Goal: Task Accomplishment & Management: Complete application form

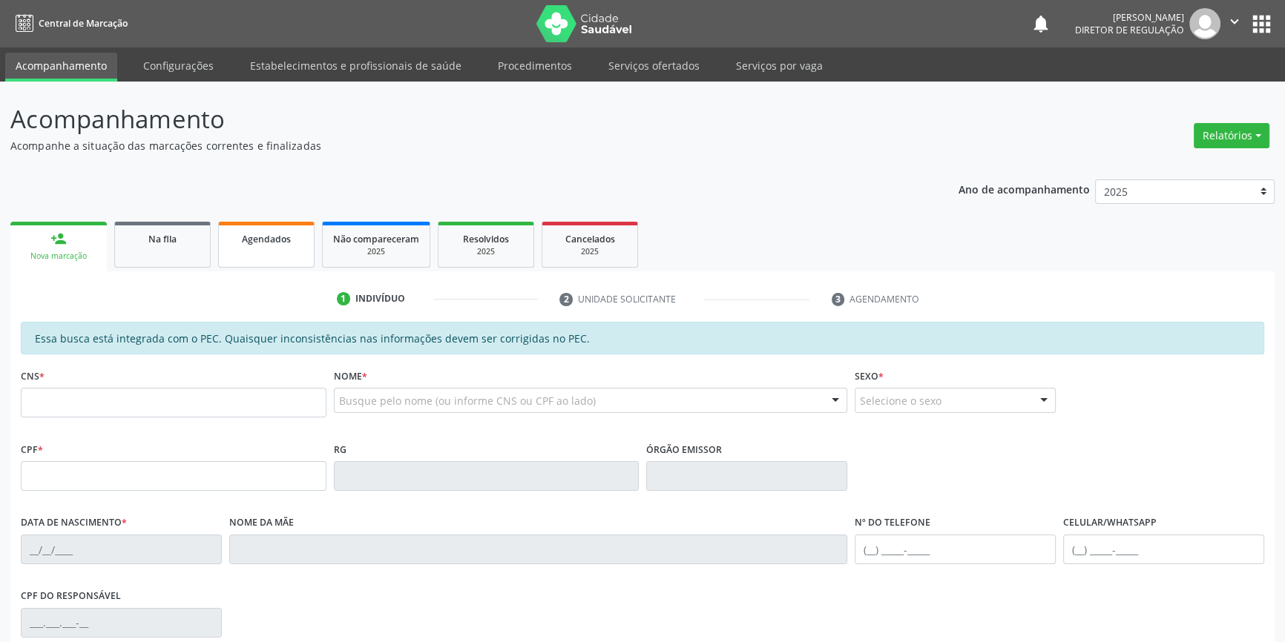
click at [185, 251] on link "Na fila" at bounding box center [162, 245] width 96 height 46
click at [260, 257] on link "Agendados" at bounding box center [266, 245] width 96 height 46
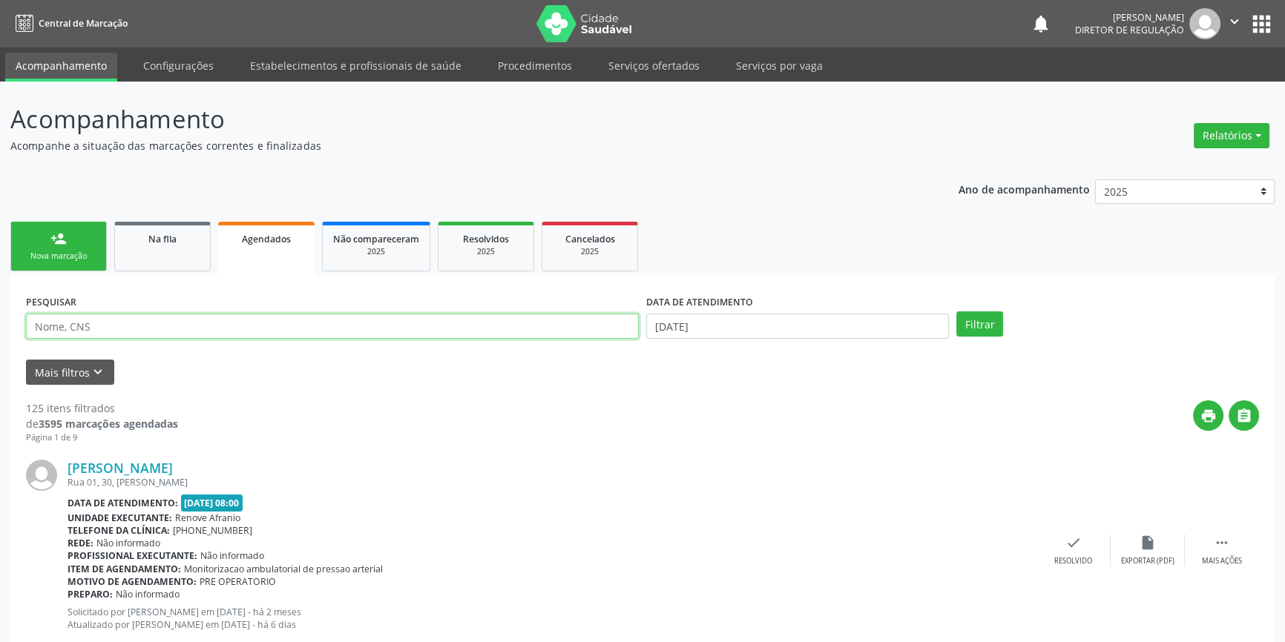
click at [222, 331] on input "text" at bounding box center [332, 326] width 613 height 25
type input "700004636991103"
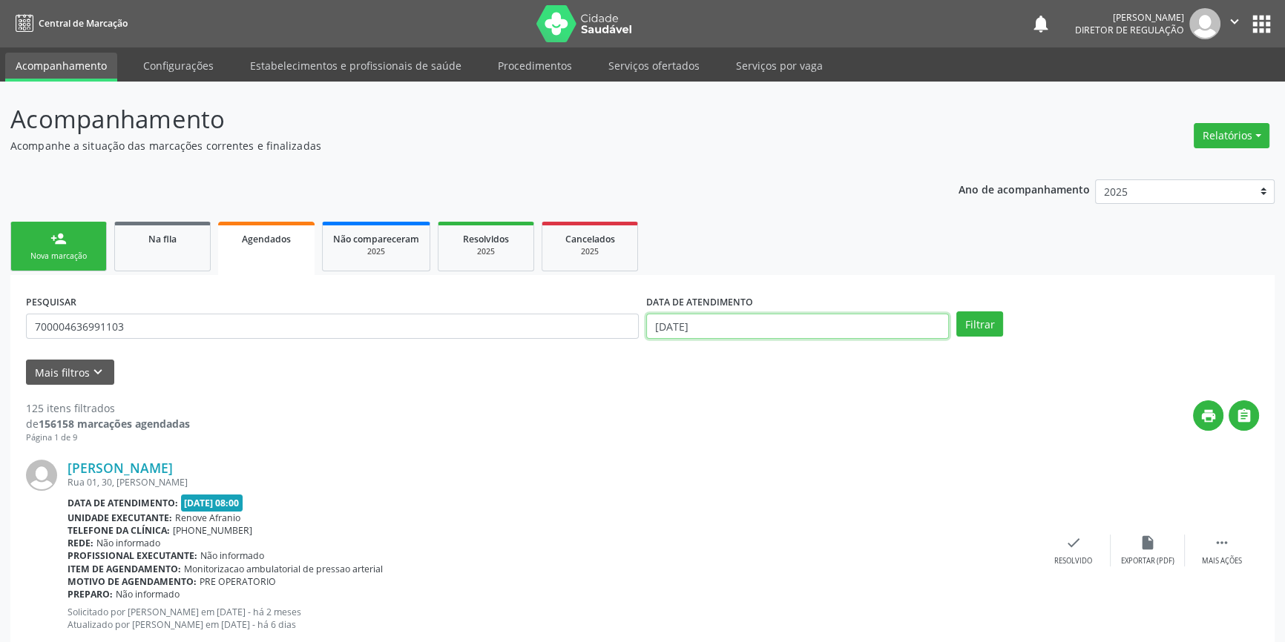
drag, startPoint x: 381, startPoint y: 255, endPoint x: 850, endPoint y: 323, distance: 473.7
click at [850, 323] on input "[DATE]" at bounding box center [797, 326] width 303 height 25
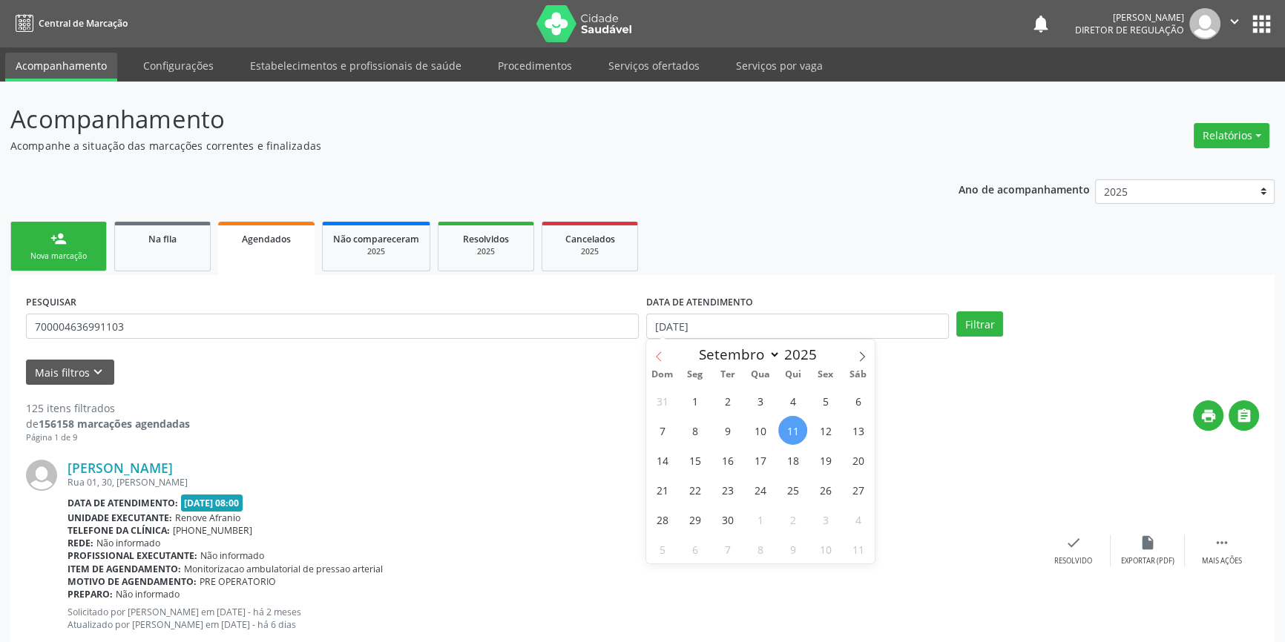
click at [661, 356] on icon at bounding box center [659, 357] width 10 height 10
select select "7"
click at [821, 407] on span "1" at bounding box center [825, 400] width 29 height 29
type input "01/08/2025"
click at [851, 360] on span at bounding box center [861, 352] width 25 height 25
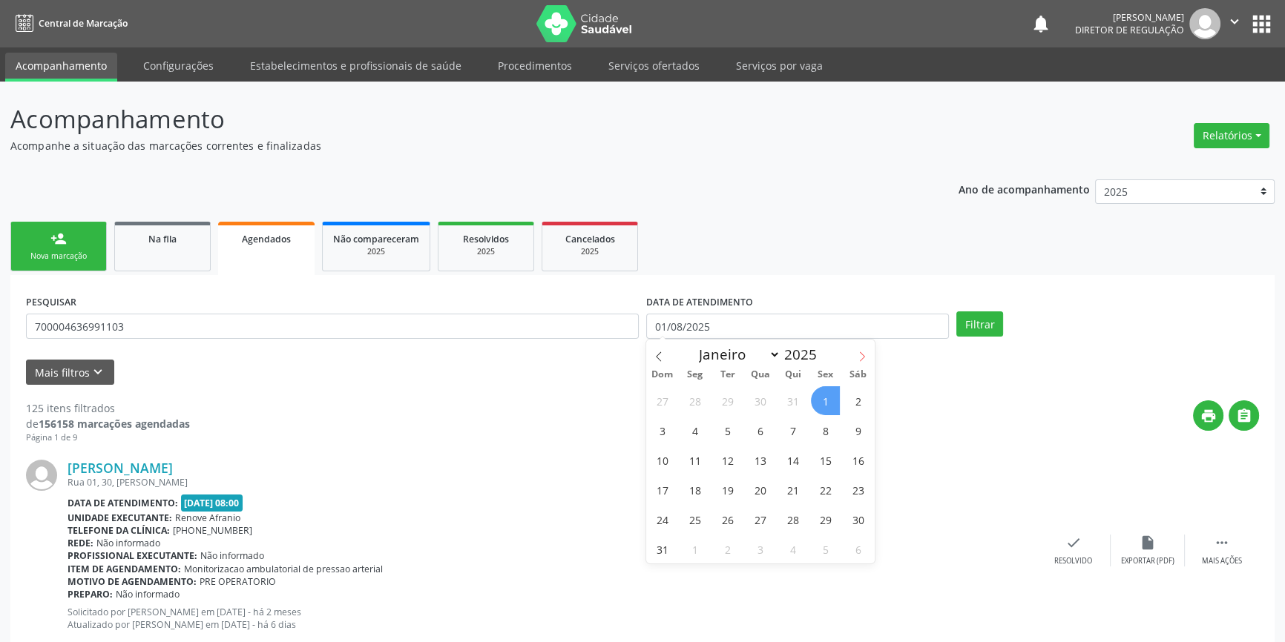
select select "8"
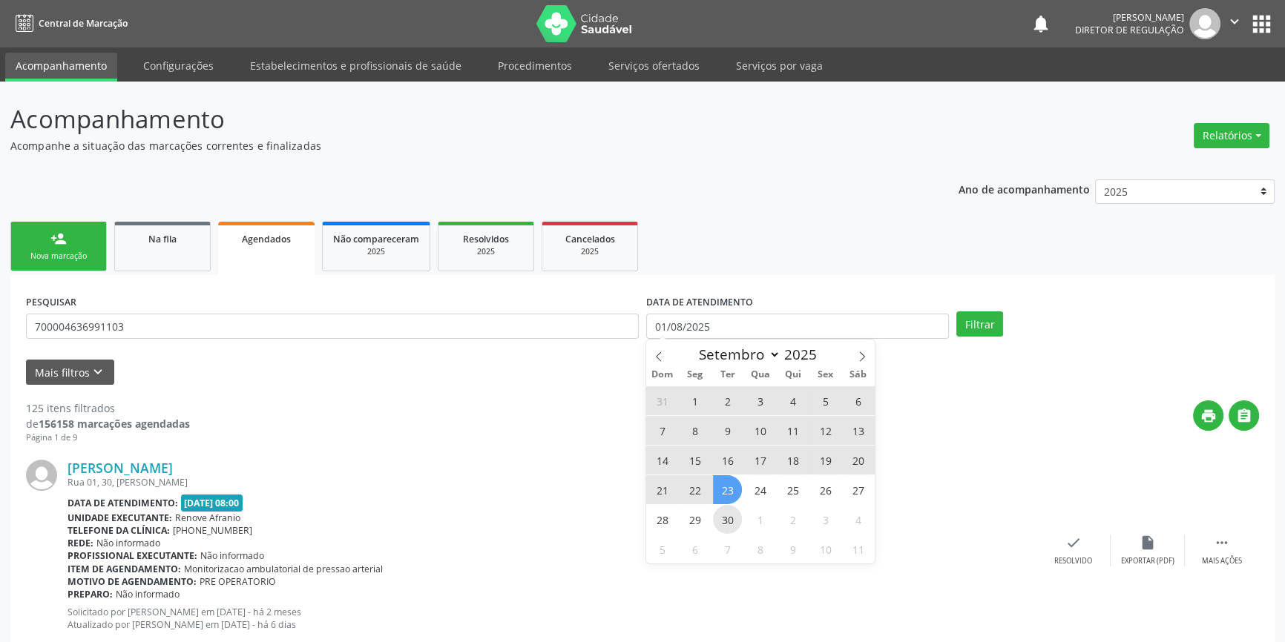
click at [731, 522] on span "30" at bounding box center [727, 519] width 29 height 29
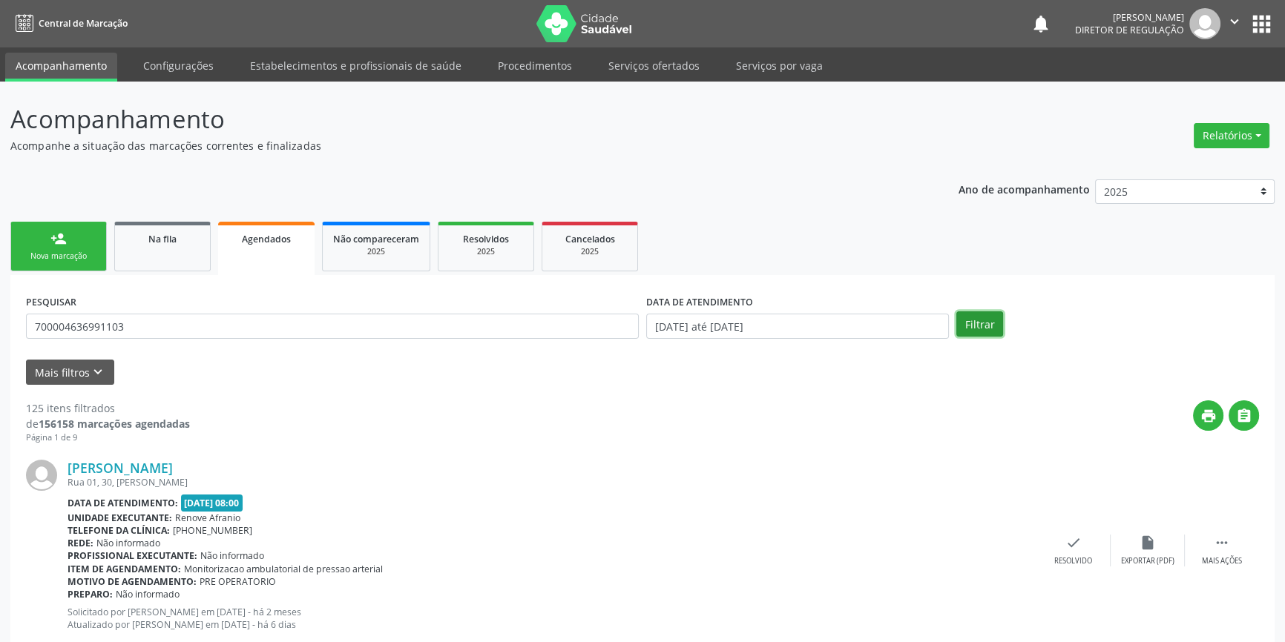
click at [987, 323] on button "Filtrar" at bounding box center [979, 324] width 47 height 25
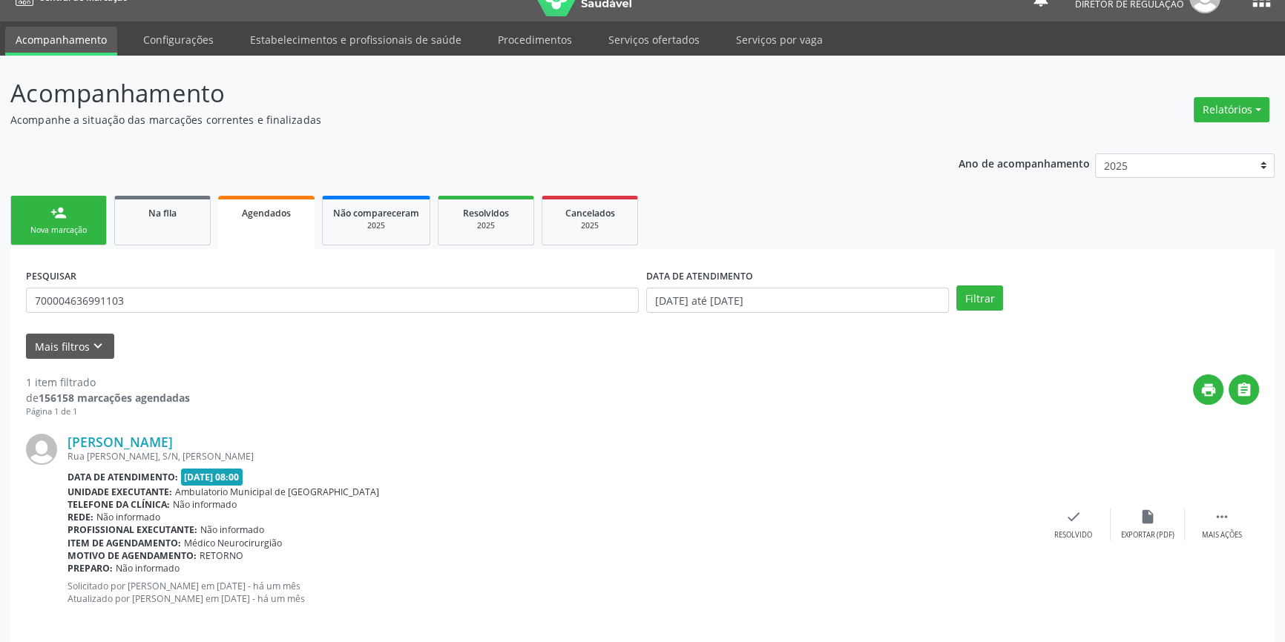
scroll to position [39, 0]
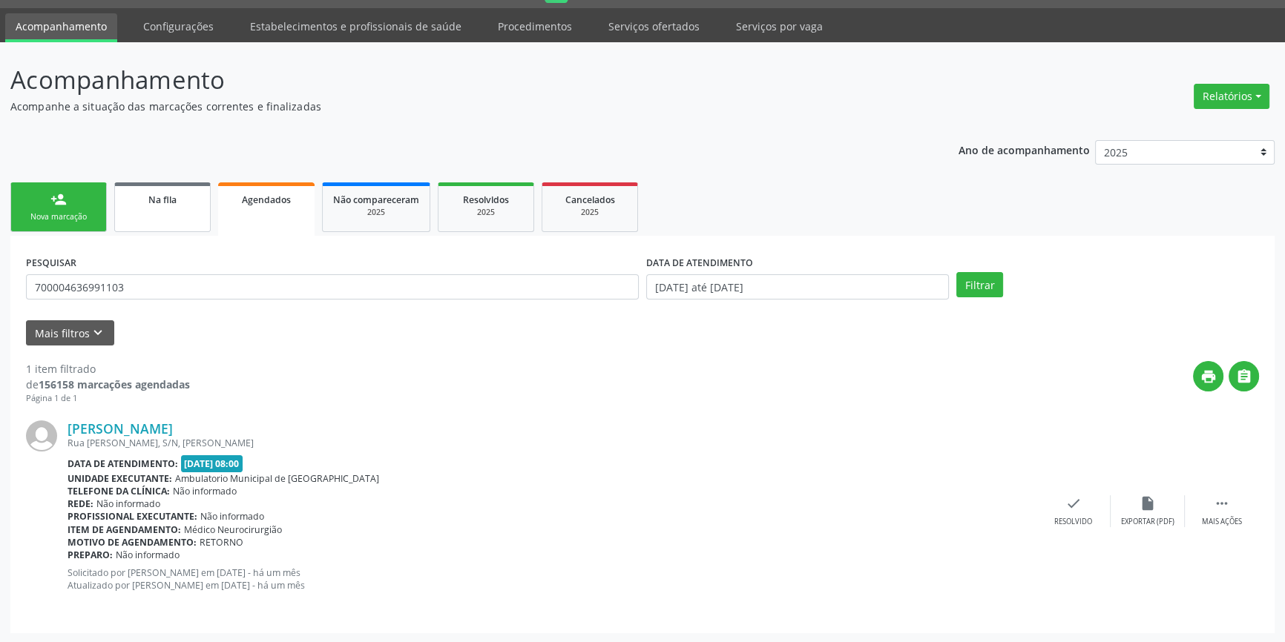
click at [181, 216] on link "Na fila" at bounding box center [162, 207] width 96 height 50
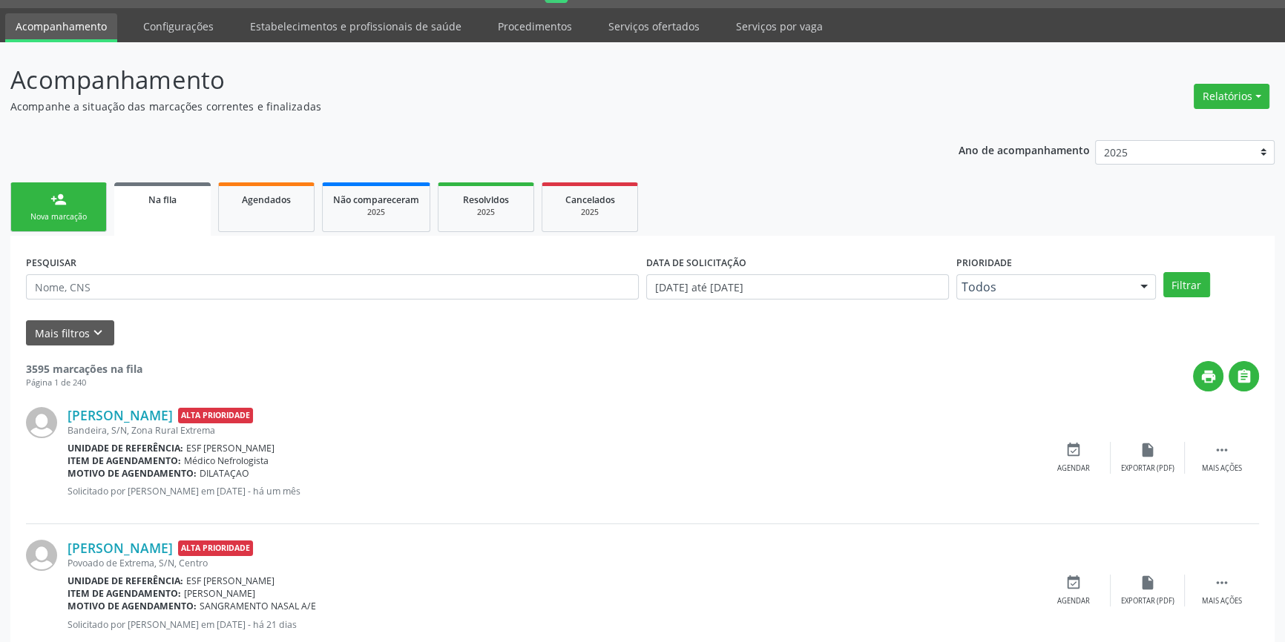
scroll to position [0, 0]
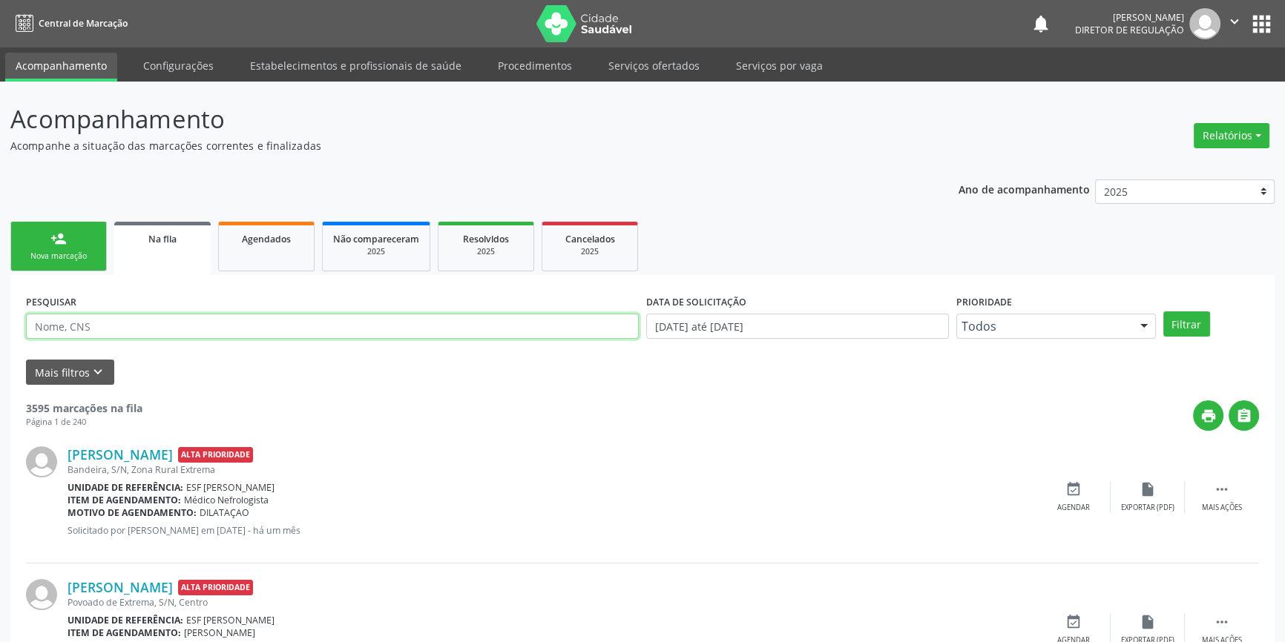
click at [177, 323] on input "text" at bounding box center [332, 326] width 613 height 25
click at [1194, 326] on button "Filtrar" at bounding box center [1186, 324] width 47 height 25
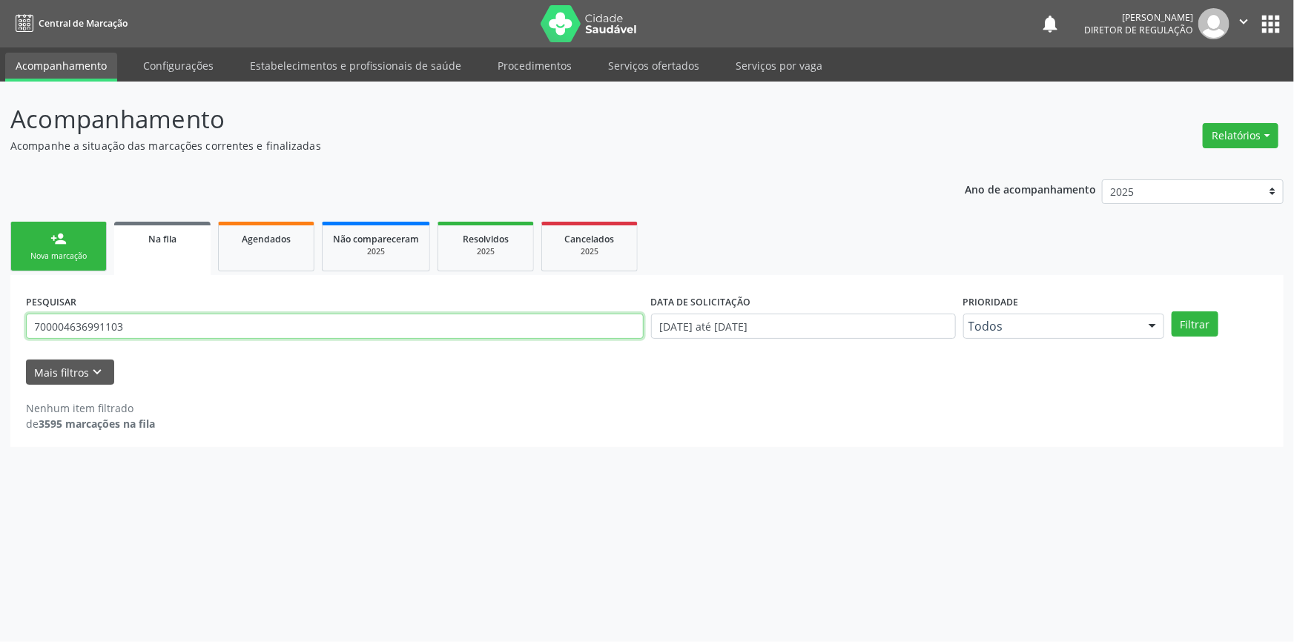
drag, startPoint x: 162, startPoint y: 337, endPoint x: 0, endPoint y: 307, distance: 165.1
click at [0, 324] on div "Acompanhamento Acompanhe a situação das marcações correntes e finalizadas Relat…" at bounding box center [647, 362] width 1294 height 561
type input "7"
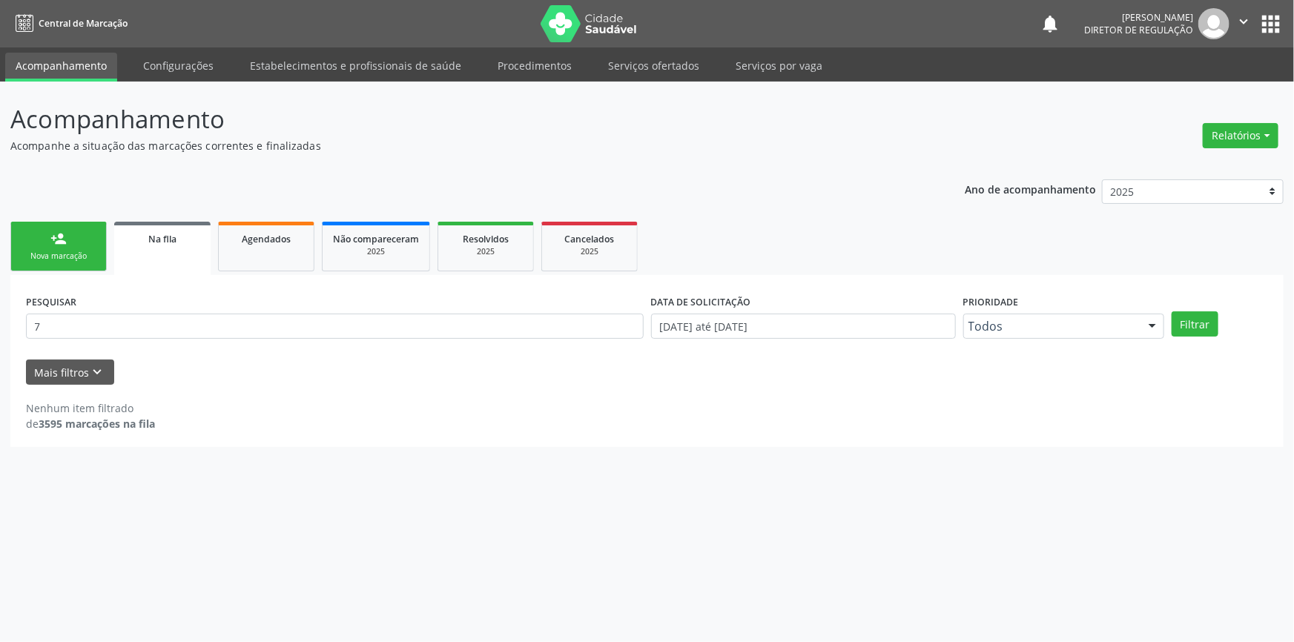
click at [59, 257] on div "Nova marcação" at bounding box center [59, 256] width 74 height 11
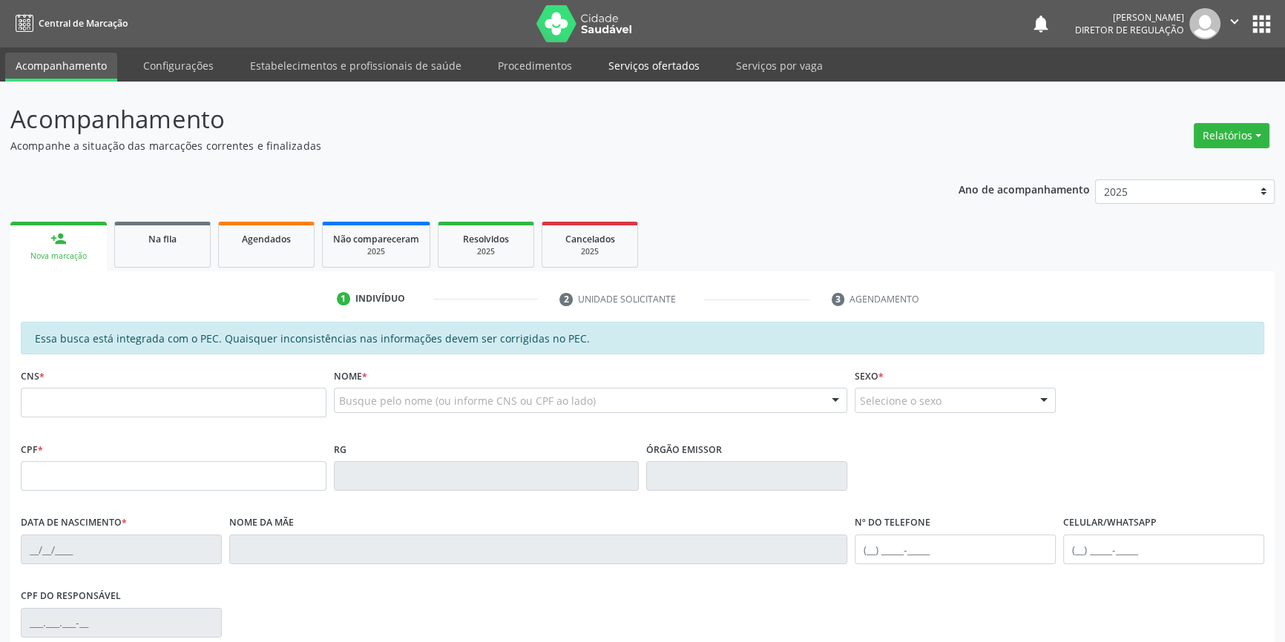
click at [652, 77] on link "Serviços ofertados" at bounding box center [654, 66] width 112 height 26
click at [630, 65] on link "Serviços ofertados" at bounding box center [654, 67] width 112 height 29
click at [519, 59] on link "Procedimentos" at bounding box center [534, 66] width 95 height 26
click at [615, 63] on link "Serviços ofertados" at bounding box center [654, 66] width 112 height 26
click at [68, 68] on link "Acompanhamento" at bounding box center [61, 66] width 112 height 26
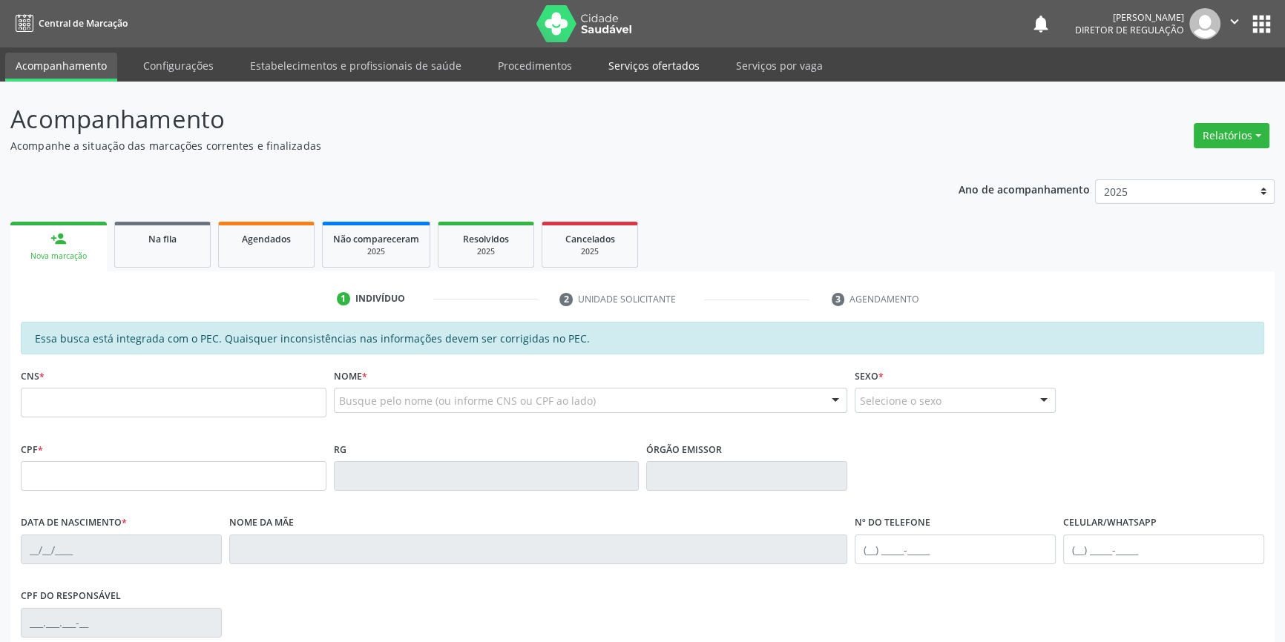
click at [630, 60] on link "Serviços ofertados" at bounding box center [654, 66] width 112 height 26
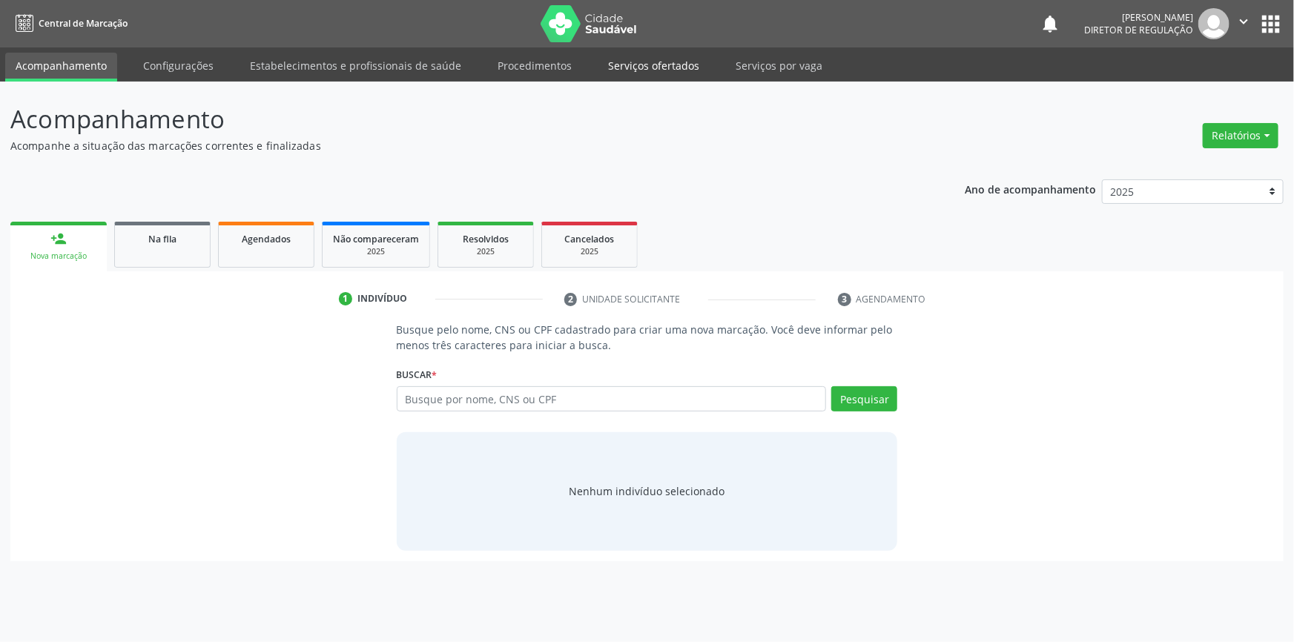
click at [673, 68] on link "Serviços ofertados" at bounding box center [654, 66] width 112 height 26
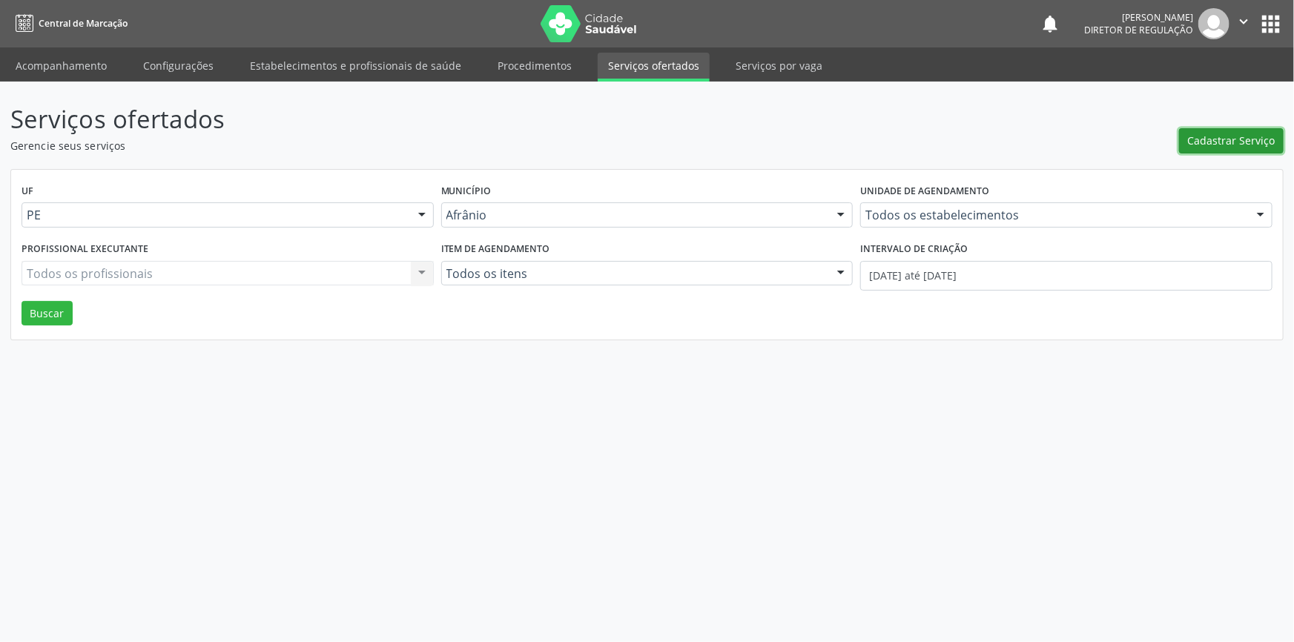
click at [1199, 145] on span "Cadastrar Serviço" at bounding box center [1232, 141] width 88 height 16
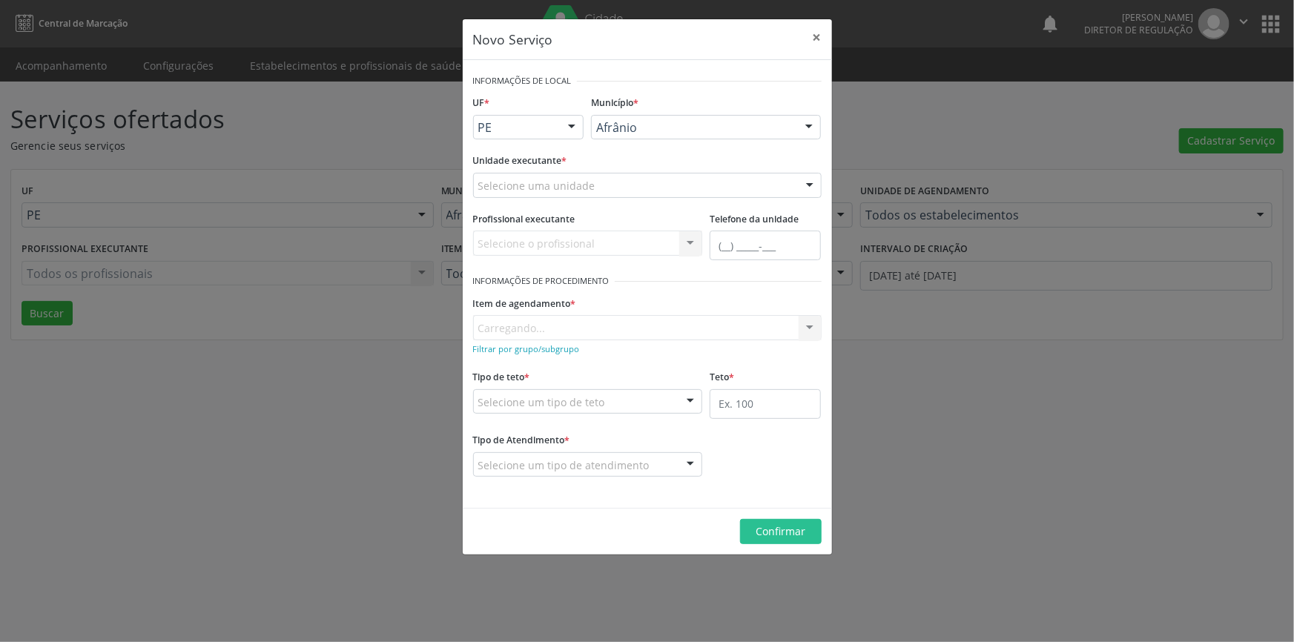
click at [649, 182] on div "Selecione uma unidade" at bounding box center [647, 185] width 349 height 25
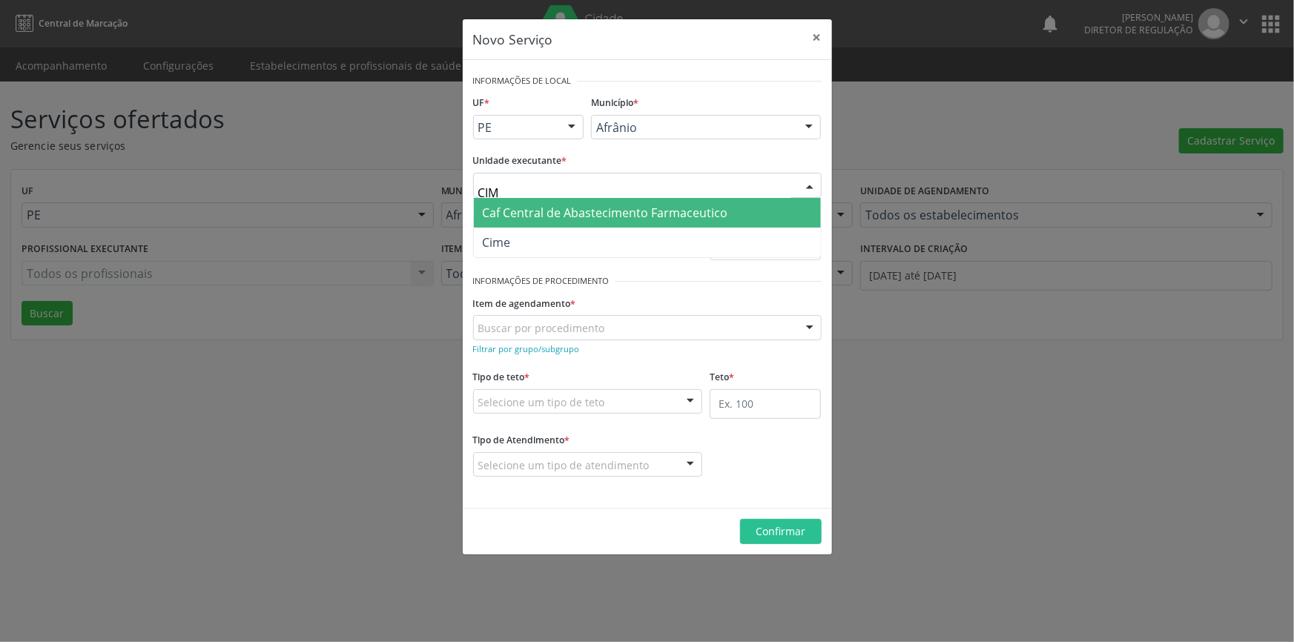
type input "CIME"
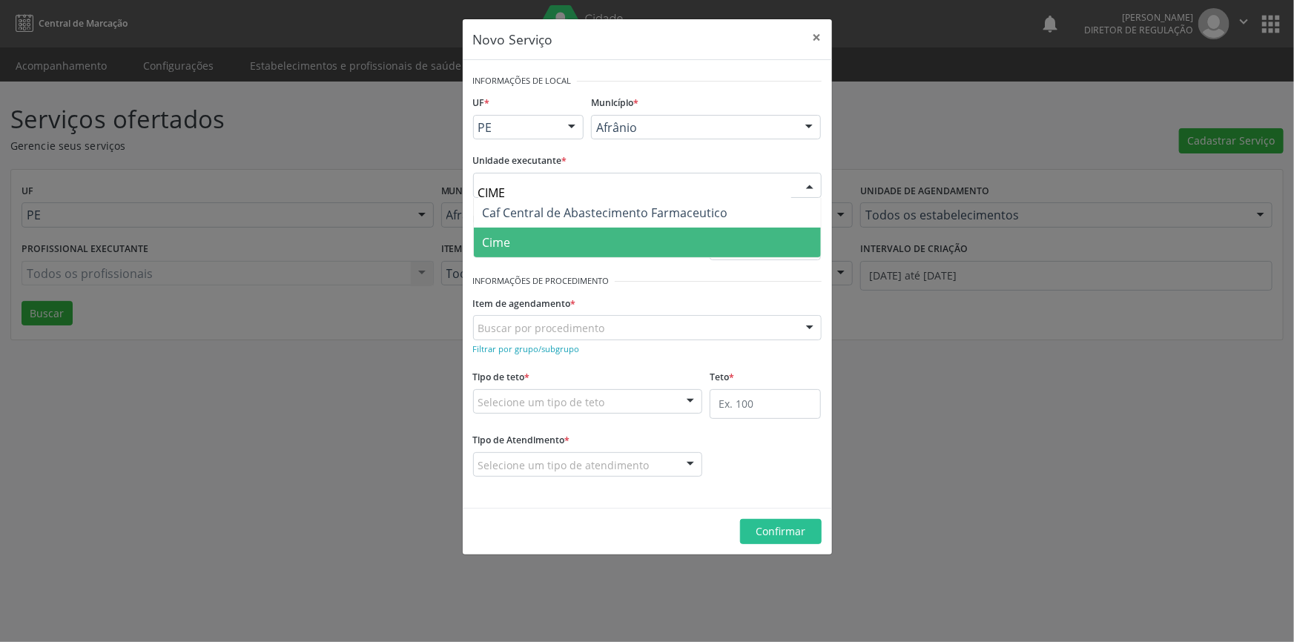
click at [586, 238] on span "Cime" at bounding box center [647, 243] width 347 height 30
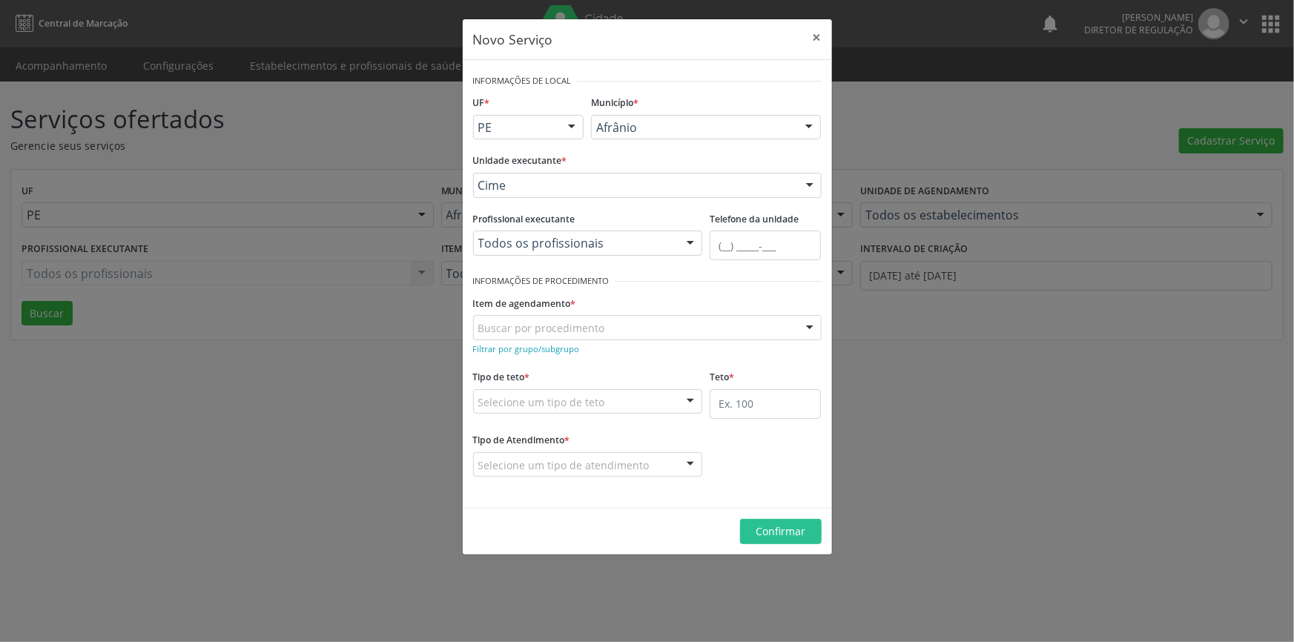
click at [573, 315] on div "Buscar por procedimento" at bounding box center [647, 327] width 349 height 25
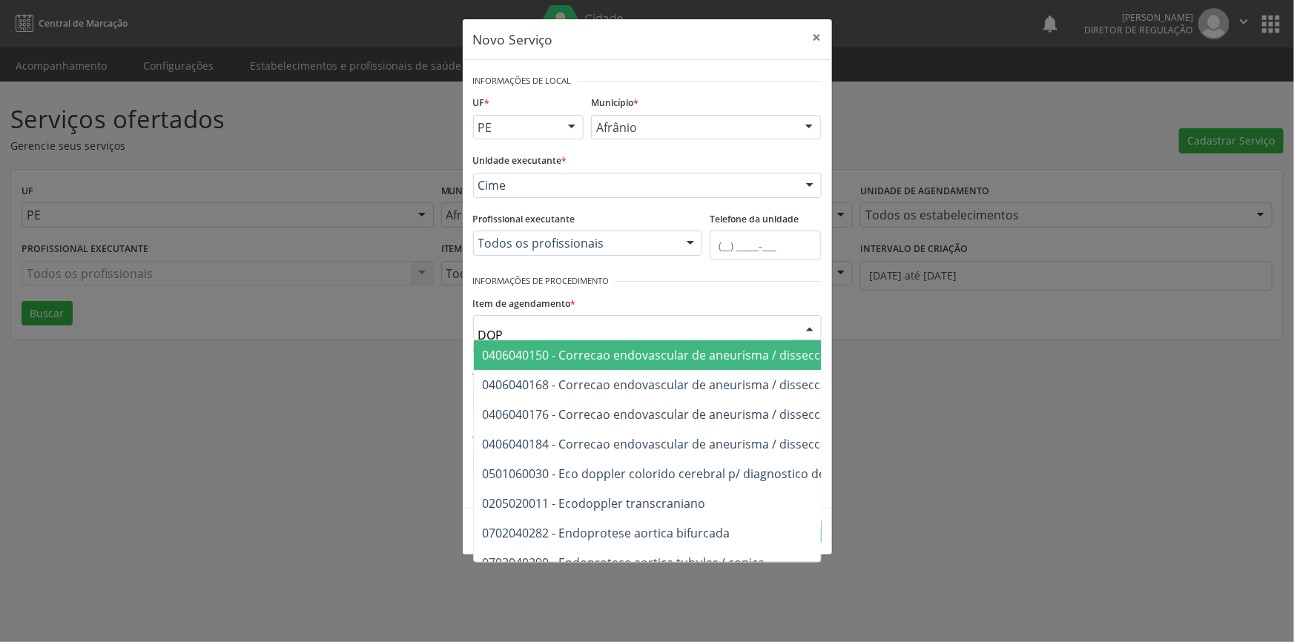
type input "DOPP"
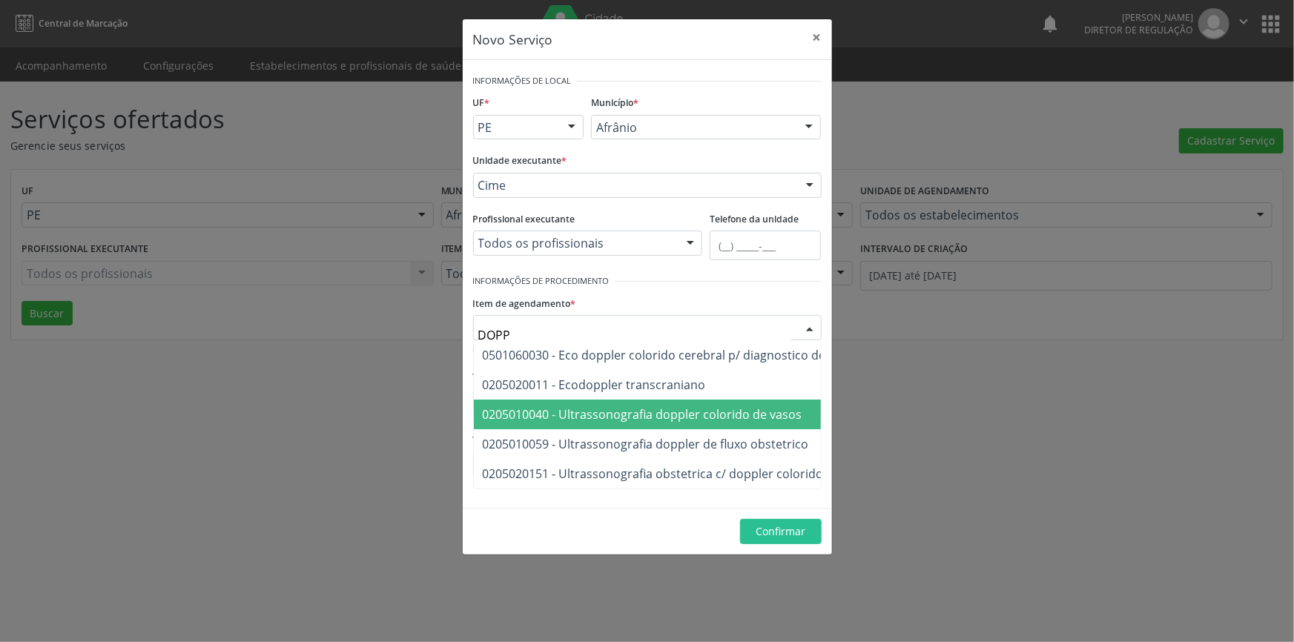
click at [682, 407] on span "0205010040 - Ultrassonografia doppler colorido de vasos" at bounding box center [643, 415] width 320 height 16
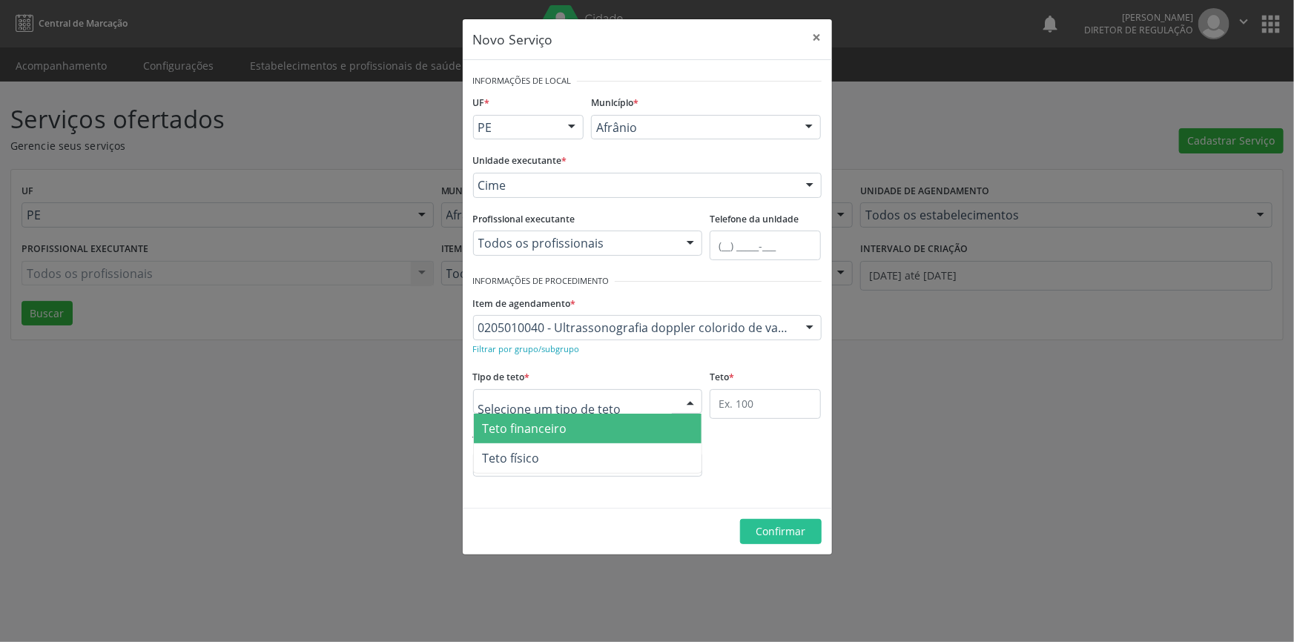
click at [645, 406] on div at bounding box center [588, 401] width 230 height 25
click at [593, 450] on span "Teto físico" at bounding box center [588, 459] width 228 height 30
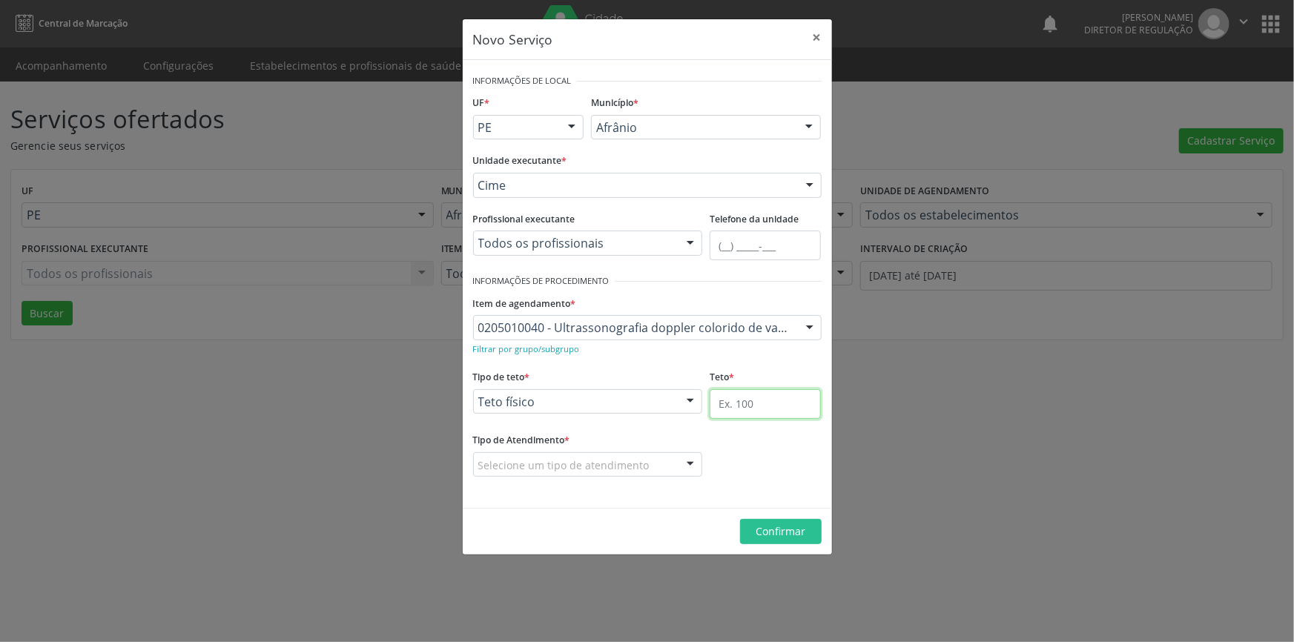
click at [772, 406] on input "text" at bounding box center [765, 404] width 111 height 30
type input "1"
click at [647, 464] on div "Selecione um tipo de atendimento" at bounding box center [588, 465] width 230 height 25
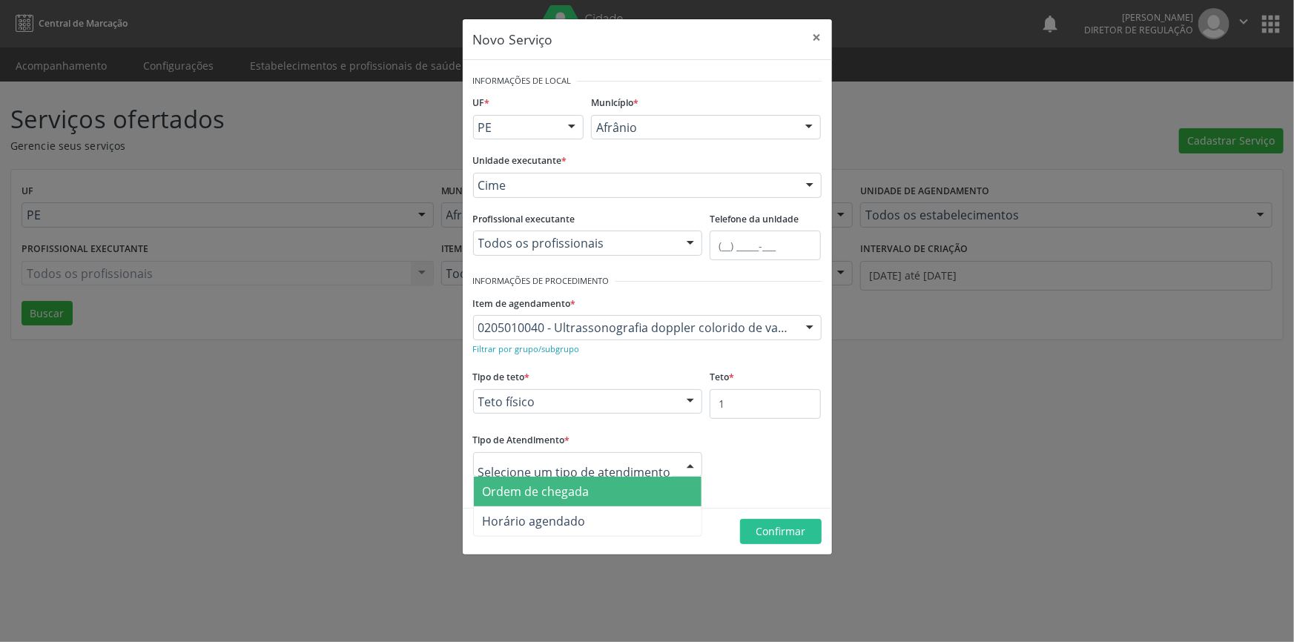
click at [590, 481] on span "Ordem de chegada" at bounding box center [588, 492] width 228 height 30
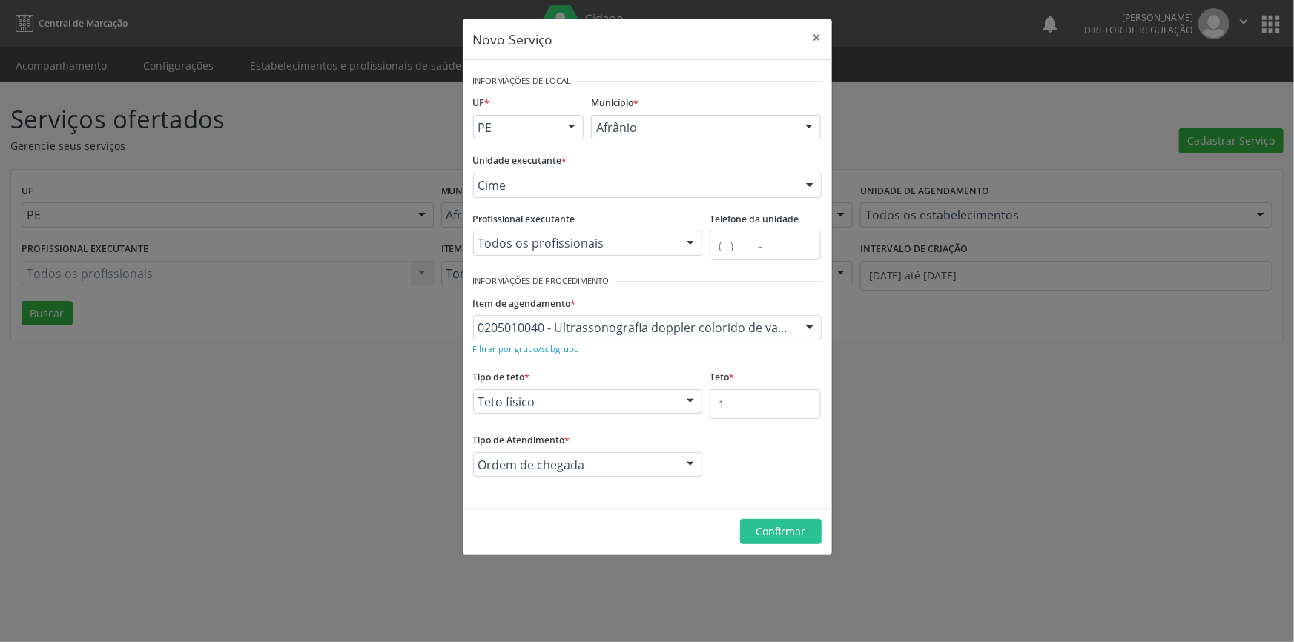
click at [759, 544] on footer "Confirmar" at bounding box center [647, 531] width 369 height 47
click at [771, 533] on span "Confirmar" at bounding box center [781, 531] width 50 height 14
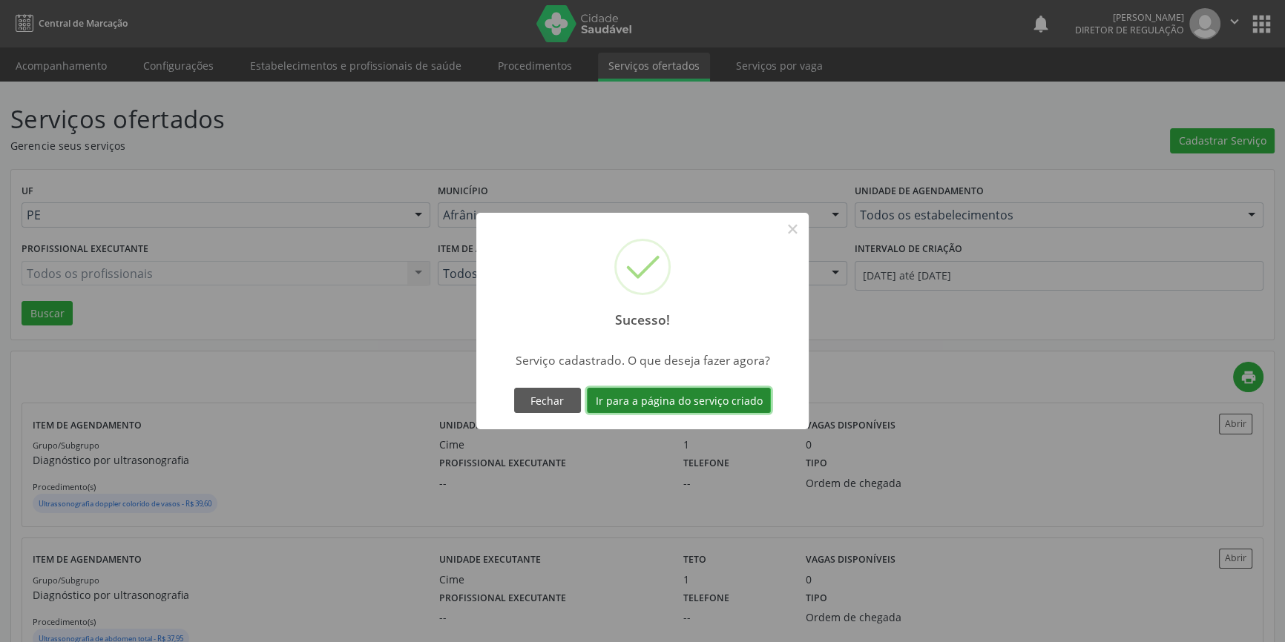
click at [729, 404] on button "Ir para a página do serviço criado" at bounding box center [679, 400] width 184 height 25
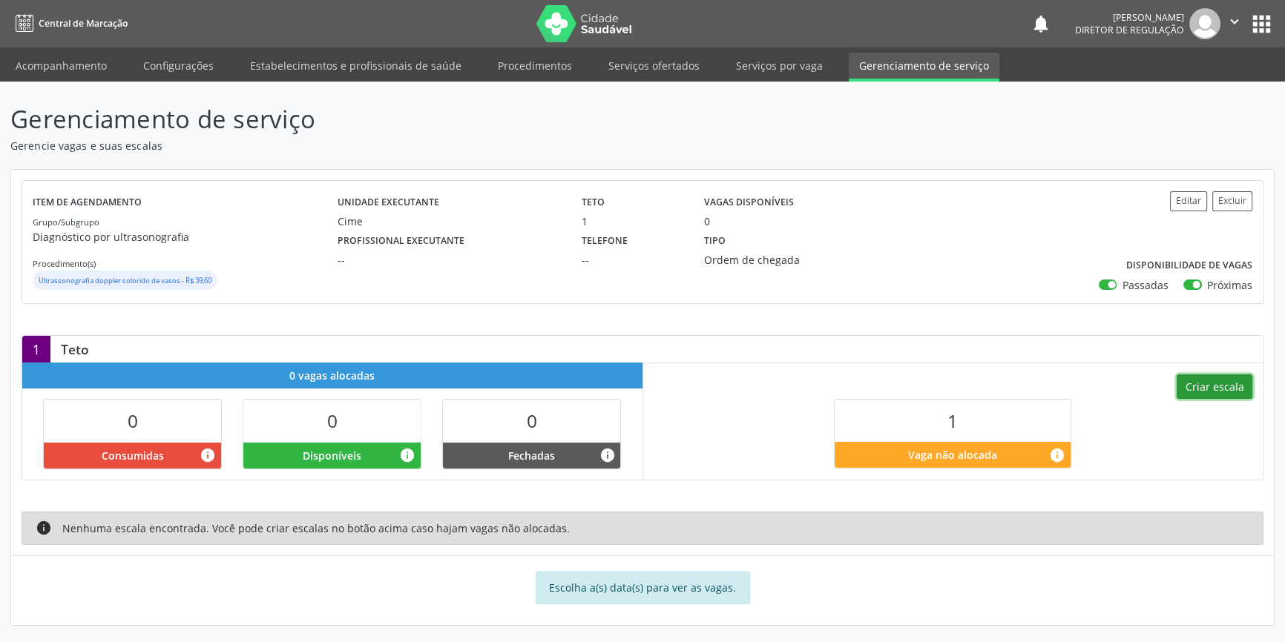
click at [1205, 393] on button "Criar escala" at bounding box center [1215, 387] width 76 height 25
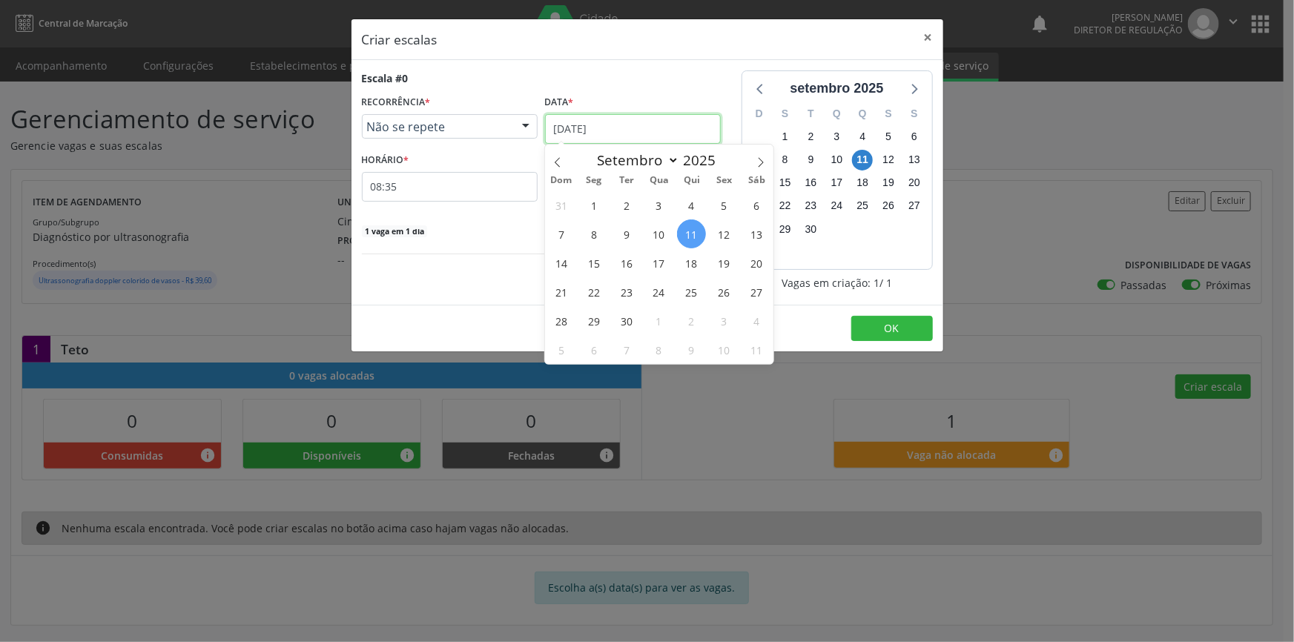
click at [685, 136] on input "11/09/2025" at bounding box center [633, 129] width 176 height 30
click at [749, 225] on span "13" at bounding box center [757, 234] width 29 height 29
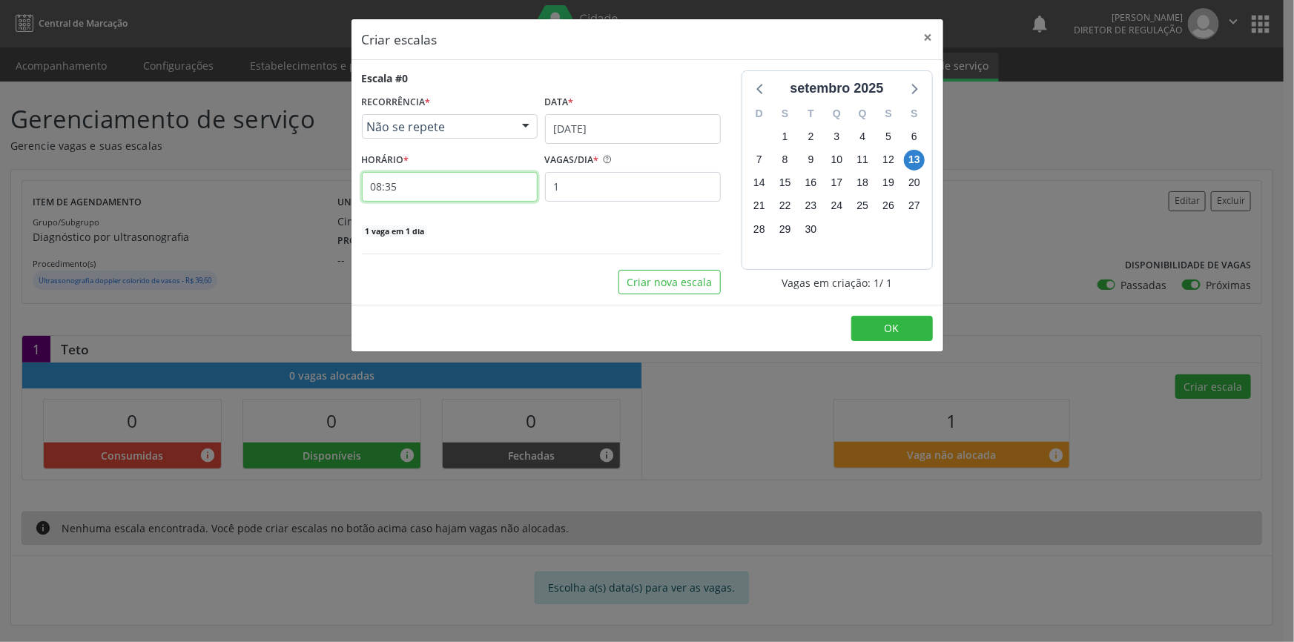
click at [489, 193] on input "08:35" at bounding box center [450, 187] width 176 height 30
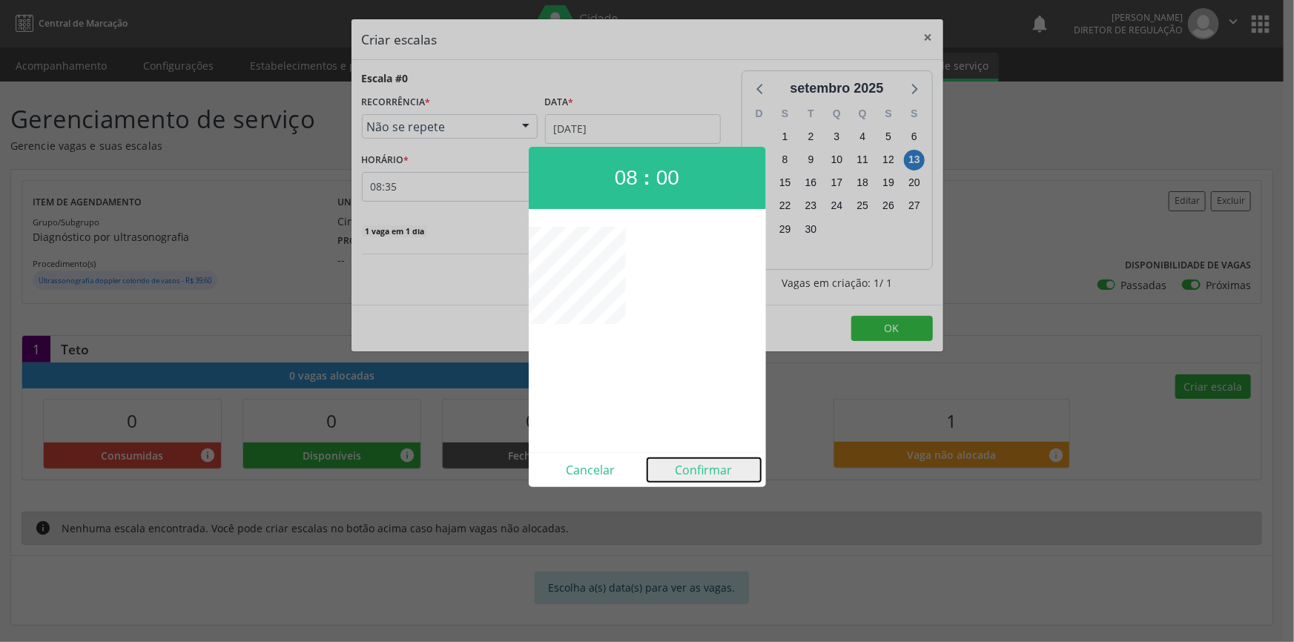
drag, startPoint x: 693, startPoint y: 458, endPoint x: 702, endPoint y: 465, distance: 11.6
click at [693, 458] on button "Confirmar" at bounding box center [704, 470] width 113 height 24
type input "08:00"
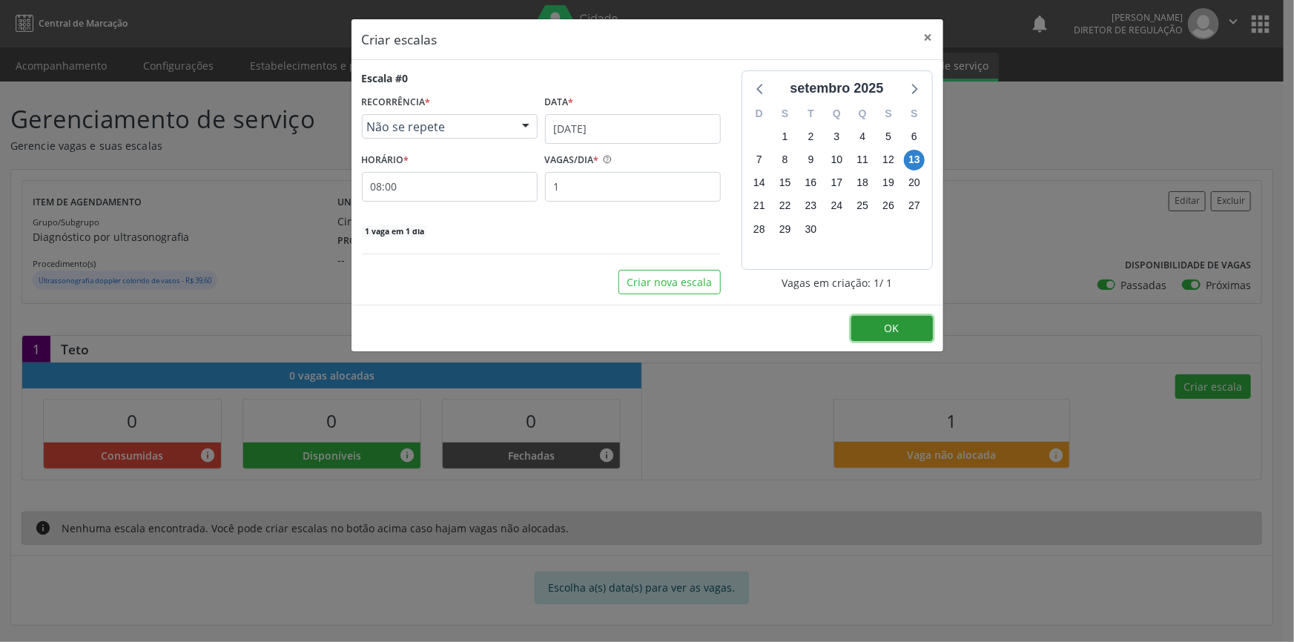
click at [915, 333] on button "OK" at bounding box center [893, 328] width 82 height 25
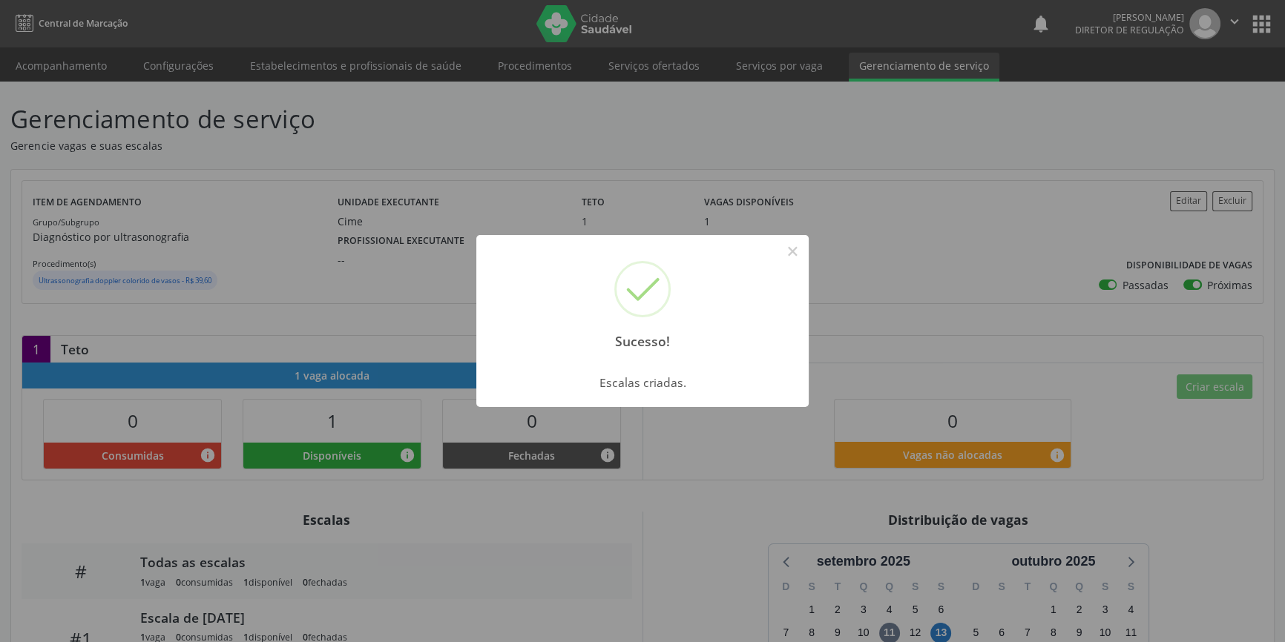
click at [84, 60] on div "Sucesso! × Escalas criadas. OK Cancel" at bounding box center [642, 321] width 1285 height 642
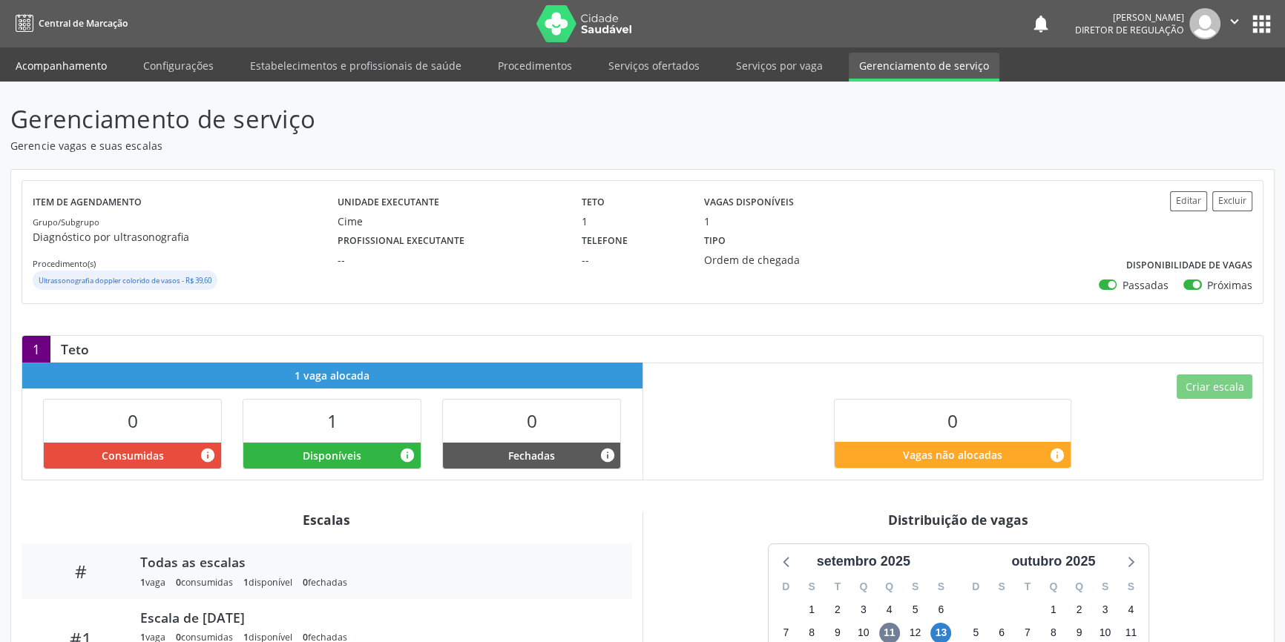
click at [78, 72] on link "Acompanhamento" at bounding box center [61, 66] width 112 height 26
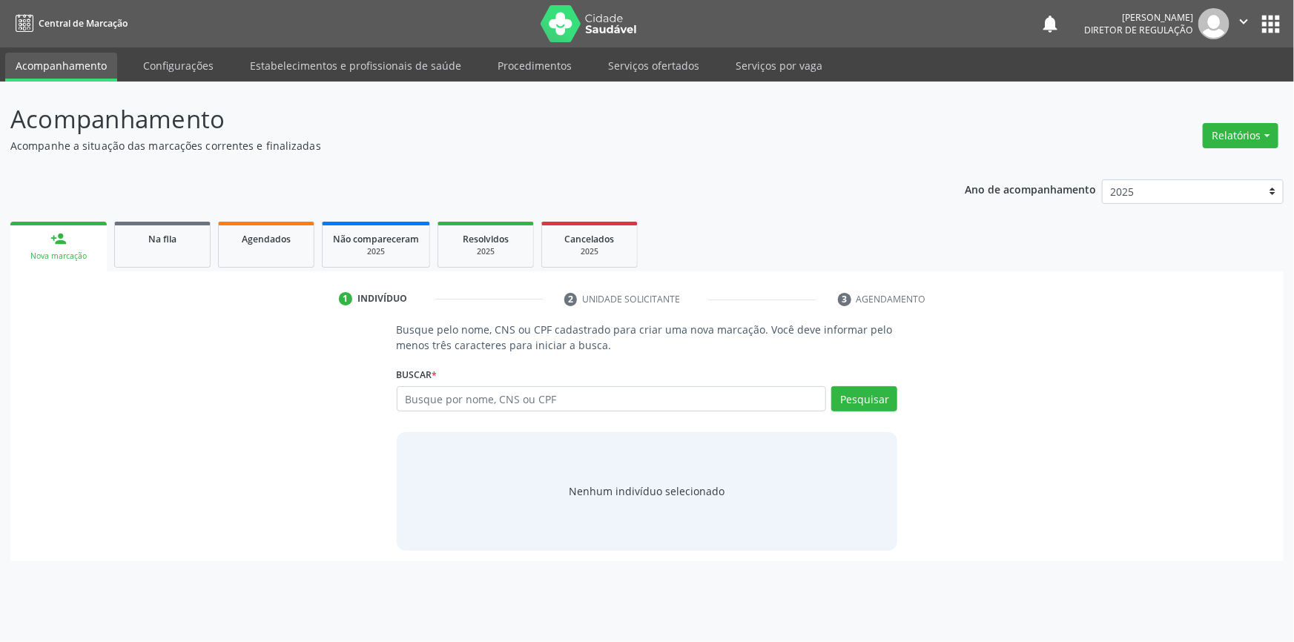
click at [43, 257] on div "Nova marcação" at bounding box center [59, 256] width 76 height 11
click at [447, 394] on input "text" at bounding box center [612, 398] width 430 height 25
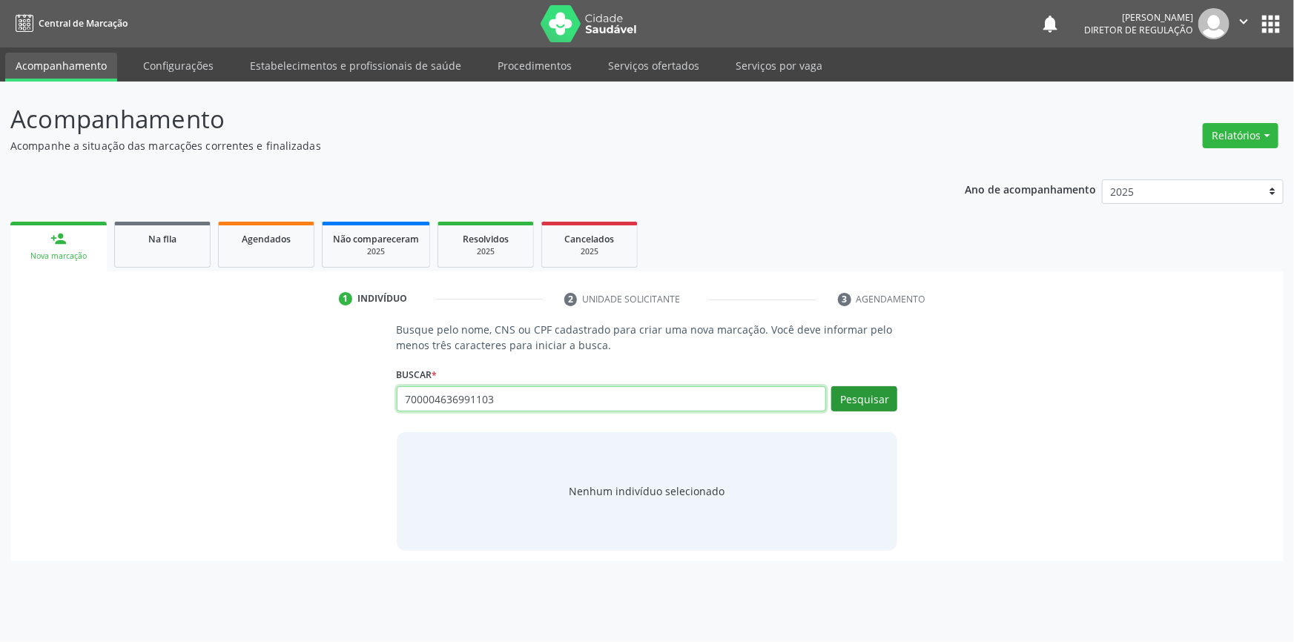
type input "700004636991103"
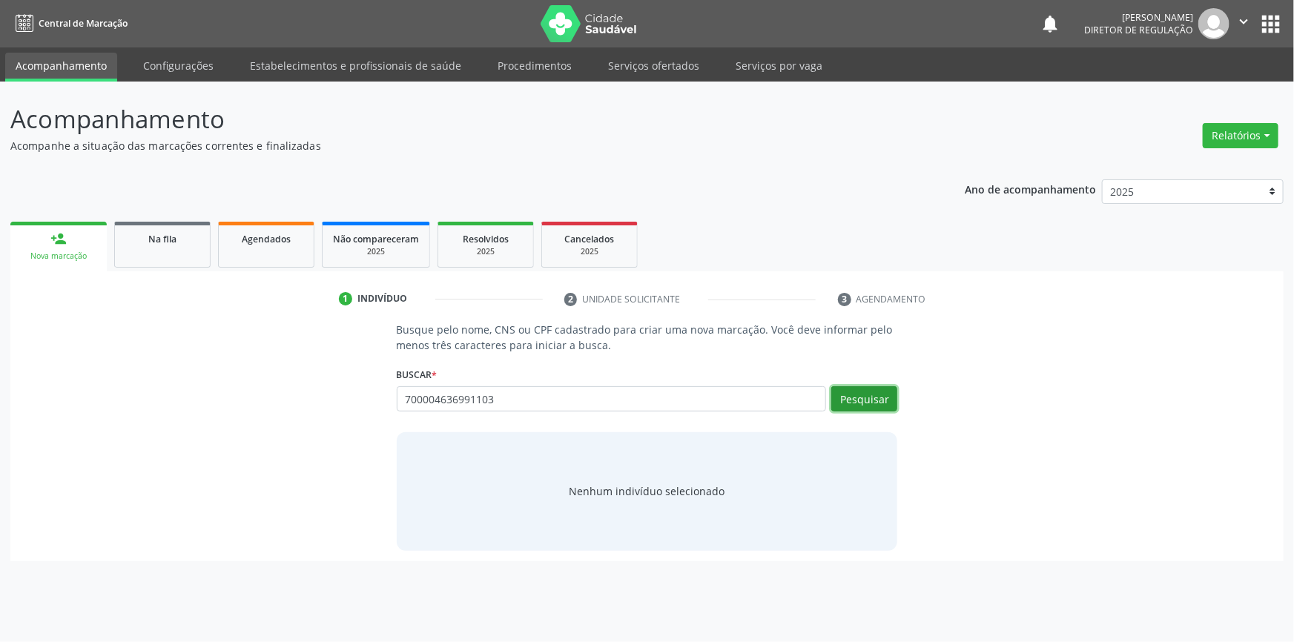
click at [872, 392] on button "Pesquisar" at bounding box center [865, 398] width 66 height 25
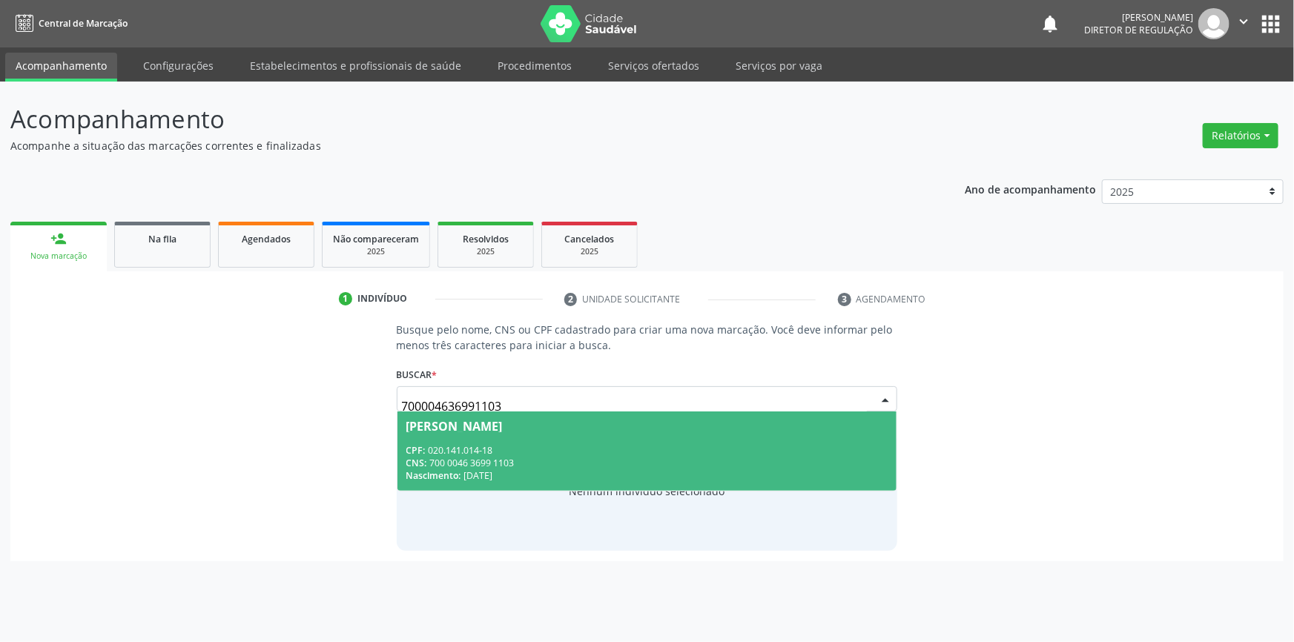
click at [515, 462] on div "CNS: 700 0046 3699 1103" at bounding box center [648, 463] width 482 height 13
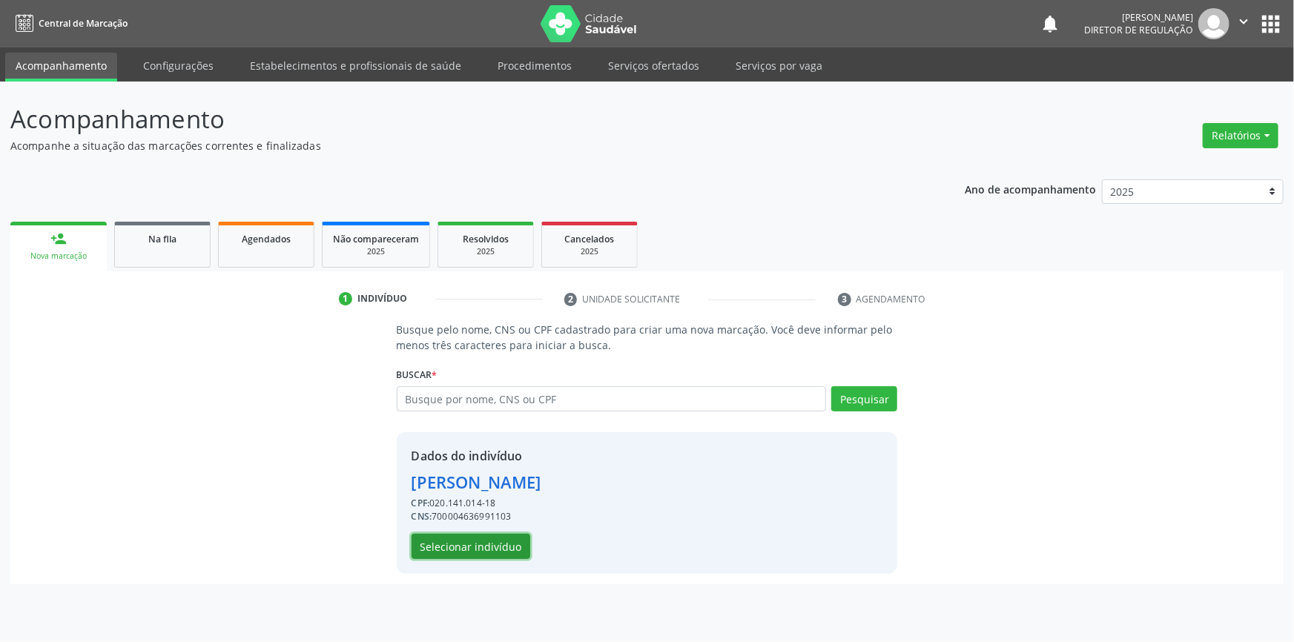
click at [516, 542] on button "Selecionar indivíduo" at bounding box center [471, 546] width 119 height 25
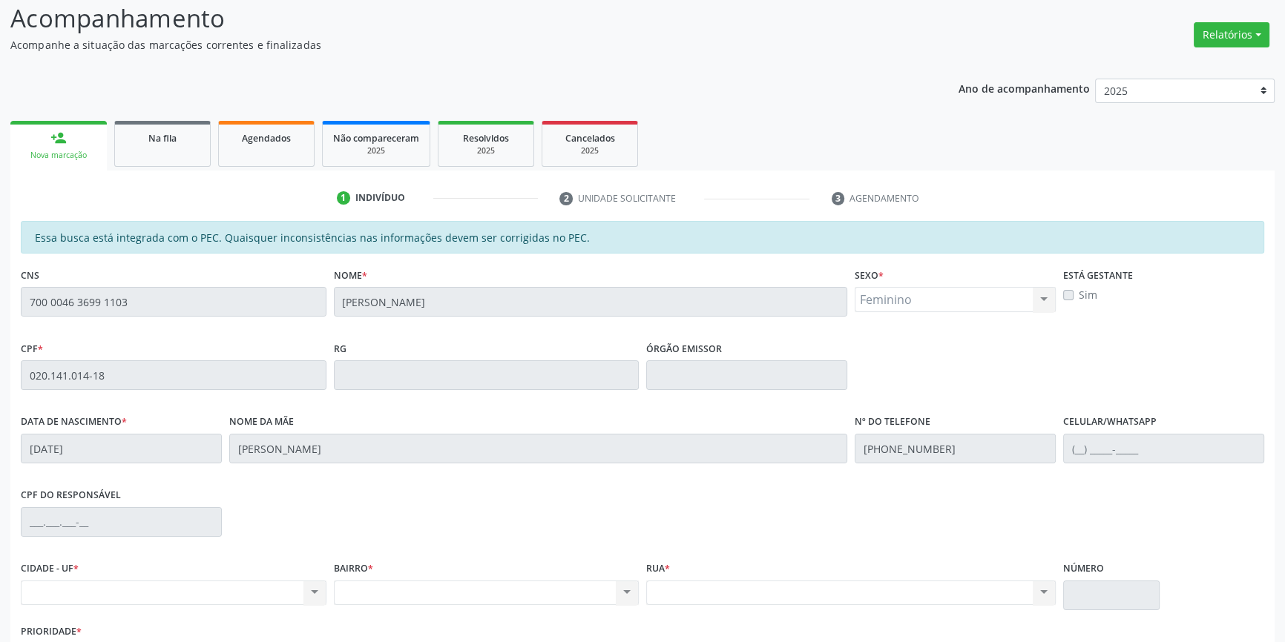
scroll to position [202, 0]
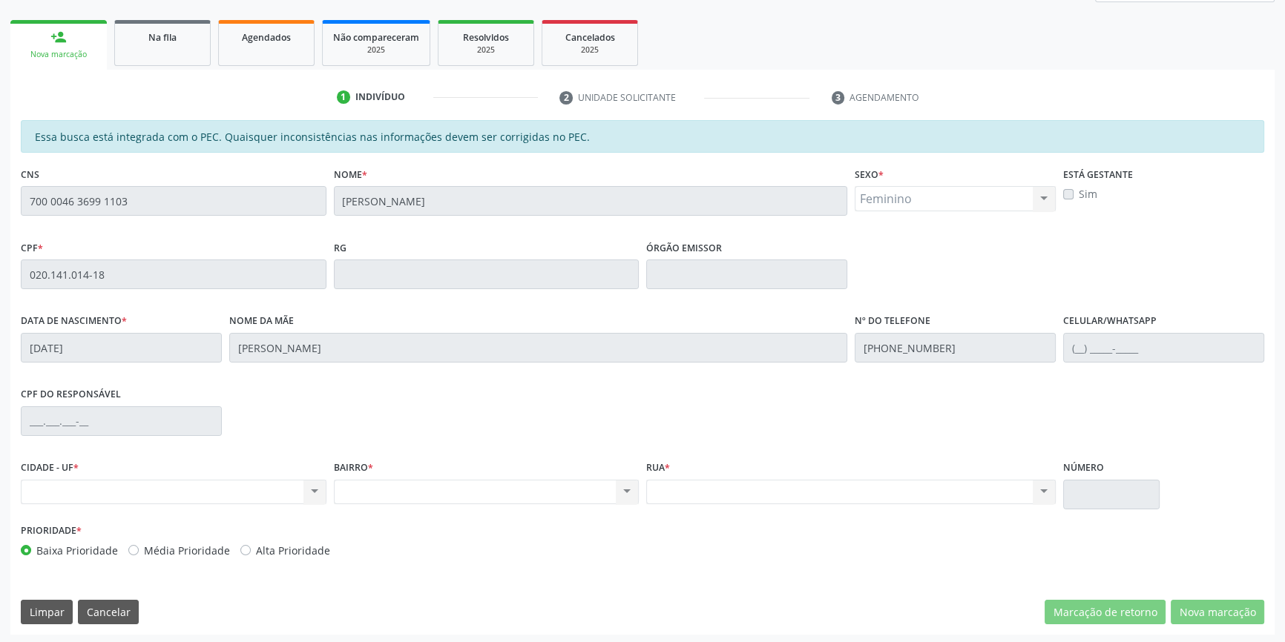
click at [0, 207] on div "Acompanhamento Acompanhe a situação das marcações correntes e finalizadas Relat…" at bounding box center [642, 263] width 1285 height 766
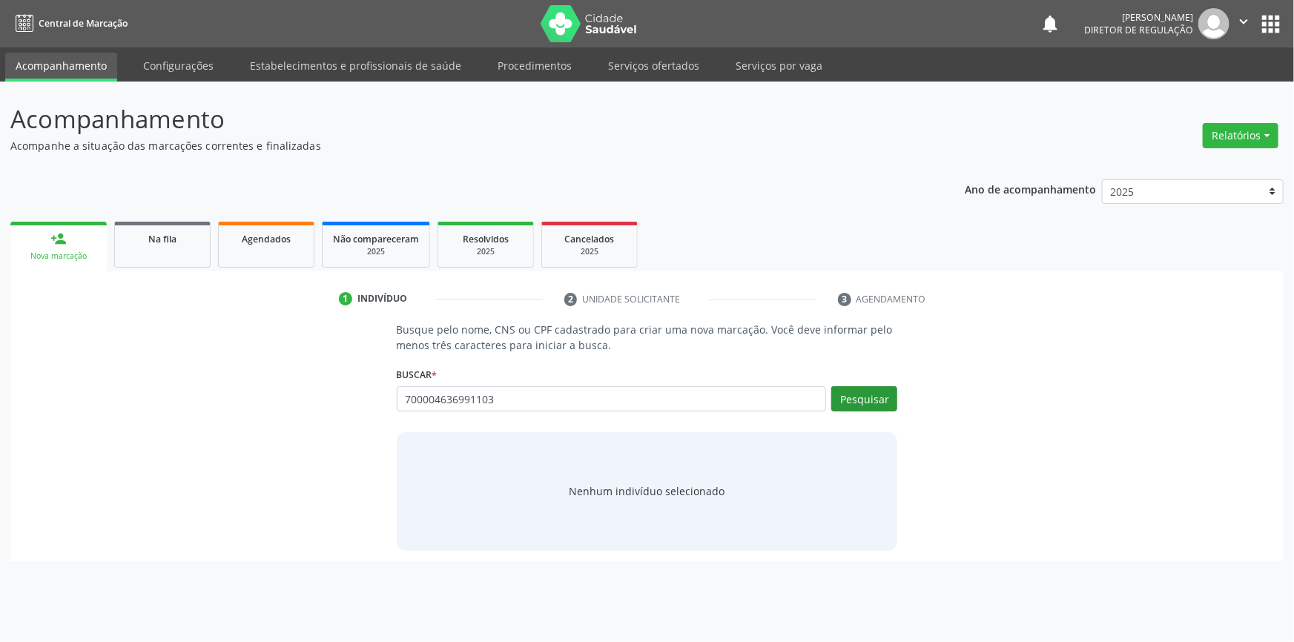
type input "700004636991103"
click at [868, 401] on button "Pesquisar" at bounding box center [865, 398] width 66 height 25
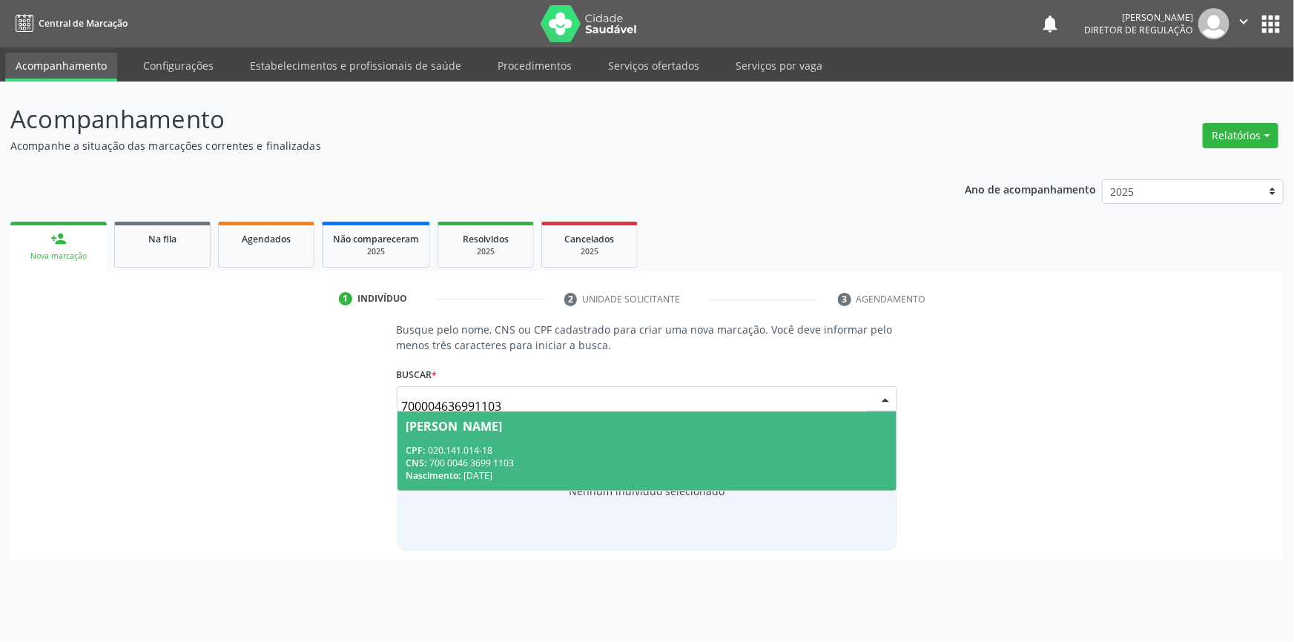
click at [474, 435] on span "Luiza Gomes Teles CPF: 020.141.014-18 CNS: 700 0046 3699 1103 Nascimento: 25/08…" at bounding box center [648, 451] width 500 height 79
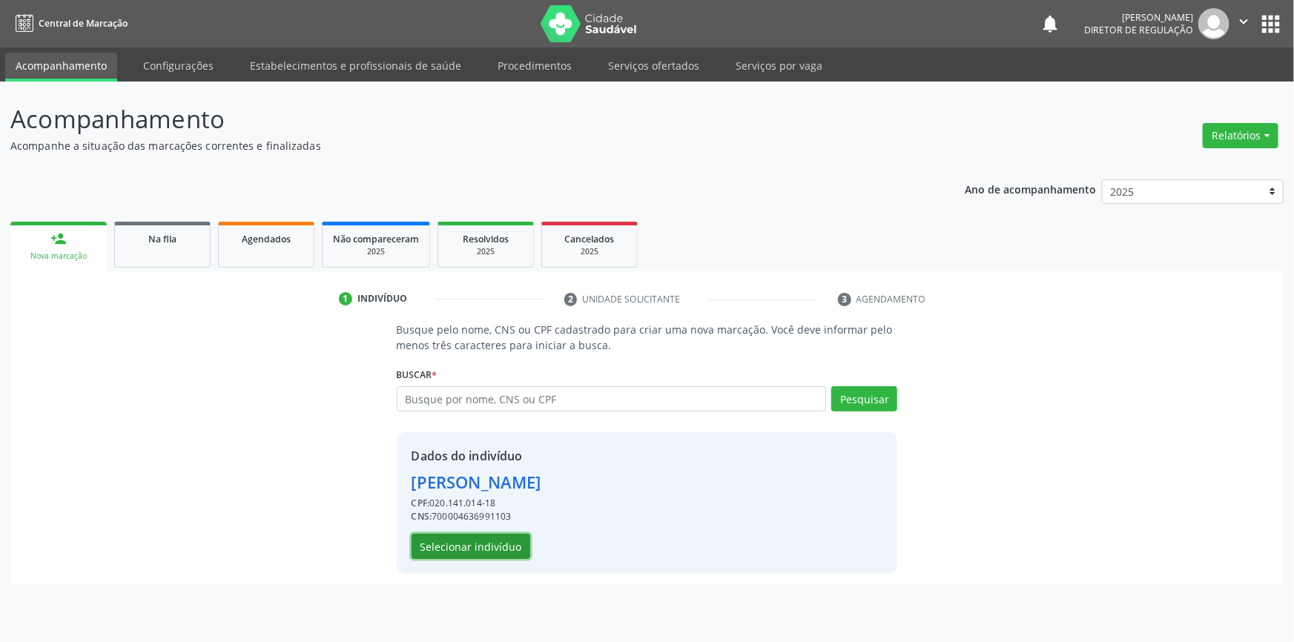
click at [481, 551] on button "Selecionar indivíduo" at bounding box center [471, 546] width 119 height 25
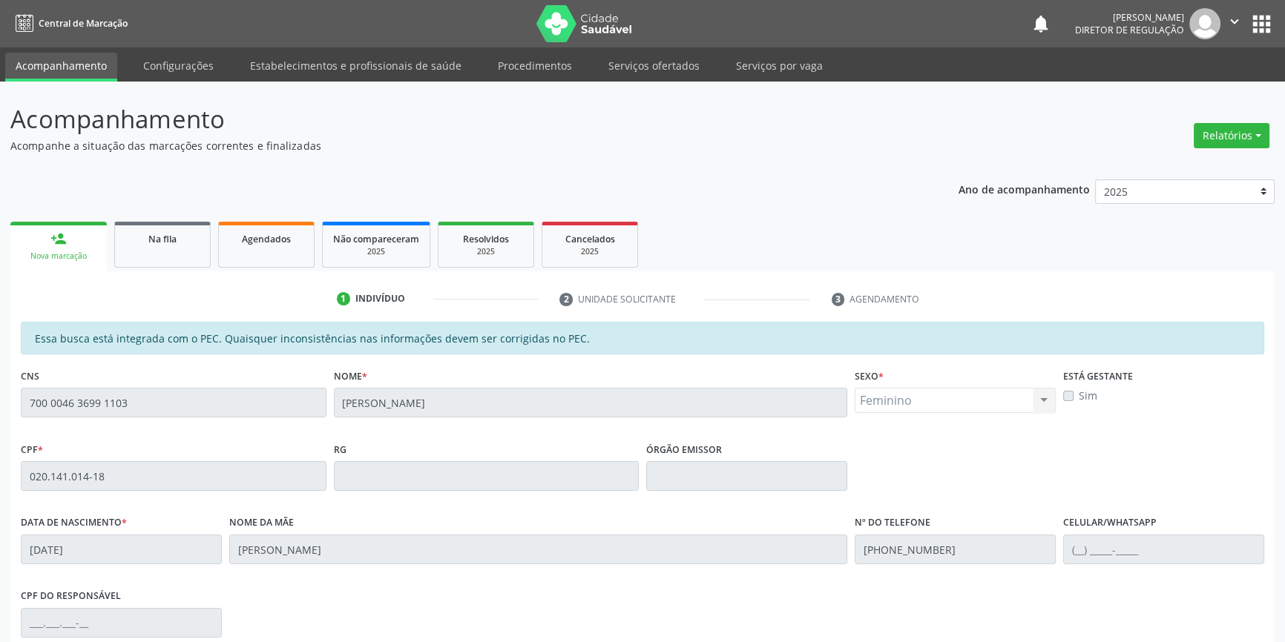
scroll to position [203, 0]
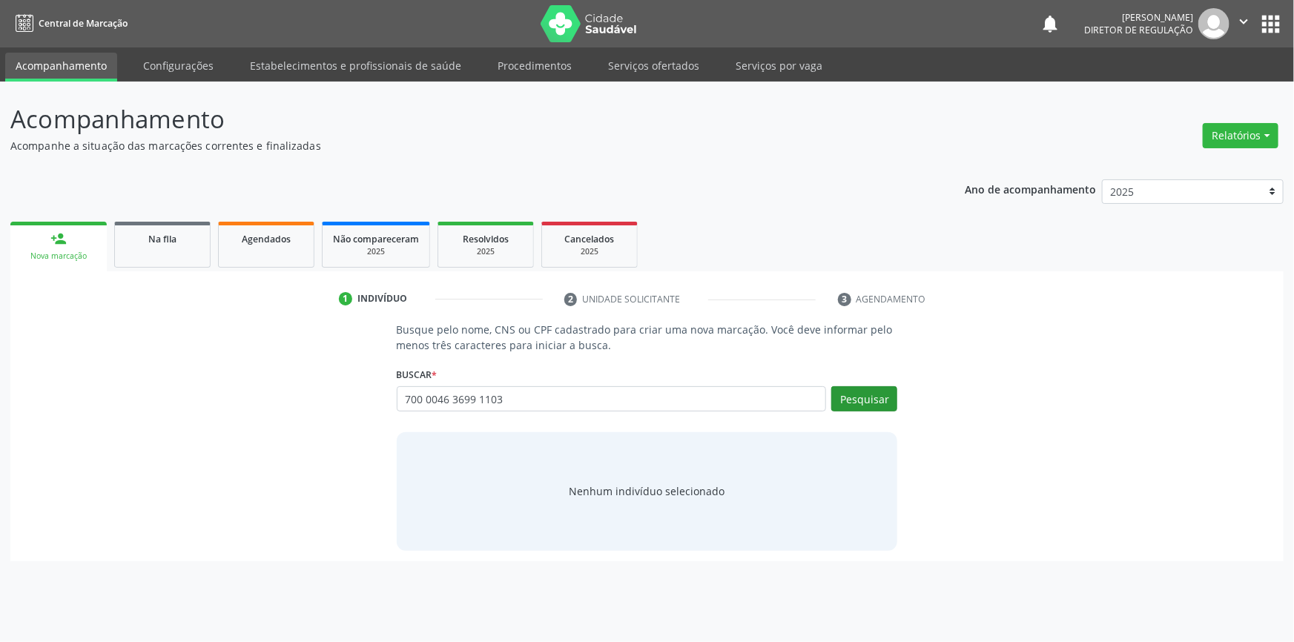
type input "700 0046 3699 1103"
click at [859, 404] on button "Pesquisar" at bounding box center [865, 398] width 66 height 25
type input "700 0046 3699 1103"
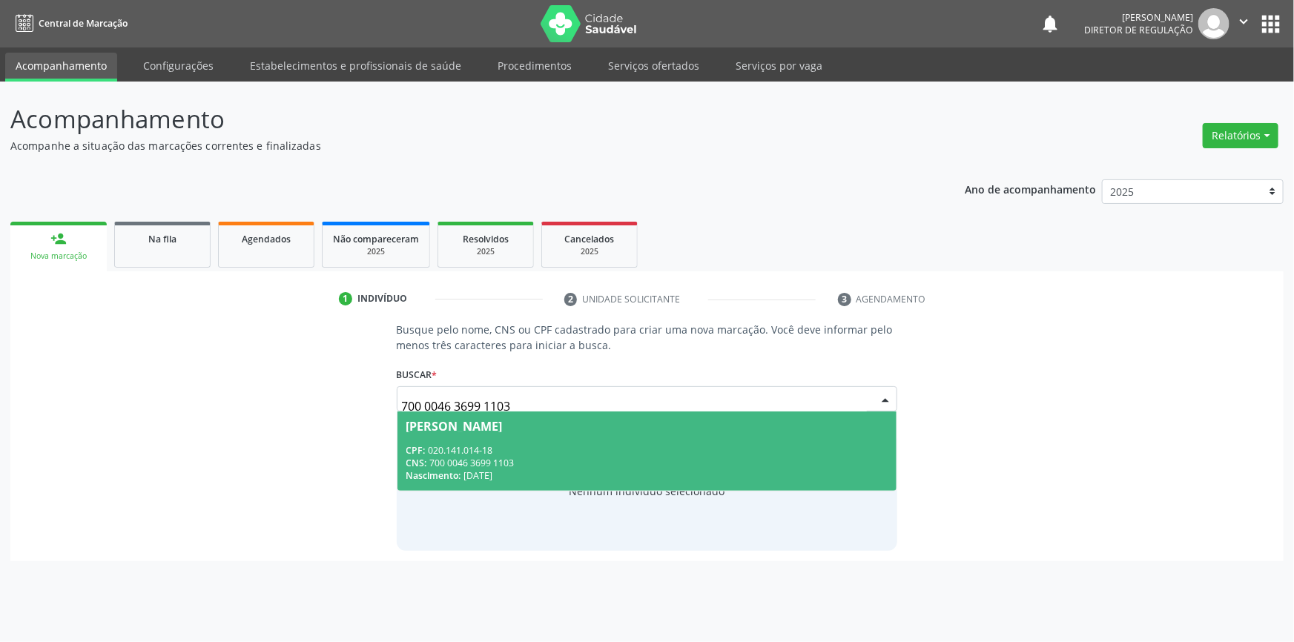
click at [533, 432] on span "[PERSON_NAME] CPF: 020.141.014-18 CNS: 700 0046 3699 1103 Nascimento: [DATE]" at bounding box center [648, 451] width 500 height 79
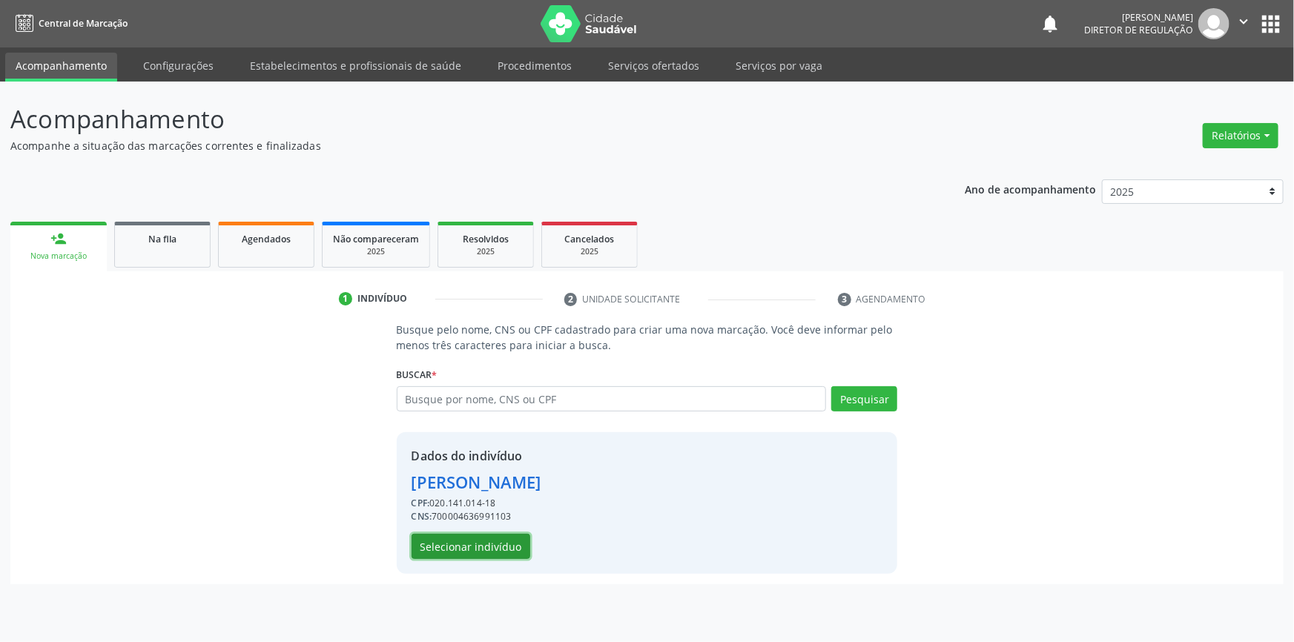
click at [499, 545] on button "Selecionar indivíduo" at bounding box center [471, 546] width 119 height 25
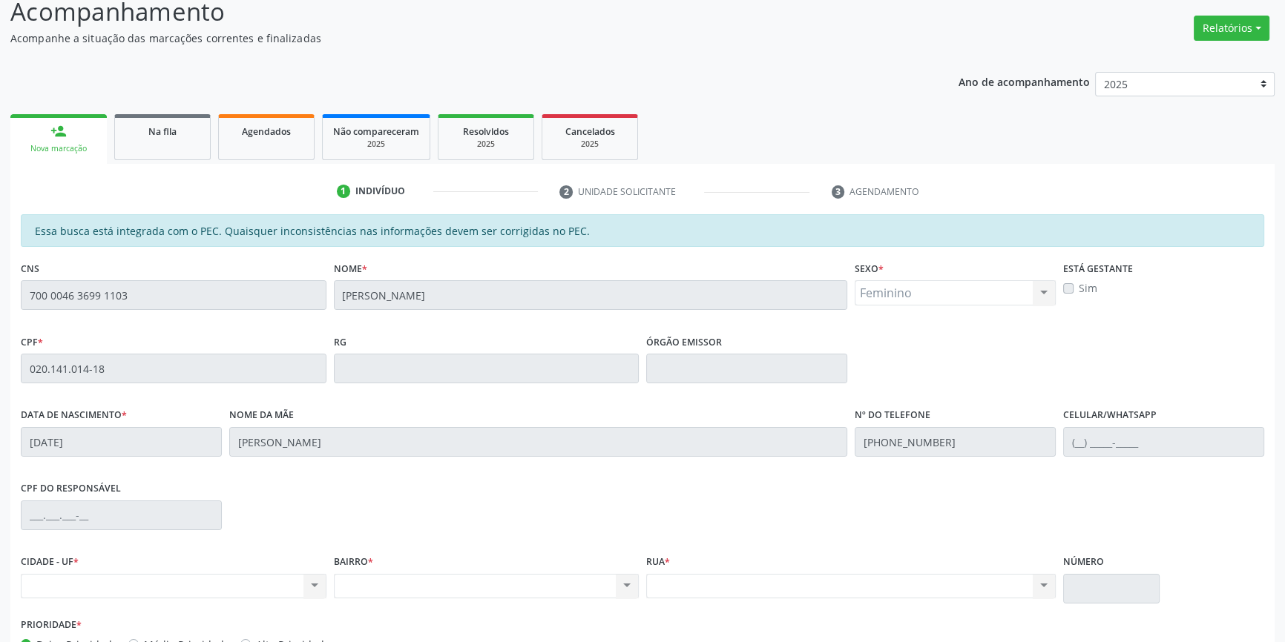
scroll to position [203, 0]
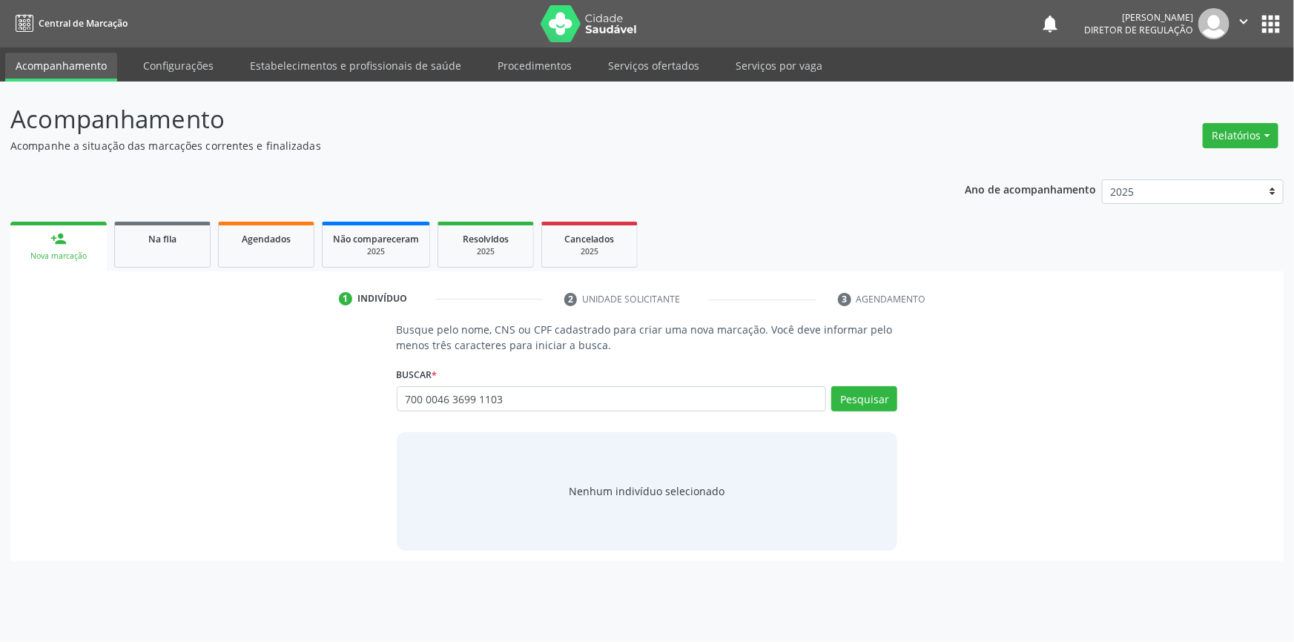
type input "700 0046 3699 1103"
click at [435, 378] on span "*" at bounding box center [434, 375] width 5 height 13
click at [866, 397] on button "Pesquisar" at bounding box center [865, 398] width 66 height 25
click at [680, 412] on div "700 0046 3699 1103 Busque por nome, CNS ou CPF Nenhum resultado encontrado para…" at bounding box center [647, 404] width 501 height 36
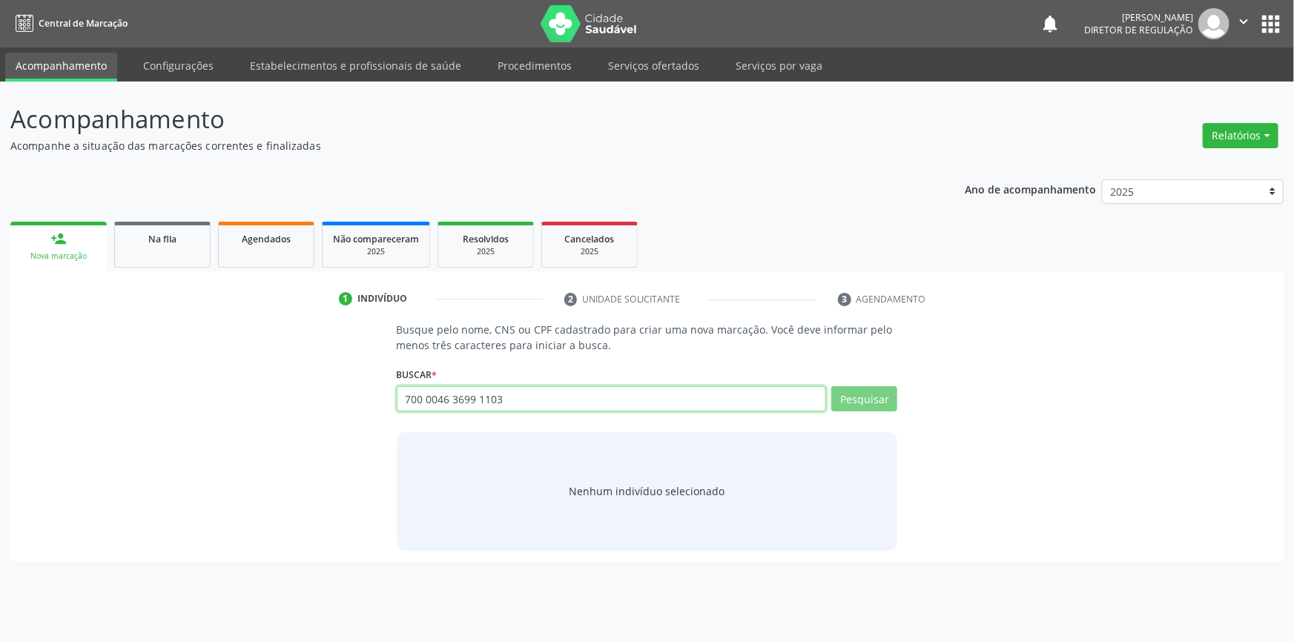
click at [685, 401] on input "700 0046 3699 1103" at bounding box center [612, 398] width 430 height 25
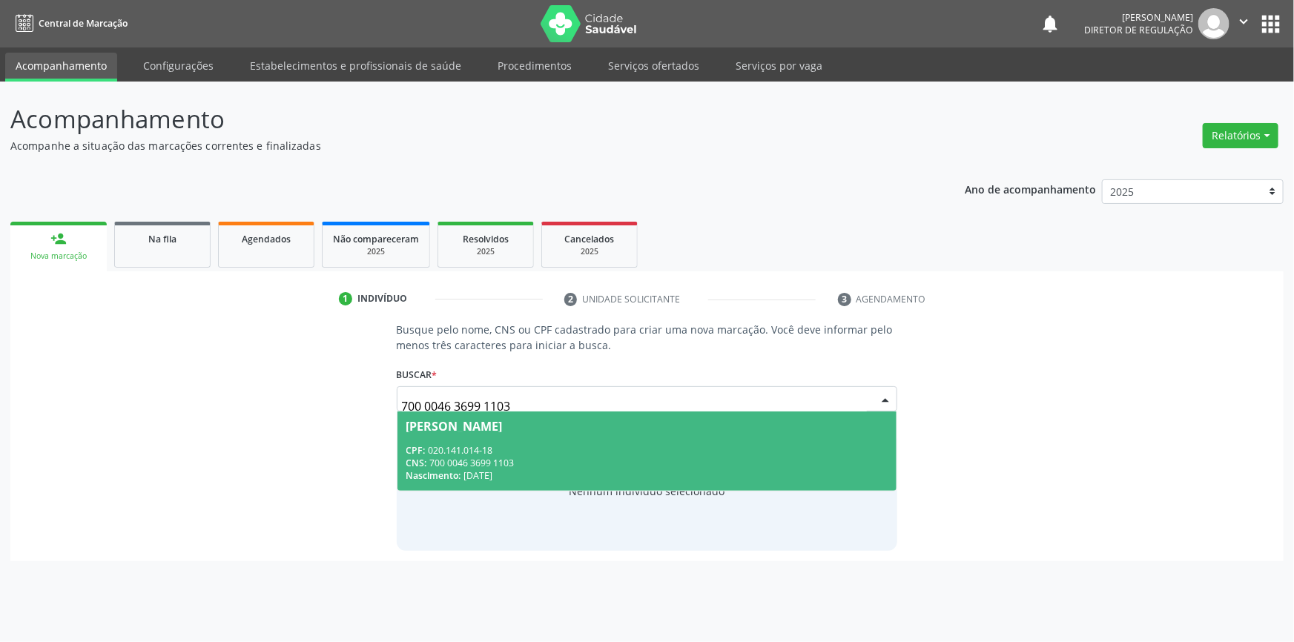
click at [731, 432] on span "Luiza Gomes Teles CPF: 020.141.014-18 CNS: 700 0046 3699 1103 Nascimento: 25/08…" at bounding box center [648, 451] width 500 height 79
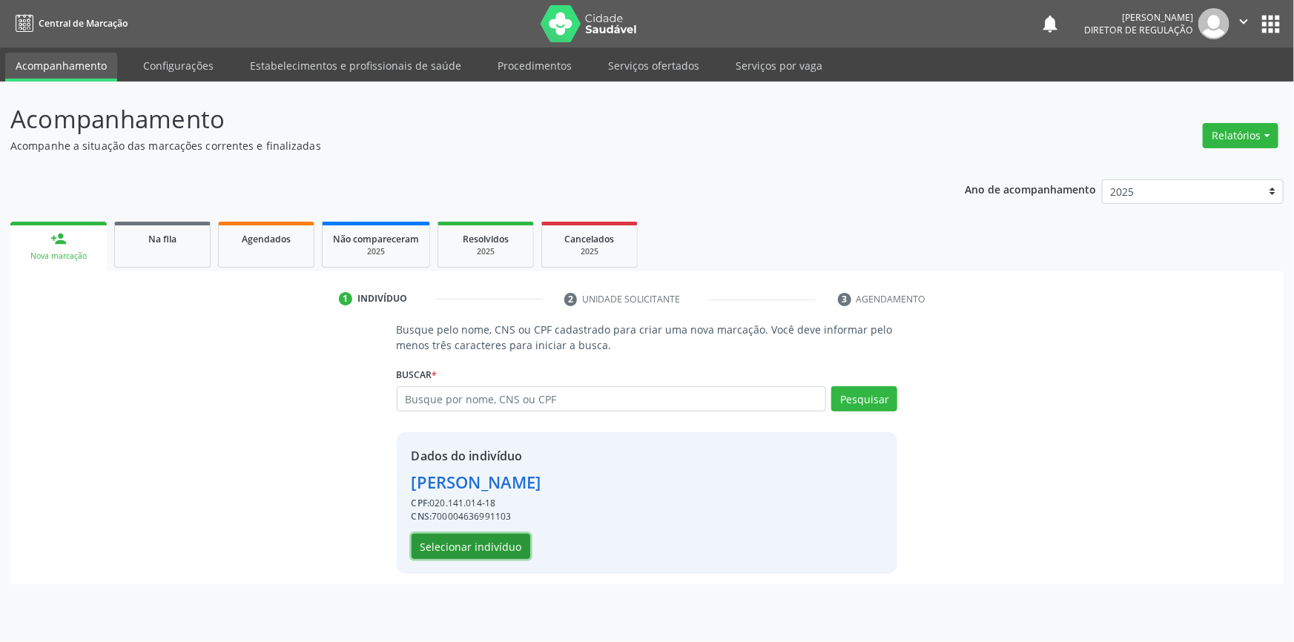
click at [525, 546] on button "Selecionar indivíduo" at bounding box center [471, 546] width 119 height 25
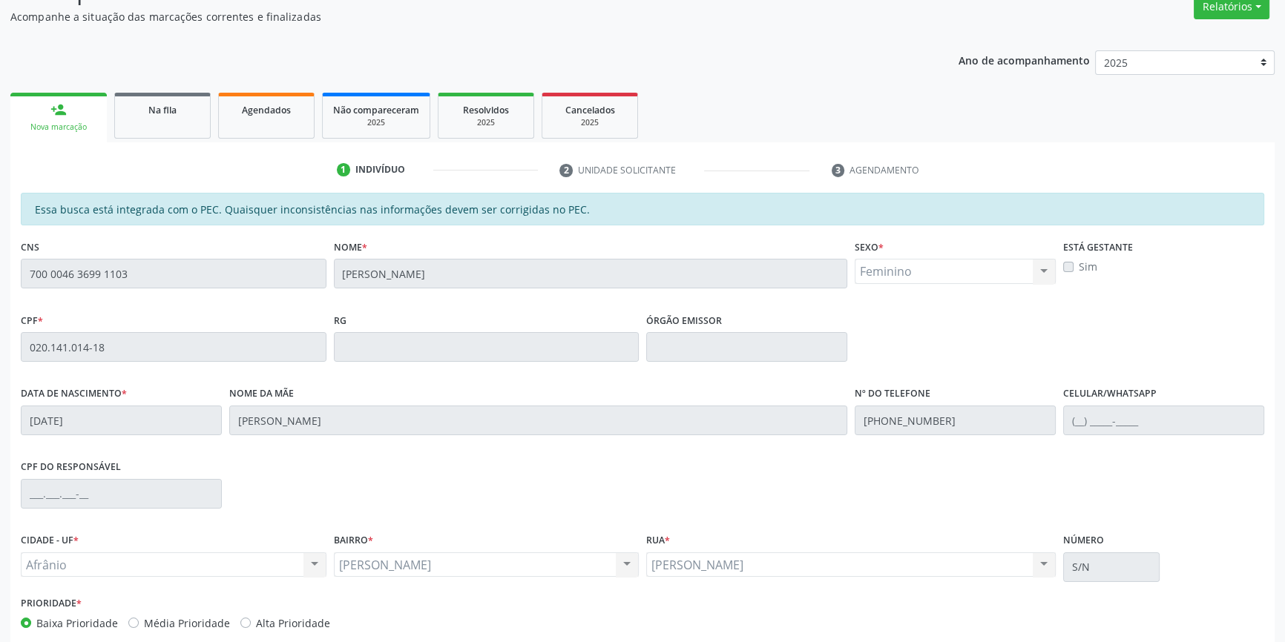
scroll to position [203, 0]
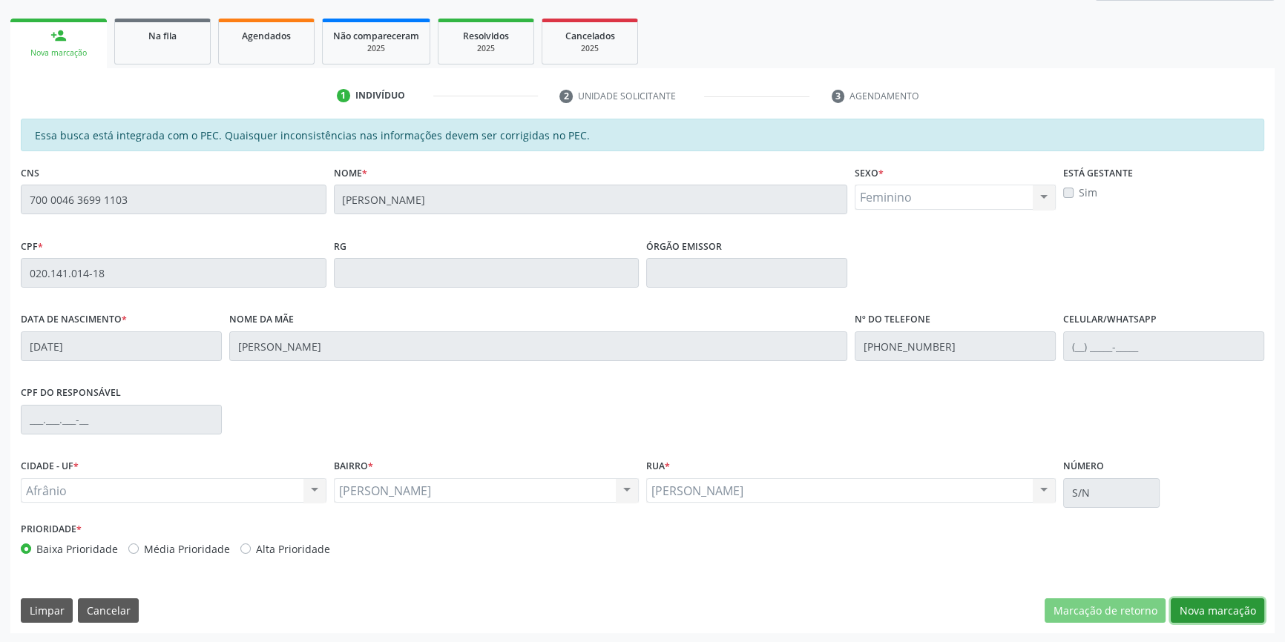
click at [1234, 608] on button "Nova marcação" at bounding box center [1217, 611] width 93 height 25
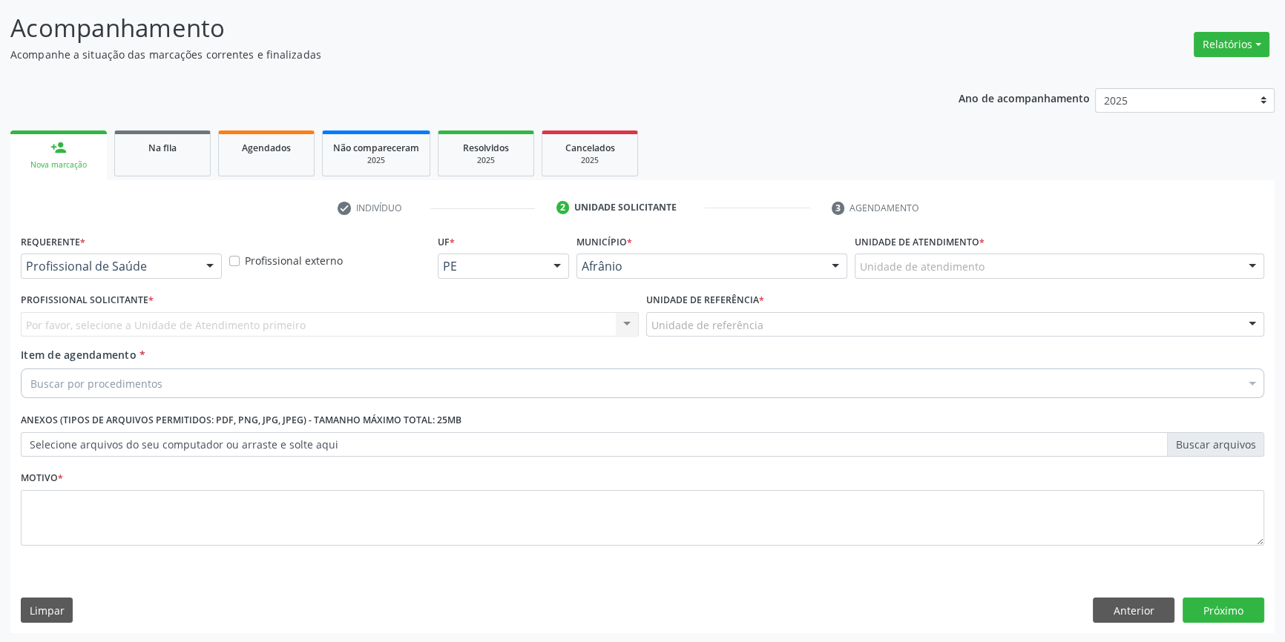
click at [1012, 250] on div "Unidade de atendimento * Unidade de atendimento Academia da Saude de Afranio Ac…" at bounding box center [1059, 254] width 409 height 47
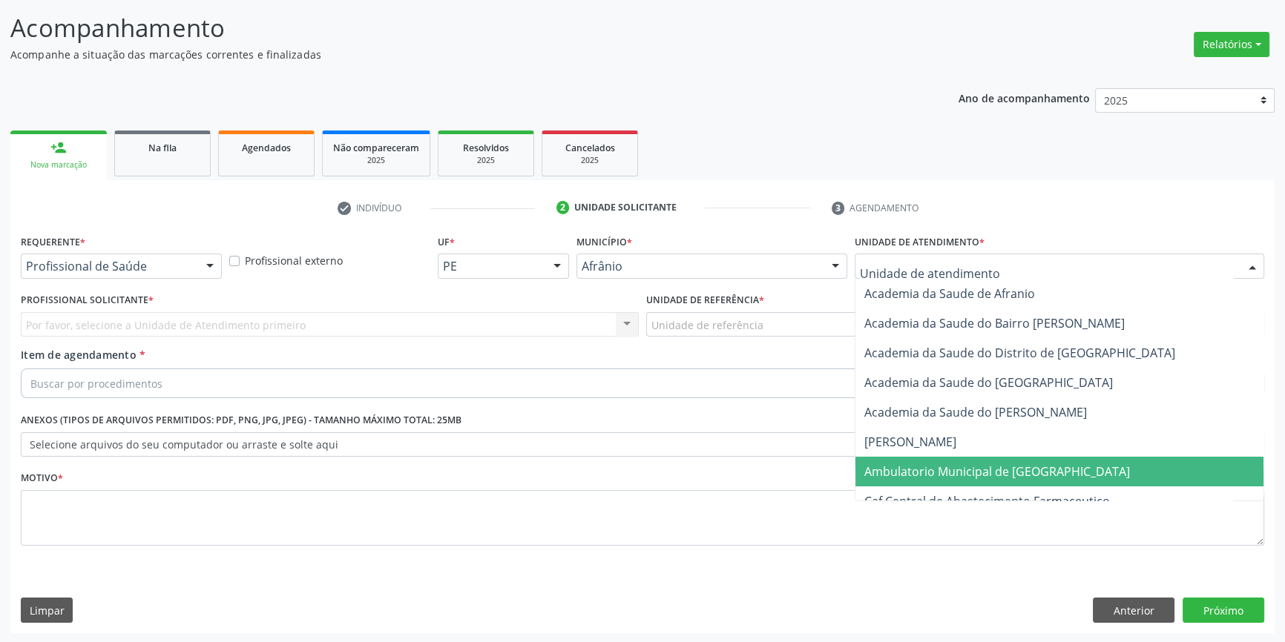
drag, startPoint x: 974, startPoint y: 467, endPoint x: 843, endPoint y: 395, distance: 149.4
click at [973, 468] on span "Ambulatorio Municipal de [GEOGRAPHIC_DATA]" at bounding box center [997, 472] width 266 height 16
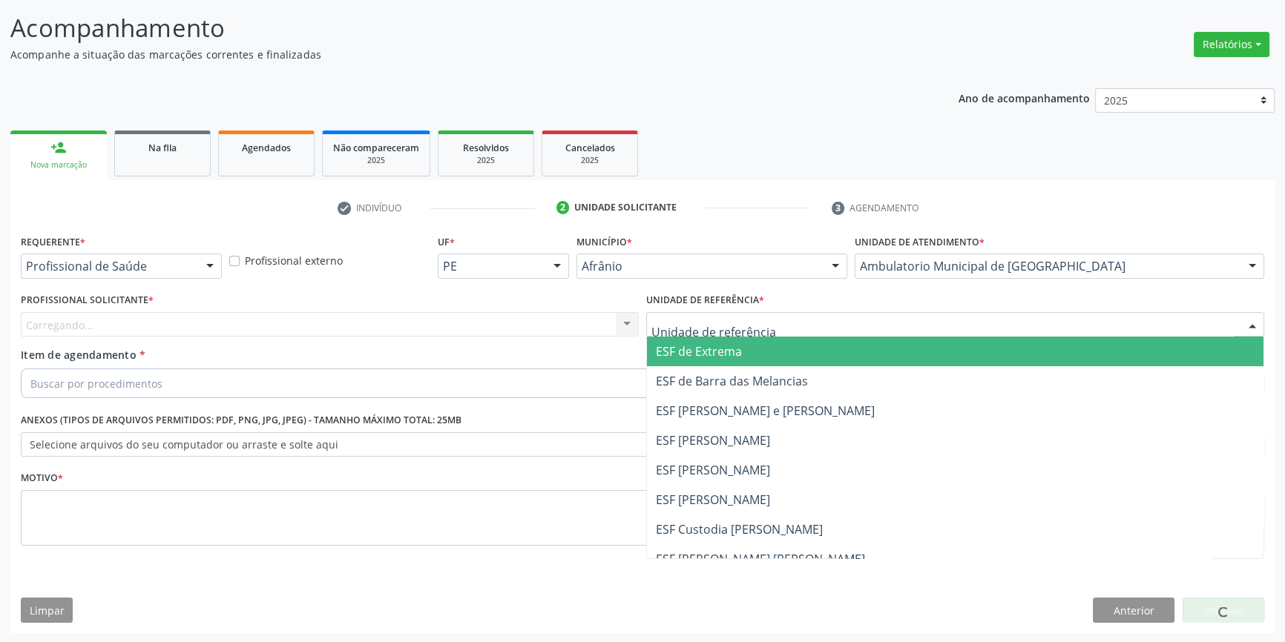
click at [792, 322] on div at bounding box center [955, 324] width 618 height 25
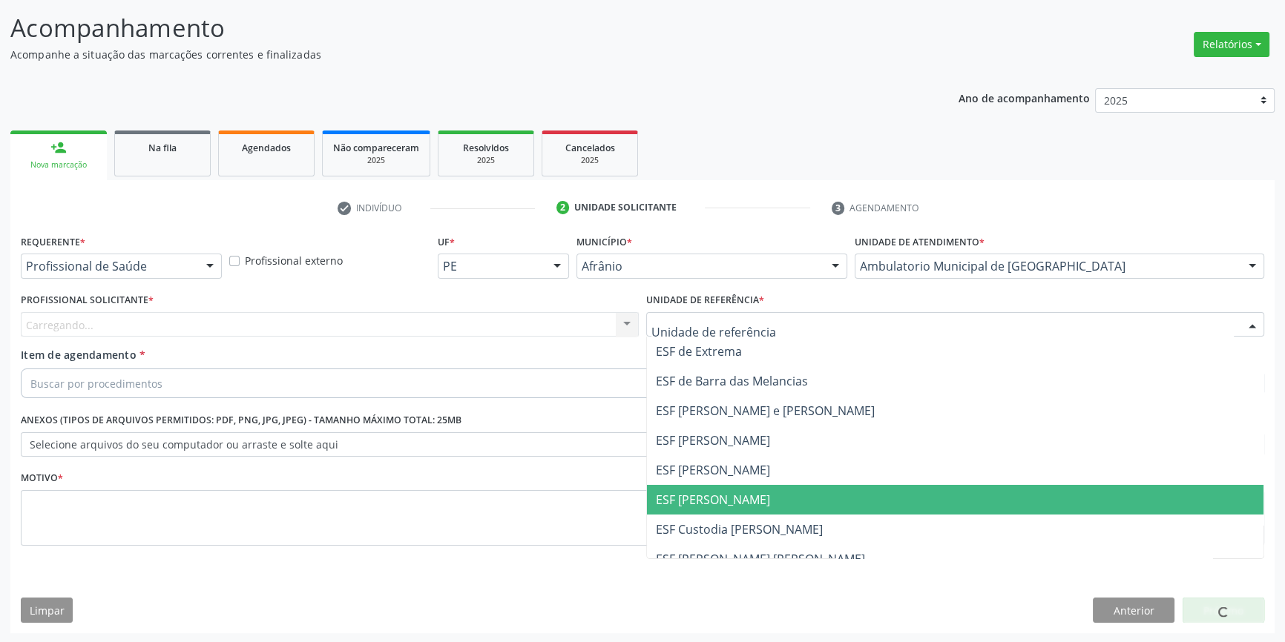
click at [722, 490] on span "ESF [PERSON_NAME]" at bounding box center [955, 500] width 616 height 30
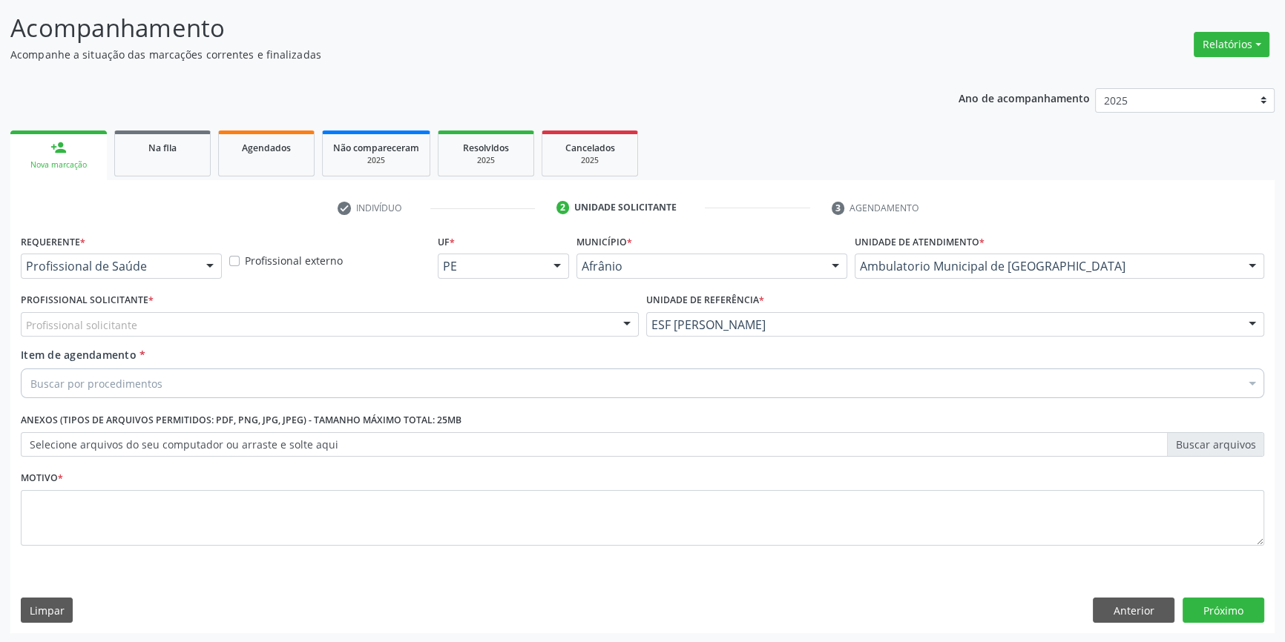
click at [445, 323] on div "Profissional solicitante" at bounding box center [330, 324] width 618 height 25
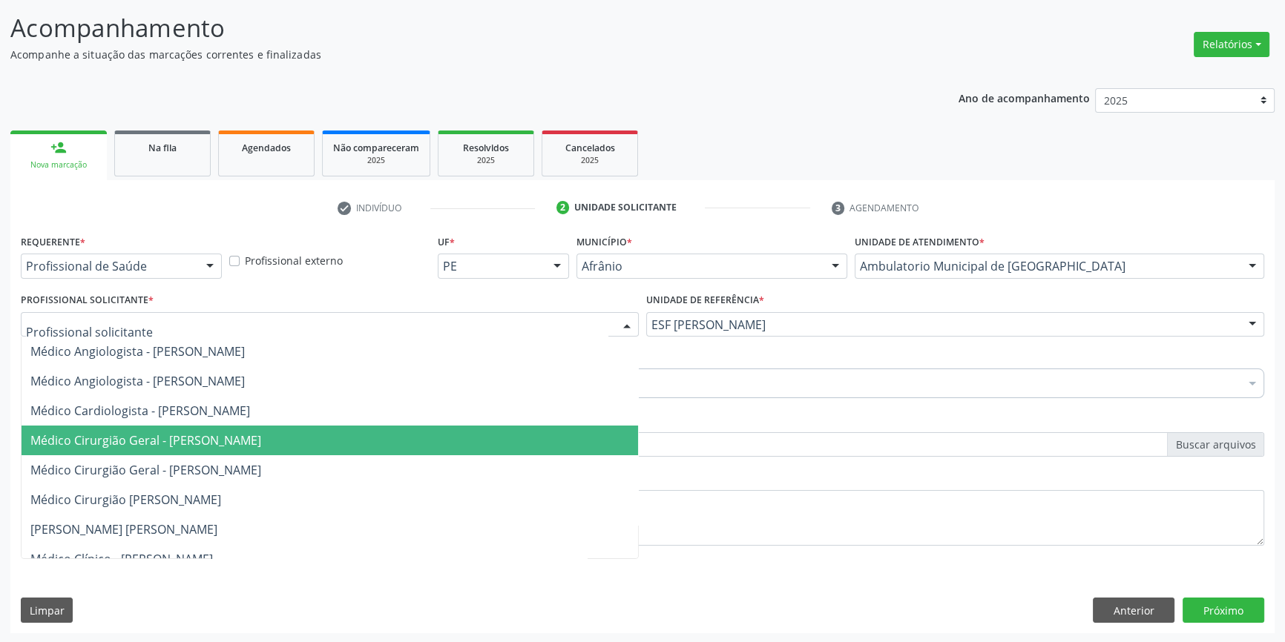
click at [231, 441] on span "Médico Cirurgião Geral - [PERSON_NAME]" at bounding box center [145, 440] width 231 height 16
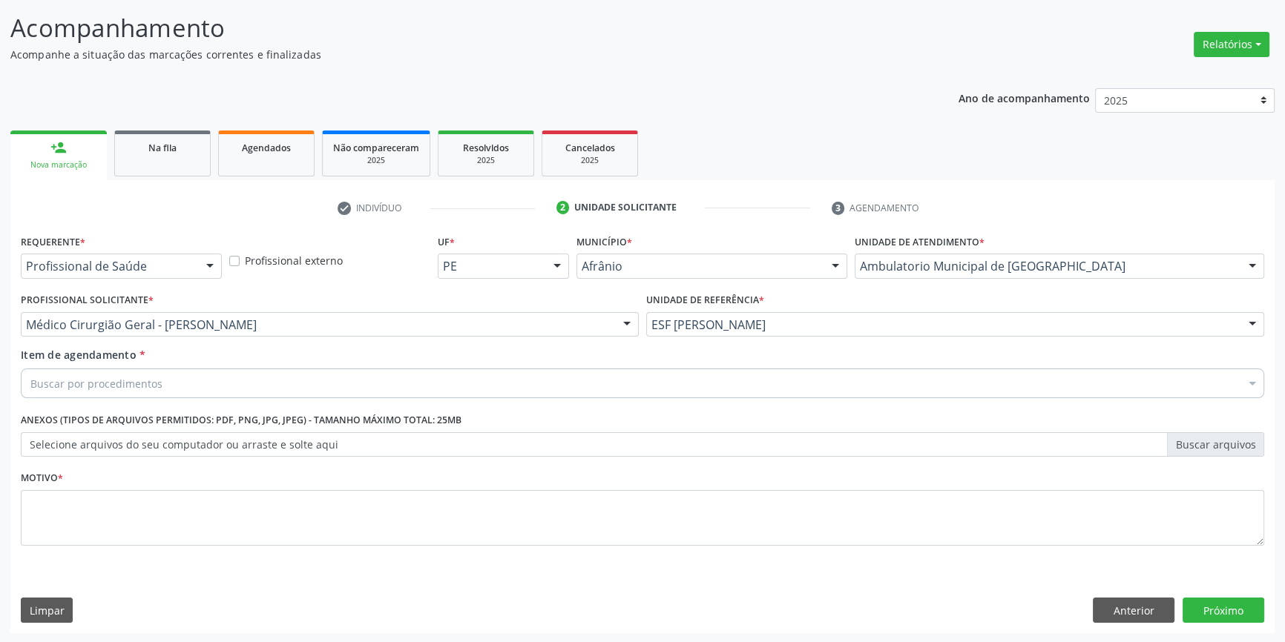
click at [215, 386] on div "Buscar por procedimentos" at bounding box center [642, 384] width 1243 height 30
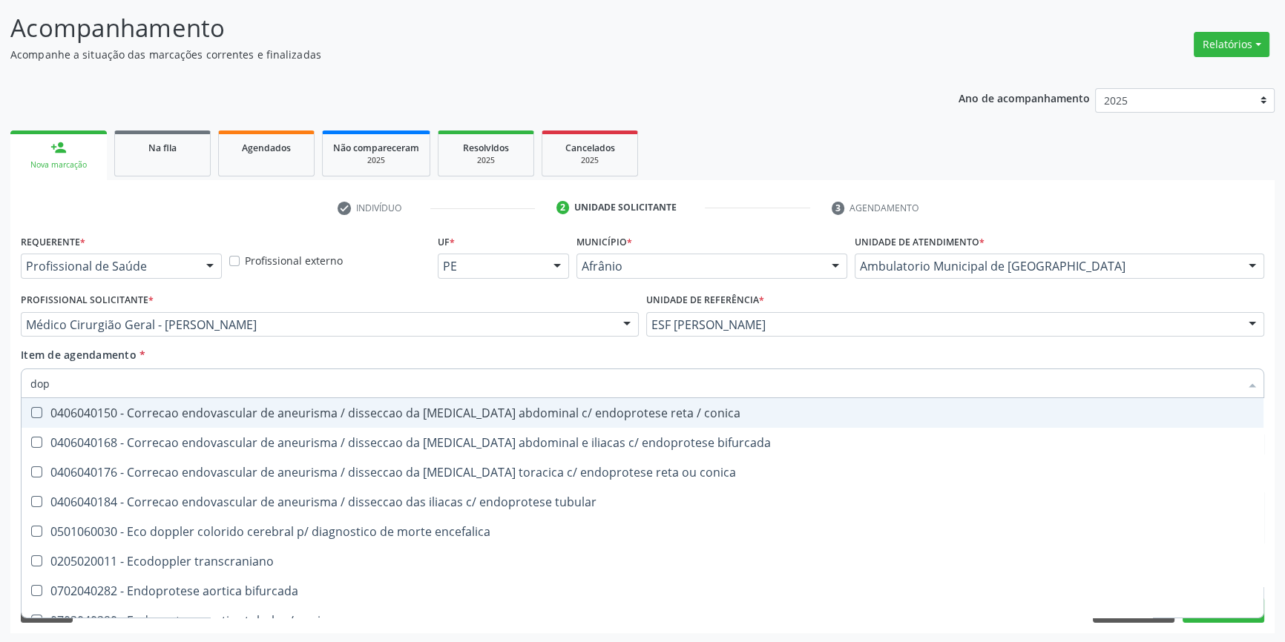
type input "dopp"
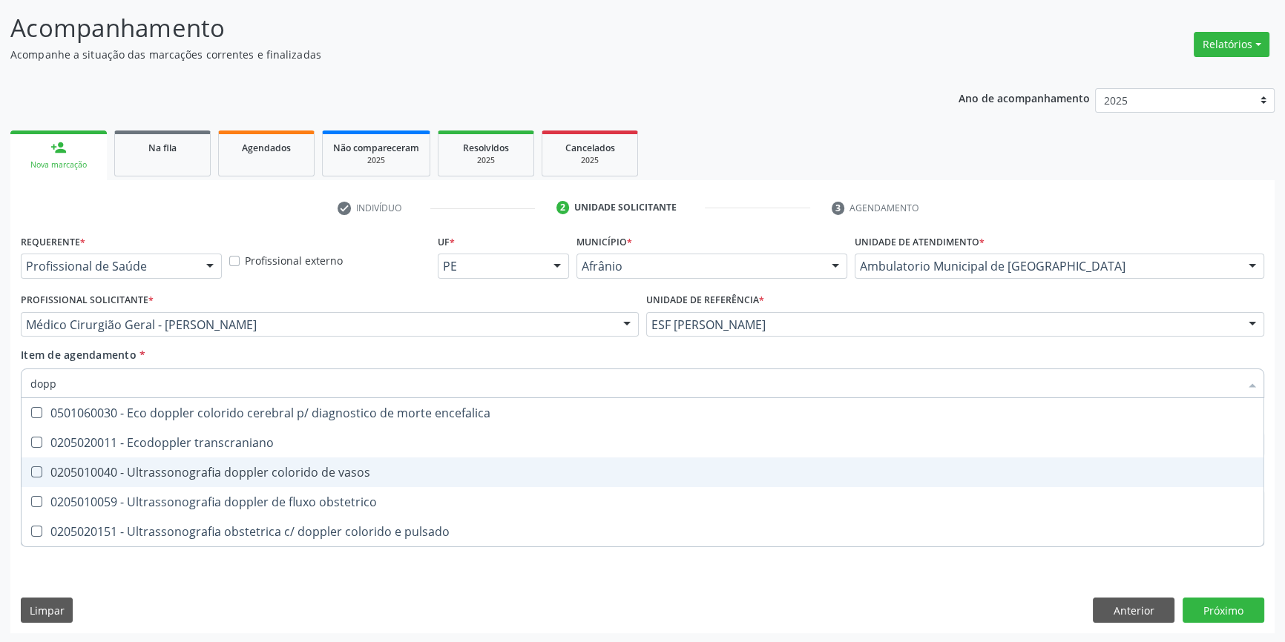
click at [272, 461] on span "0205010040 - Ultrassonografia doppler colorido de vasos" at bounding box center [643, 473] width 1242 height 30
checkbox vasos "true"
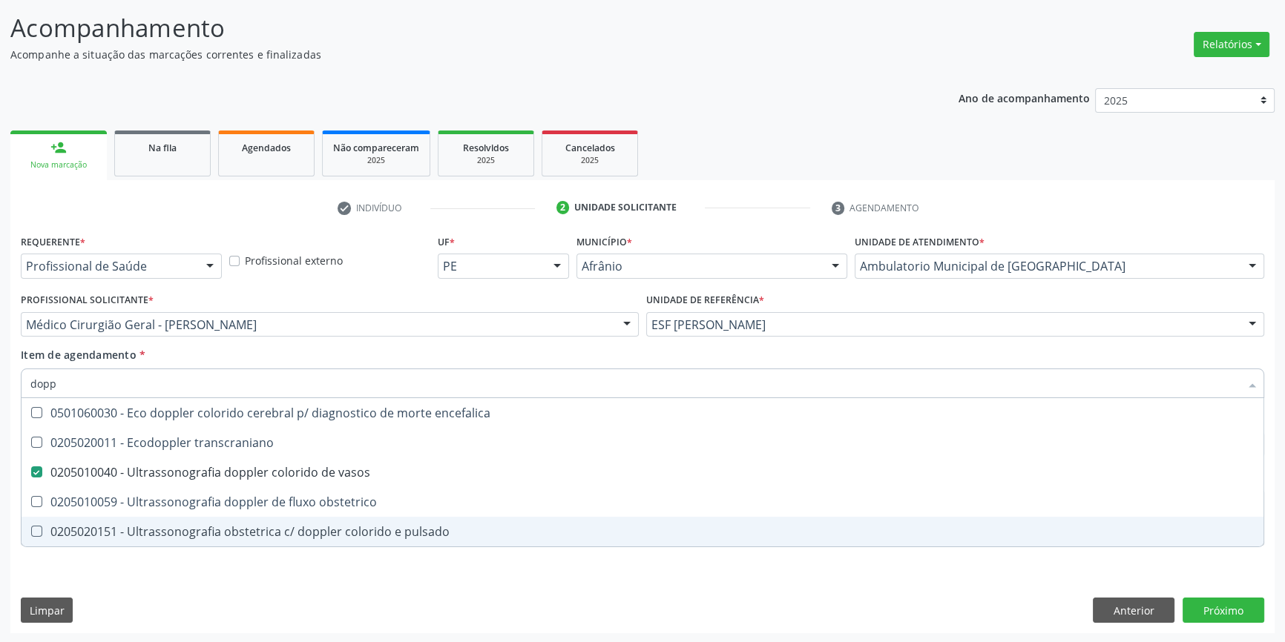
click at [212, 553] on div "Requerente * Profissional de Saúde Profissional de Saúde Paciente Nenhum result…" at bounding box center [642, 399] width 1243 height 336
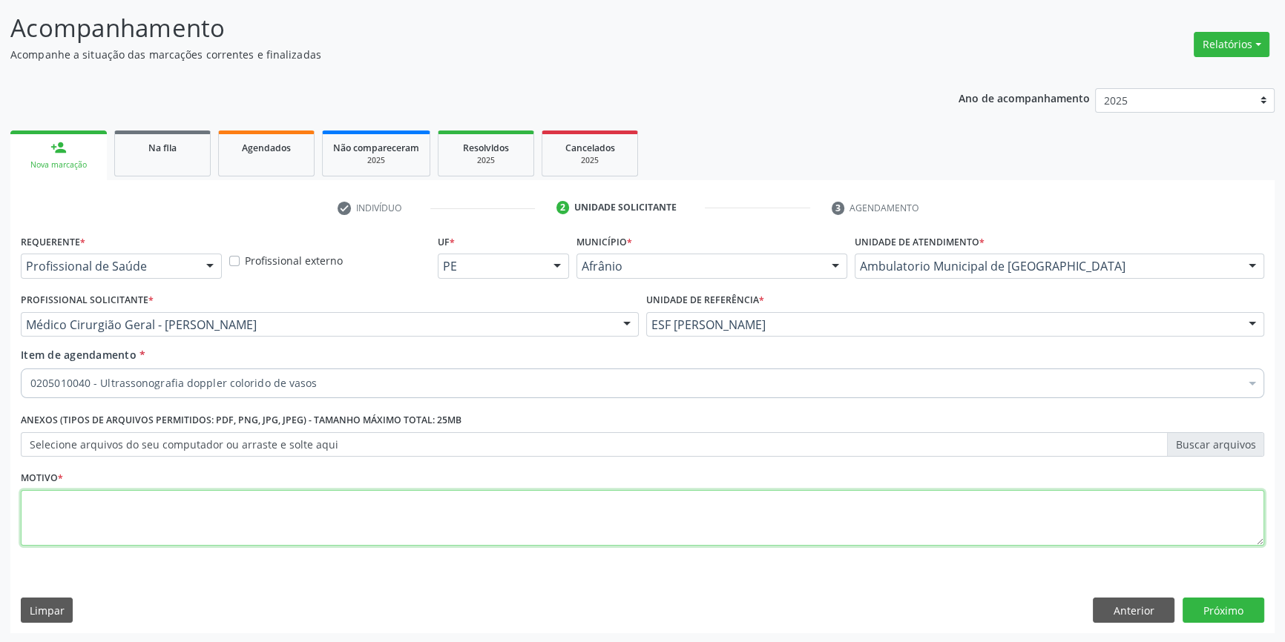
click at [200, 526] on textarea at bounding box center [642, 518] width 1243 height 56
type textarea "'"
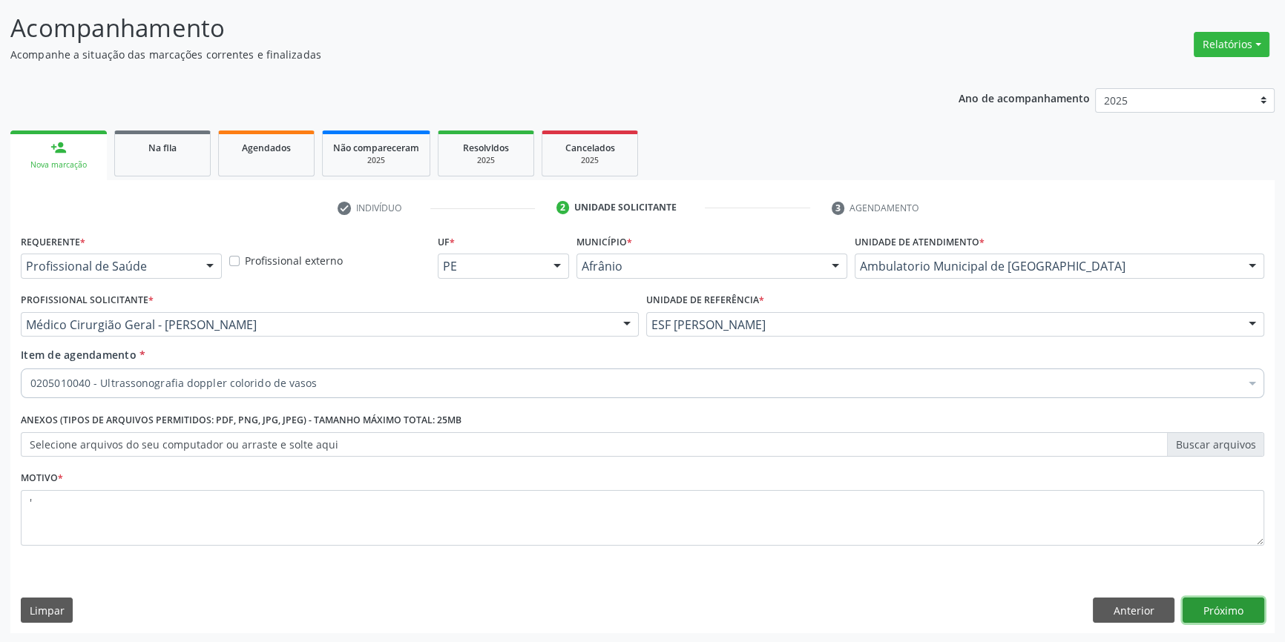
click at [1203, 607] on button "Próximo" at bounding box center [1223, 610] width 82 height 25
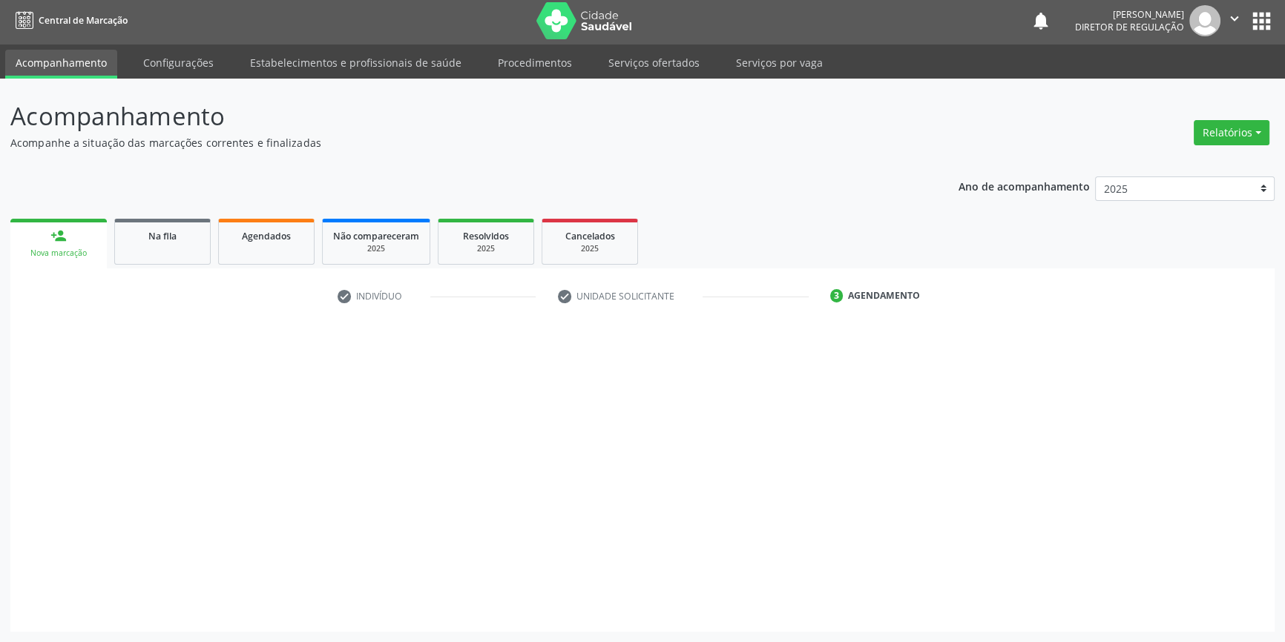
scroll to position [1, 0]
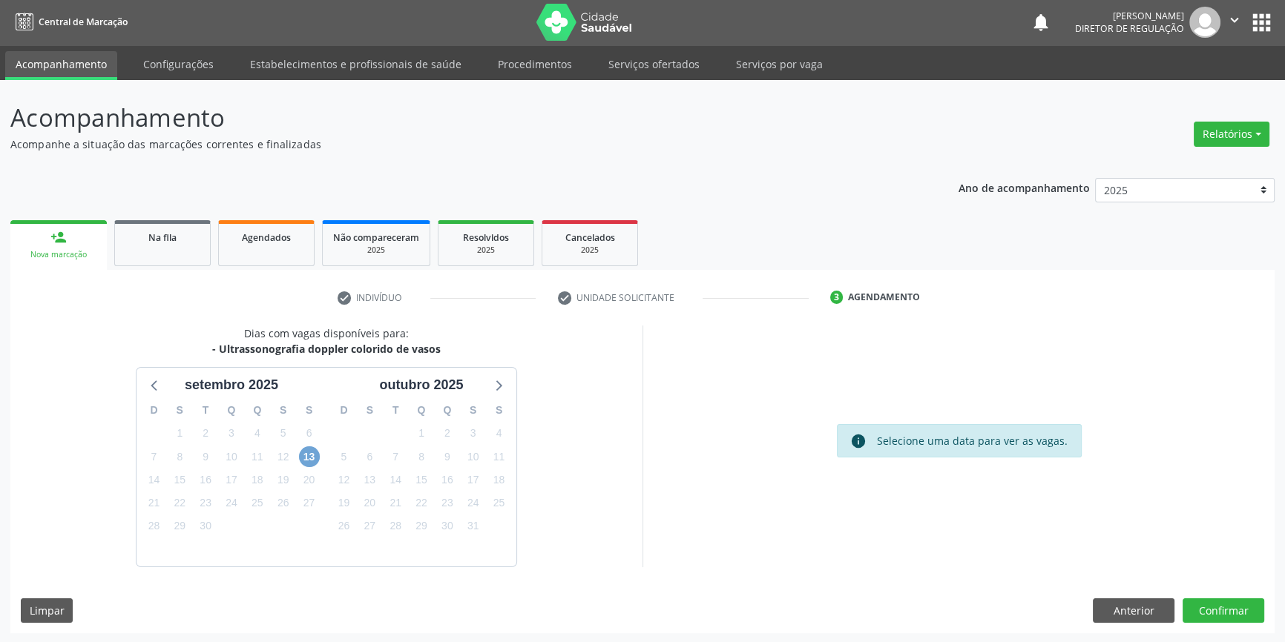
click at [312, 447] on span "13" at bounding box center [309, 457] width 21 height 21
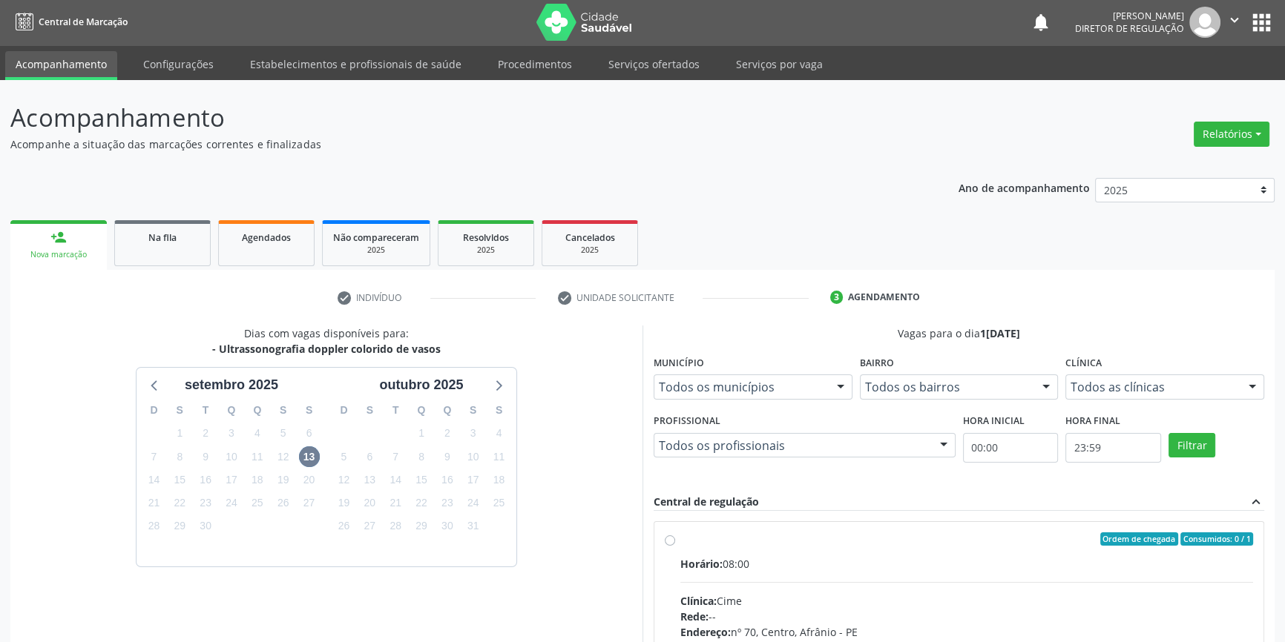
click at [731, 550] on label "Ordem de chegada Consumidos: 0 / 1 Horário: 08:00 Clínica: Cime Rede: -- Endere…" at bounding box center [966, 647] width 573 height 228
click at [675, 546] on input "Ordem de chegada Consumidos: 0 / 1 Horário: 08:00 Clínica: Cime Rede: -- Endere…" at bounding box center [670, 539] width 10 height 13
radio input "true"
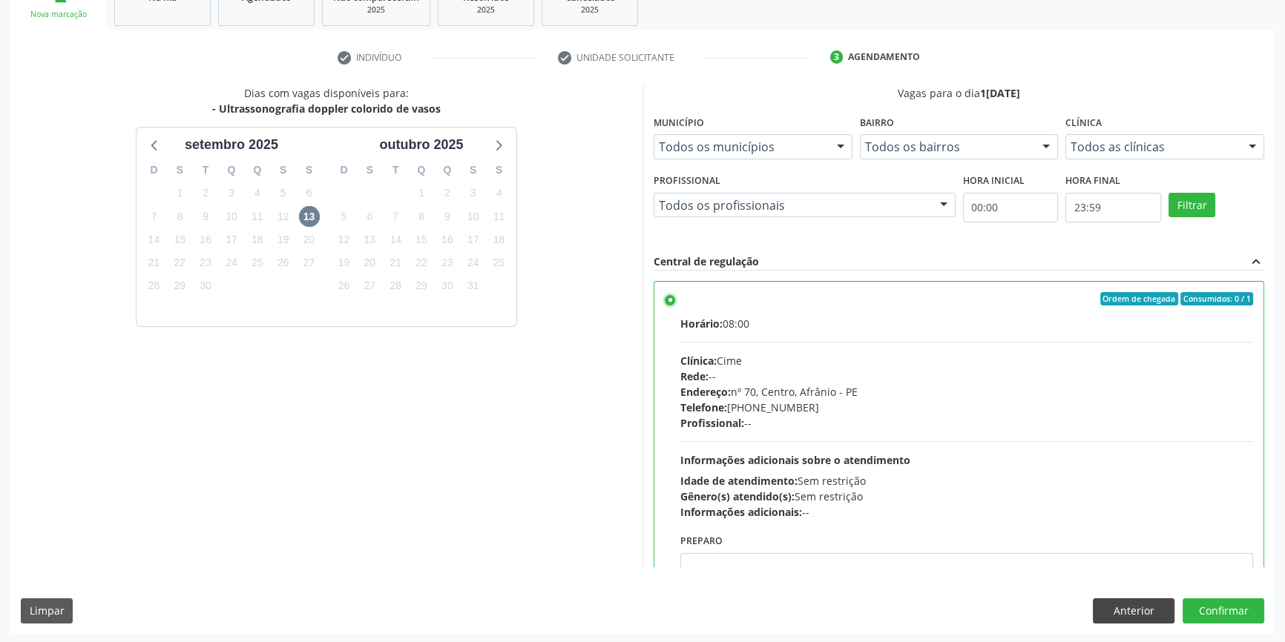
scroll to position [243, 0]
click at [1201, 611] on button "Confirmar" at bounding box center [1223, 610] width 82 height 25
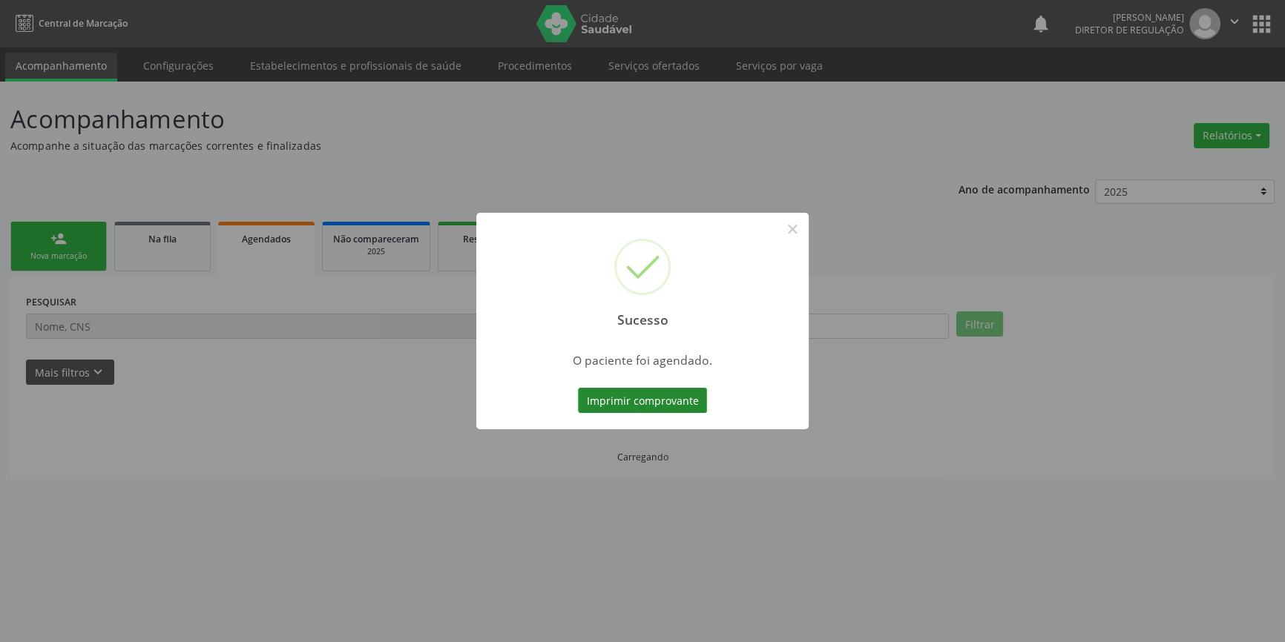
scroll to position [0, 0]
click at [667, 401] on button "Imprimir comprovante" at bounding box center [647, 400] width 129 height 25
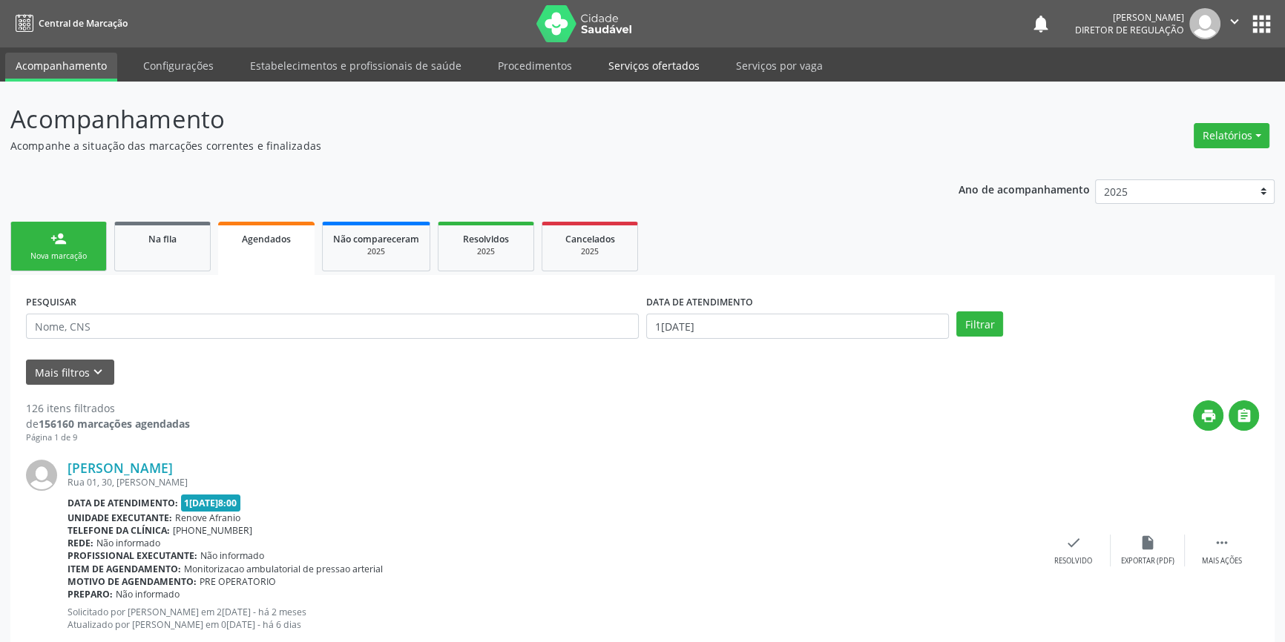
click at [657, 63] on link "Serviços ofertados" at bounding box center [654, 66] width 112 height 26
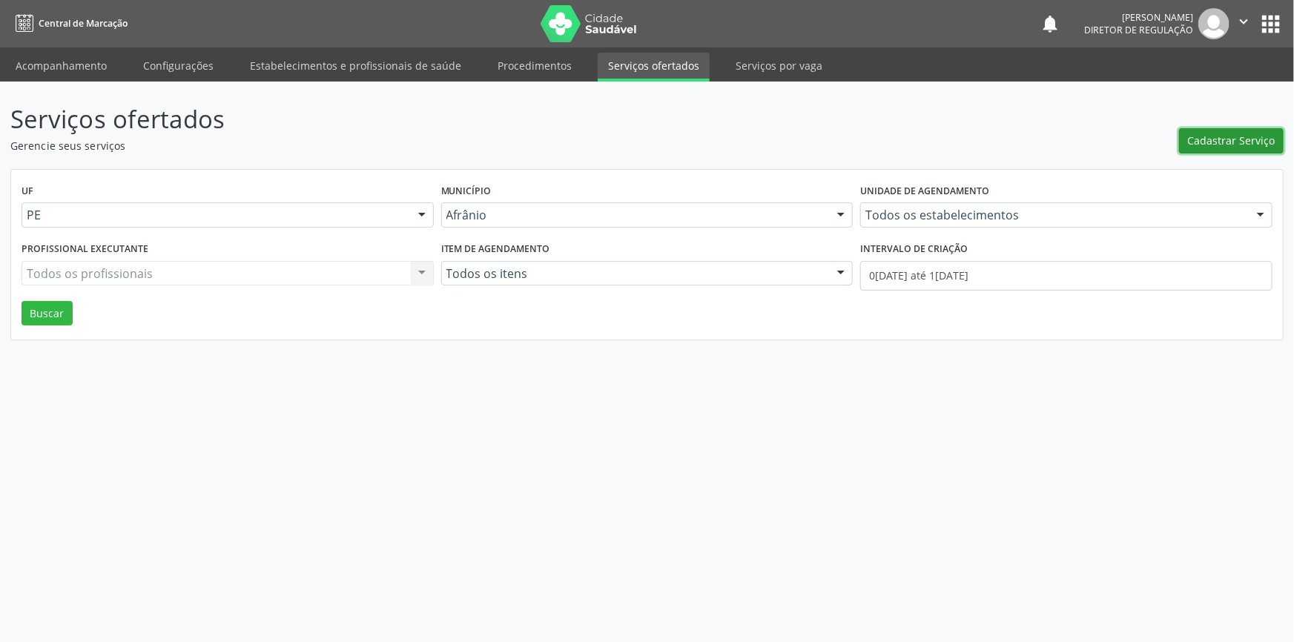
click at [1236, 144] on span "Cadastrar Serviço" at bounding box center [1232, 141] width 88 height 16
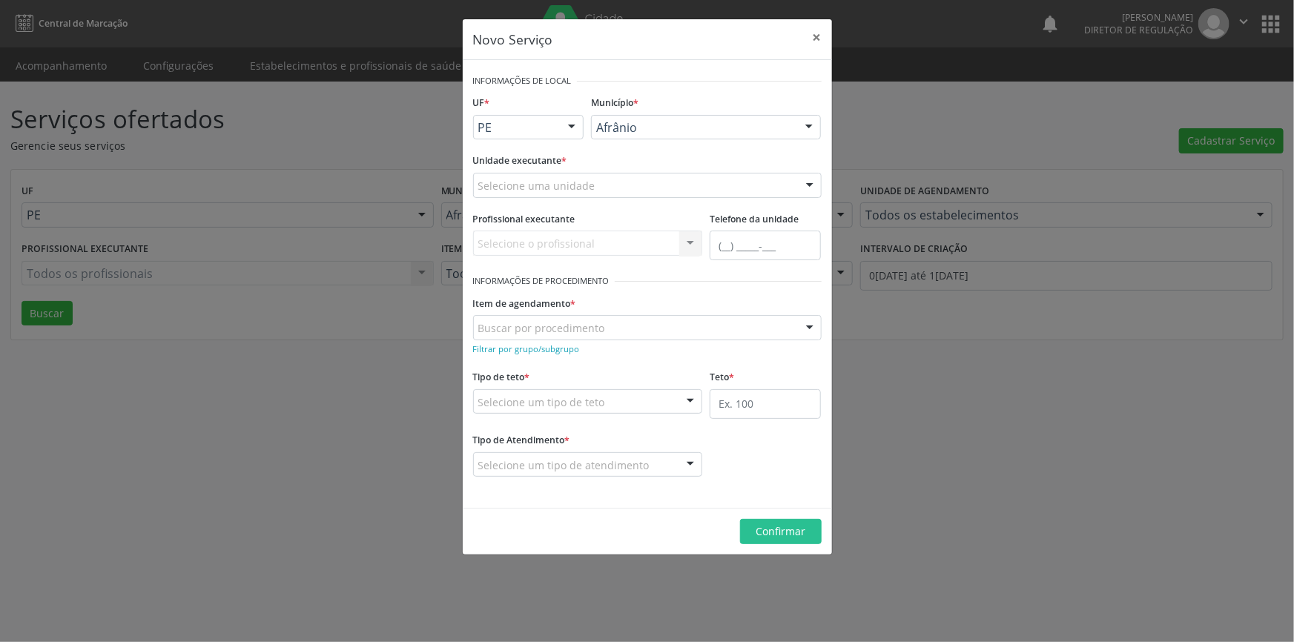
click at [696, 181] on div "Selecione uma unidade" at bounding box center [647, 185] width 349 height 25
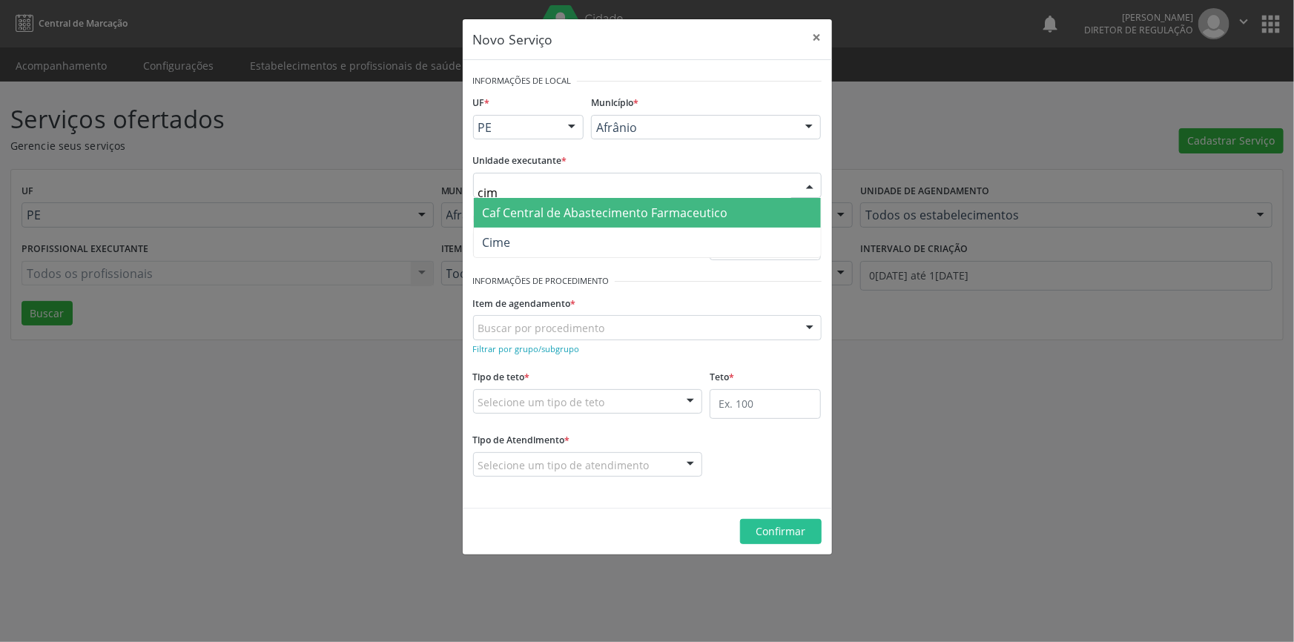
type input "cime"
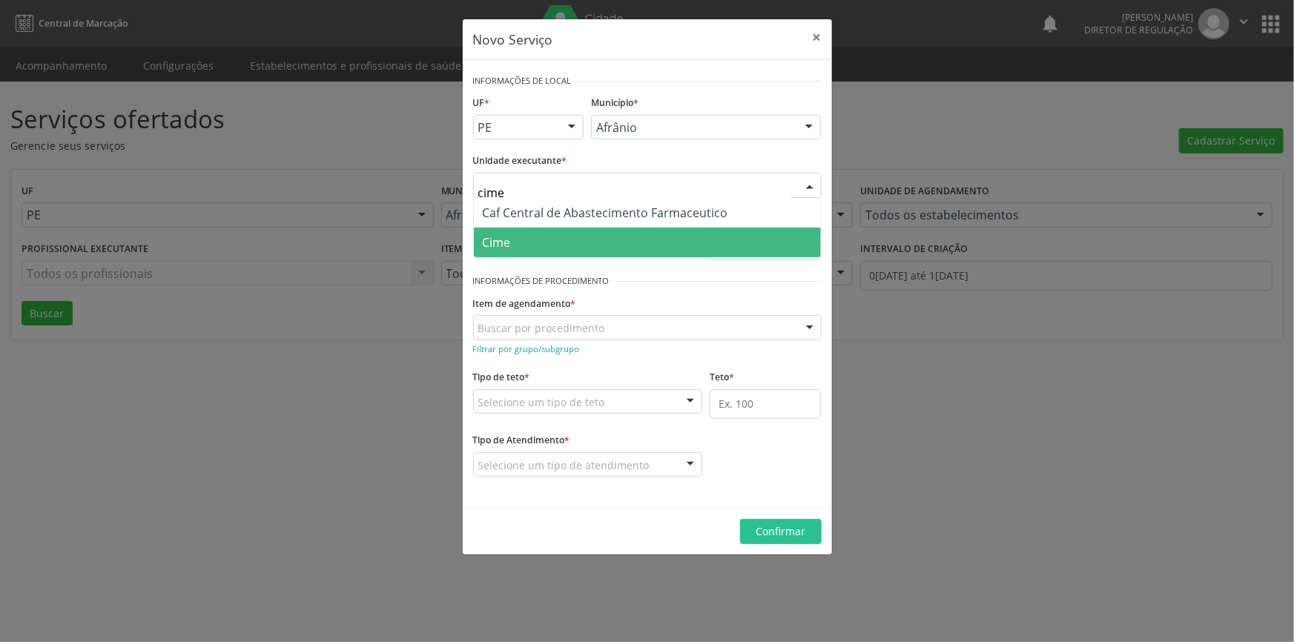
click at [507, 245] on span "Cime" at bounding box center [497, 242] width 28 height 16
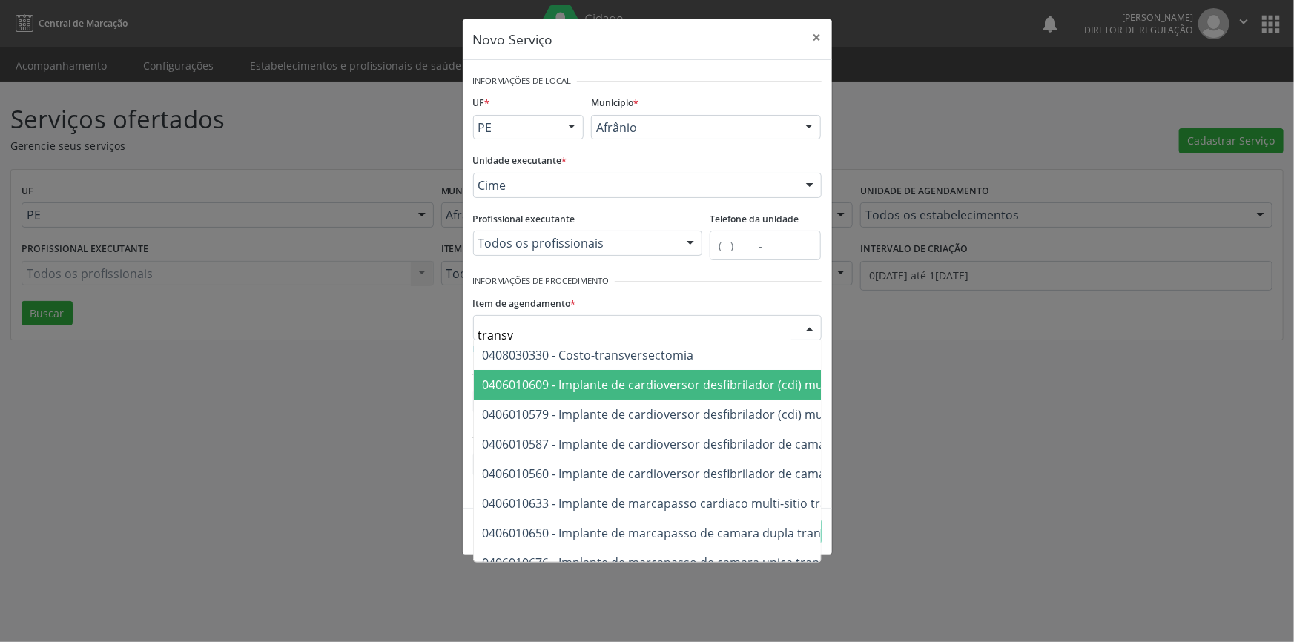
type input "transva"
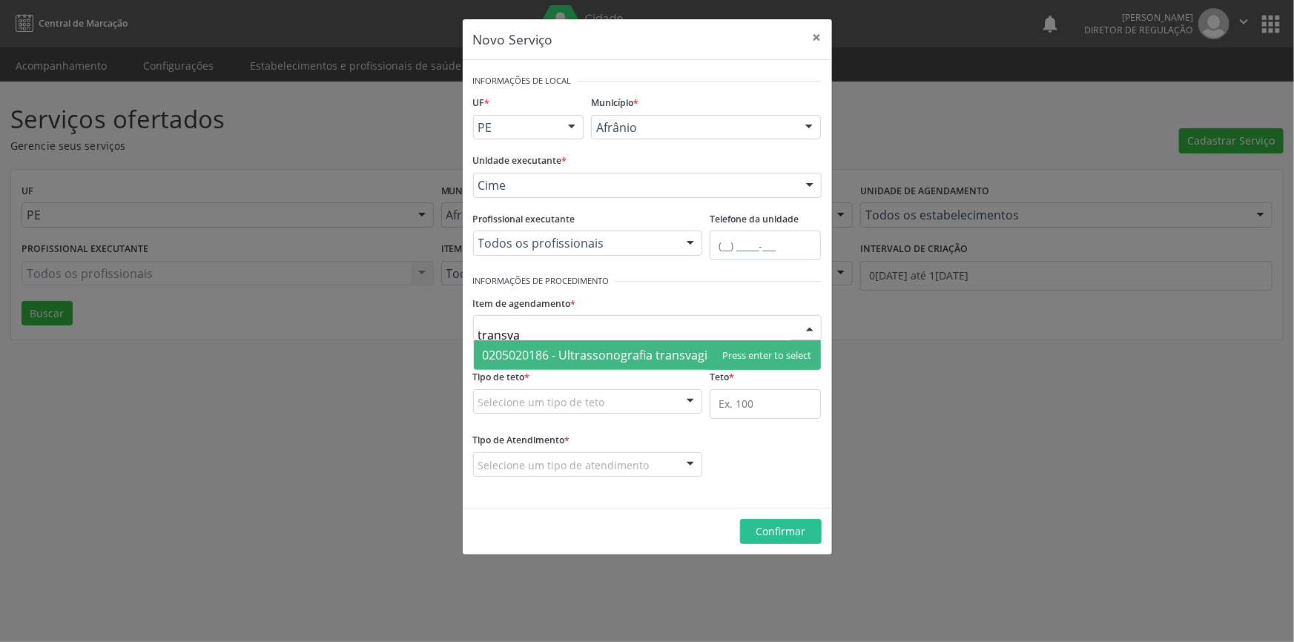
click at [584, 348] on span "0205020186 - Ultrassonografia transvaginal" at bounding box center [604, 355] width 243 height 16
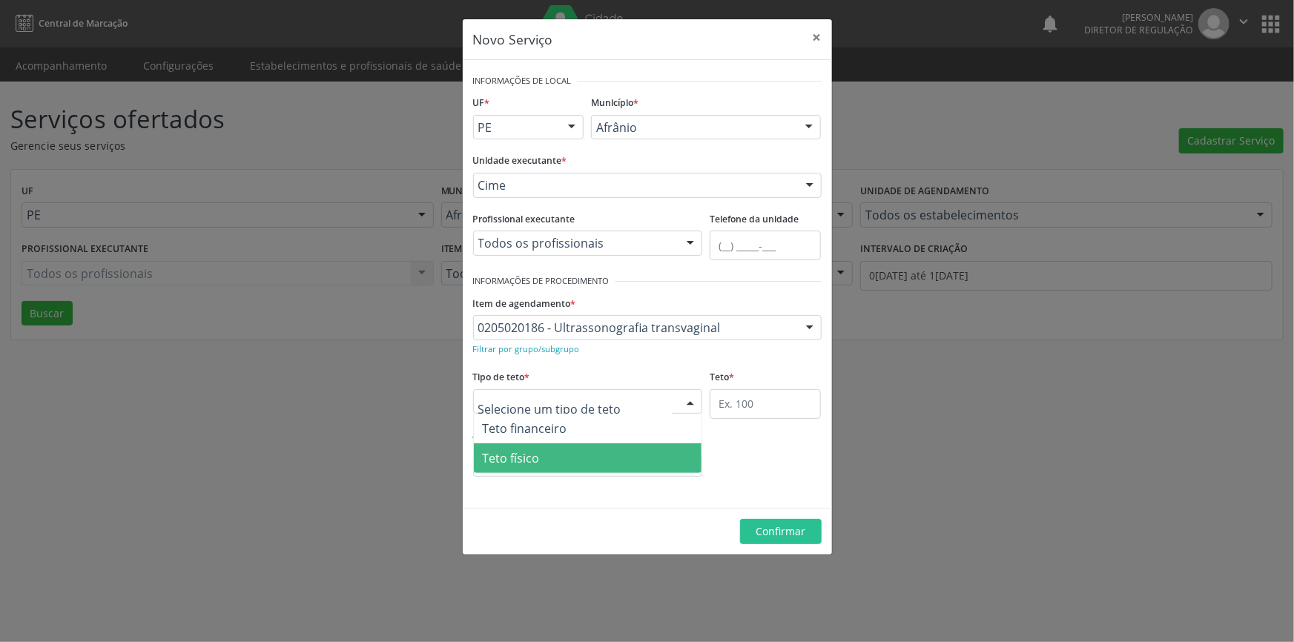
click at [561, 459] on span "Teto físico" at bounding box center [588, 459] width 228 height 30
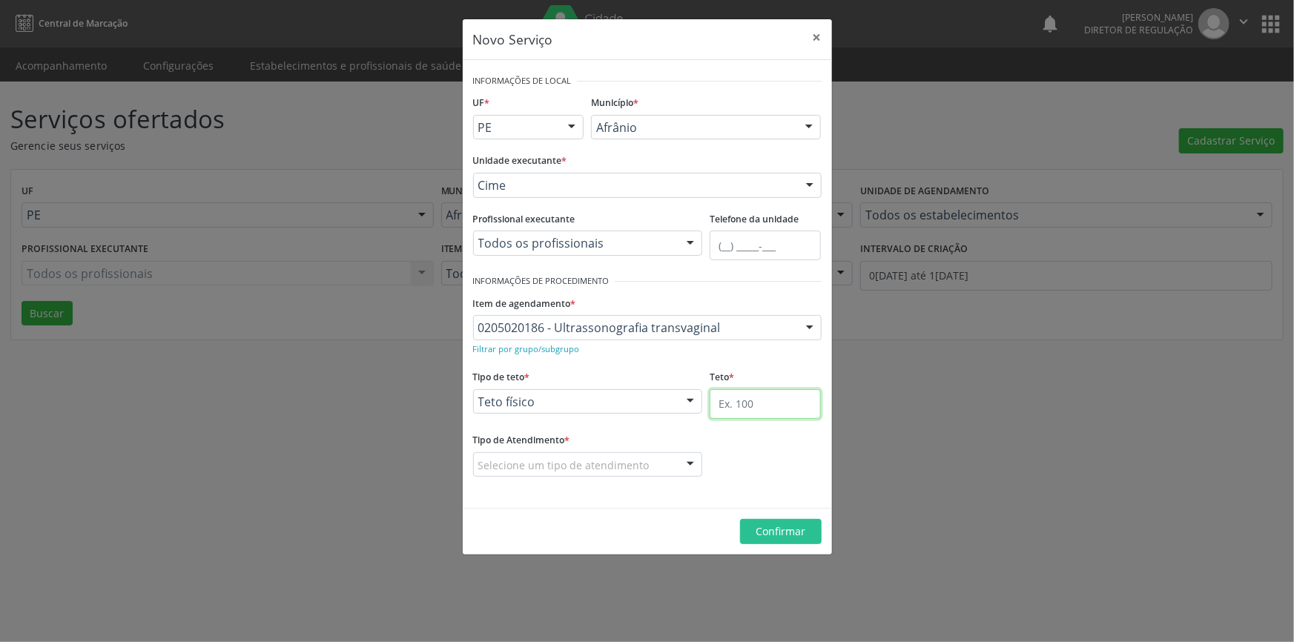
click at [734, 409] on input "text" at bounding box center [765, 404] width 111 height 30
type input "1"
click at [644, 475] on div "Selecione um tipo de atendimento" at bounding box center [588, 465] width 230 height 25
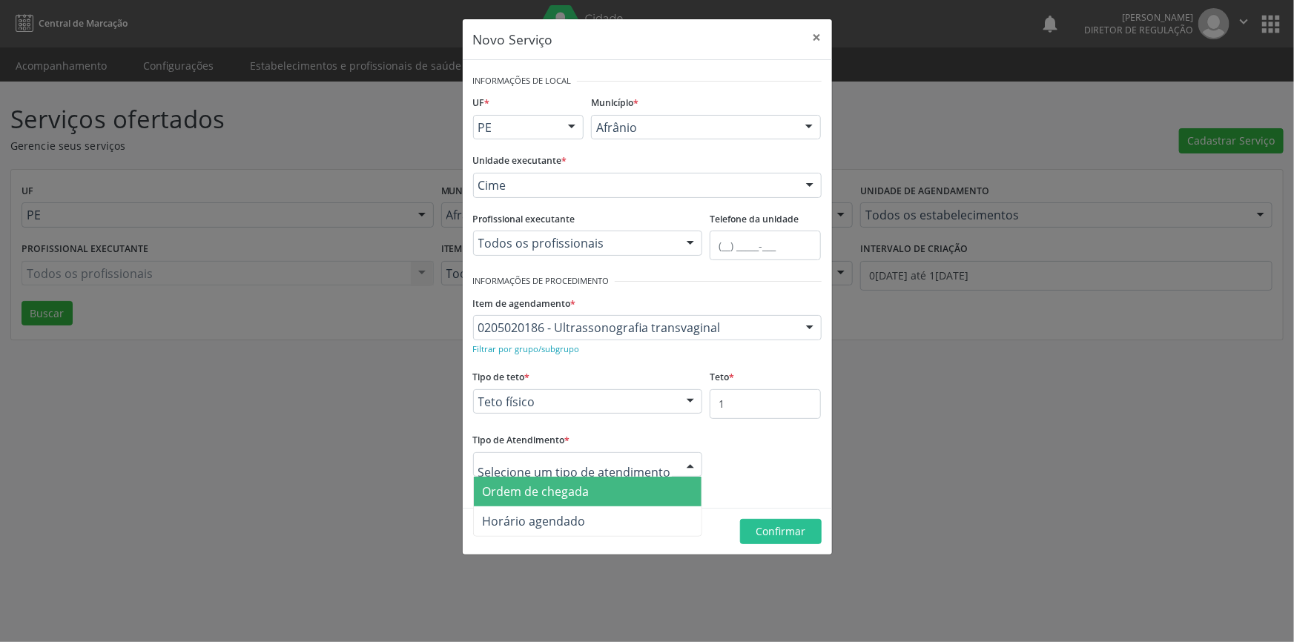
click at [619, 490] on span "Ordem de chegada" at bounding box center [588, 492] width 228 height 30
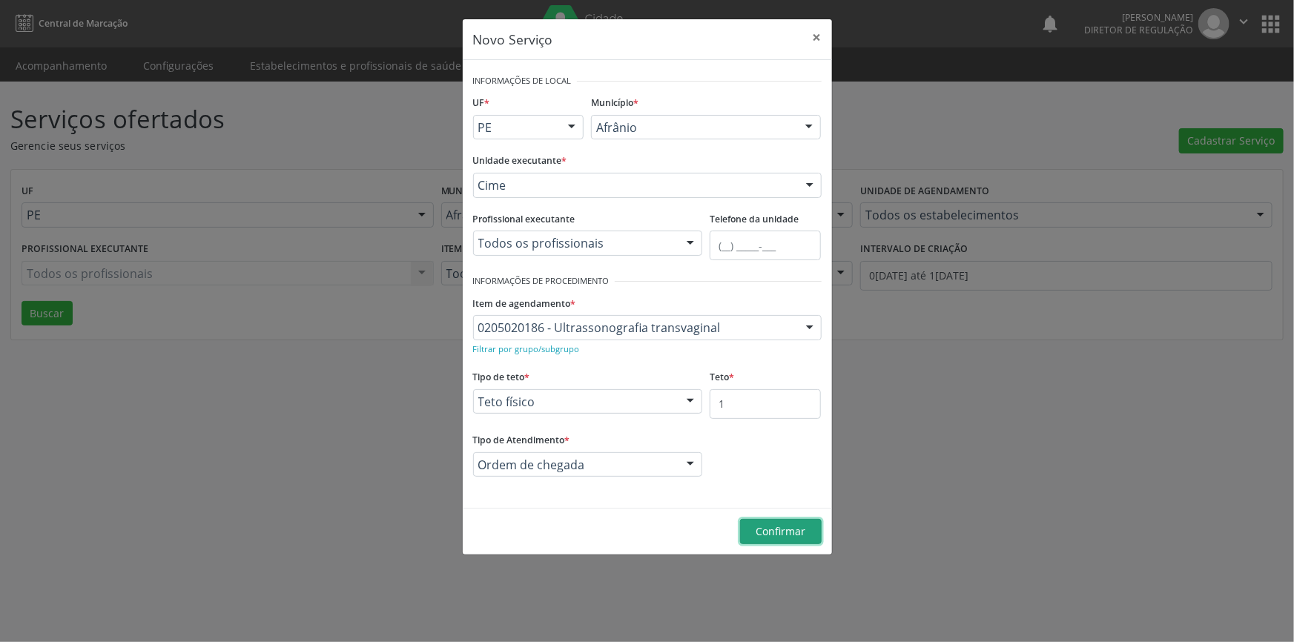
click at [750, 530] on button "Confirmar" at bounding box center [781, 531] width 82 height 25
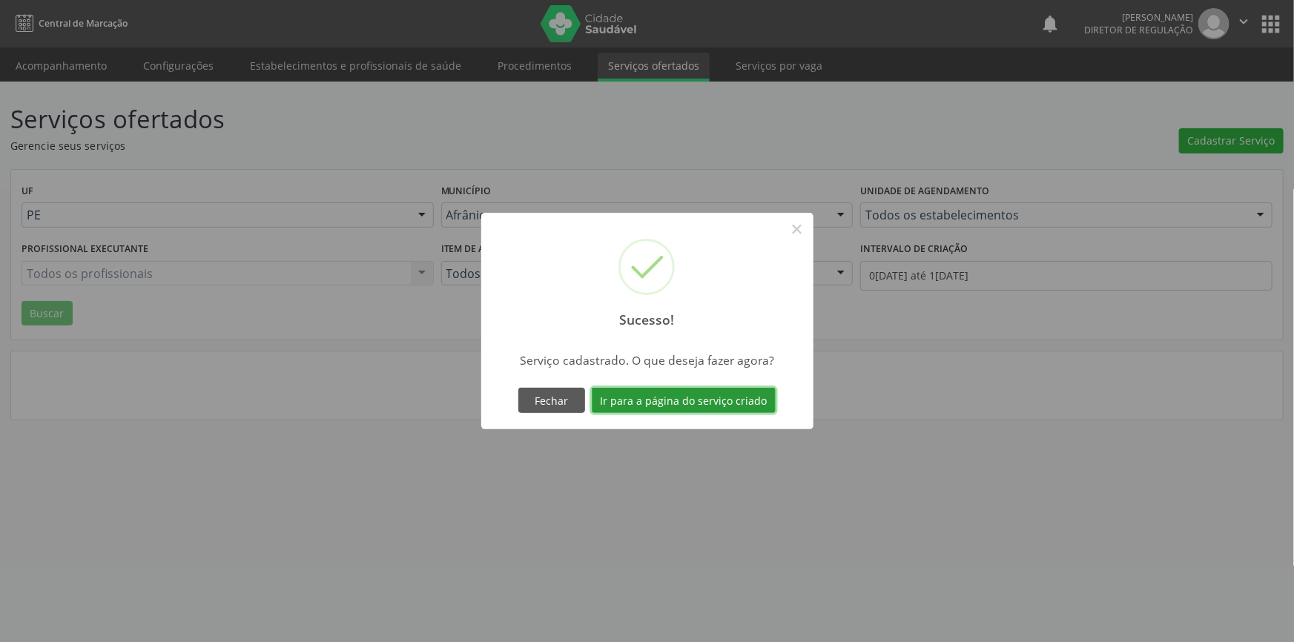
click at [686, 396] on button "Ir para a página do serviço criado" at bounding box center [684, 400] width 184 height 25
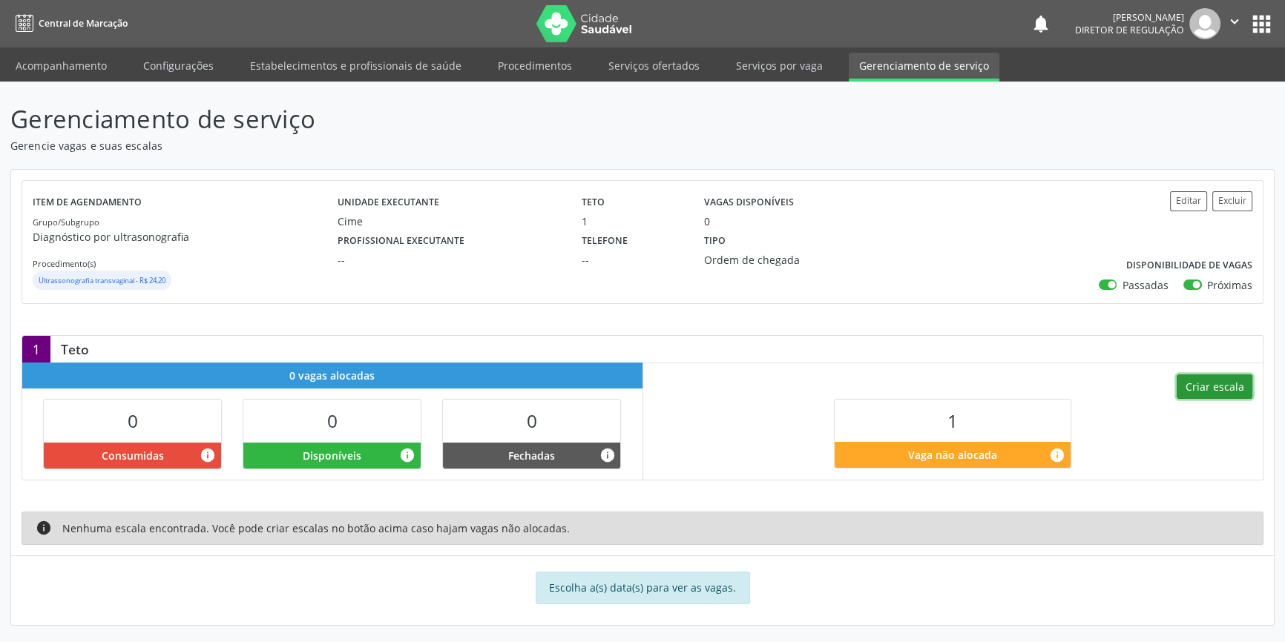
click at [1187, 391] on button "Criar escala" at bounding box center [1215, 387] width 76 height 25
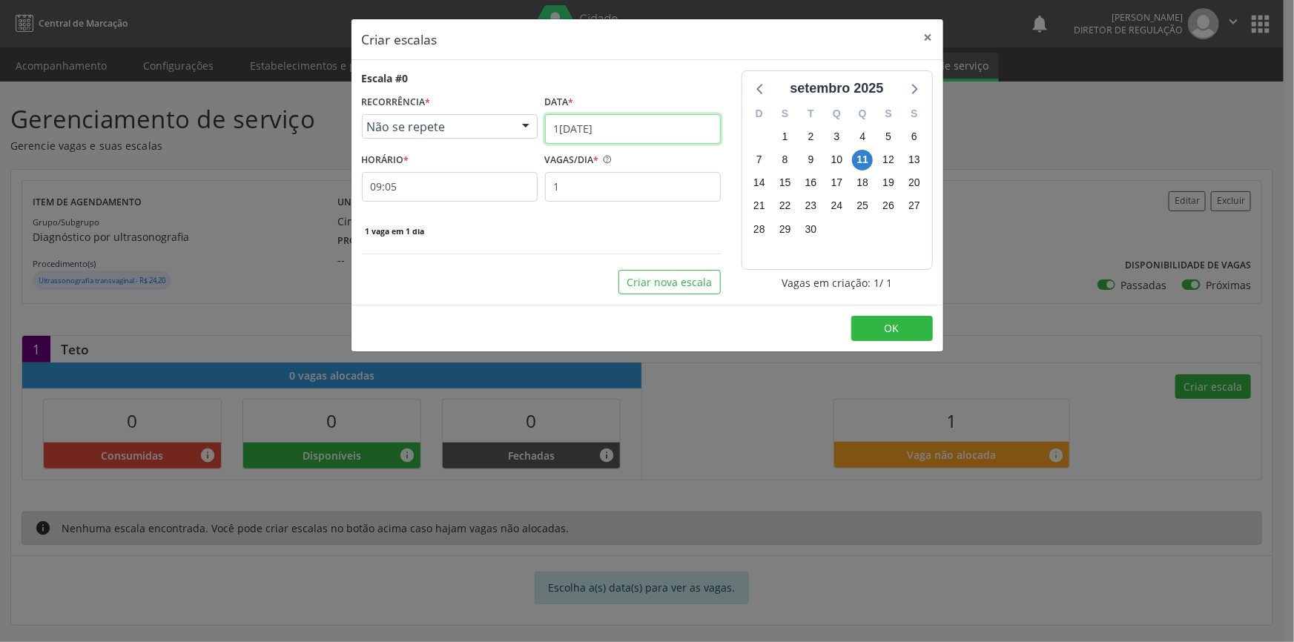
click at [623, 139] on input "11/09/2025" at bounding box center [633, 129] width 176 height 30
click at [469, 172] on input "09:05" at bounding box center [450, 187] width 176 height 30
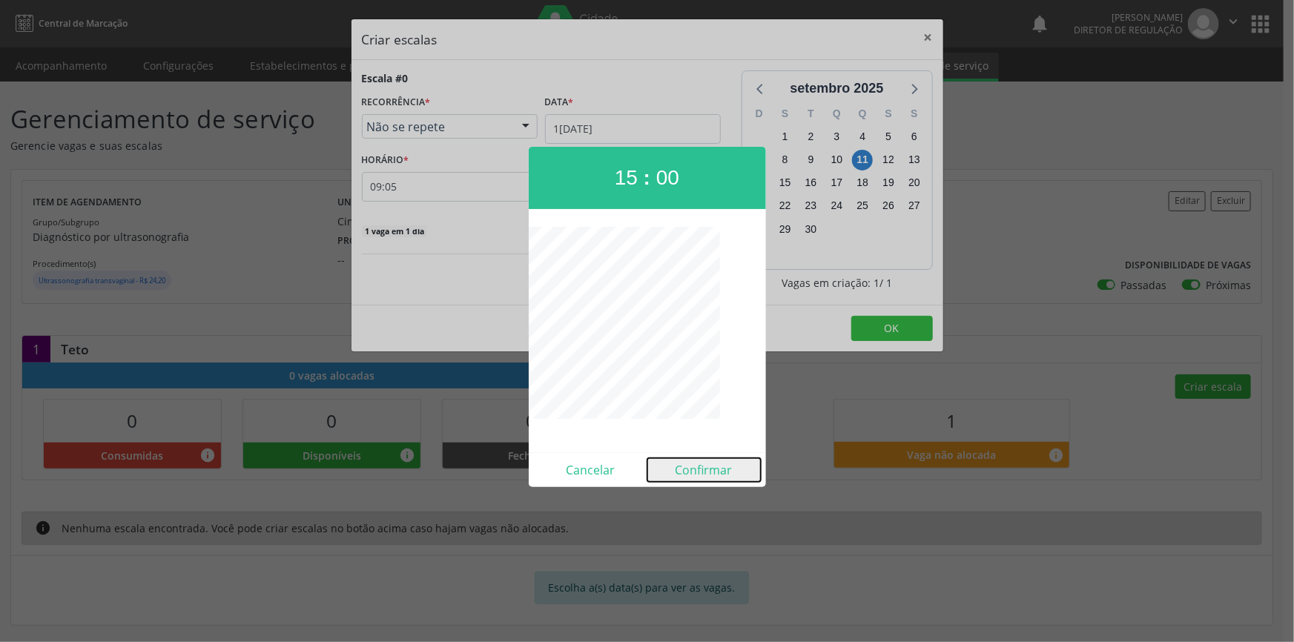
click at [700, 477] on button "Confirmar" at bounding box center [704, 470] width 113 height 24
type input "15:00"
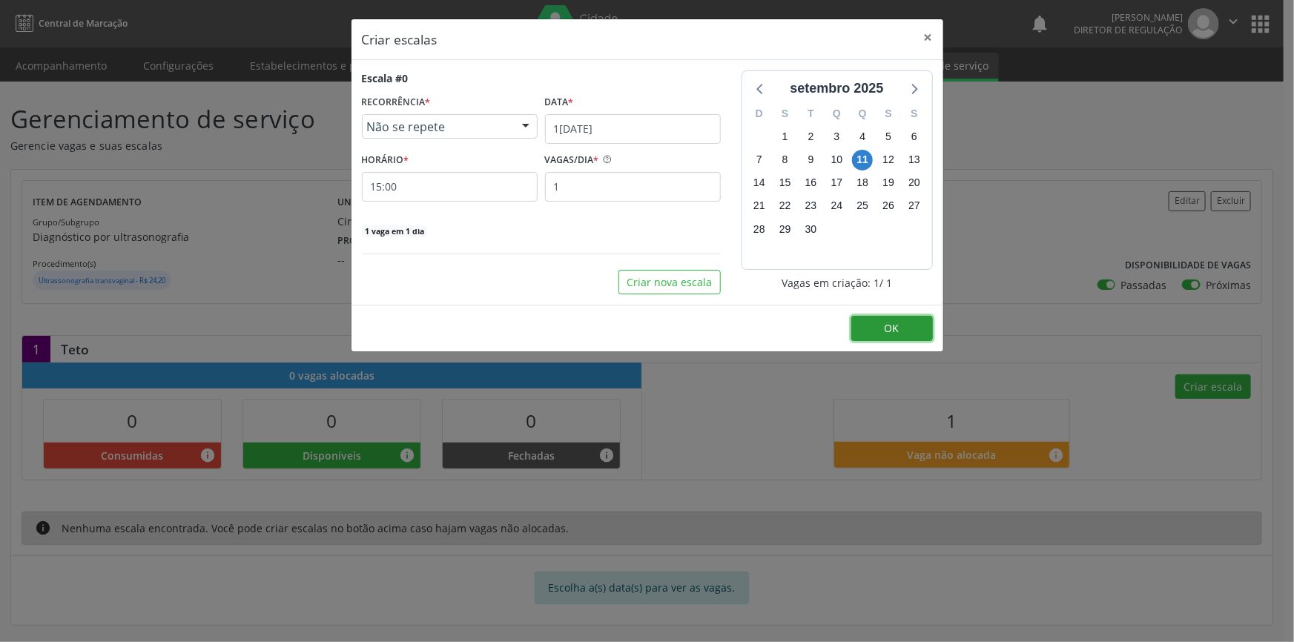
click at [875, 326] on button "OK" at bounding box center [893, 328] width 82 height 25
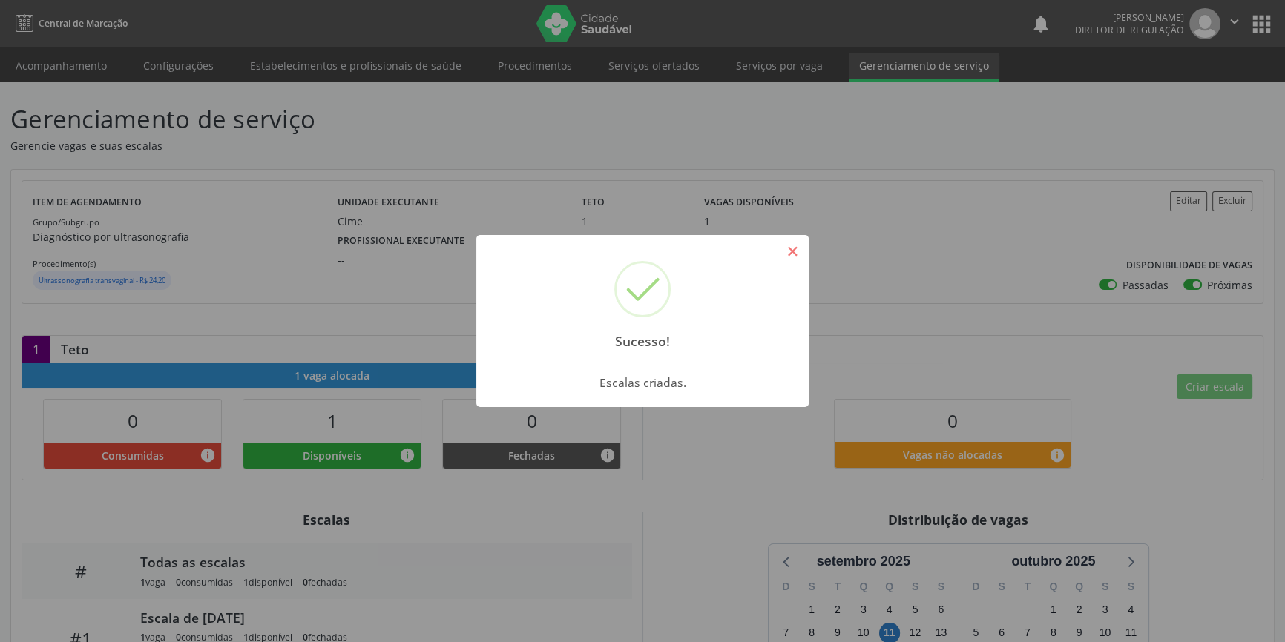
click at [786, 254] on button "×" at bounding box center [792, 251] width 25 height 25
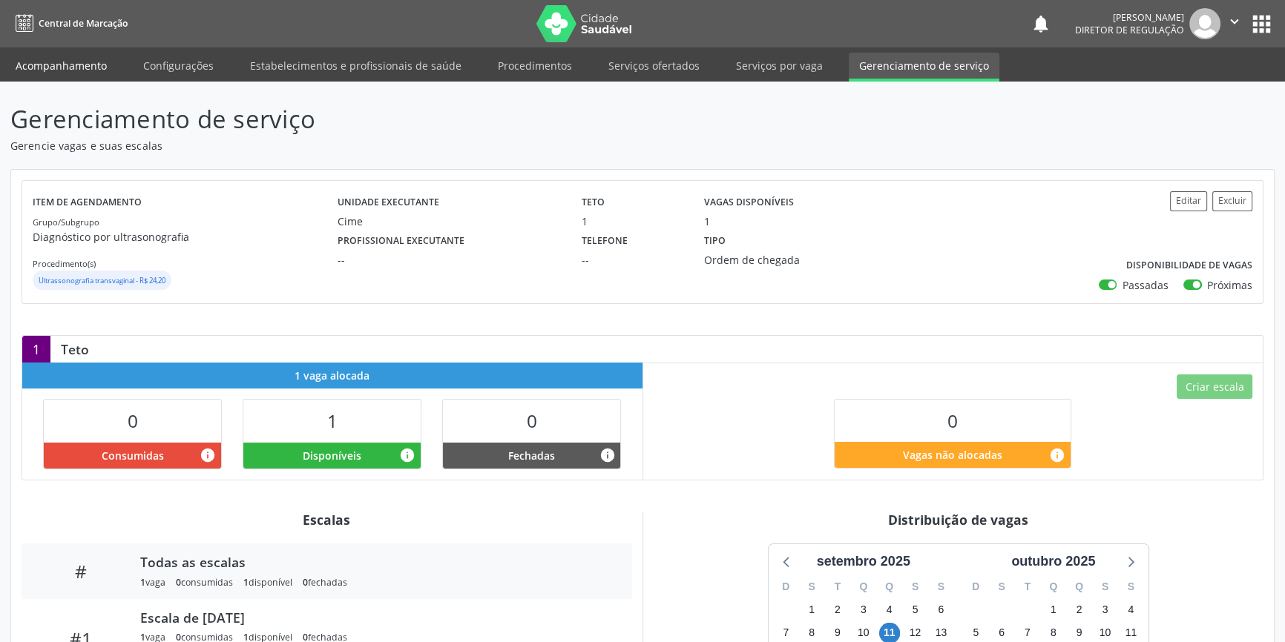
click at [41, 76] on link "Acompanhamento" at bounding box center [61, 66] width 112 height 26
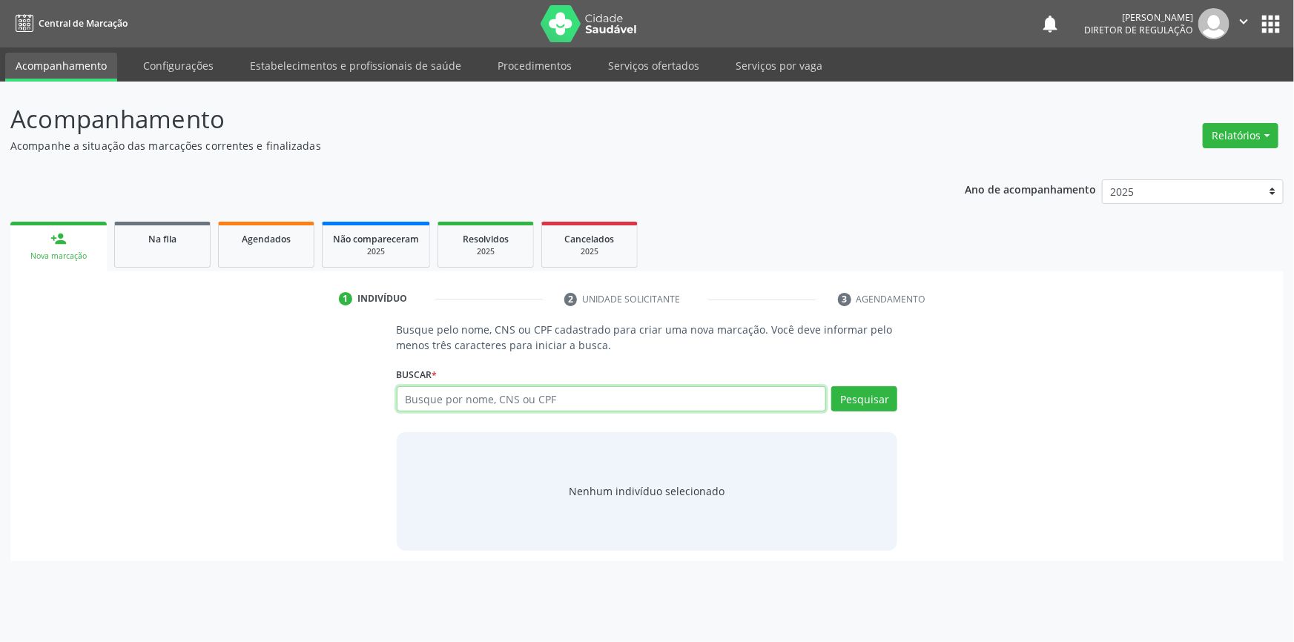
click at [452, 393] on input "text" at bounding box center [612, 398] width 430 height 25
type input "708603501332488"
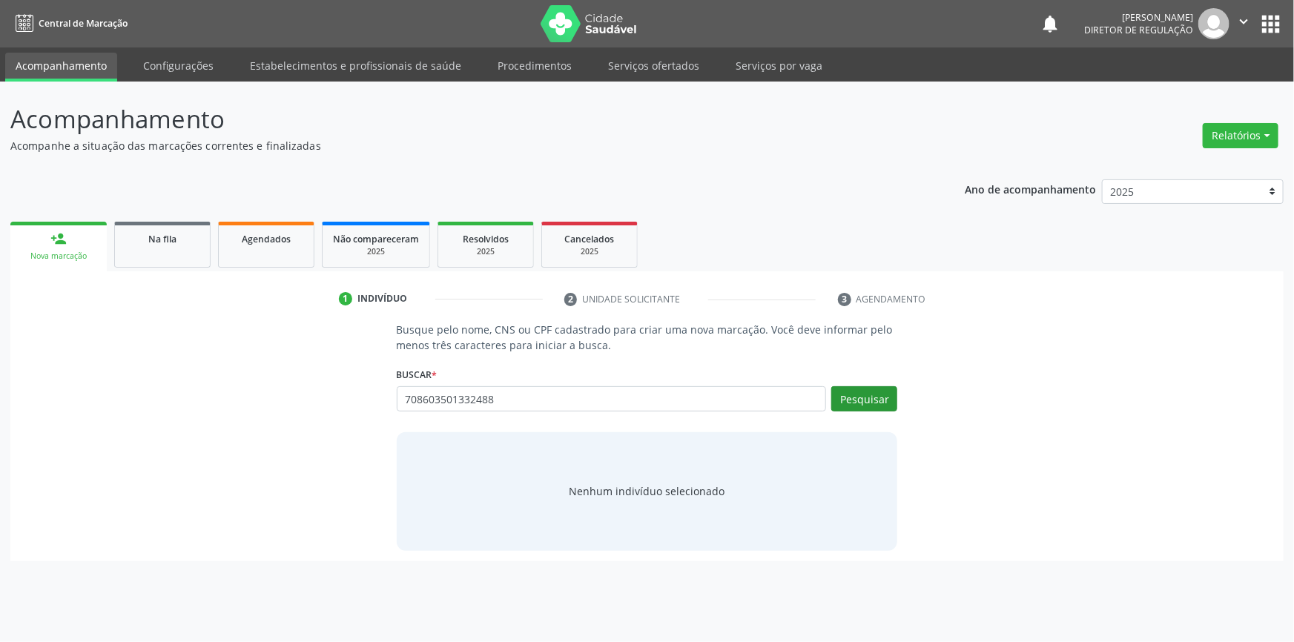
drag, startPoint x: 909, startPoint y: 393, endPoint x: 881, endPoint y: 398, distance: 27.8
click at [907, 394] on div "Busque pelo nome, CNS ou CPF cadastrado para criar uma nova marcação. Você deve…" at bounding box center [647, 436] width 1253 height 228
click at [881, 398] on button "Pesquisar" at bounding box center [865, 398] width 66 height 25
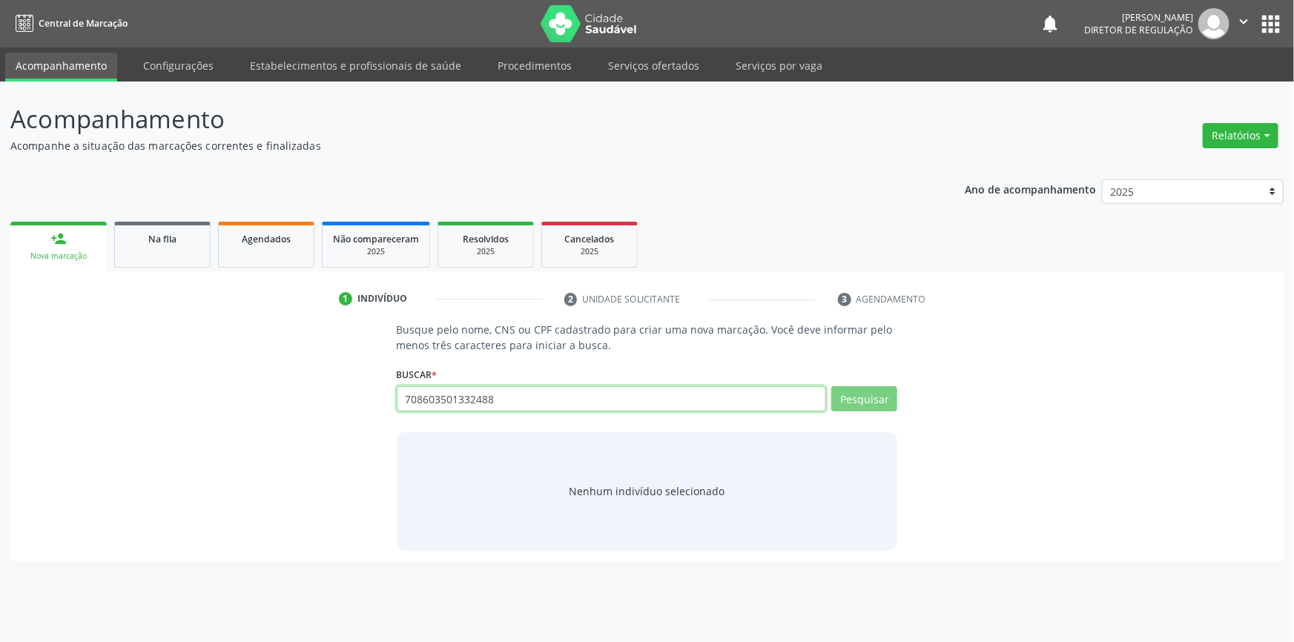
click at [720, 392] on input "708603501332488" at bounding box center [612, 398] width 430 height 25
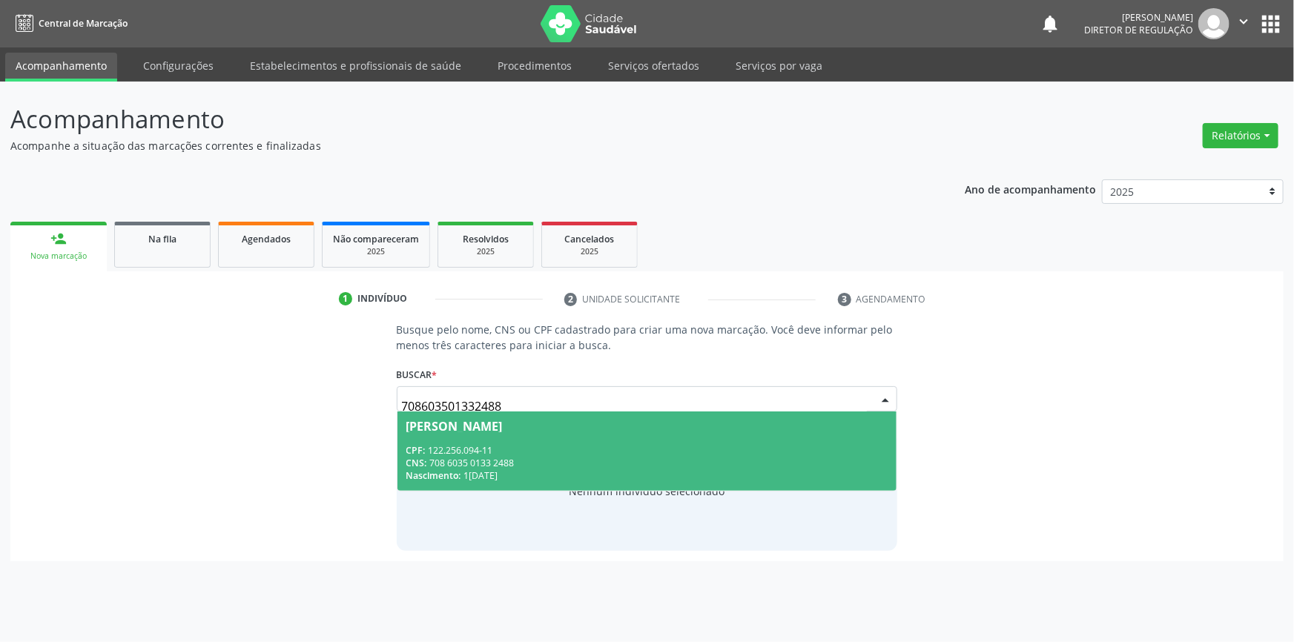
click at [626, 462] on div "CNS: 708 6035 0133 2488" at bounding box center [648, 463] width 482 height 13
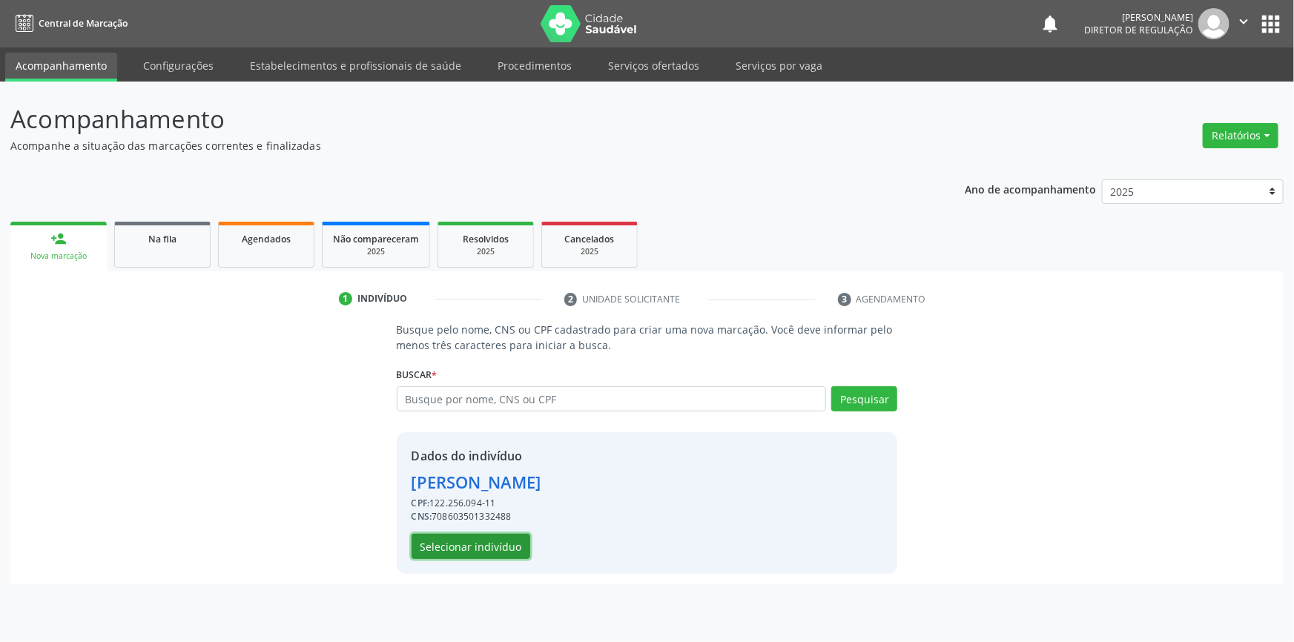
click at [501, 542] on button "Selecionar indivíduo" at bounding box center [471, 546] width 119 height 25
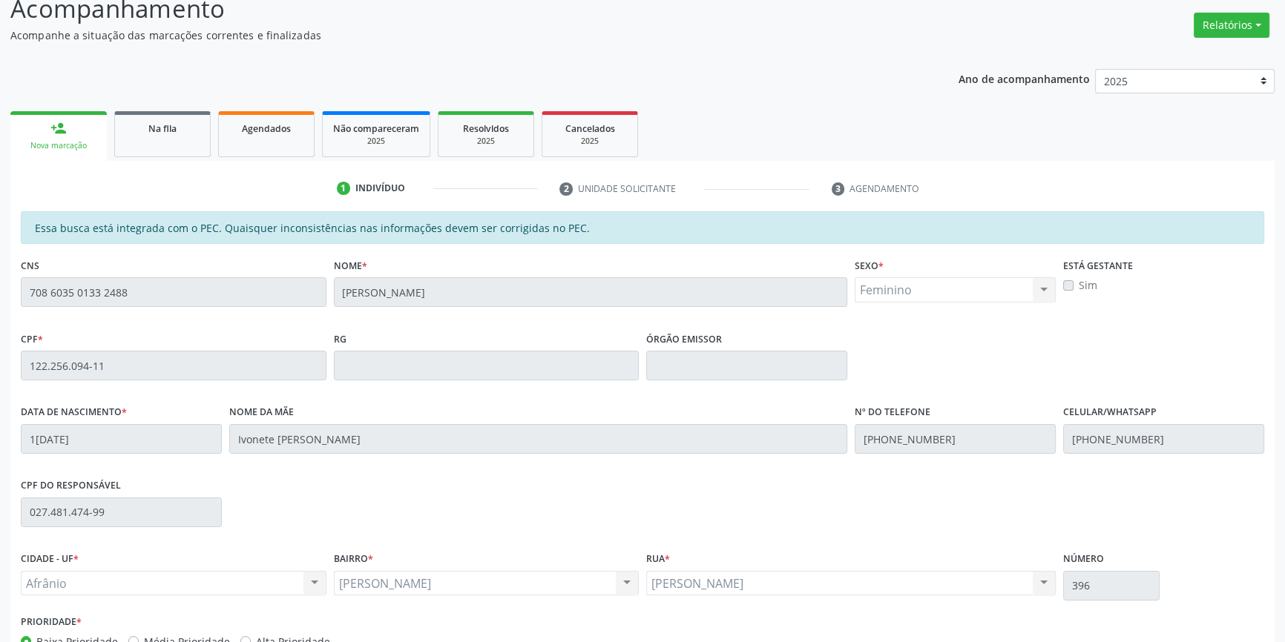
scroll to position [203, 0]
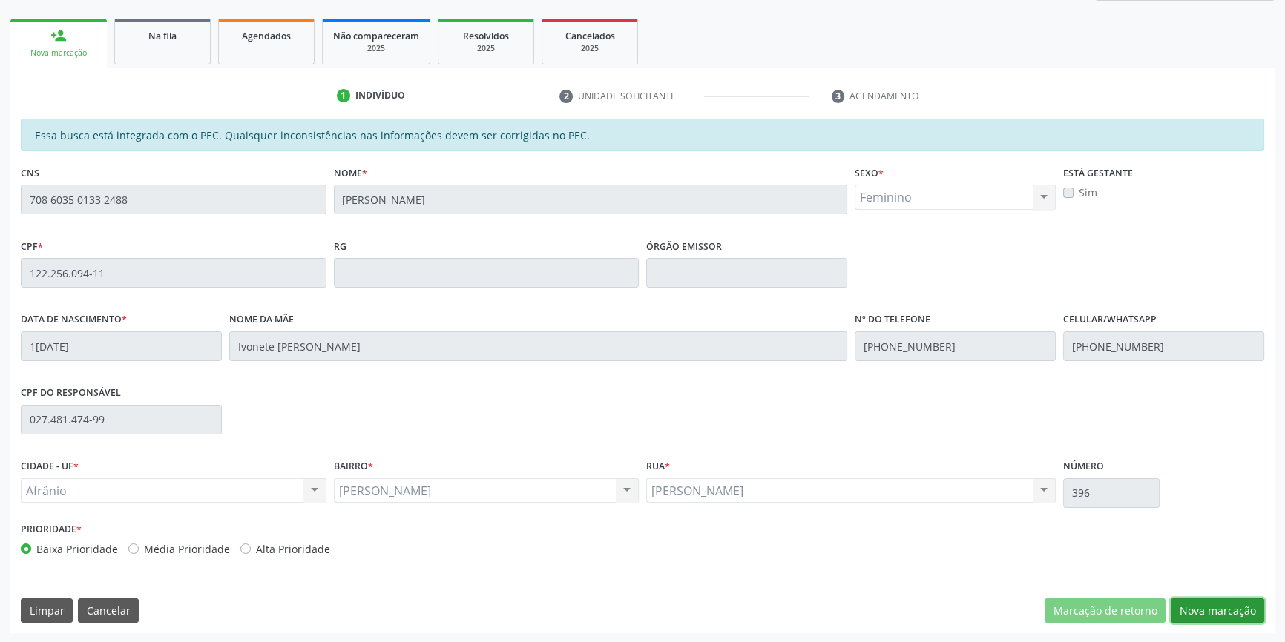
click at [1218, 613] on button "Nova marcação" at bounding box center [1217, 611] width 93 height 25
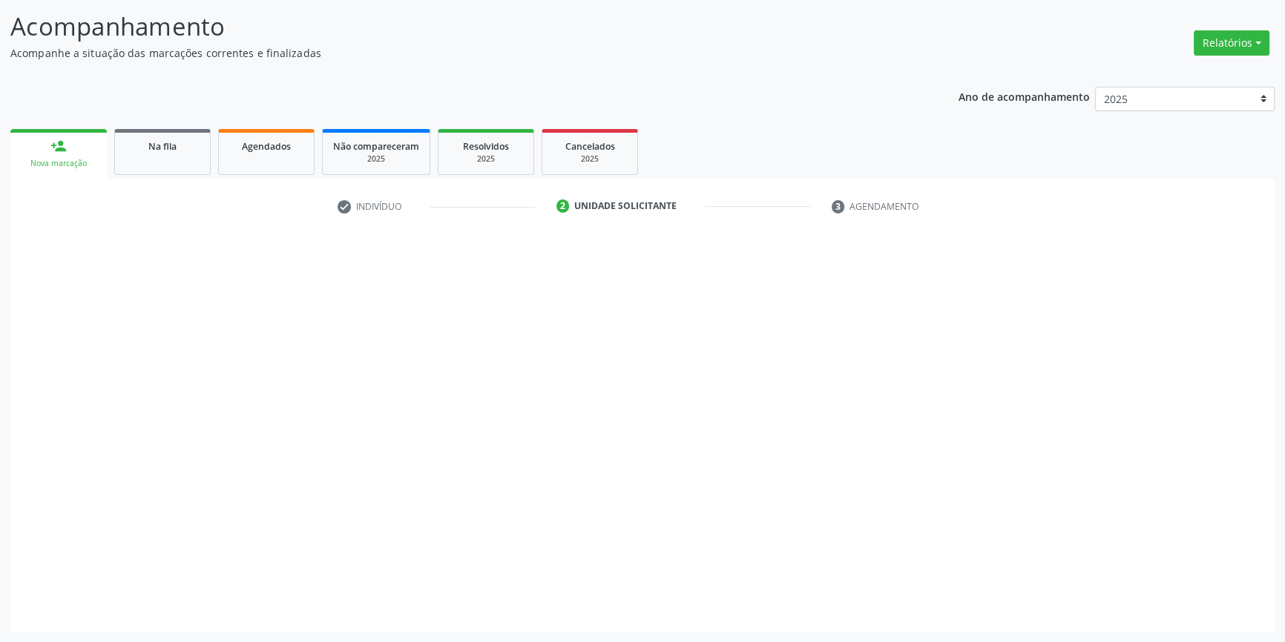
scroll to position [91, 0]
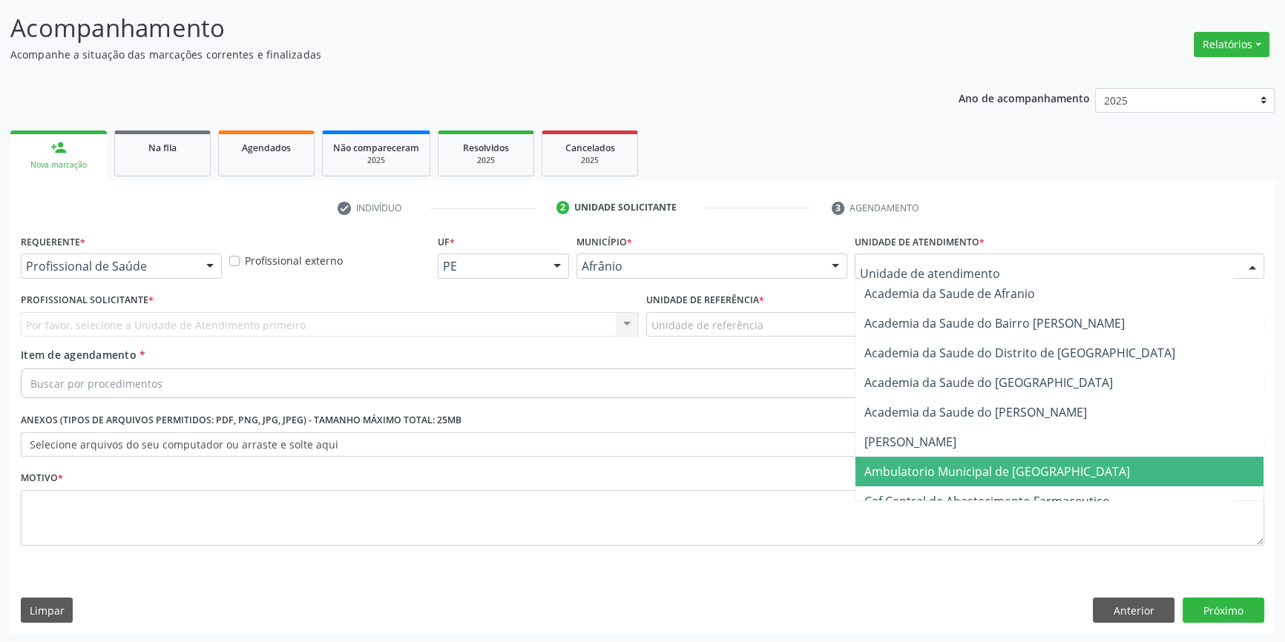
click at [960, 473] on span "Ambulatorio Municipal de [GEOGRAPHIC_DATA]" at bounding box center [997, 472] width 266 height 16
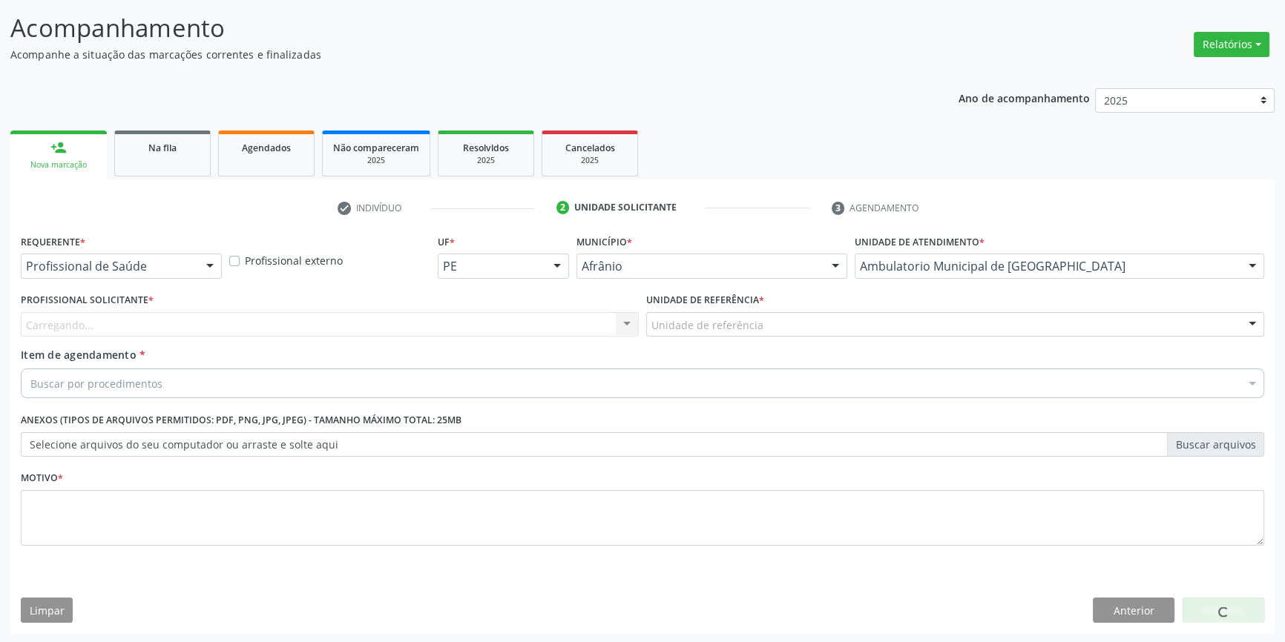
click at [726, 332] on div "Unidade de referência" at bounding box center [955, 324] width 618 height 25
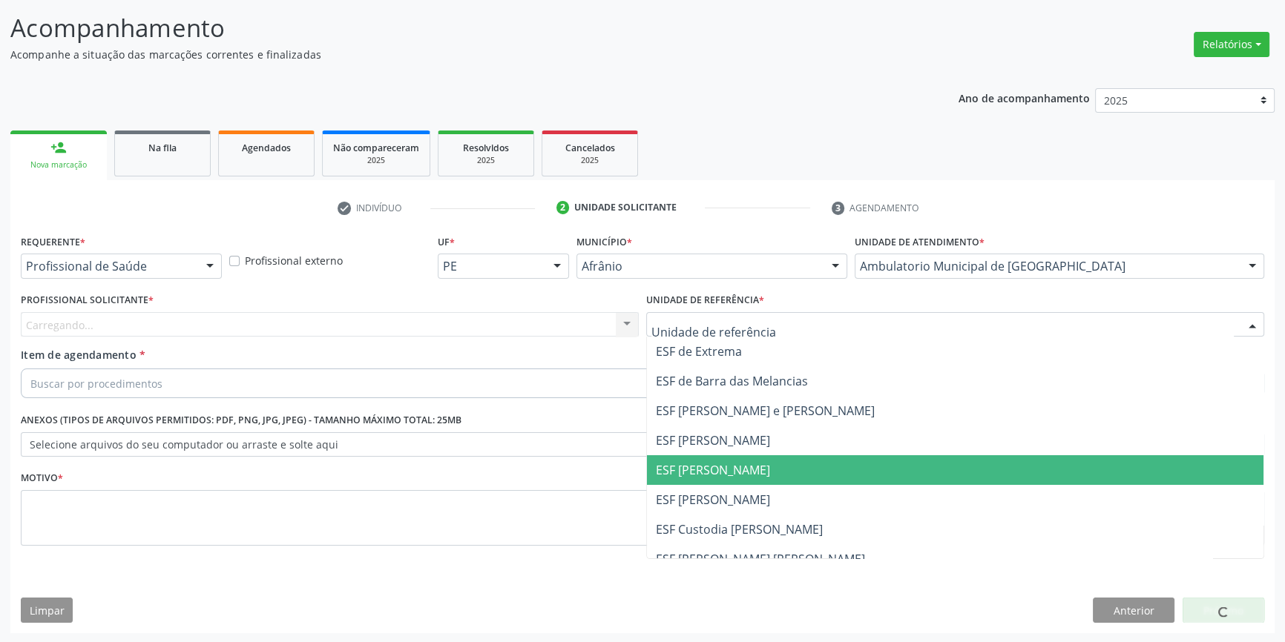
click at [741, 462] on span "ESF [PERSON_NAME]" at bounding box center [713, 470] width 114 height 16
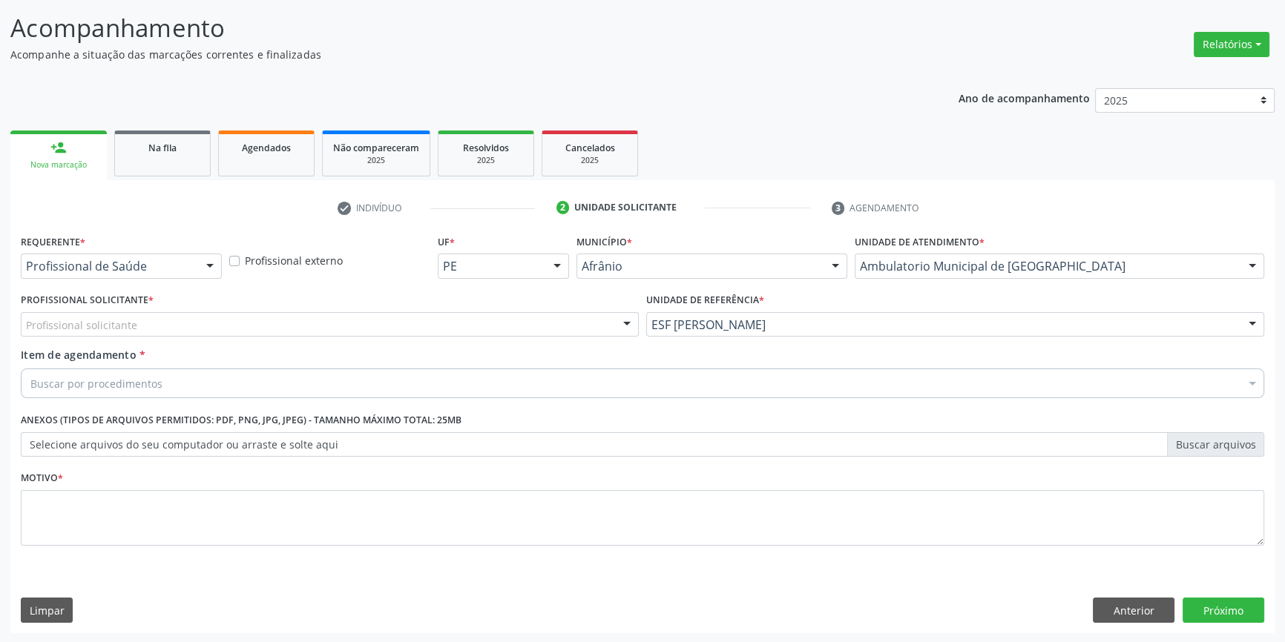
click at [410, 329] on div "Profissional solicitante" at bounding box center [330, 324] width 618 height 25
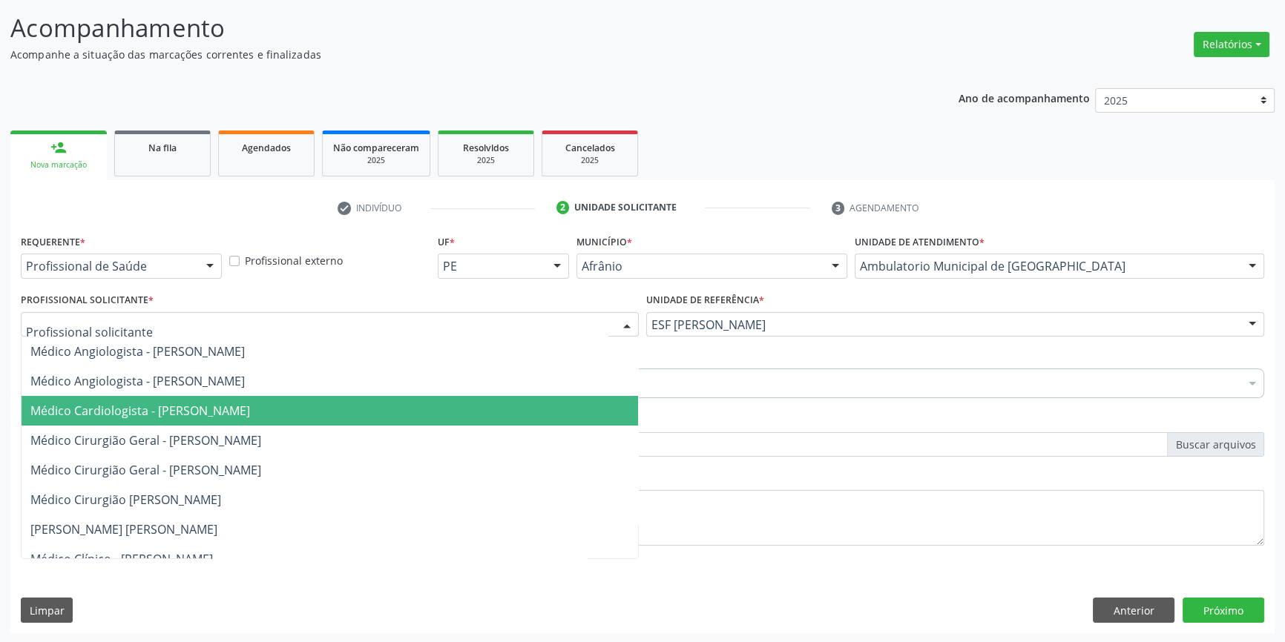
click at [261, 432] on span "Médico Cirurgião Geral - Bruno Saraiva Bezerra Medrado" at bounding box center [145, 440] width 231 height 16
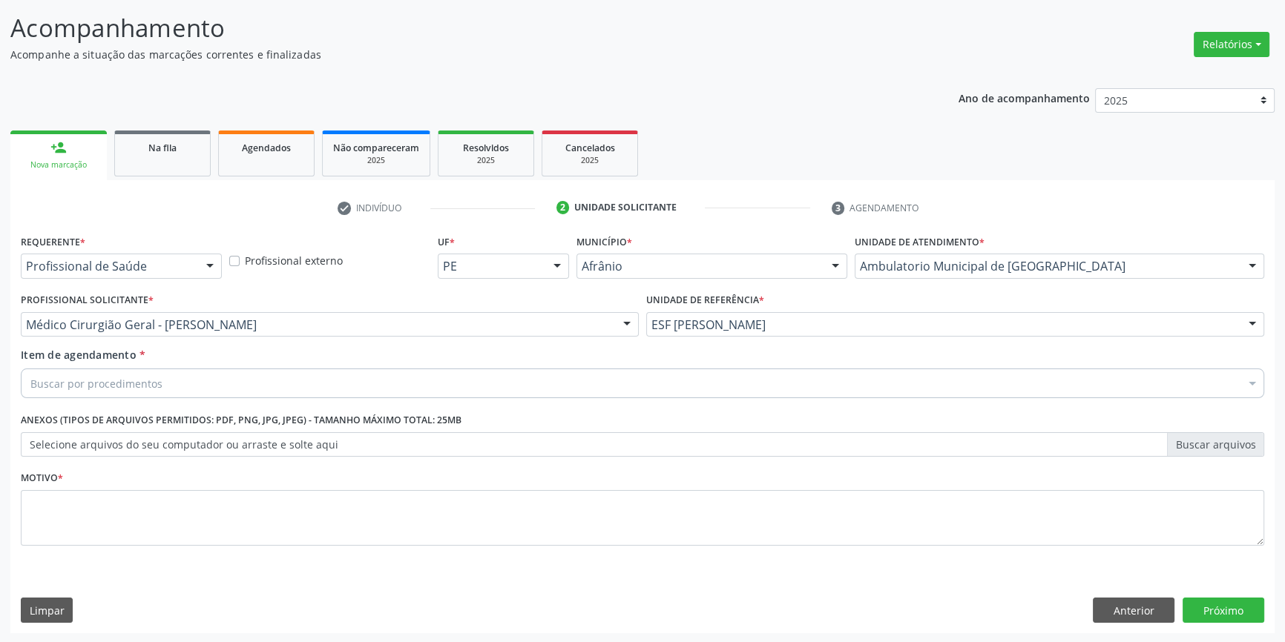
click at [232, 394] on div "Buscar por procedimentos Selecionar todos 0604320140 - Abatacepte 125 mg injetá…" at bounding box center [642, 381] width 1243 height 25
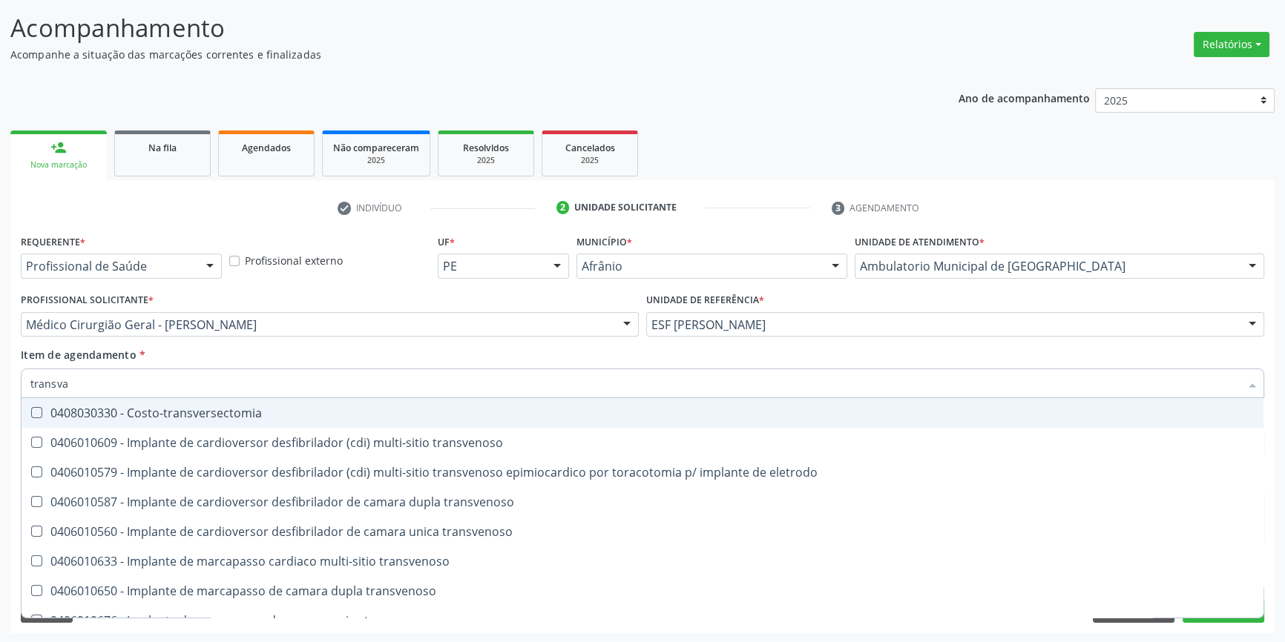
type input "transvag"
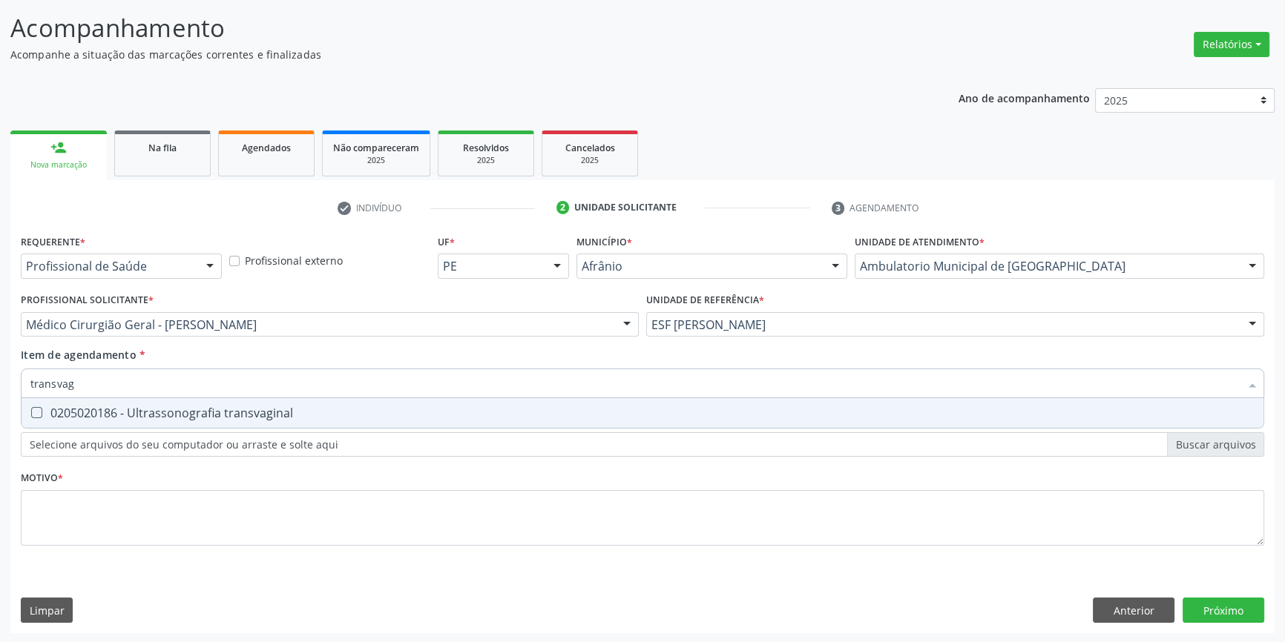
click at [227, 403] on span "0205020186 - Ultrassonografia transvaginal" at bounding box center [643, 413] width 1242 height 30
checkbox transvaginal "true"
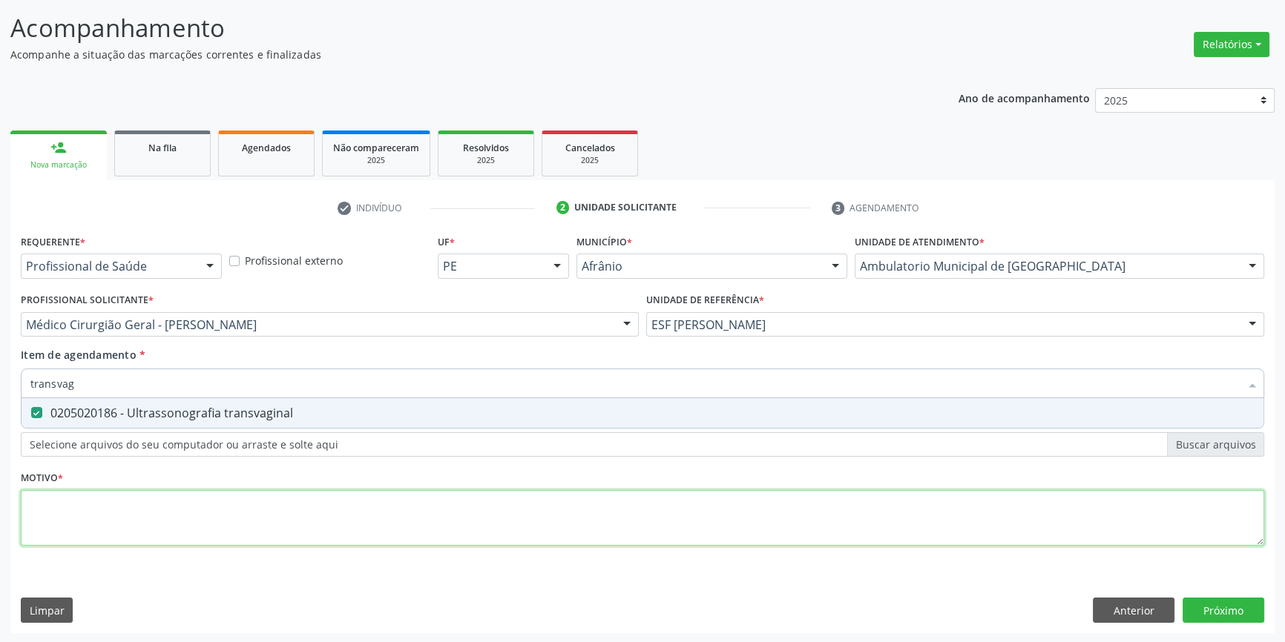
click at [220, 525] on div "Requerente * Profissional de Saúde Profissional de Saúde Paciente Nenhum result…" at bounding box center [642, 399] width 1243 height 336
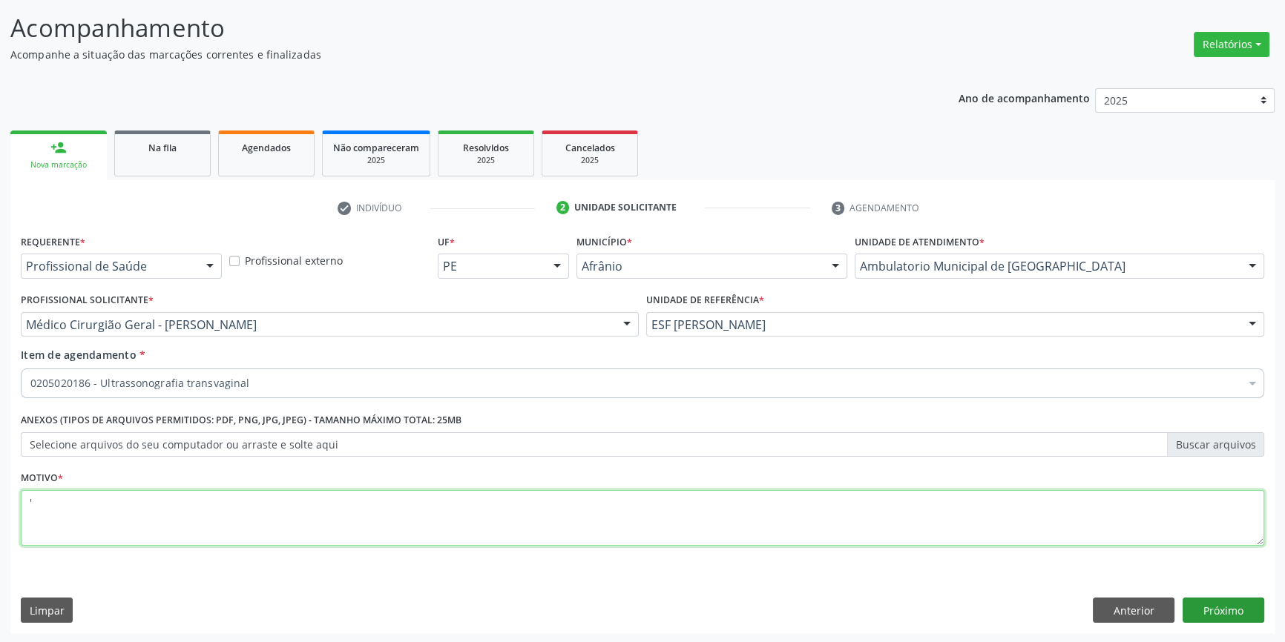
type textarea "'"
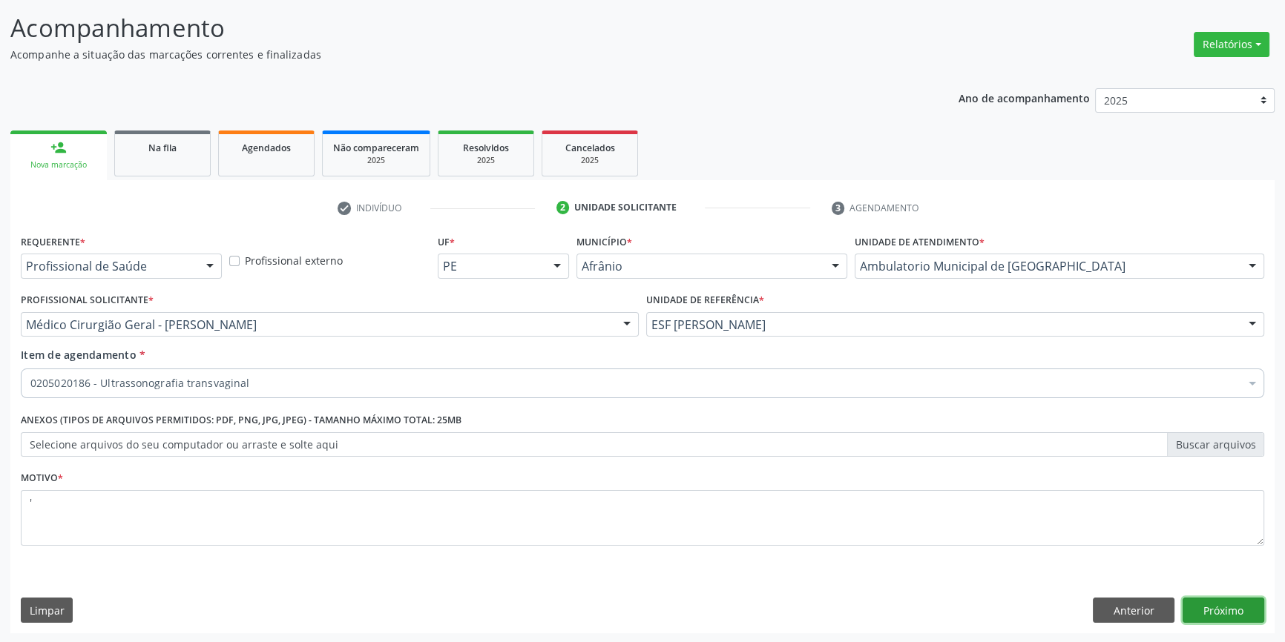
click at [1226, 610] on button "Próximo" at bounding box center [1223, 610] width 82 height 25
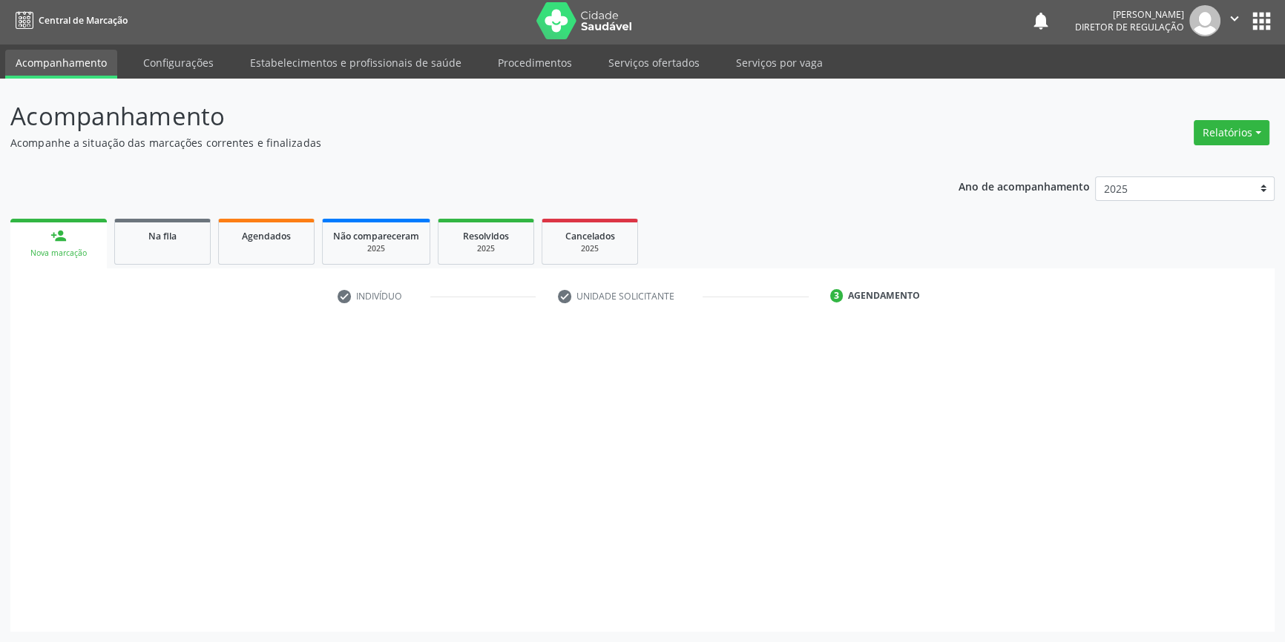
scroll to position [1, 0]
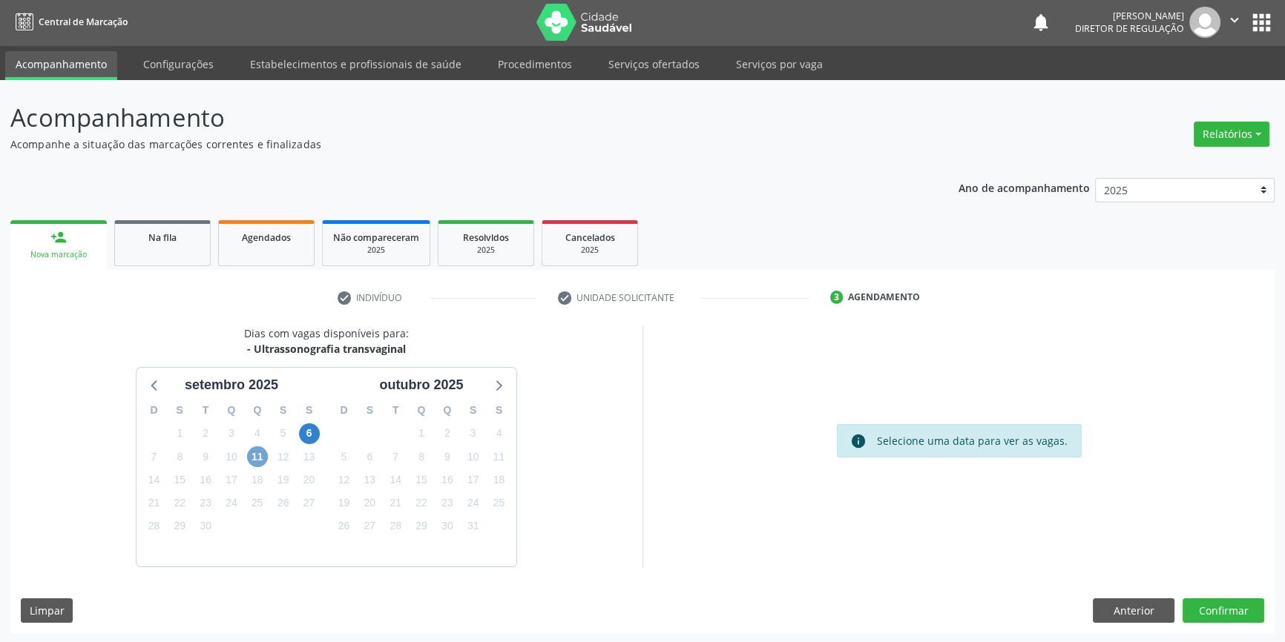
click at [263, 453] on span "11" at bounding box center [257, 457] width 21 height 21
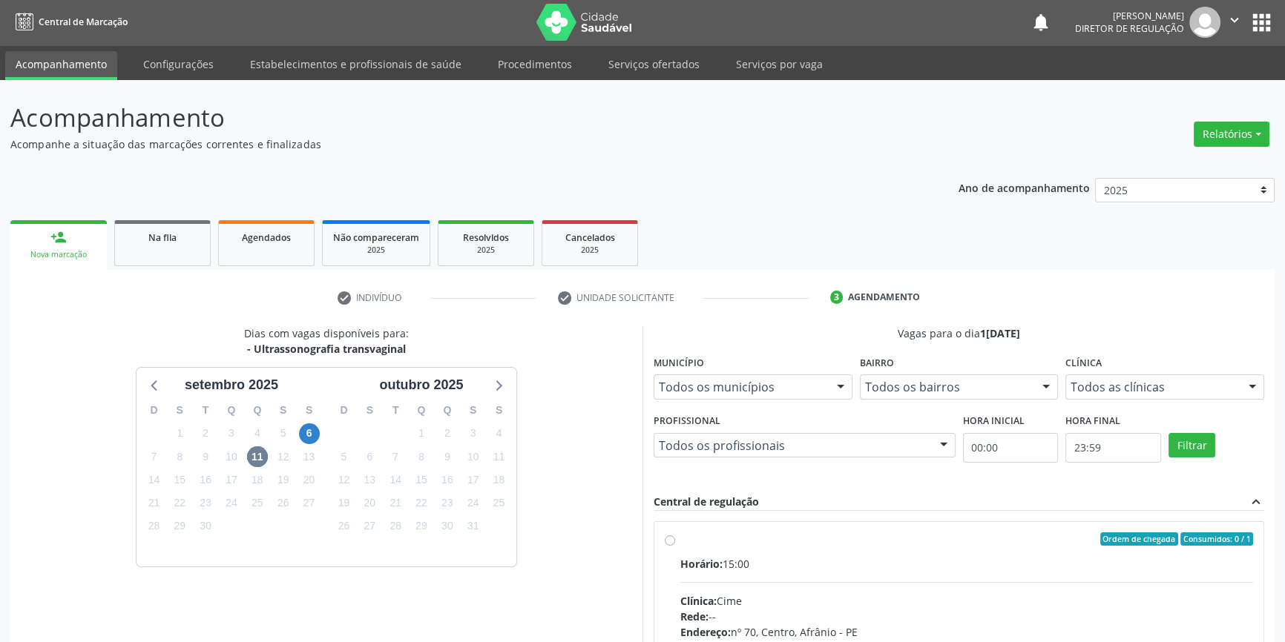
click at [694, 529] on div "Ordem de chegada Consumidos: 0 / 1 Horário: 15:00 Clínica: Cime Rede: -- Endere…" at bounding box center [958, 646] width 609 height 249
radio input "true"
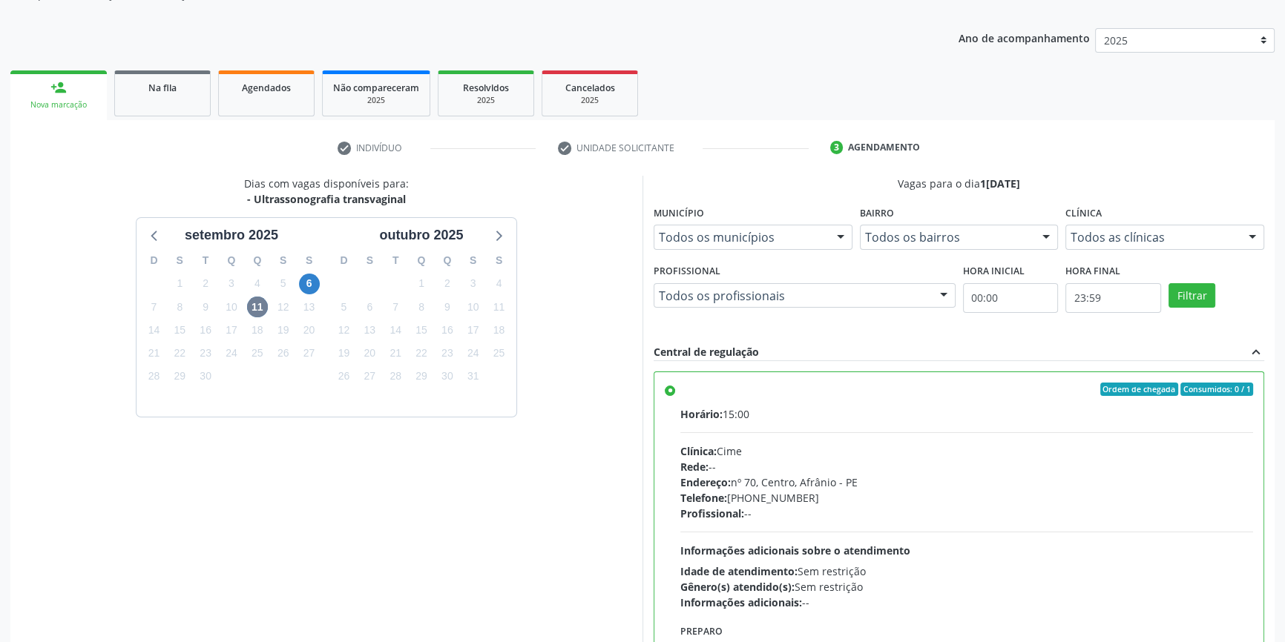
scroll to position [243, 0]
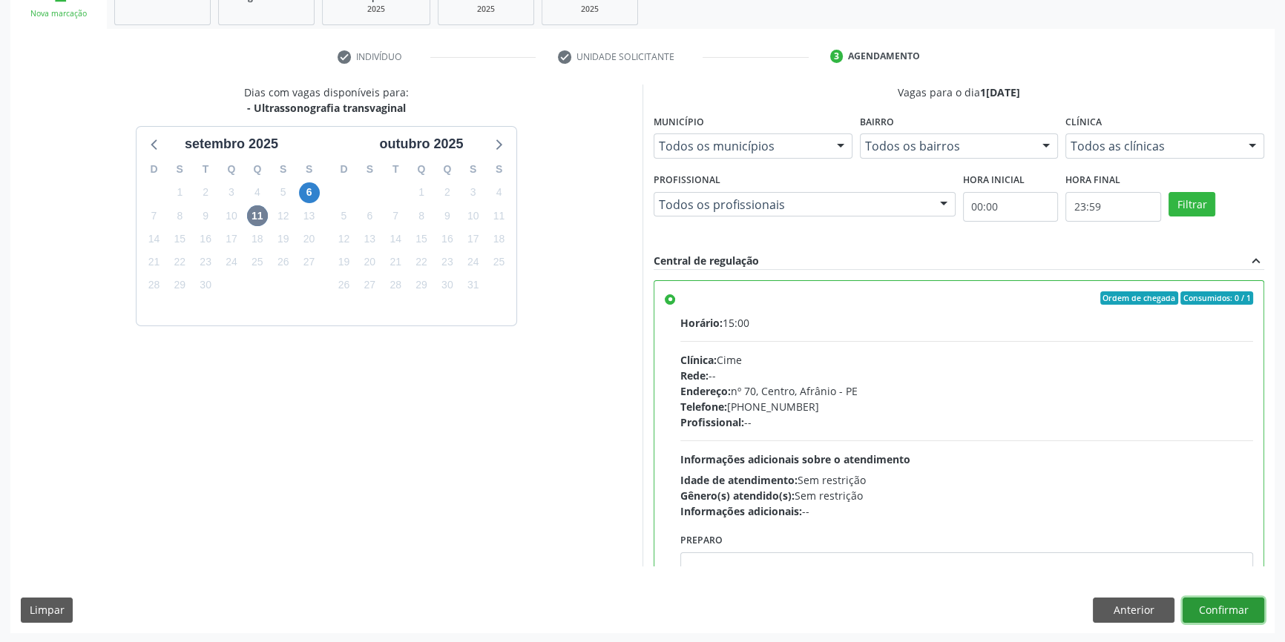
click at [1220, 602] on button "Confirmar" at bounding box center [1223, 610] width 82 height 25
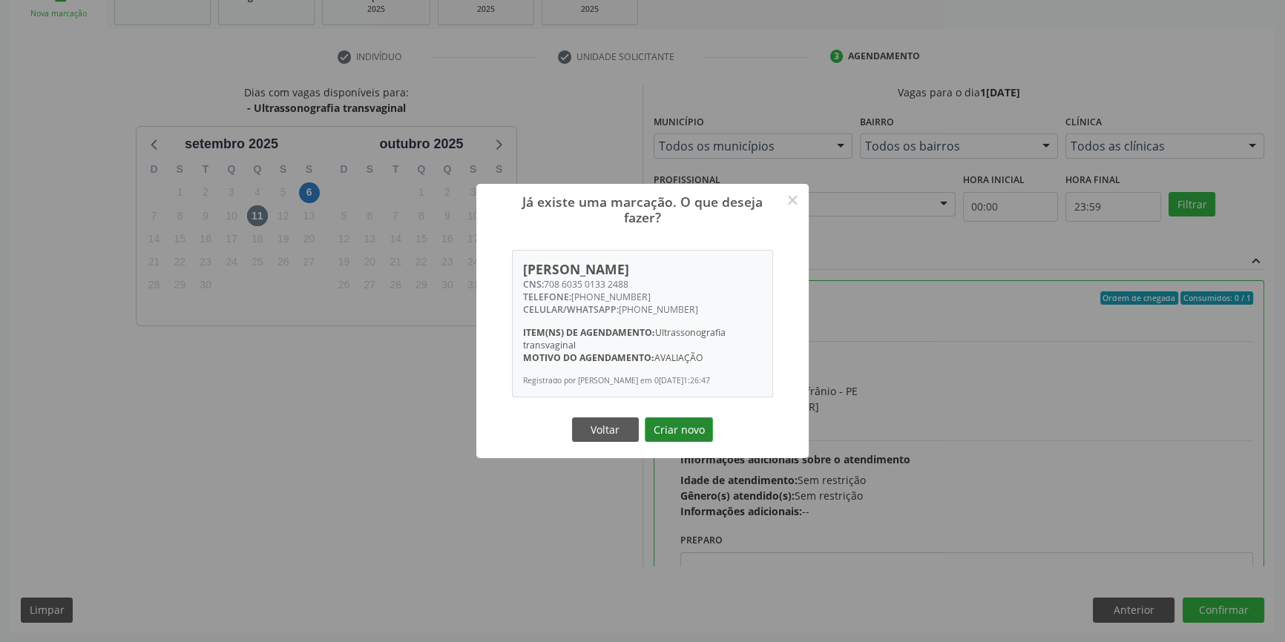
click at [696, 430] on button "Criar novo" at bounding box center [679, 430] width 68 height 25
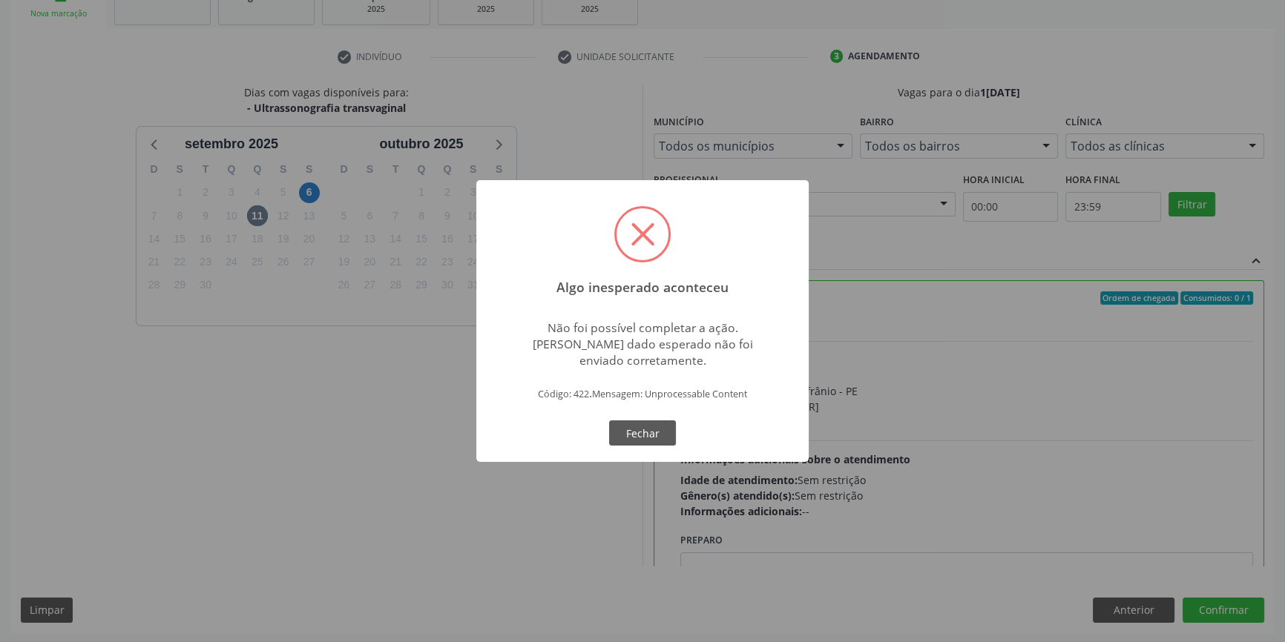
click at [612, 453] on div "Algo inesperado aconteceu × Não foi possível completar a ação. Algum dado esper…" at bounding box center [642, 321] width 332 height 282
click at [626, 439] on button "Fechar" at bounding box center [642, 433] width 67 height 25
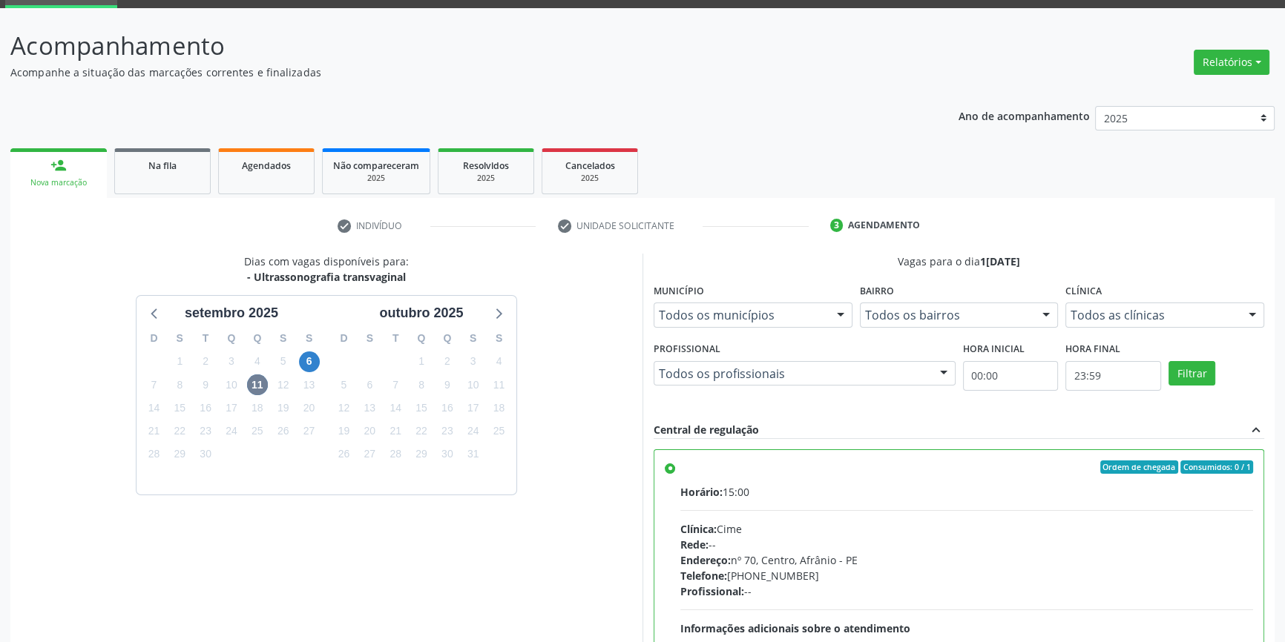
scroll to position [40, 0]
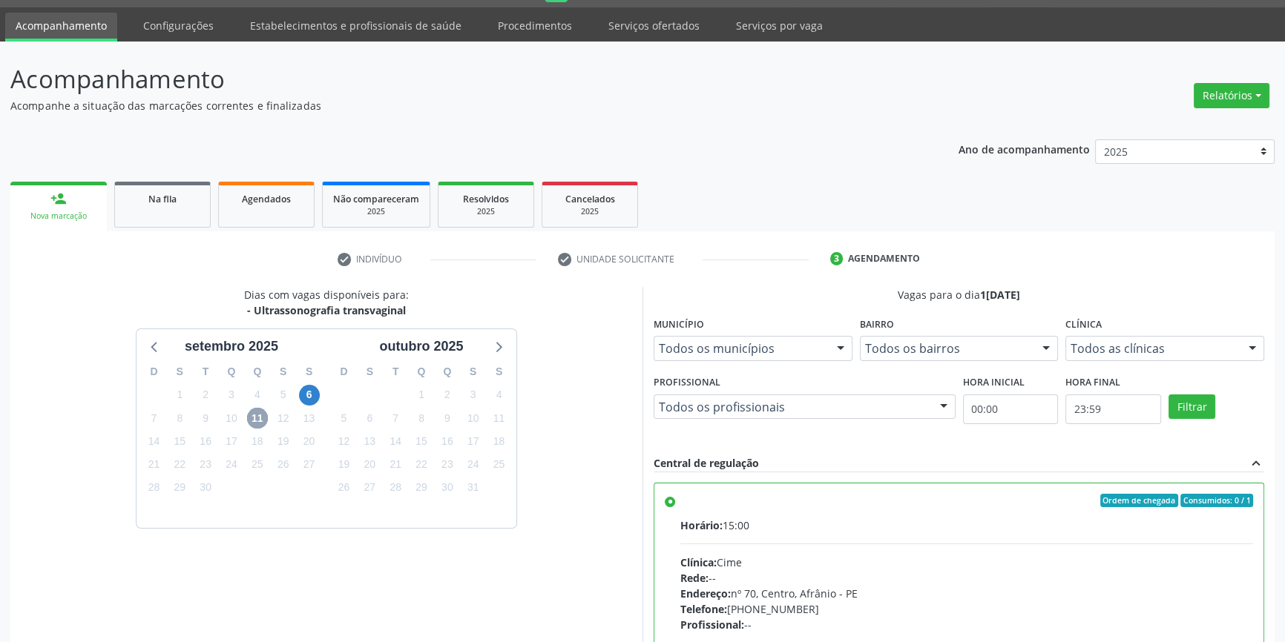
click at [260, 416] on span "11" at bounding box center [257, 418] width 21 height 21
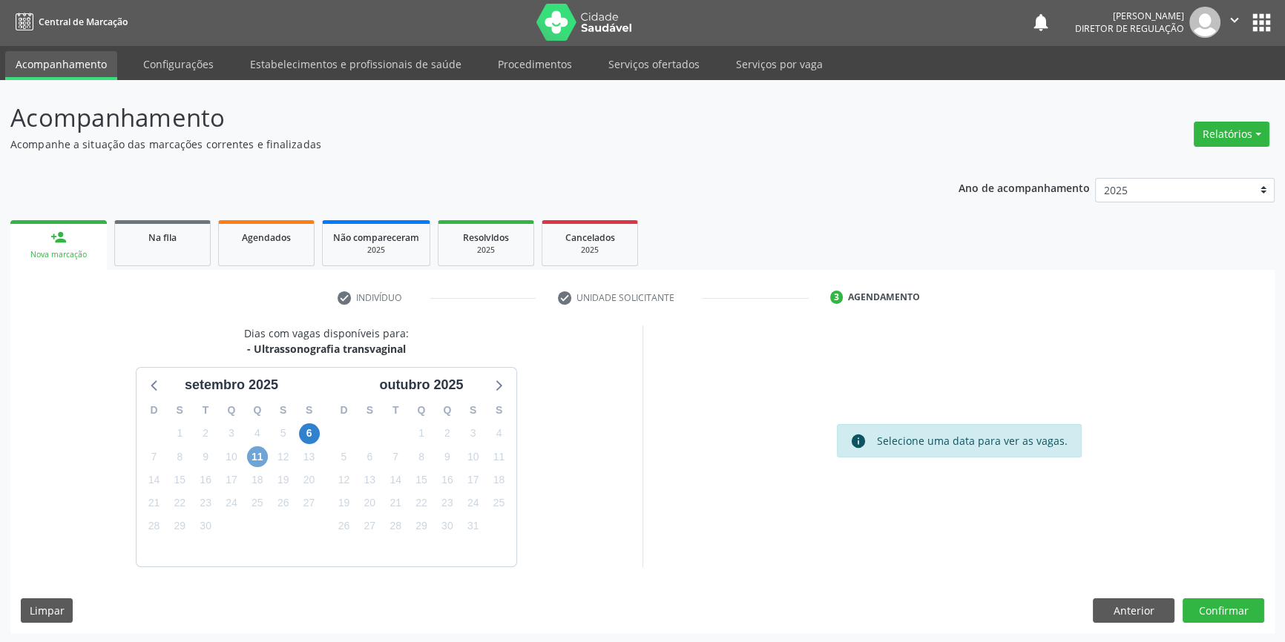
click at [266, 458] on span "11" at bounding box center [257, 457] width 21 height 21
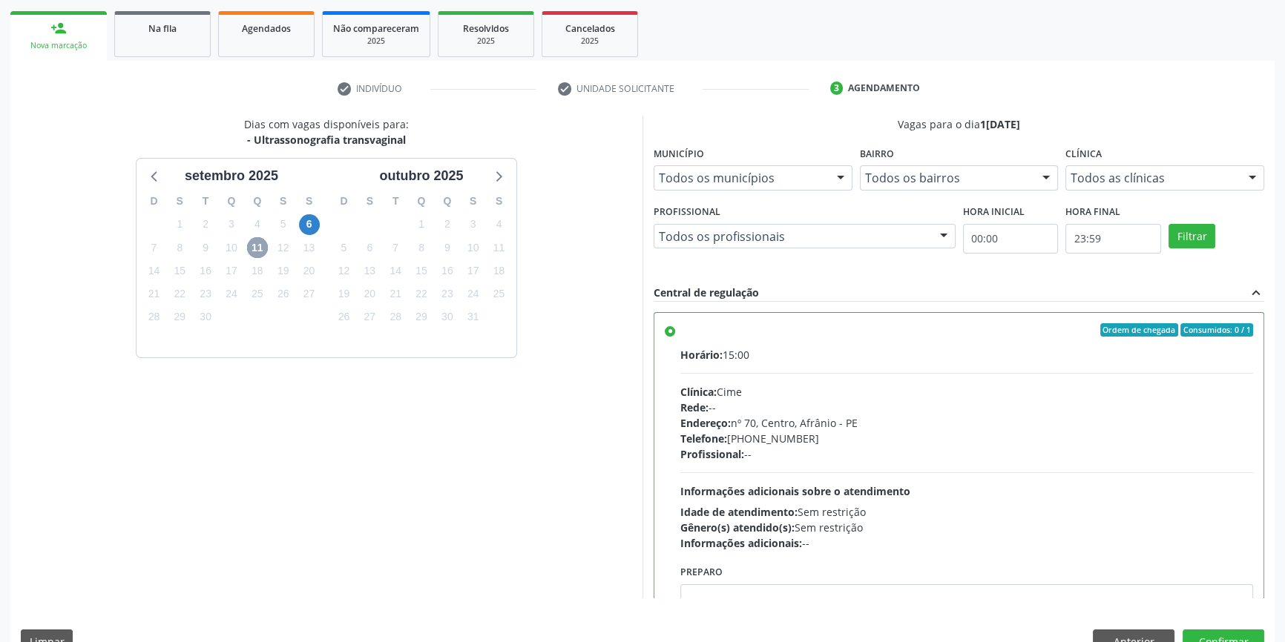
scroll to position [243, 0]
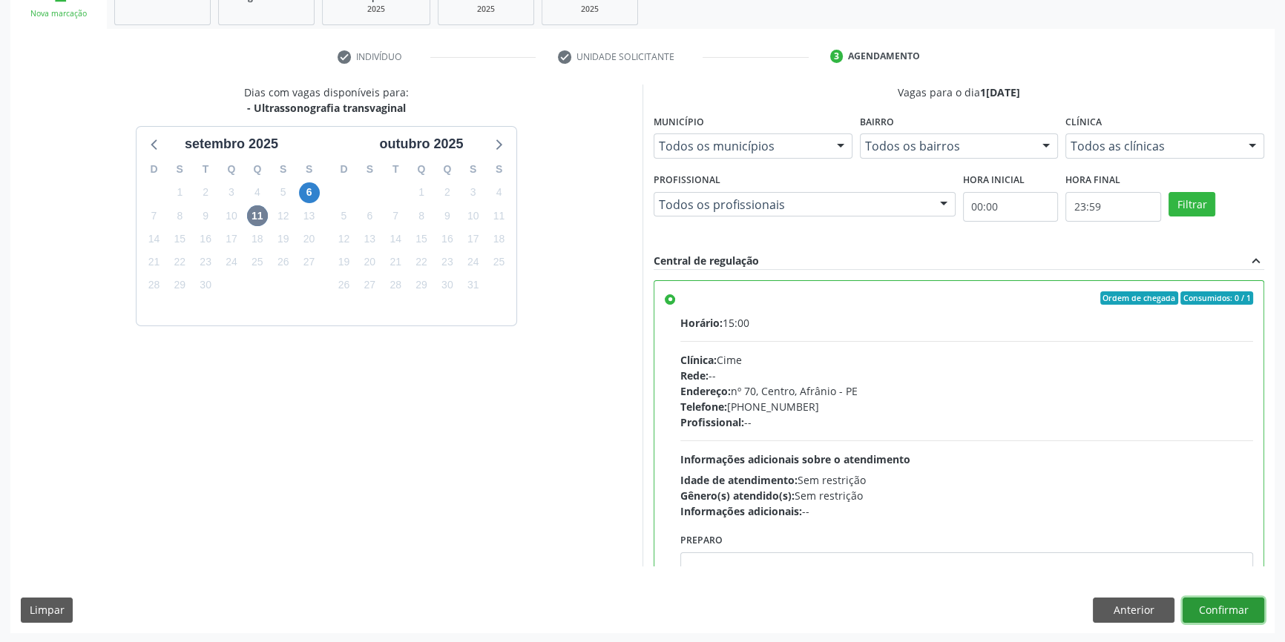
click at [1215, 606] on button "Confirmar" at bounding box center [1223, 610] width 82 height 25
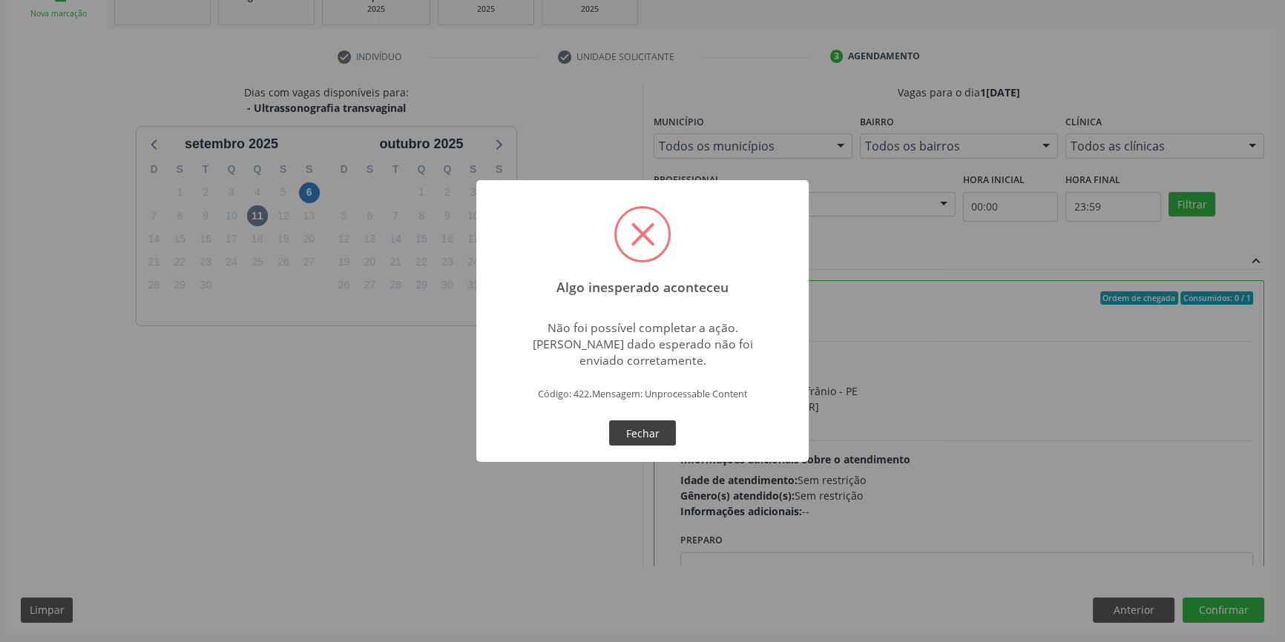
click at [640, 432] on button "Fechar" at bounding box center [642, 433] width 67 height 25
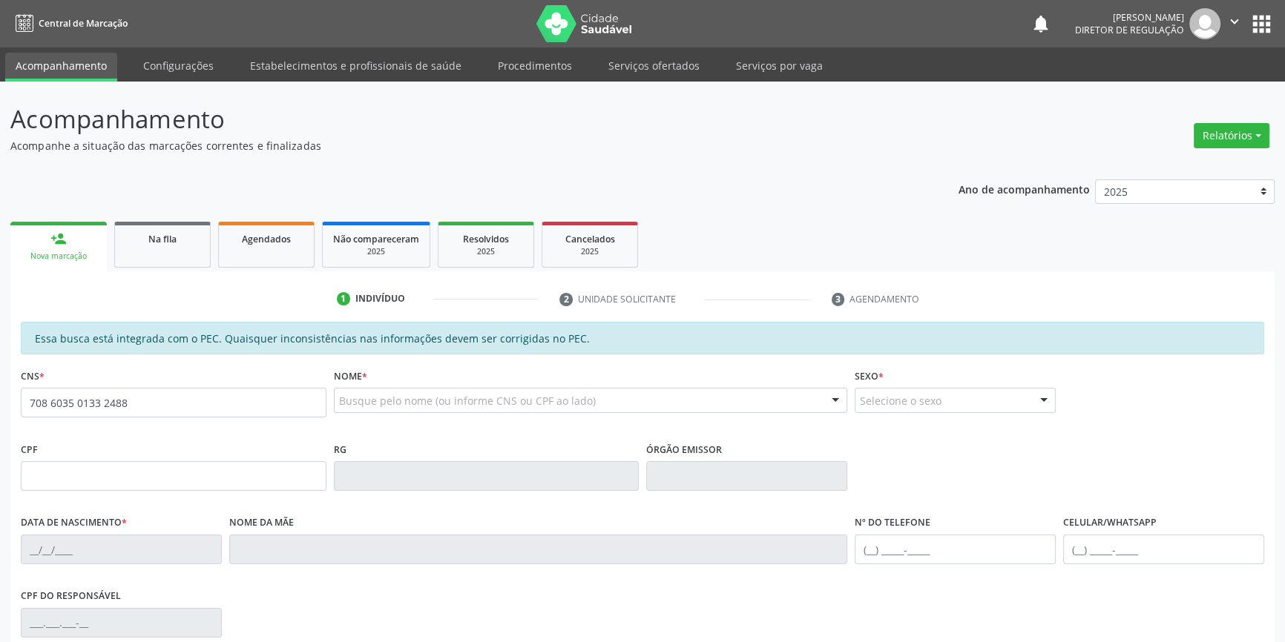
type input "708 6035 0133 2488"
type input "122.256.094-11"
type input "[DATE]"
type input "Ivonete [PERSON_NAME]"
type input "[PHONE_NUMBER]"
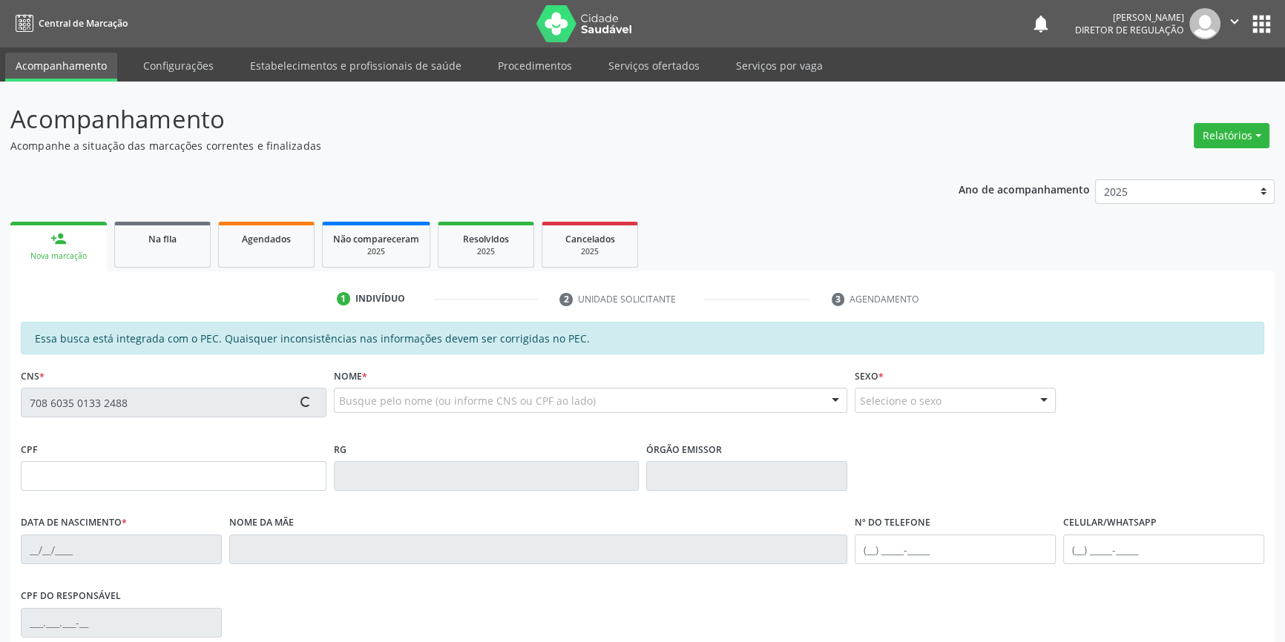
type input "[PHONE_NUMBER]"
type input "027.481.474-99"
type input "396"
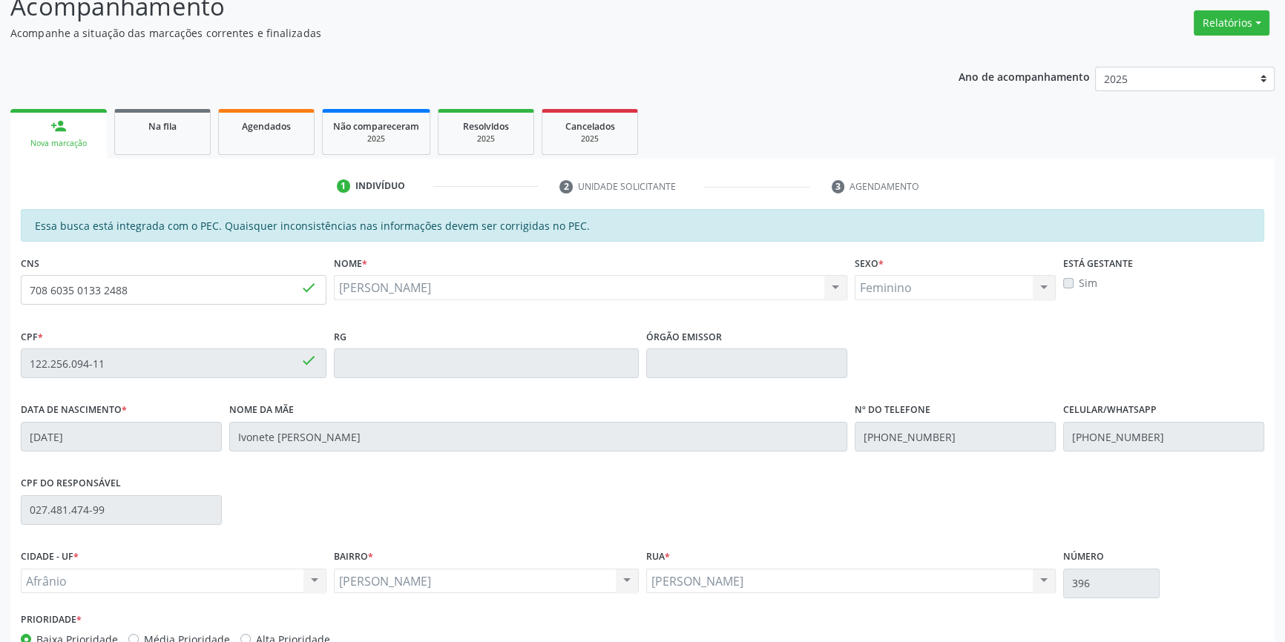
scroll to position [203, 0]
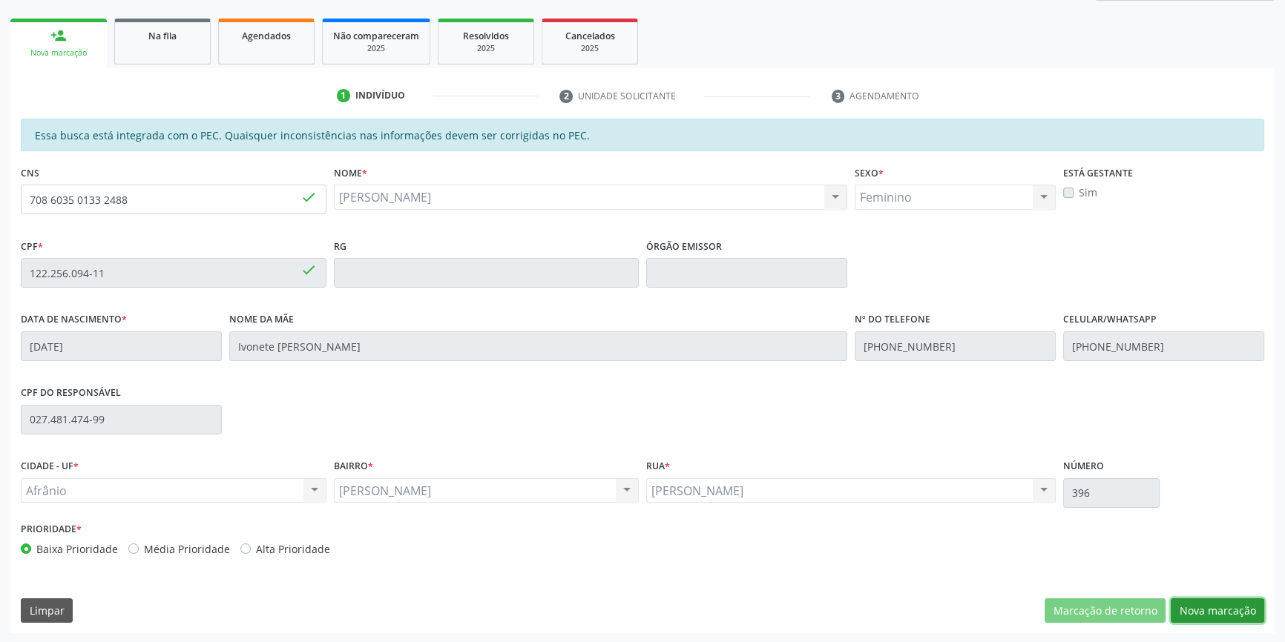
click at [1233, 601] on button "Nova marcação" at bounding box center [1217, 611] width 93 height 25
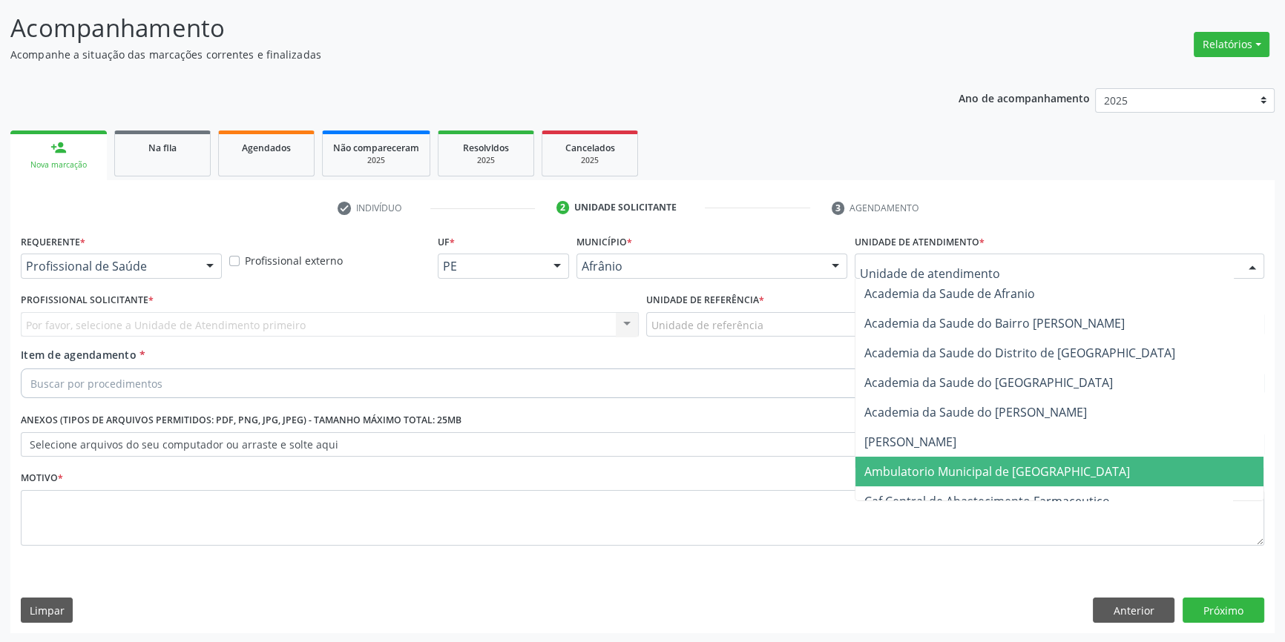
click at [964, 467] on span "Ambulatorio Municipal de [GEOGRAPHIC_DATA]" at bounding box center [997, 472] width 266 height 16
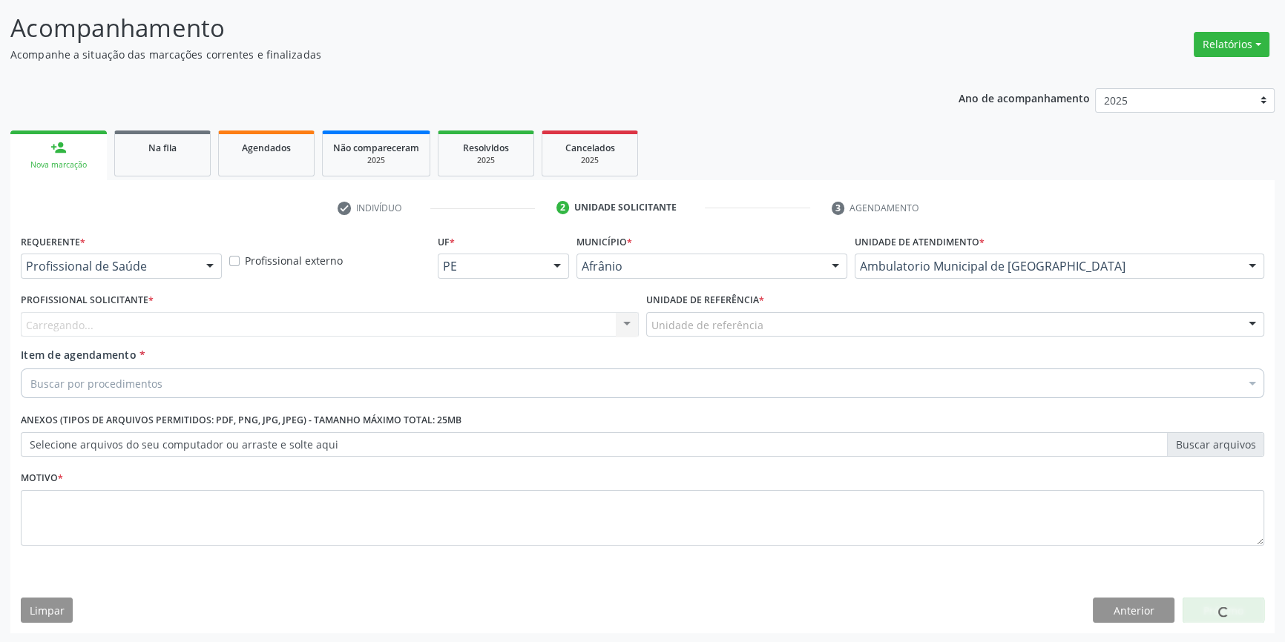
click at [761, 312] on div "Unidade de referência" at bounding box center [955, 324] width 618 height 25
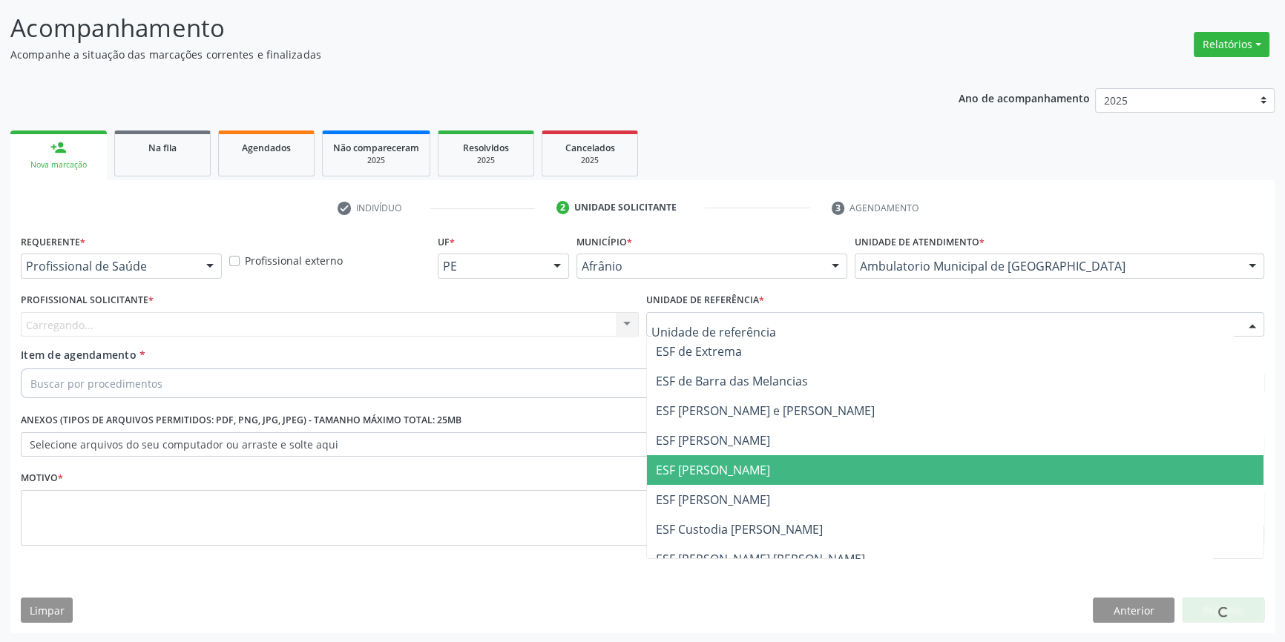
click at [765, 470] on span "ESF [PERSON_NAME]" at bounding box center [955, 470] width 616 height 30
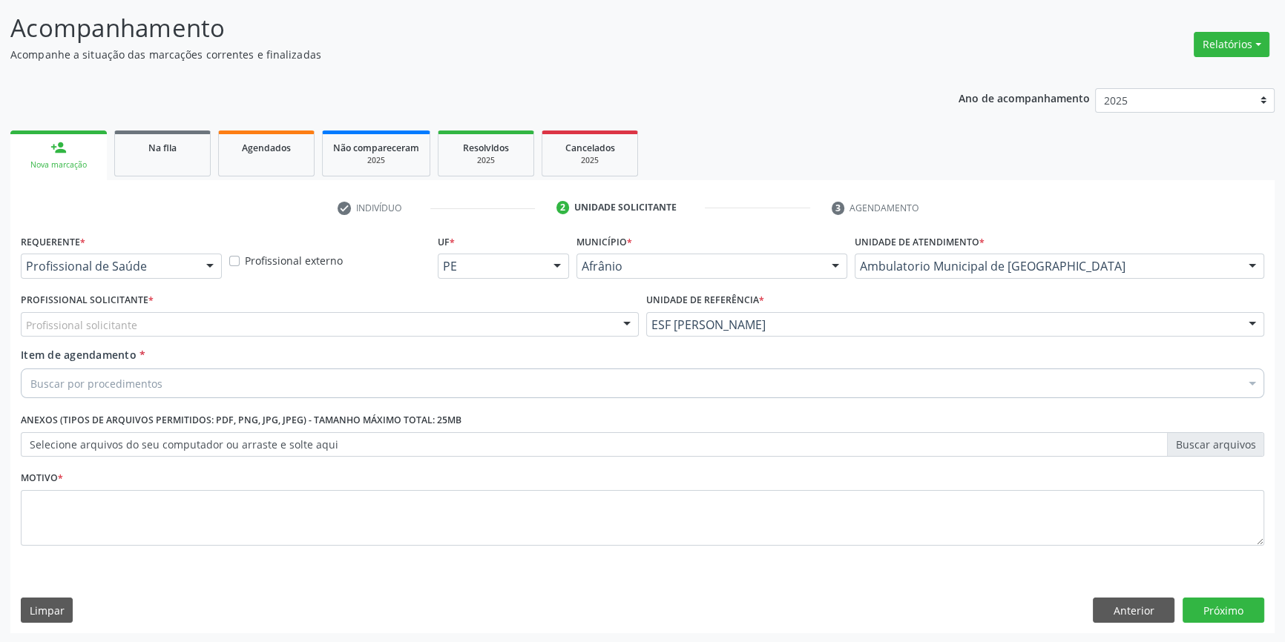
click at [460, 327] on div "Profissional solicitante" at bounding box center [330, 324] width 618 height 25
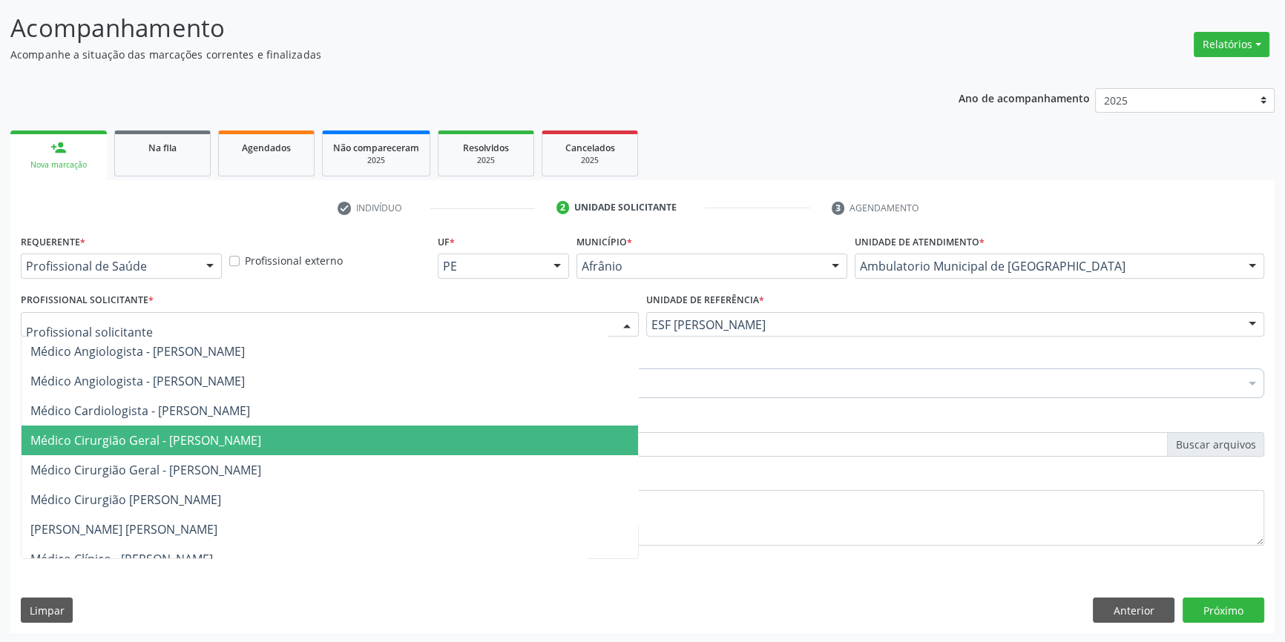
click at [240, 447] on span "Médico Cirurgião Geral - [PERSON_NAME]" at bounding box center [145, 440] width 231 height 16
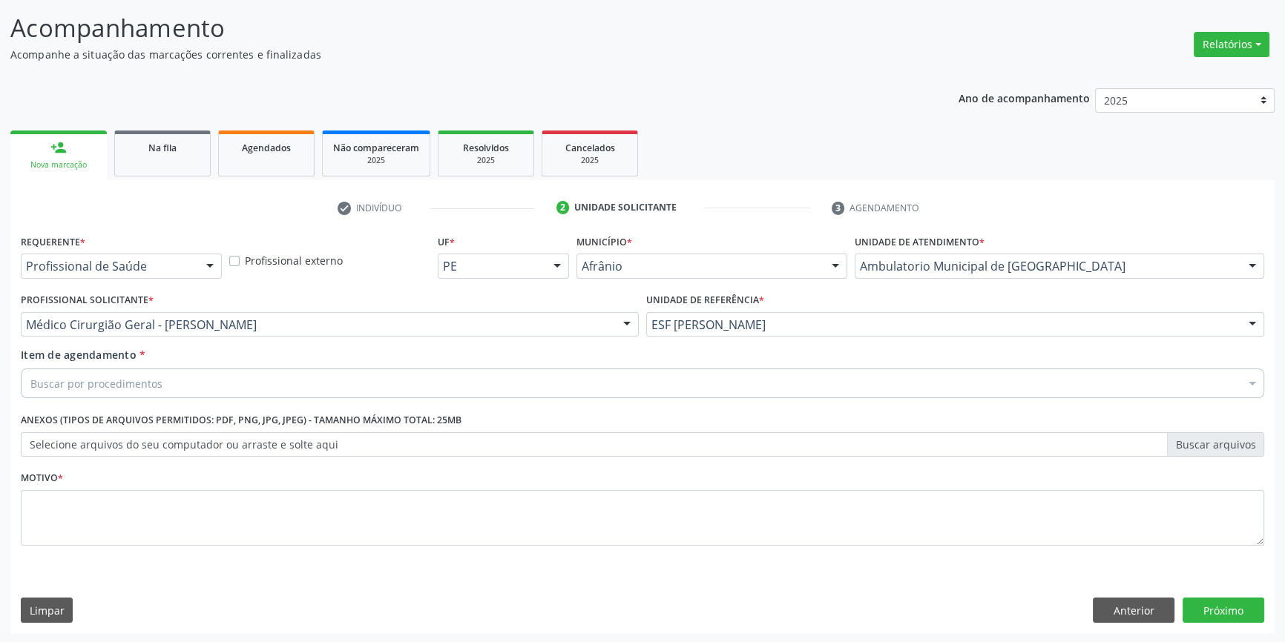
click at [208, 378] on div "Buscar por procedimentos" at bounding box center [642, 384] width 1243 height 30
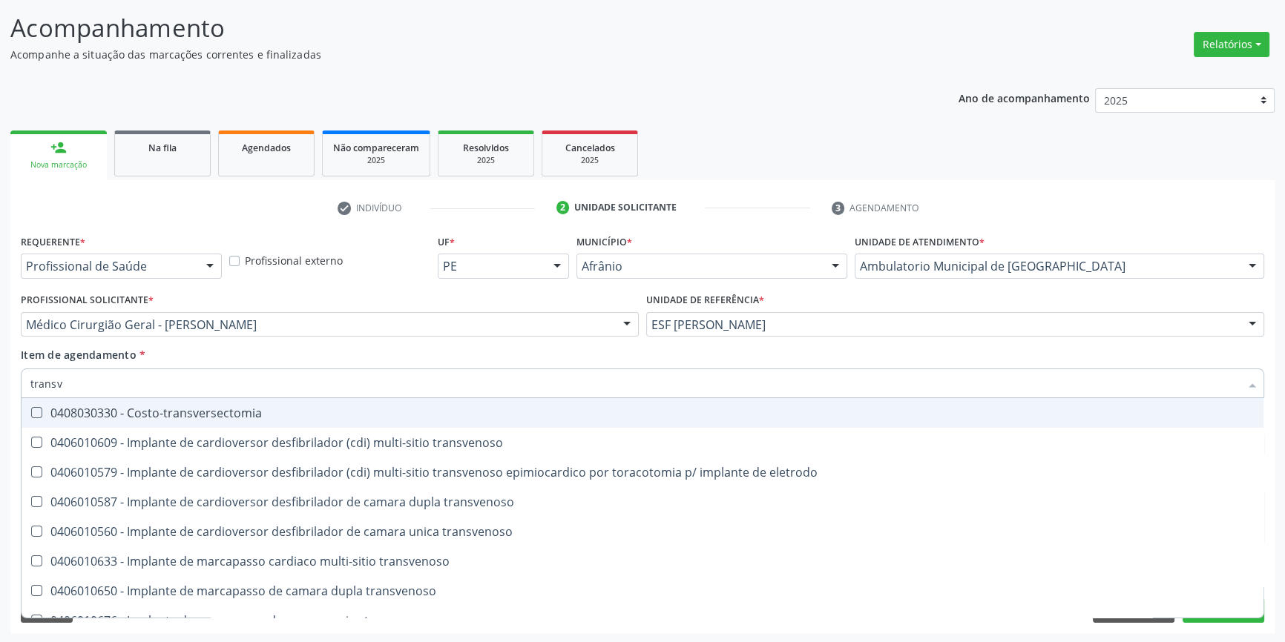
type input "transva"
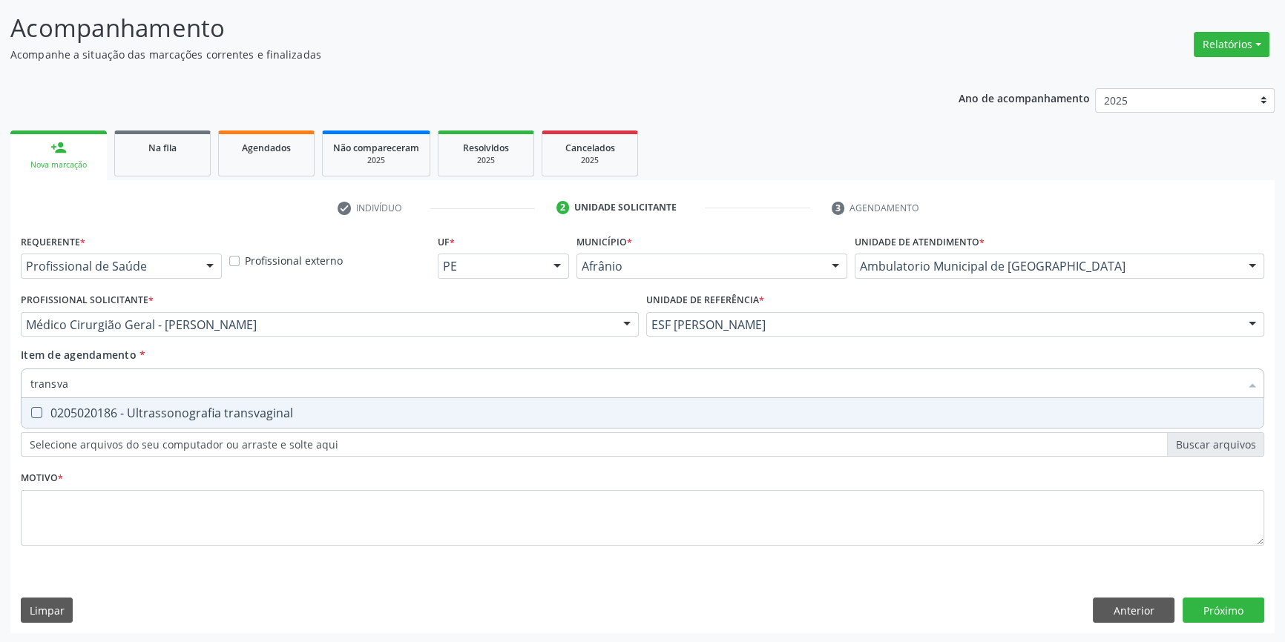
click at [237, 402] on span "0205020186 - Ultrassonografia transvaginal" at bounding box center [643, 413] width 1242 height 30
checkbox transvaginal "true"
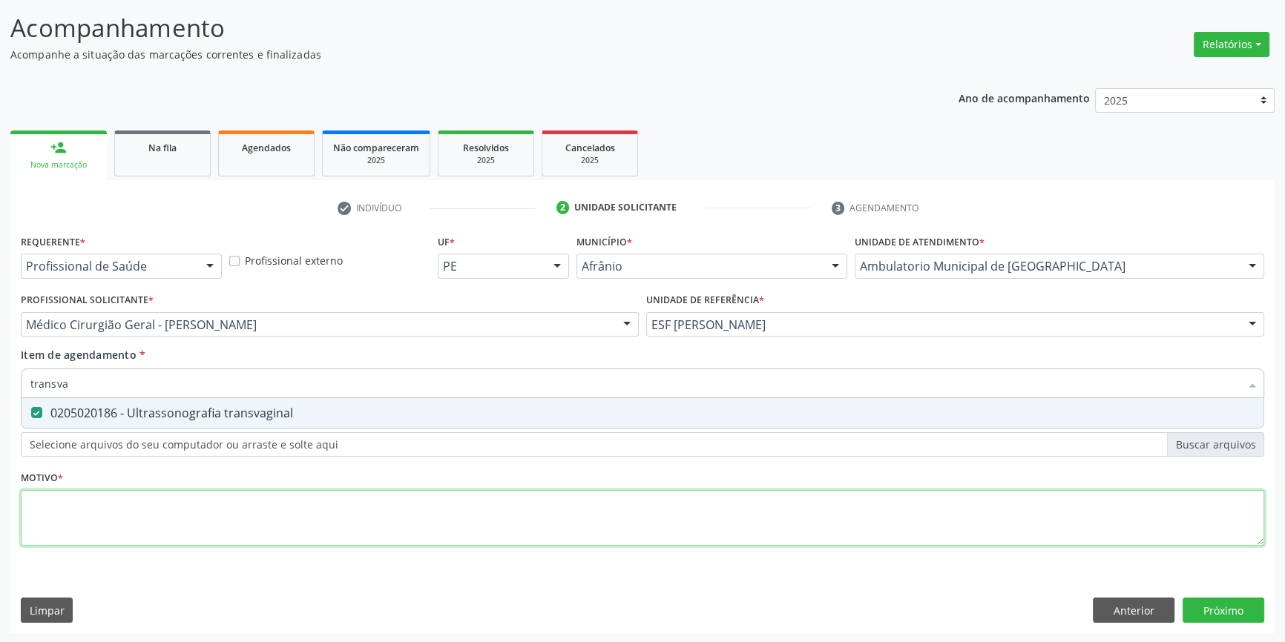
click at [189, 521] on div "Requerente * Profissional de Saúde Profissional de Saúde Paciente Nenhum result…" at bounding box center [642, 399] width 1243 height 336
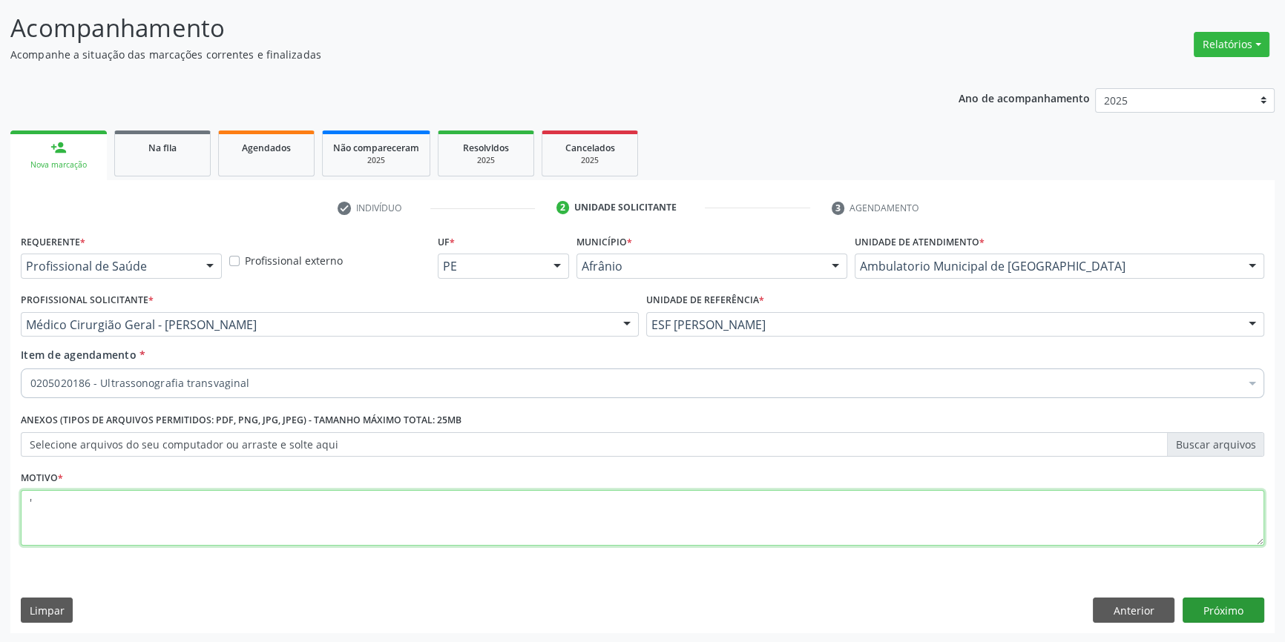
type textarea "'"
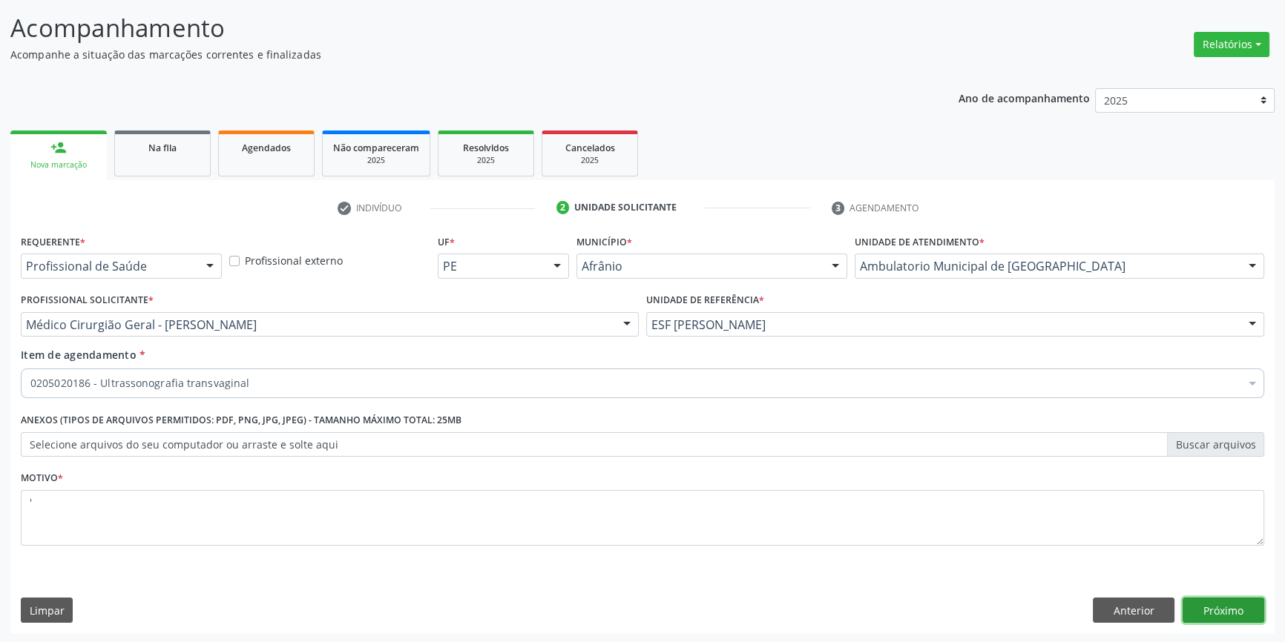
click at [1217, 608] on button "Próximo" at bounding box center [1223, 610] width 82 height 25
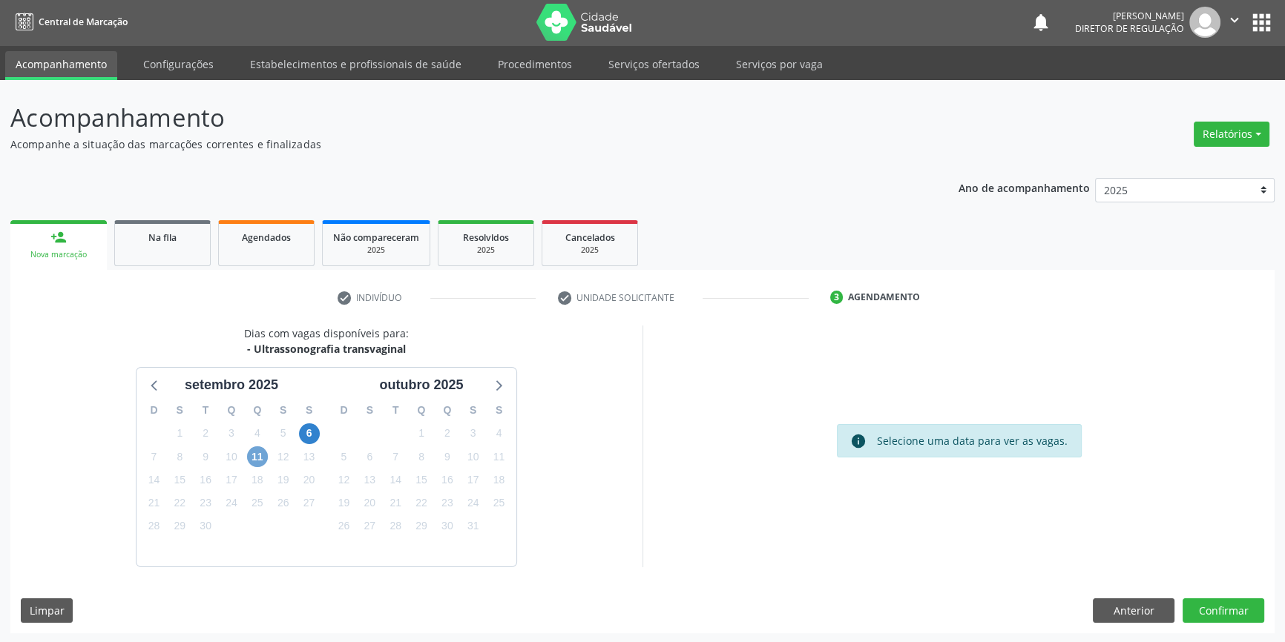
click at [257, 456] on span "11" at bounding box center [257, 457] width 21 height 21
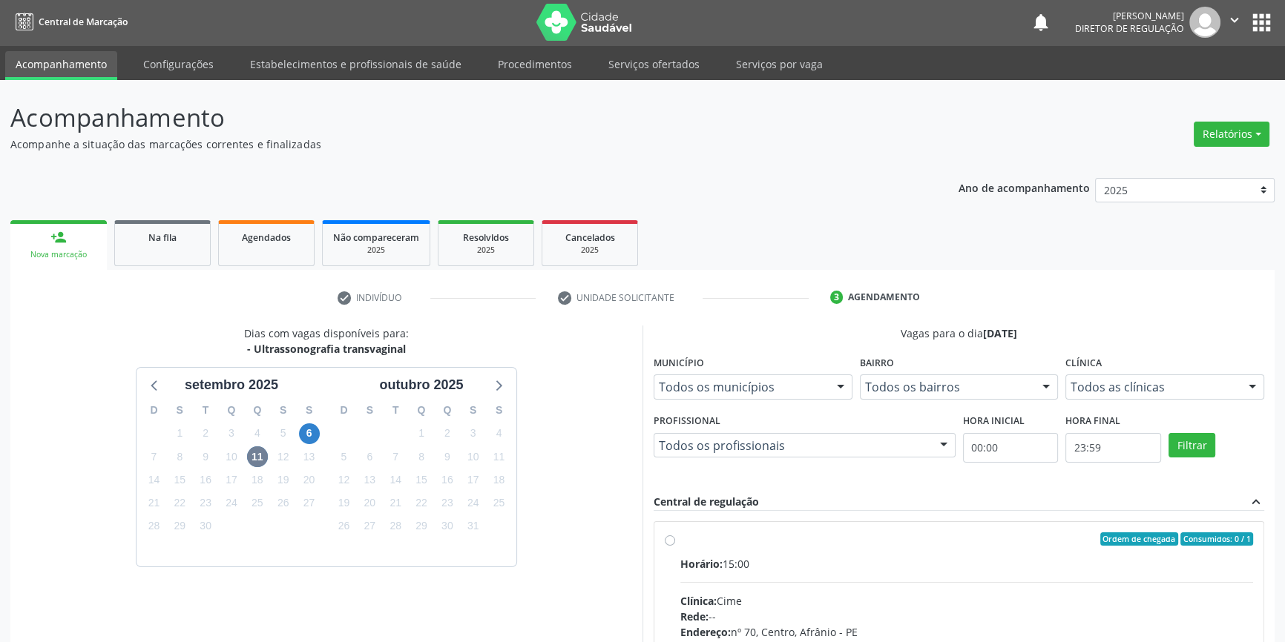
click at [674, 550] on div "Ordem de chegada Consumidos: 0 / 1 Horário: 15:00 Clínica: Cime Rede: -- Endere…" at bounding box center [959, 647] width 588 height 228
radio input "true"
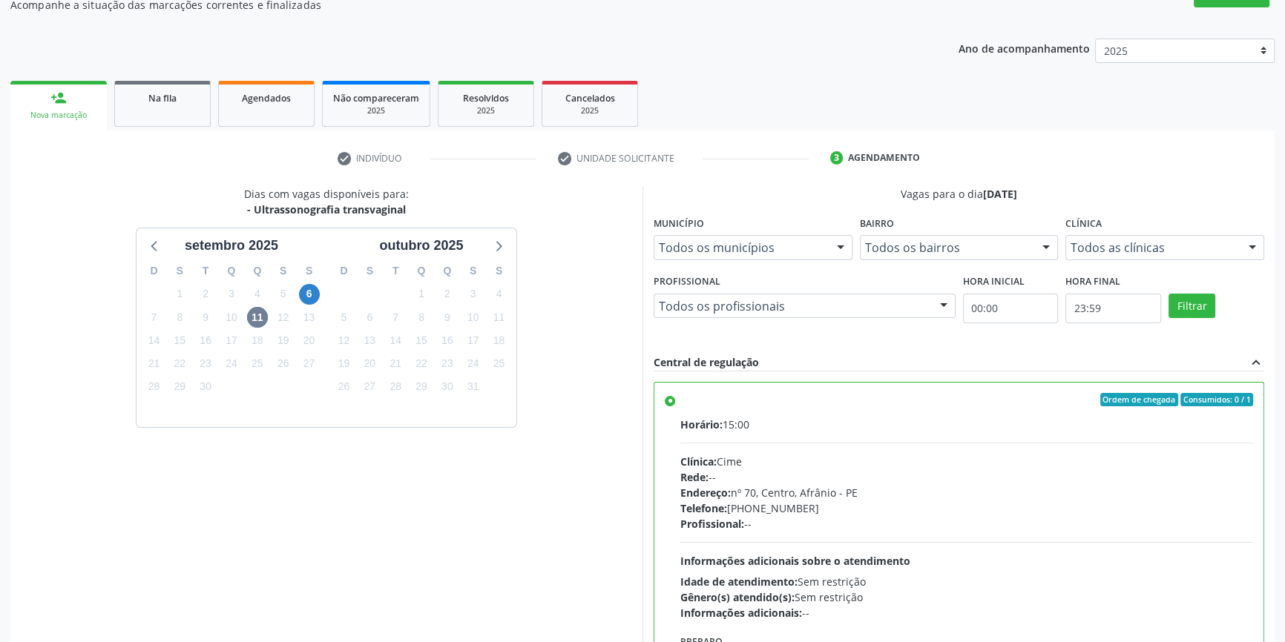
scroll to position [243, 0]
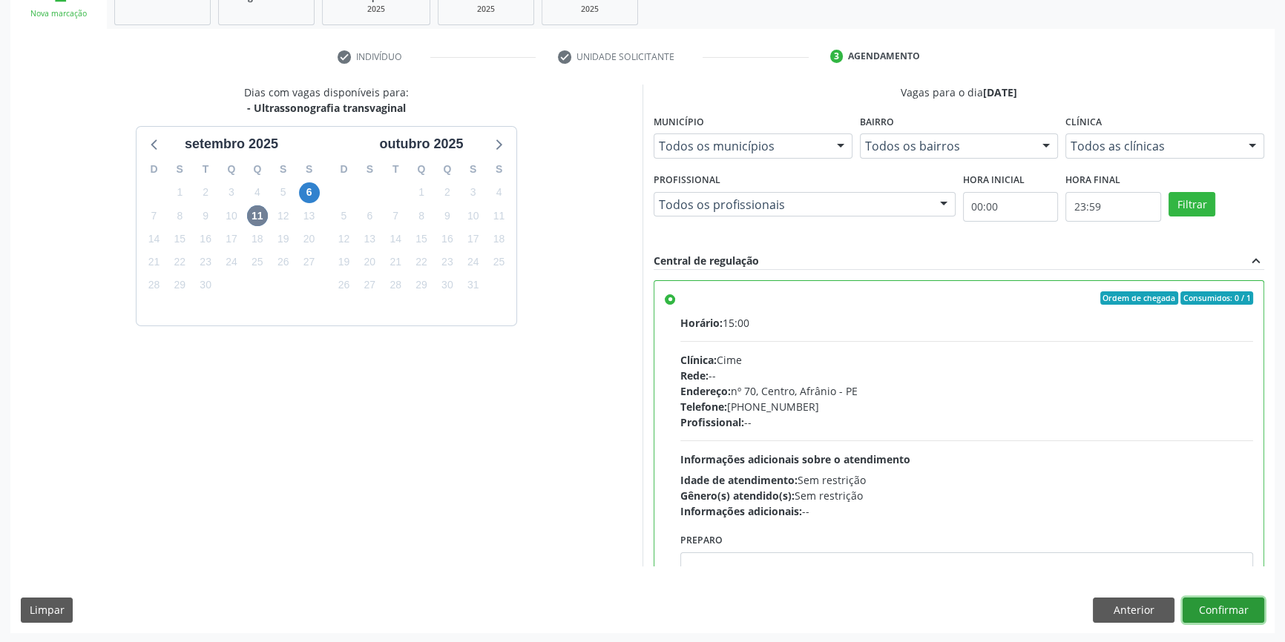
click at [1201, 613] on button "Confirmar" at bounding box center [1223, 610] width 82 height 25
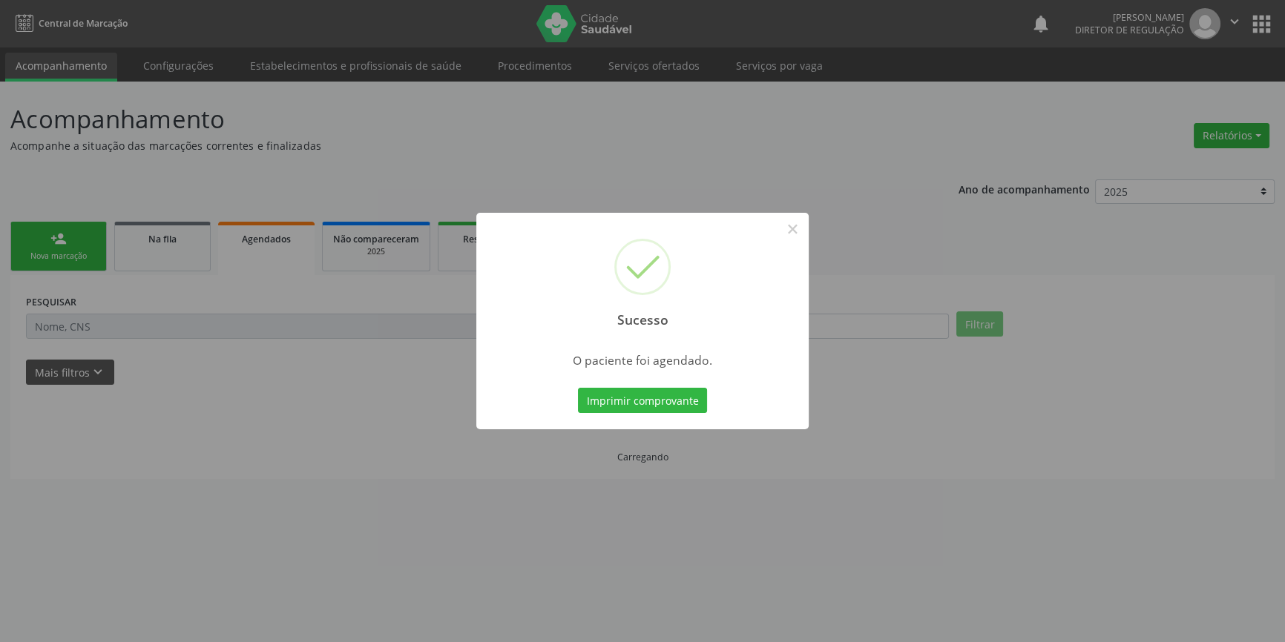
scroll to position [0, 0]
click at [648, 395] on button "Imprimir comprovante" at bounding box center [647, 400] width 129 height 25
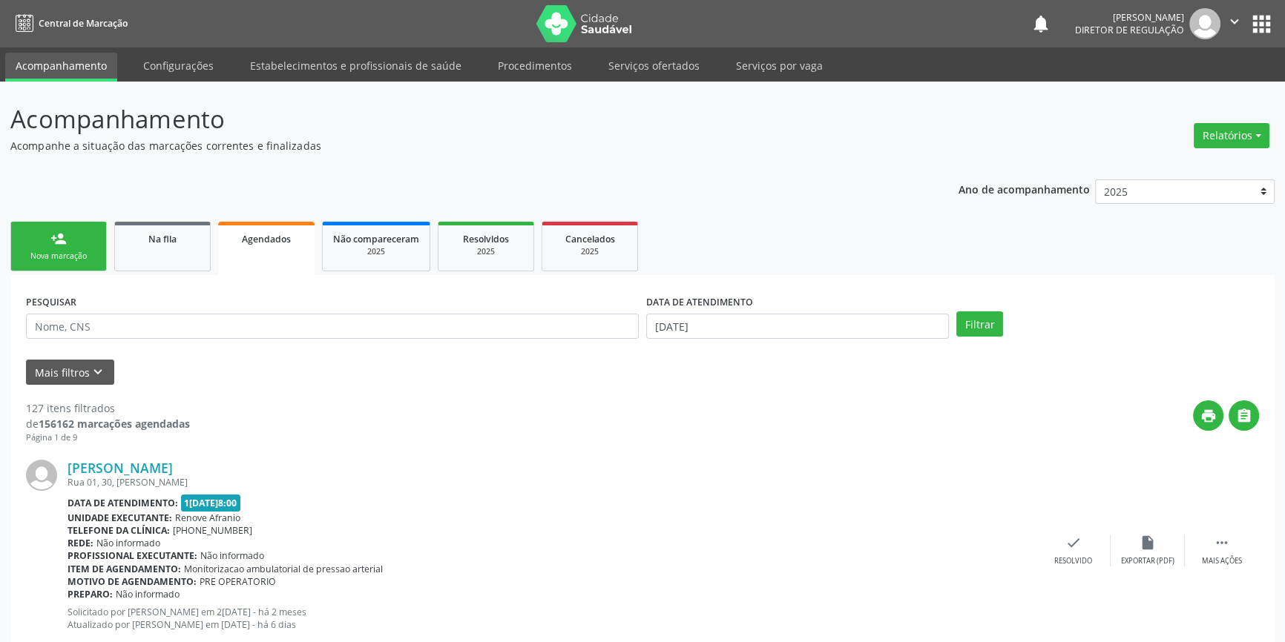
click at [50, 245] on div "person_add" at bounding box center [58, 239] width 16 height 16
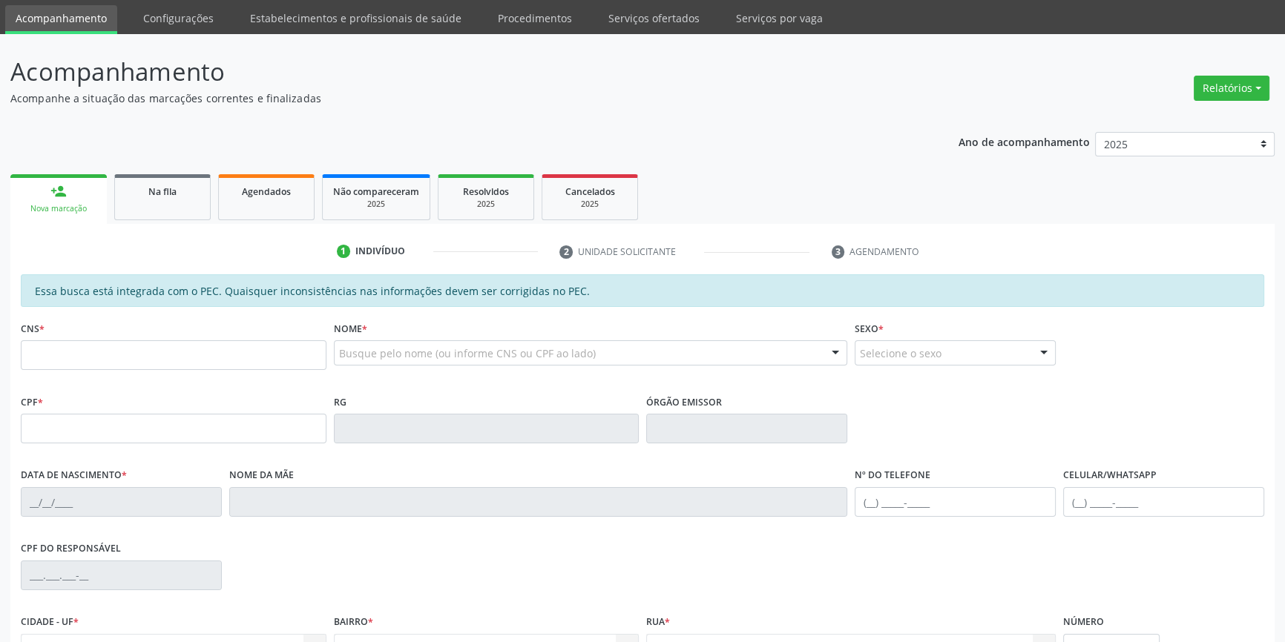
scroll to position [67, 0]
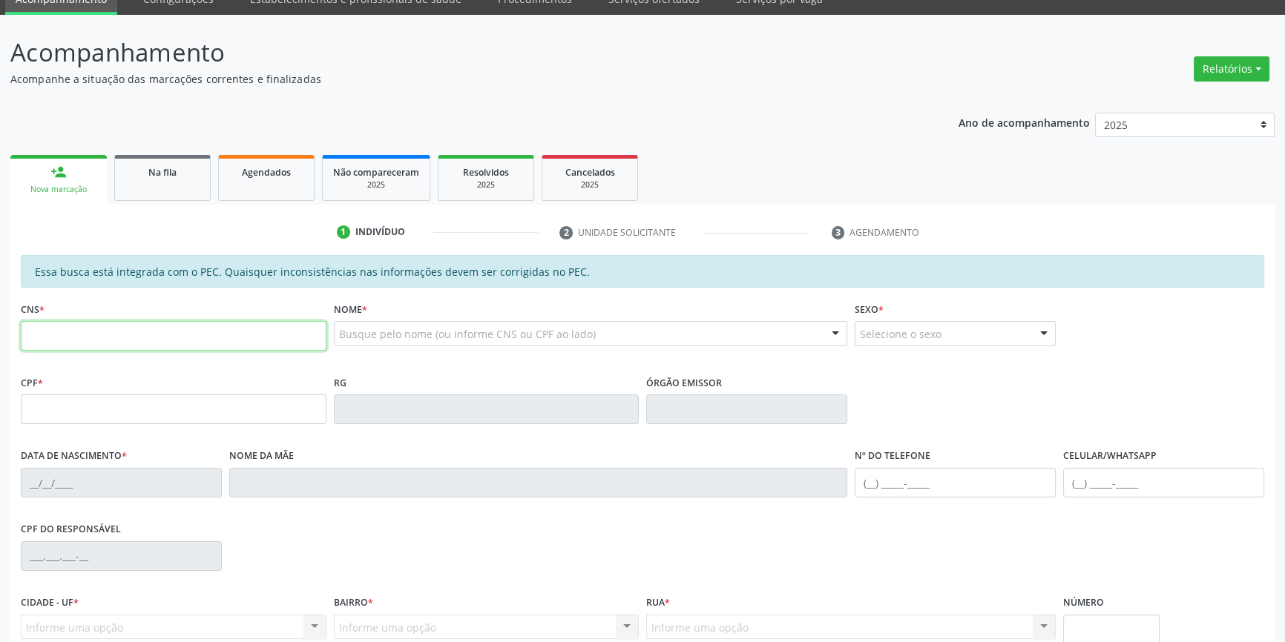
click at [122, 326] on input "text" at bounding box center [174, 336] width 306 height 30
drag, startPoint x: 298, startPoint y: 648, endPoint x: 126, endPoint y: 402, distance: 300.5
click at [126, 402] on input "text" at bounding box center [174, 410] width 306 height 30
type input "116.534.684-24"
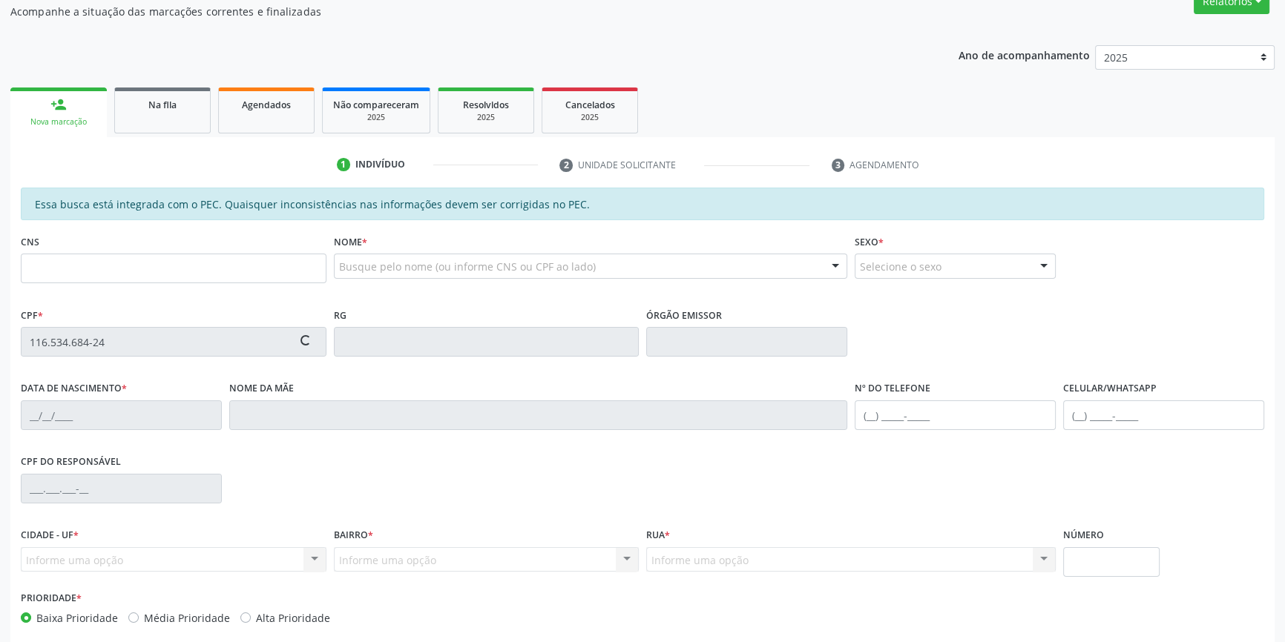
type input "704 4033 5940 3510"
type input "03/12/2000"
type input "Célia da Silva Souza"
type input "(98) 8832-3260"
type input "(87) 98135-7019"
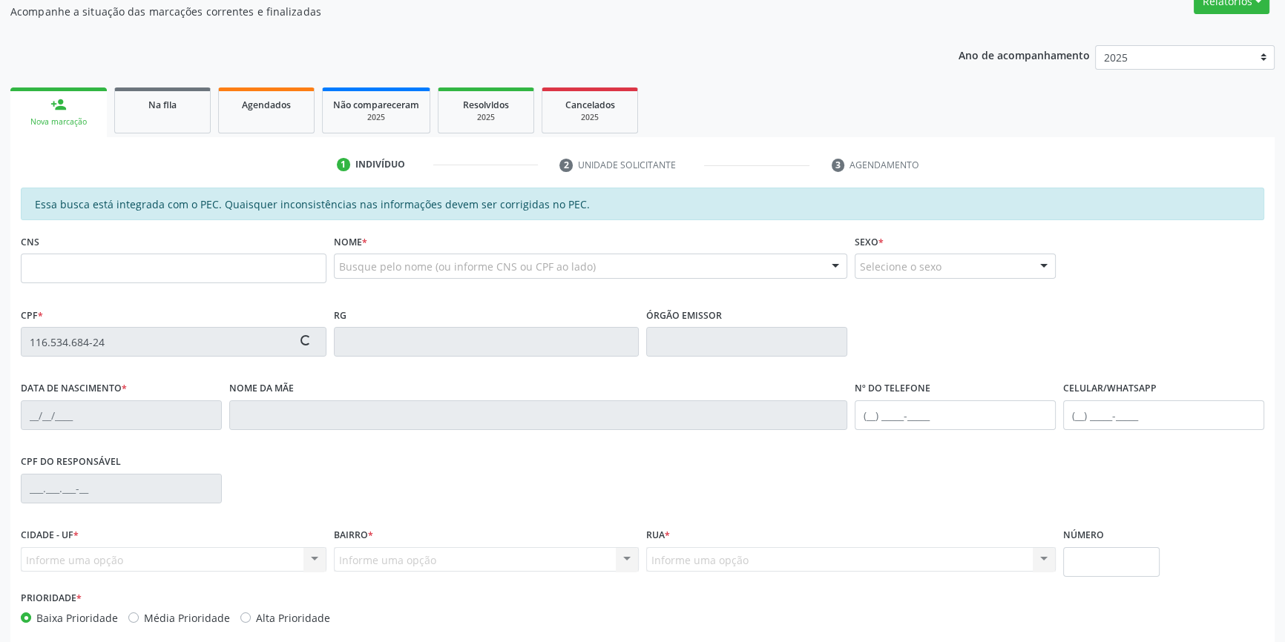
type input "113.719.994-65"
type input "250"
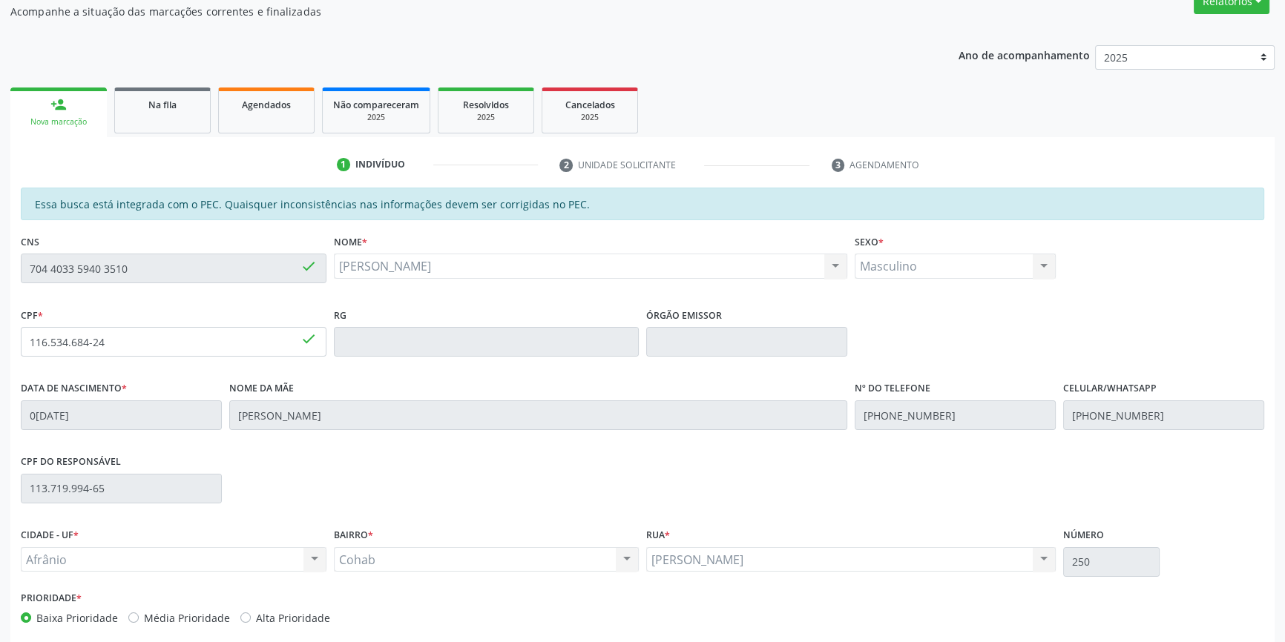
scroll to position [203, 0]
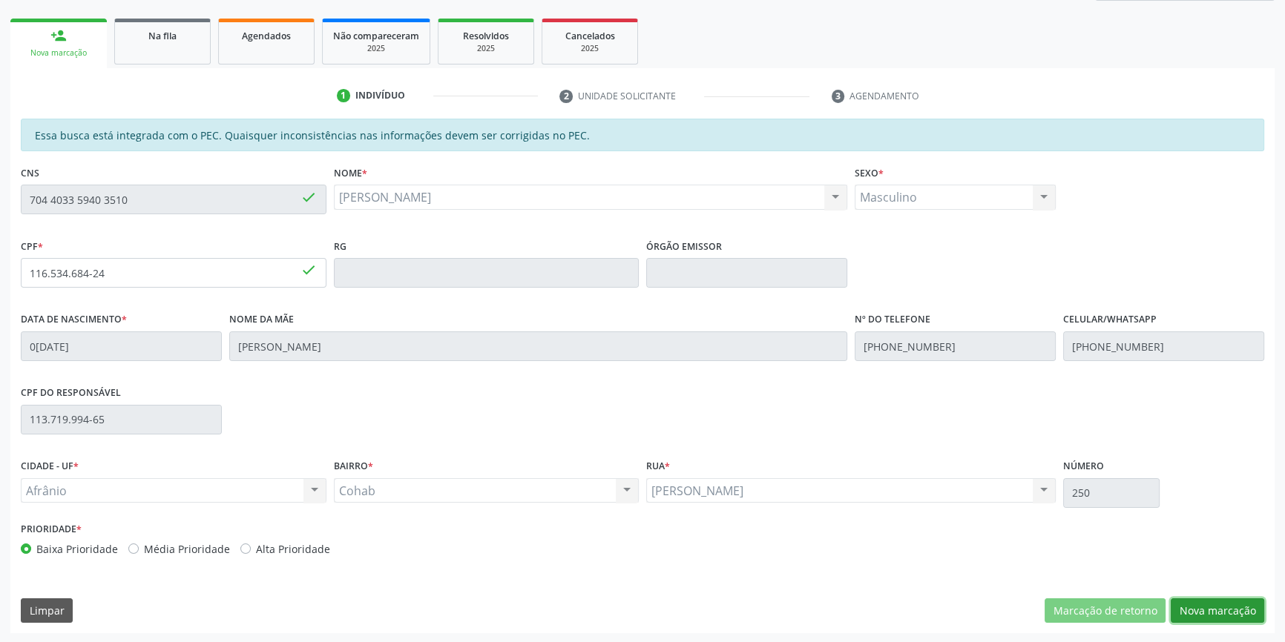
click at [1208, 604] on button "Nova marcação" at bounding box center [1217, 611] width 93 height 25
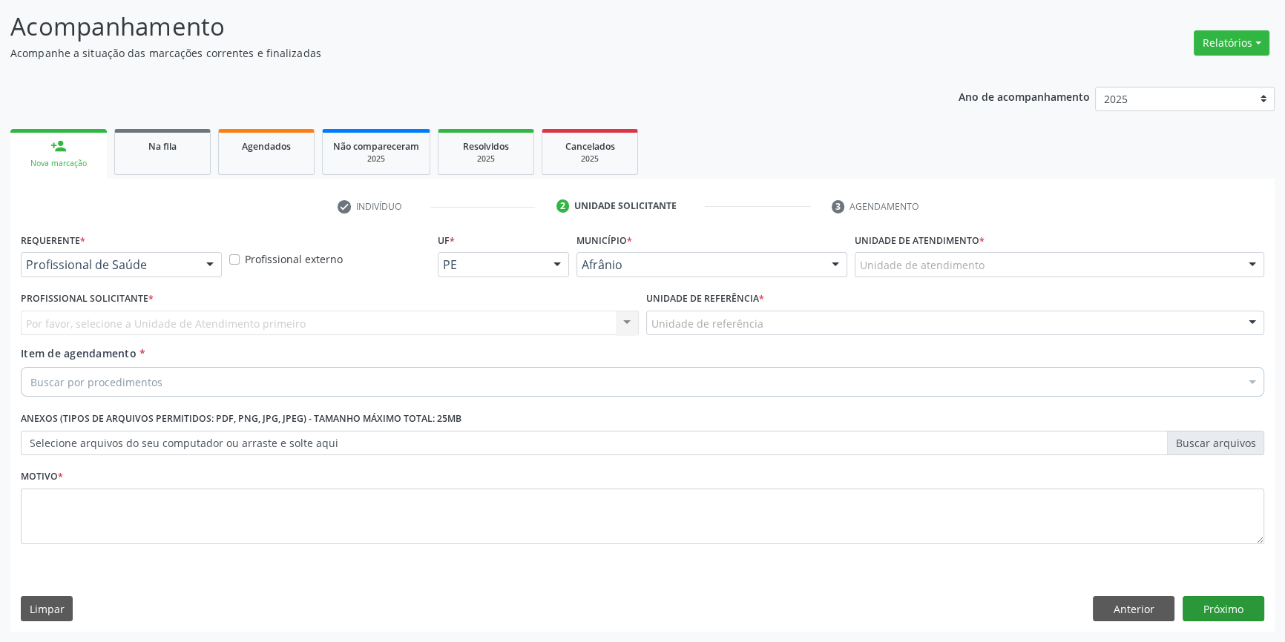
scroll to position [91, 0]
click at [961, 282] on div "Unidade de atendimento * Unidade de atendimento Academia da Saude de Afranio Ac…" at bounding box center [1059, 260] width 417 height 58
click at [957, 274] on div "Unidade de atendimento" at bounding box center [1059, 266] width 409 height 25
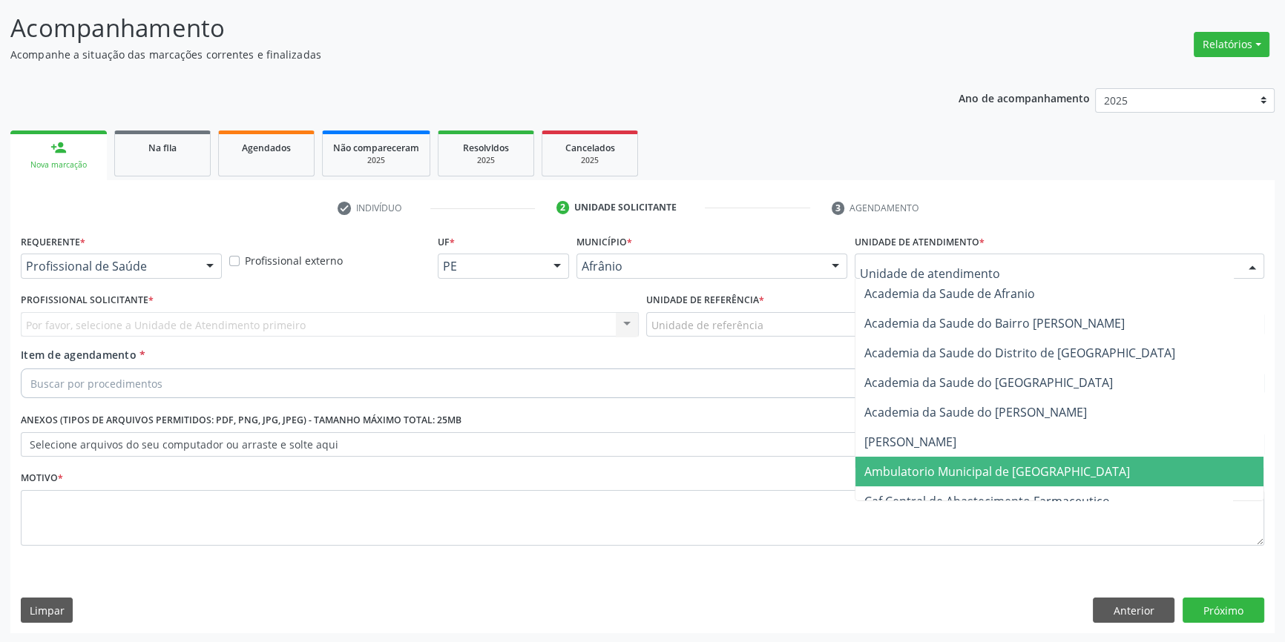
click at [971, 472] on span "Ambulatorio Municipal de [GEOGRAPHIC_DATA]" at bounding box center [997, 472] width 266 height 16
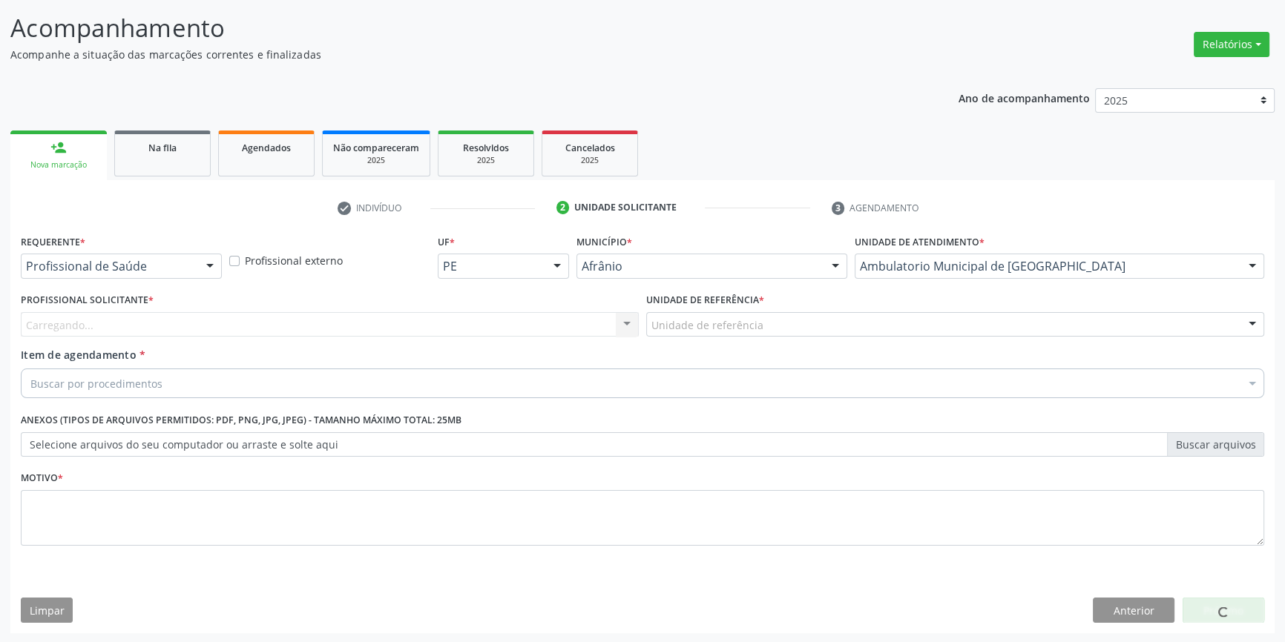
click at [771, 333] on div "Unidade de referência" at bounding box center [955, 324] width 618 height 25
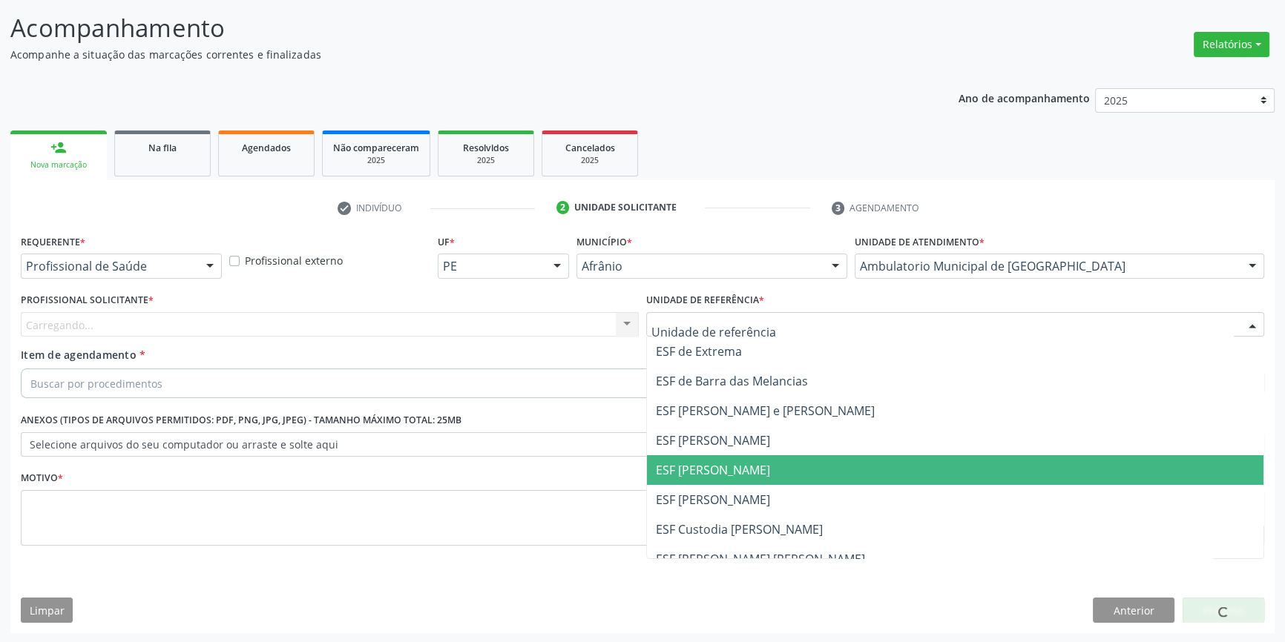
click at [752, 473] on span "ESF [PERSON_NAME]" at bounding box center [713, 470] width 114 height 16
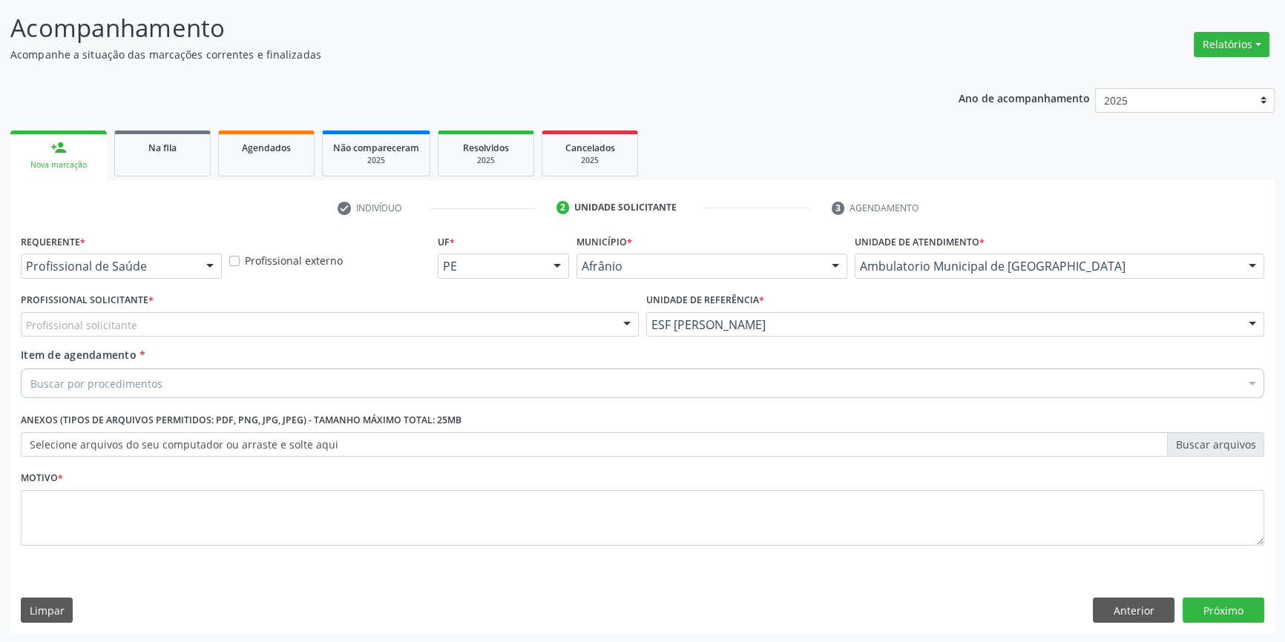
click at [490, 359] on div "Item de agendamento * Buscar por procedimentos Selecionar todos 0604320140 - Ab…" at bounding box center [642, 370] width 1243 height 47
click at [449, 349] on div "Item de agendamento * Buscar por procedimentos Selecionar todos 0604320140 - Ab…" at bounding box center [642, 370] width 1243 height 47
click at [369, 314] on div "Profissional solicitante" at bounding box center [330, 324] width 618 height 25
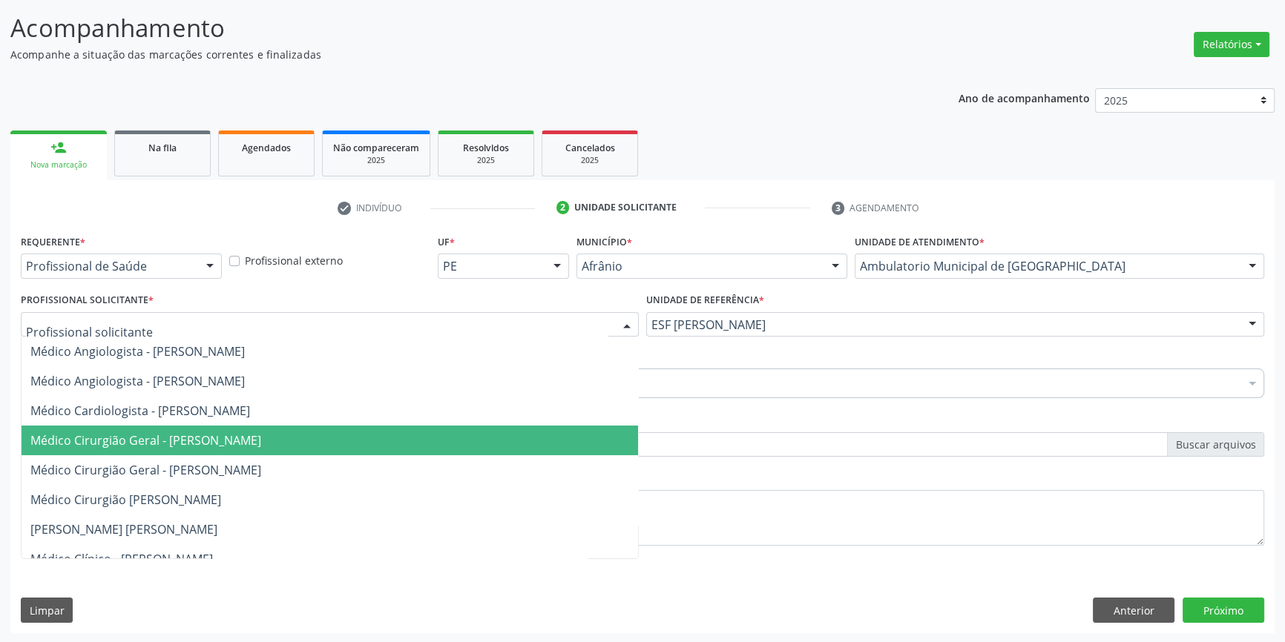
click at [222, 434] on span "Médico Cirurgião Geral - [PERSON_NAME]" at bounding box center [145, 440] width 231 height 16
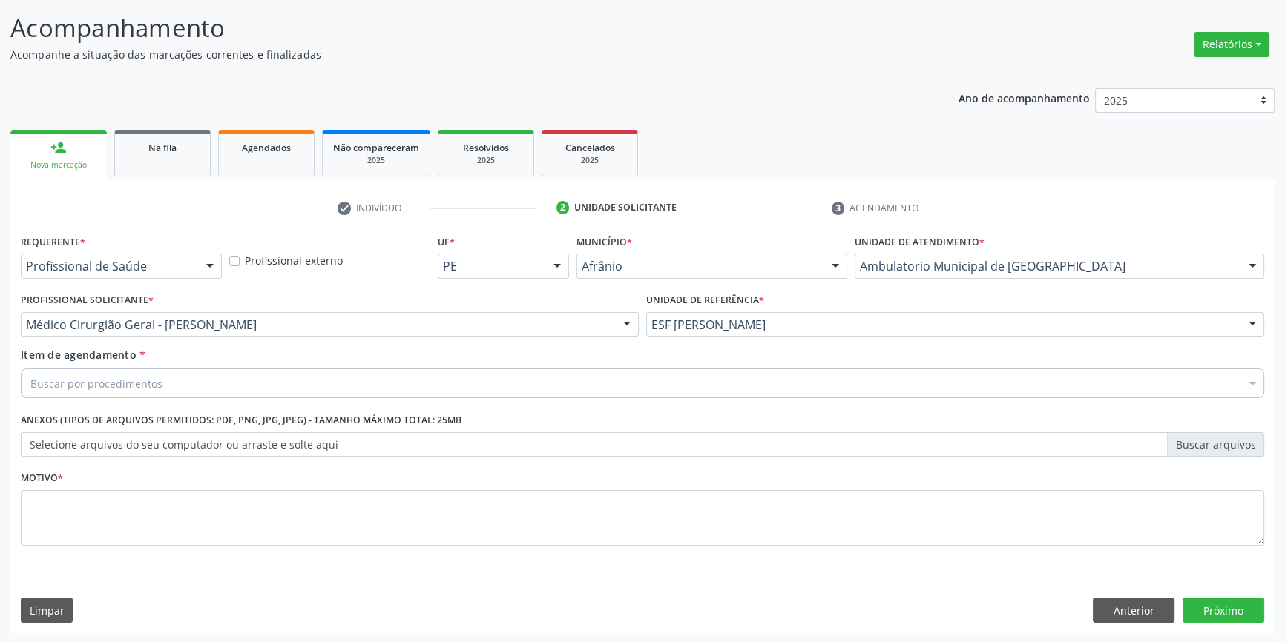
click at [182, 374] on div "Buscar por procedimentos" at bounding box center [642, 384] width 1243 height 30
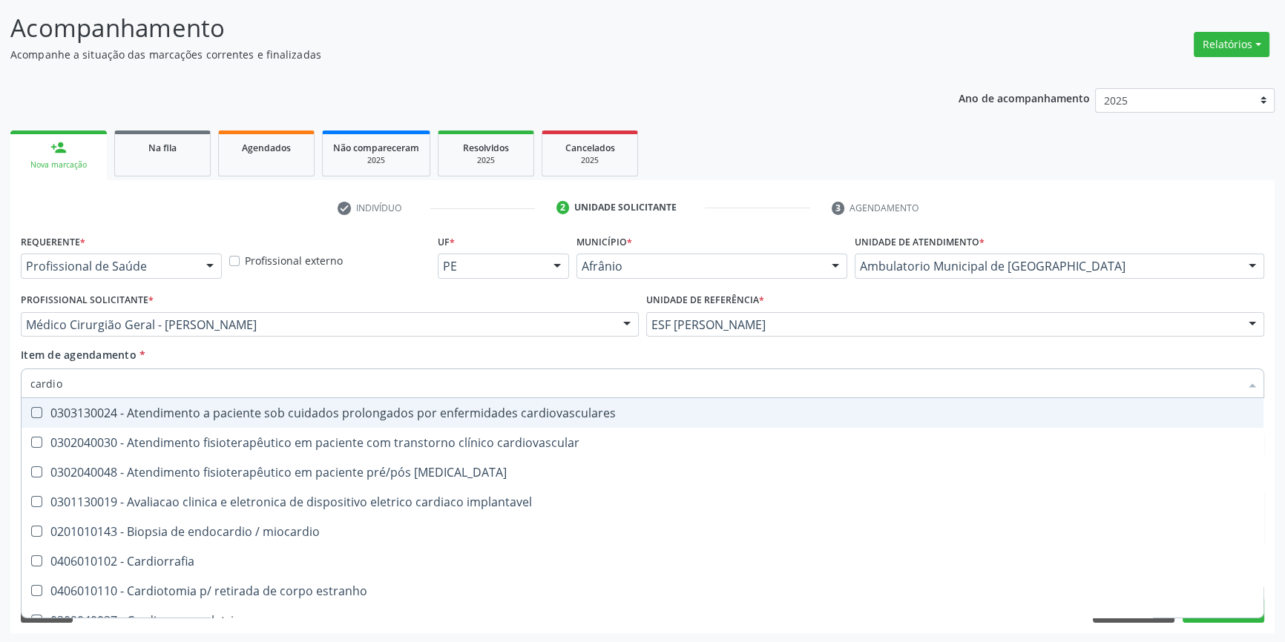
type input "cardiol"
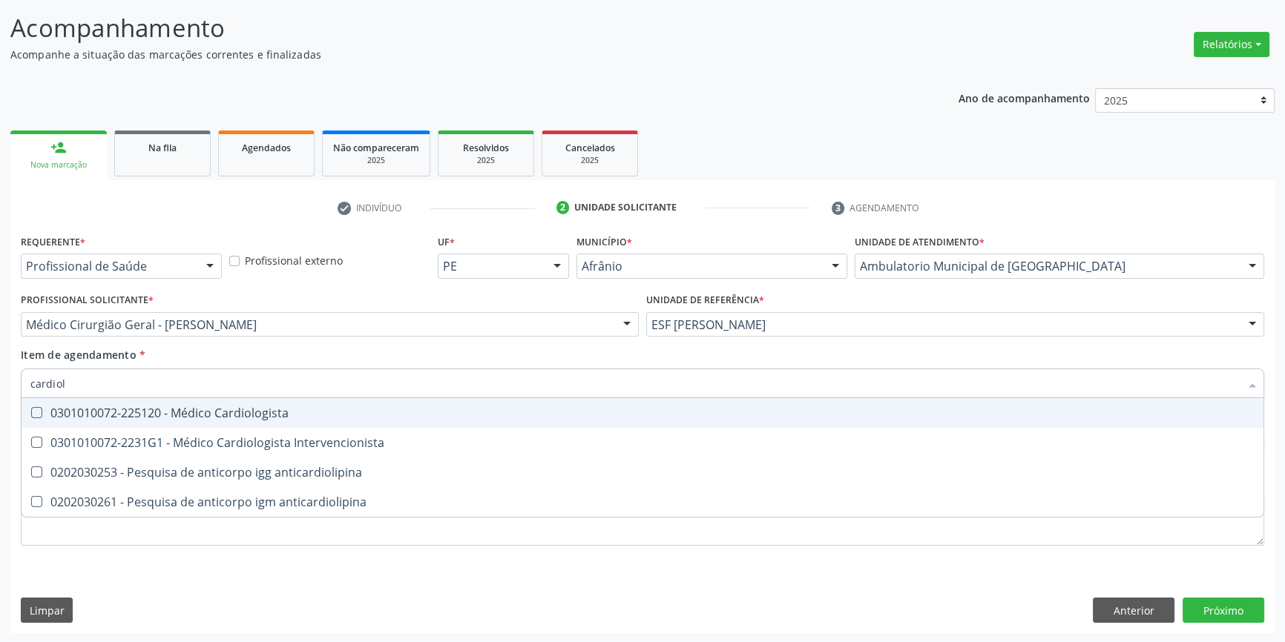
click at [193, 402] on span "0301010072-225120 - Médico Cardiologista" at bounding box center [643, 413] width 1242 height 30
checkbox Cardiologista "true"
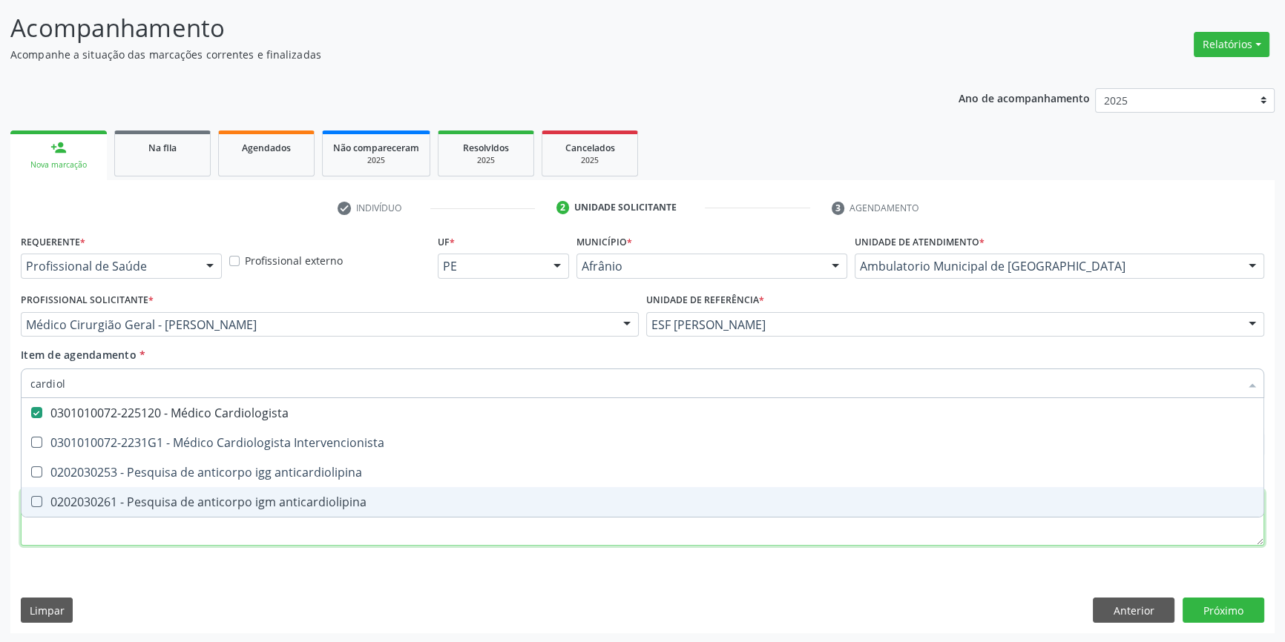
click at [182, 534] on div "Requerente * Profissional de Saúde Profissional de Saúde Paciente Nenhum result…" at bounding box center [642, 399] width 1243 height 336
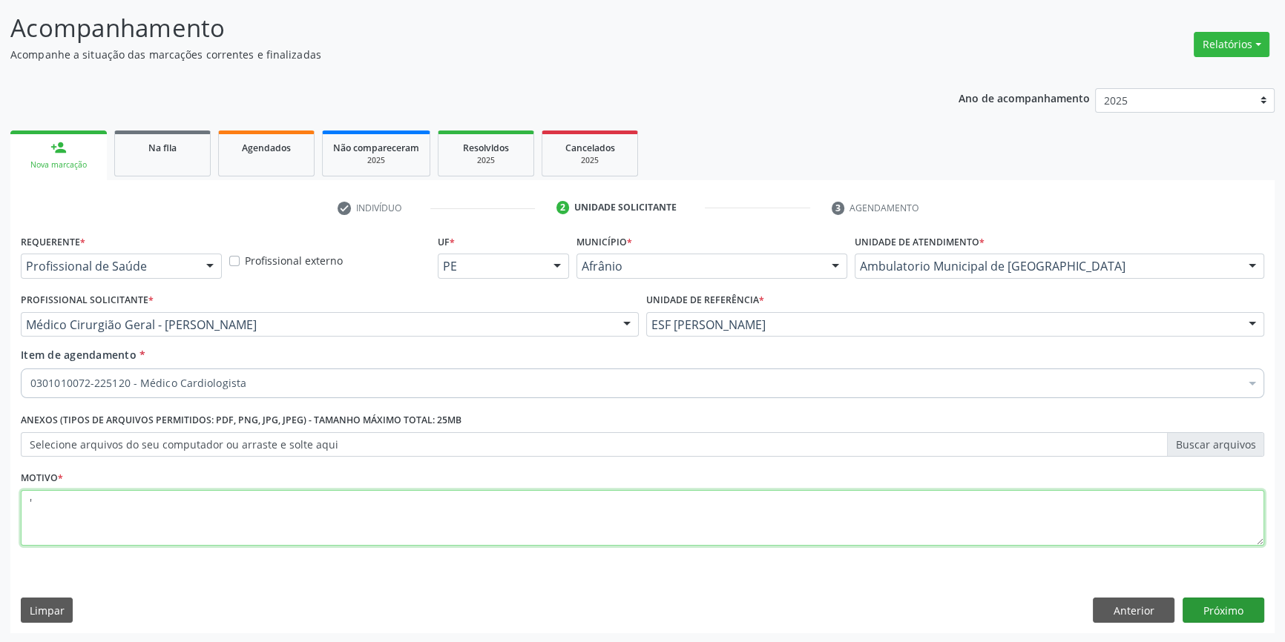
type textarea "'"
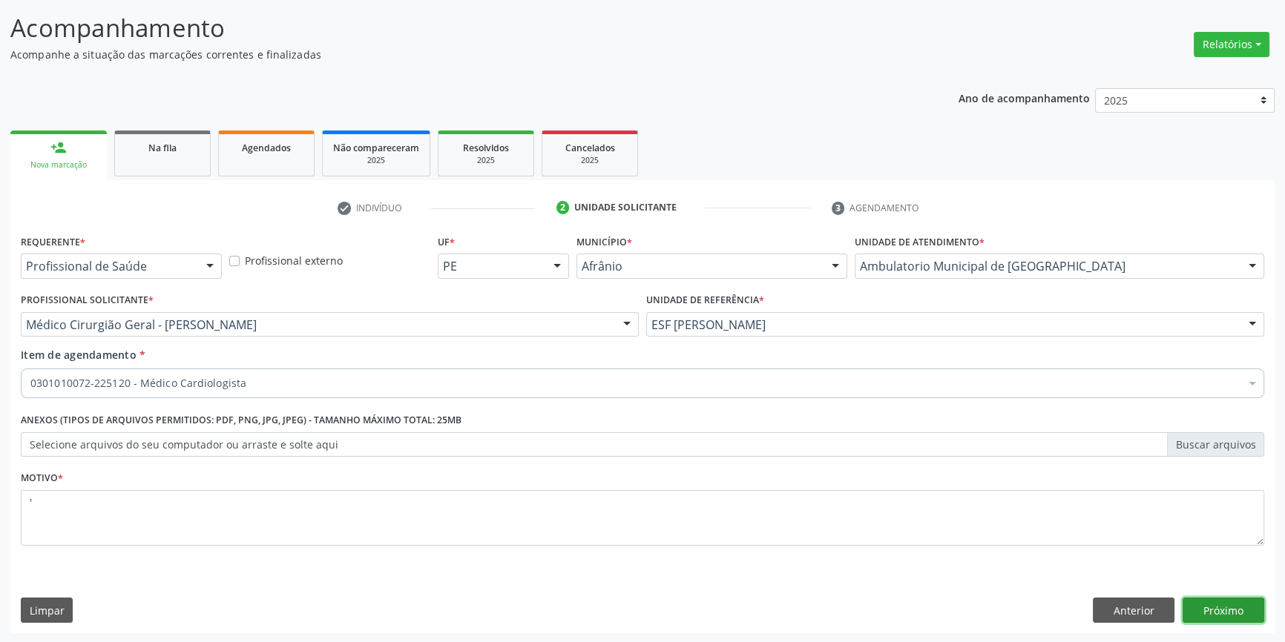
click at [1209, 616] on button "Próximo" at bounding box center [1223, 610] width 82 height 25
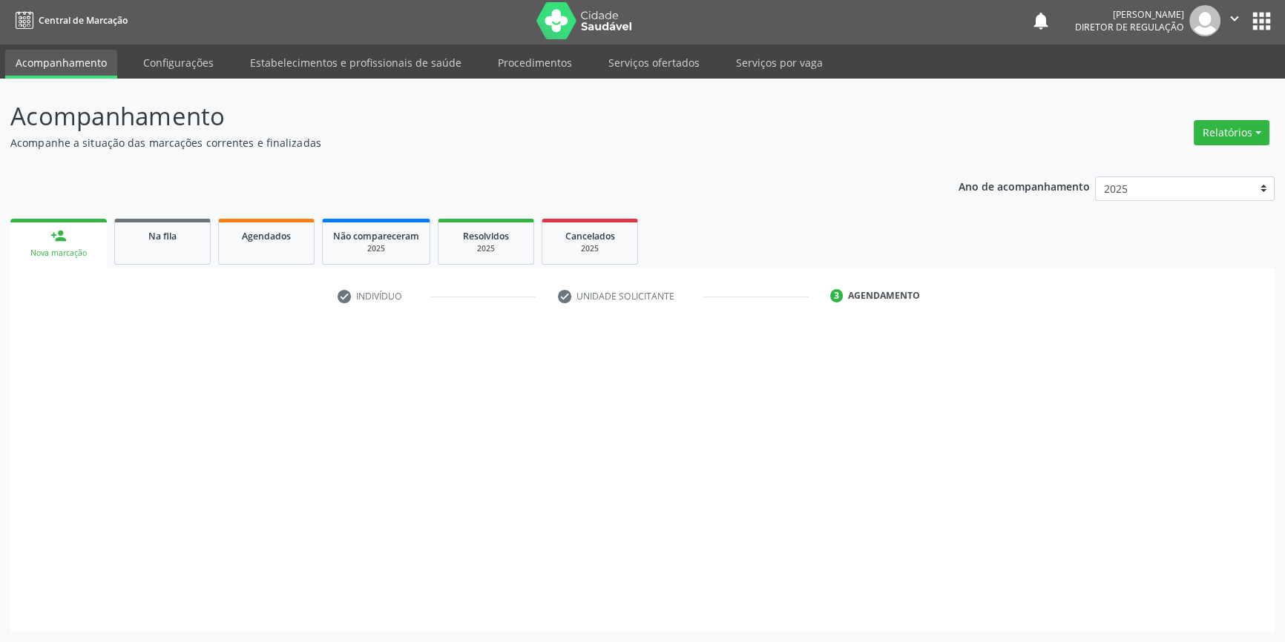
scroll to position [1, 0]
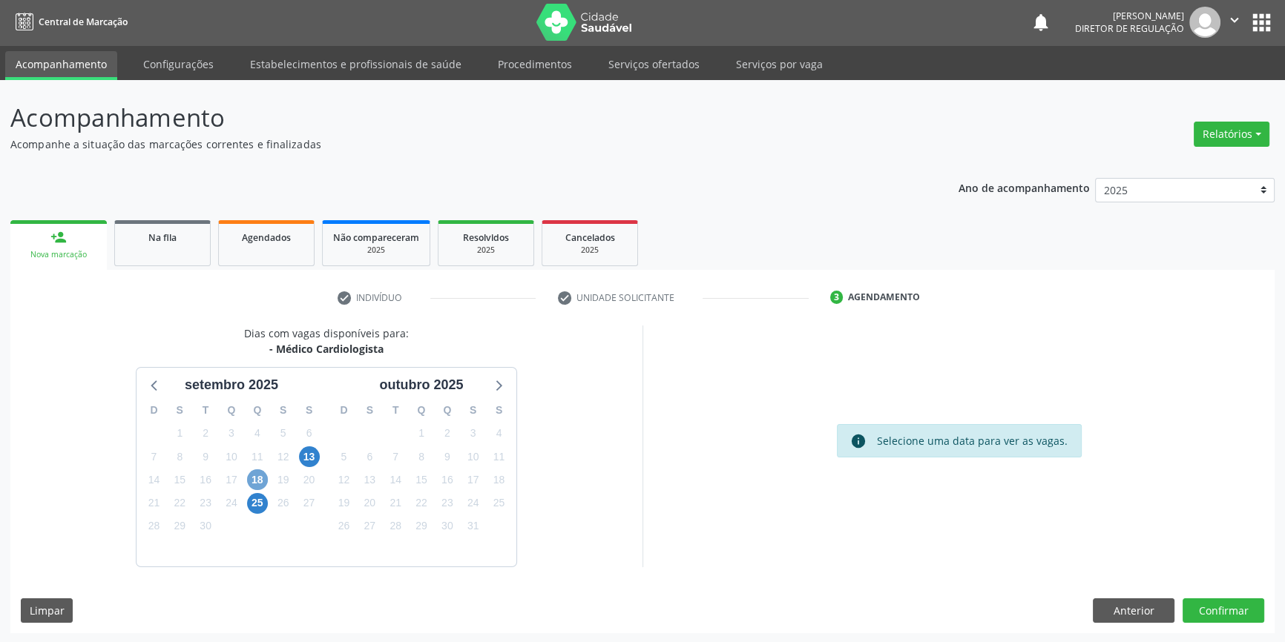
click at [256, 478] on span "18" at bounding box center [257, 480] width 21 height 21
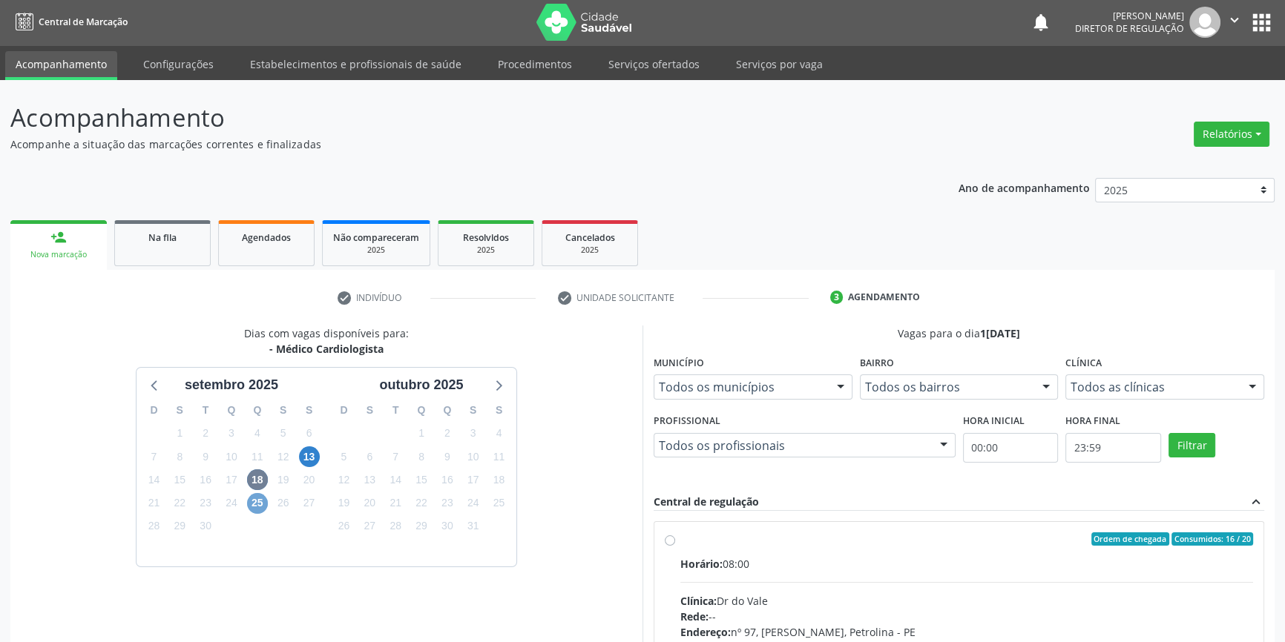
click at [255, 497] on span "25" at bounding box center [257, 503] width 21 height 21
click at [308, 458] on span "13" at bounding box center [309, 457] width 21 height 21
click at [251, 504] on span "25" at bounding box center [257, 503] width 21 height 21
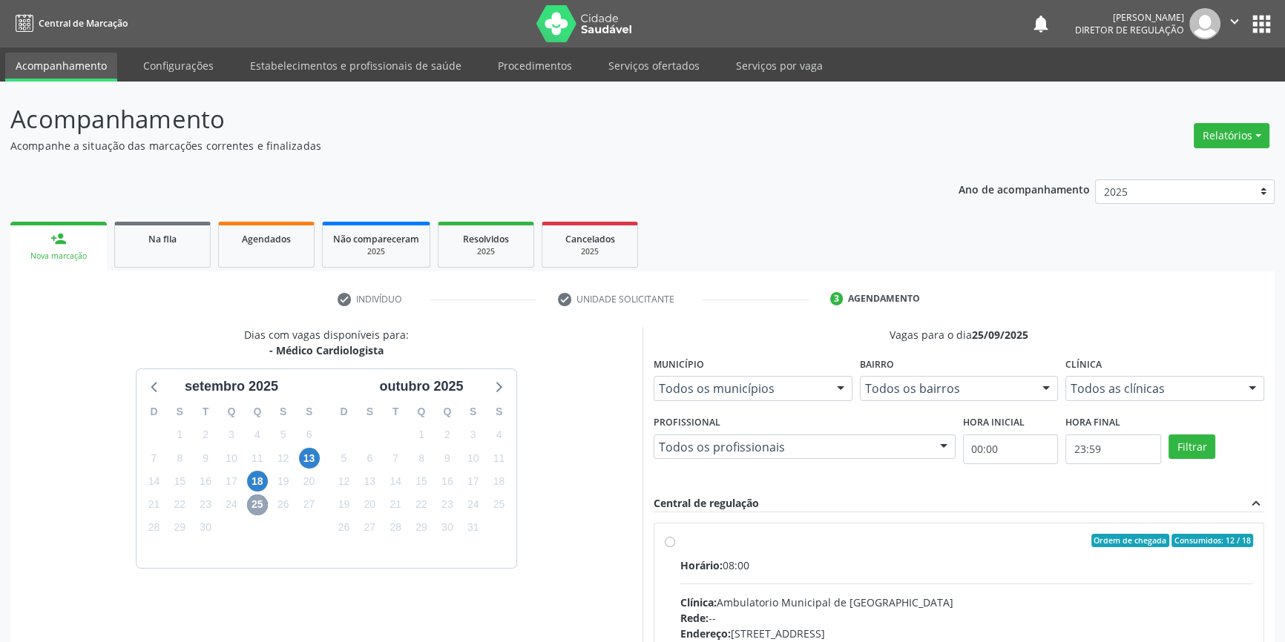
scroll to position [0, 0]
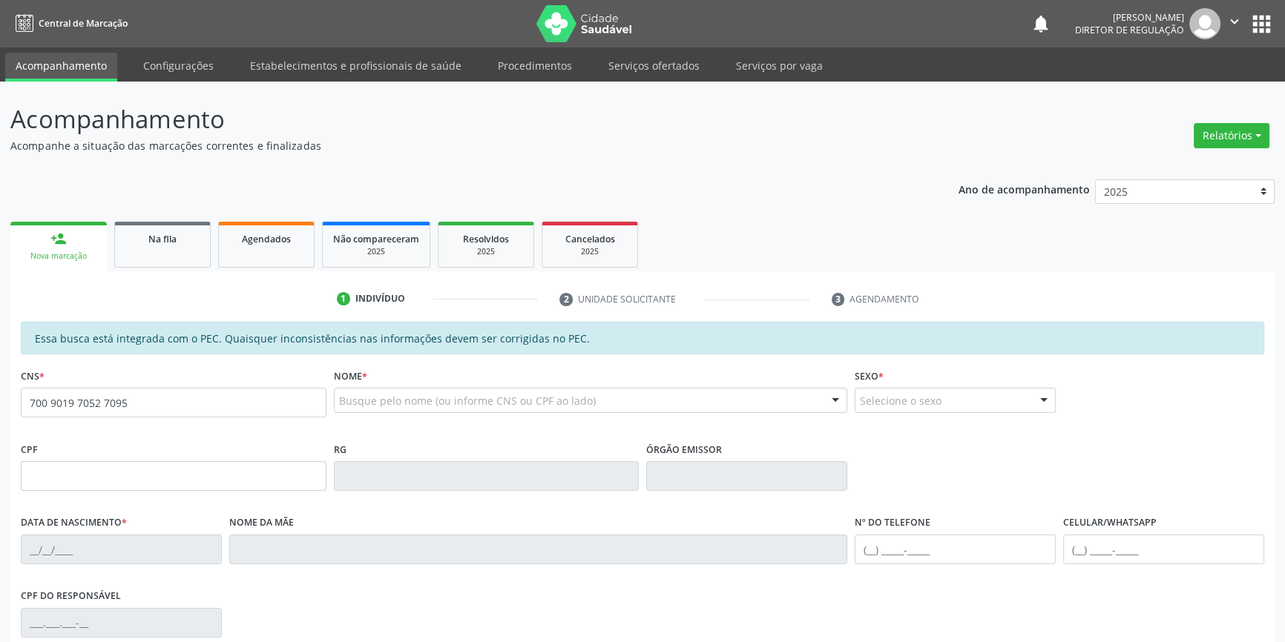
type input "700 9019 7052 7095"
type input "036.242.134-07"
type input "[DATE]"
type input "[PERSON_NAME]"
type input "[PHONE_NUMBER]"
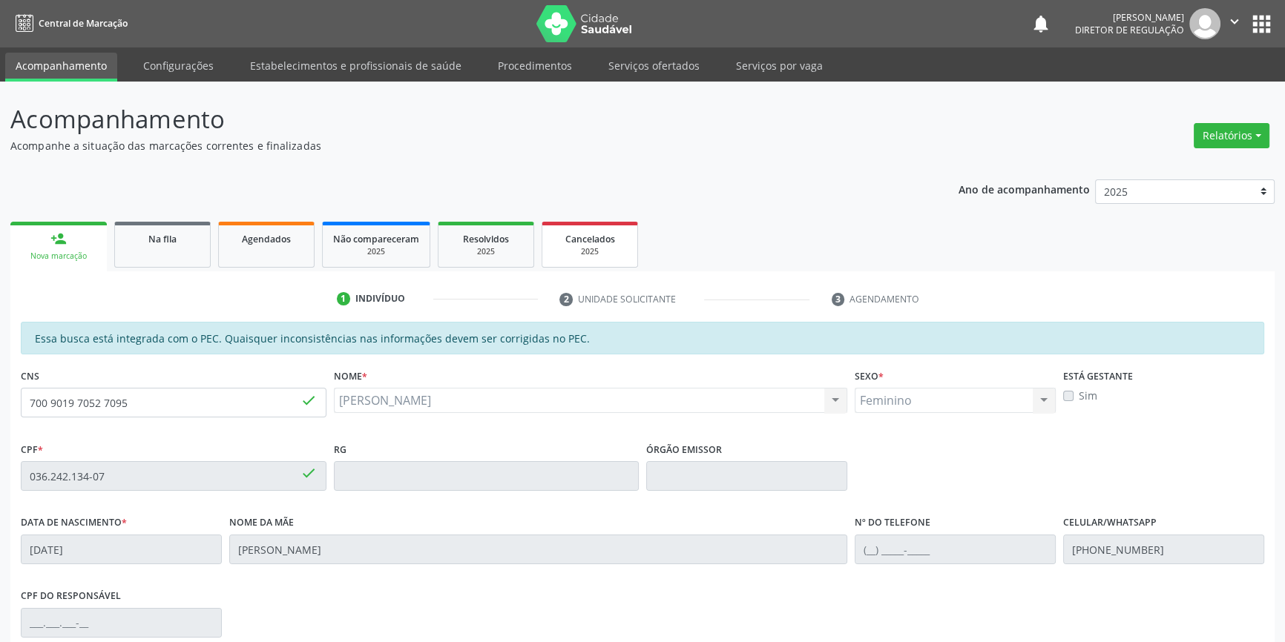
scroll to position [202, 0]
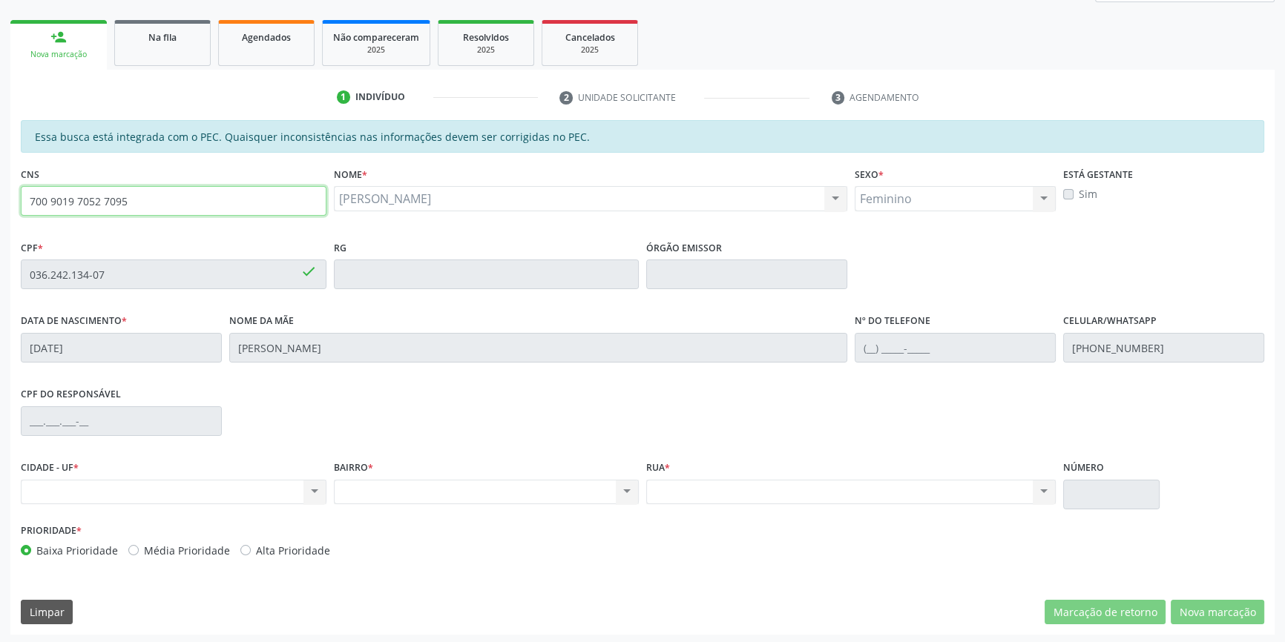
drag, startPoint x: 259, startPoint y: 201, endPoint x: 0, endPoint y: 214, distance: 259.2
click at [0, 214] on div "Acompanhamento Acompanhe a situação das marcações correntes e finalizadas Relat…" at bounding box center [642, 263] width 1285 height 766
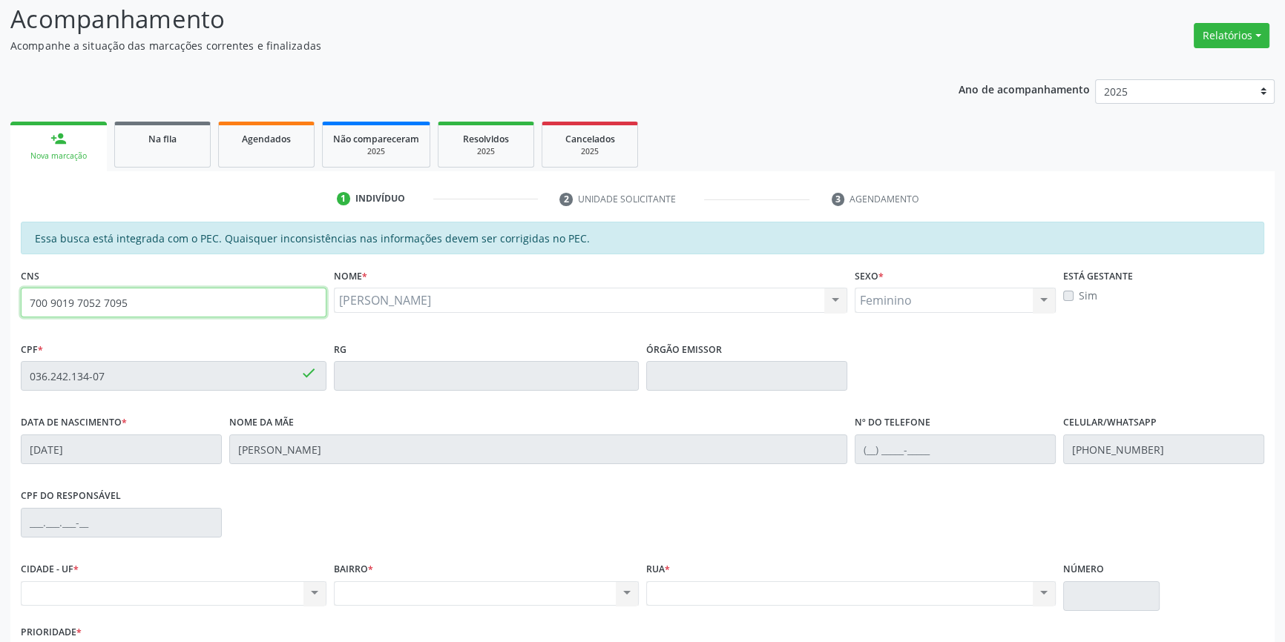
scroll to position [0, 0]
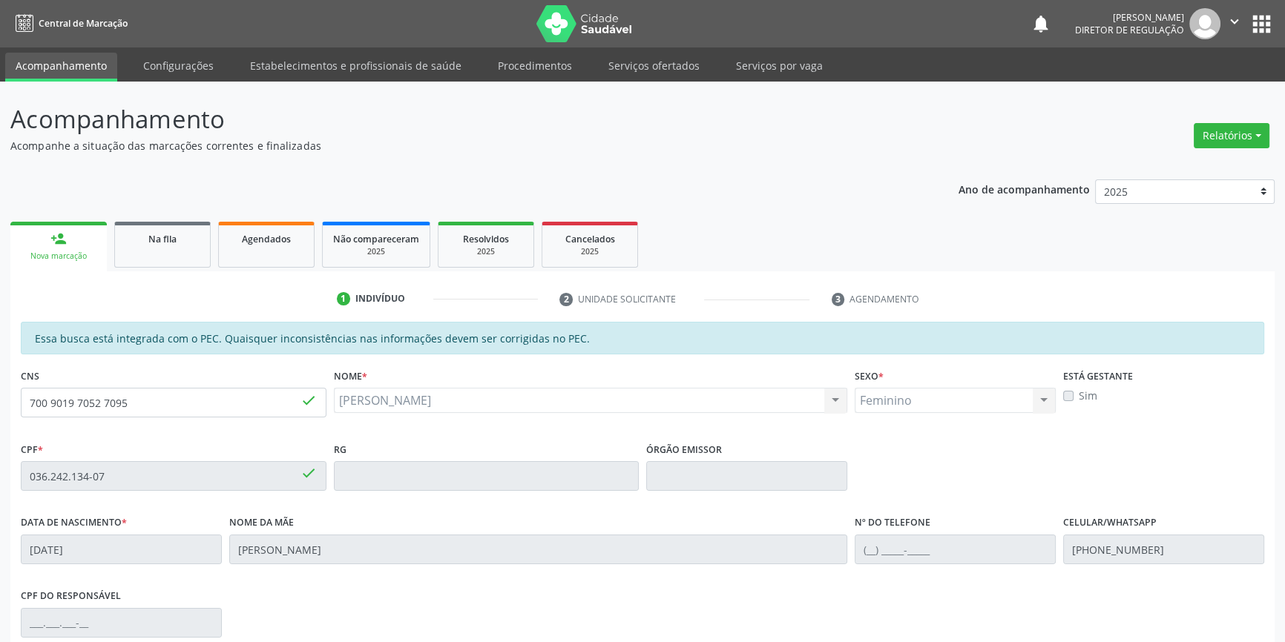
click at [659, 49] on ul "Acompanhamento Configurações Estabelecimentos e profissionais de saúde Procedim…" at bounding box center [642, 64] width 1285 height 34
click at [654, 68] on link "Serviços ofertados" at bounding box center [654, 66] width 112 height 26
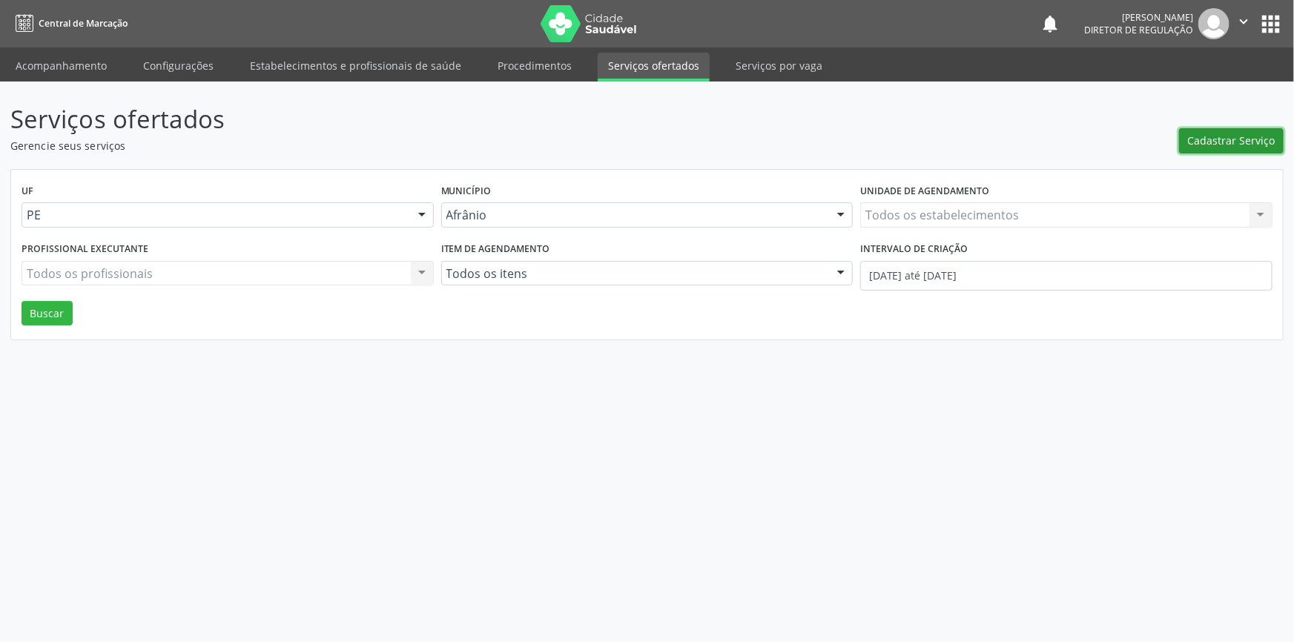
click at [1212, 143] on span "Cadastrar Serviço" at bounding box center [1232, 141] width 88 height 16
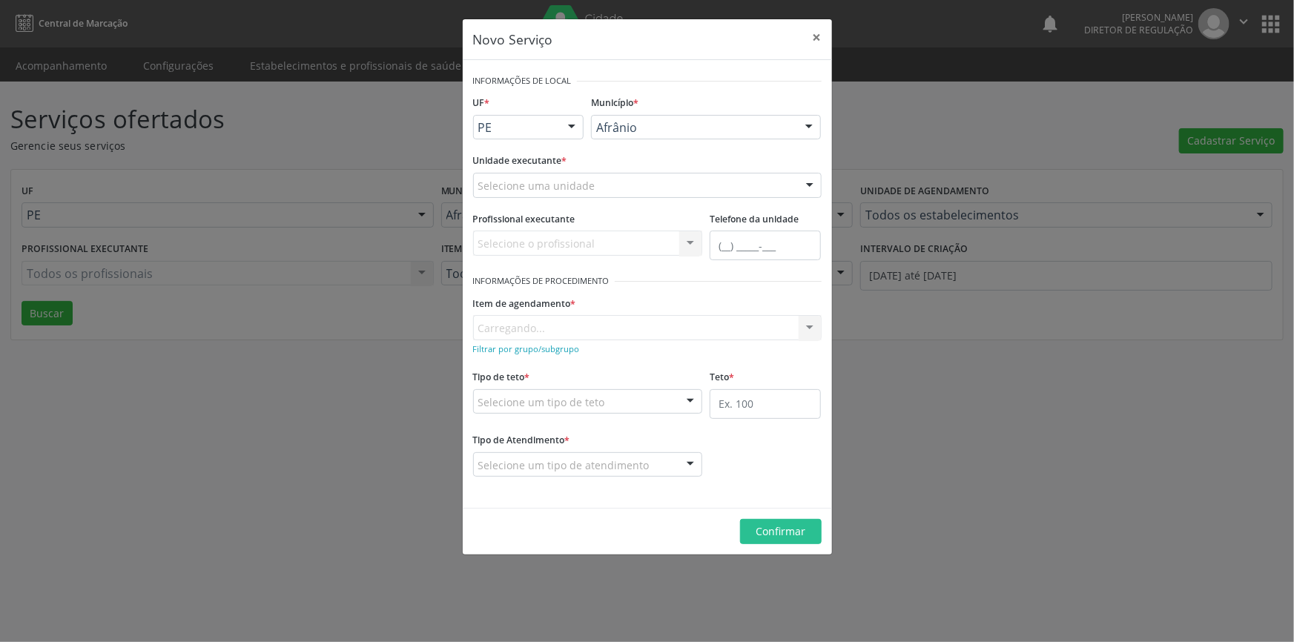
click at [715, 196] on div "Selecione uma unidade" at bounding box center [647, 185] width 349 height 25
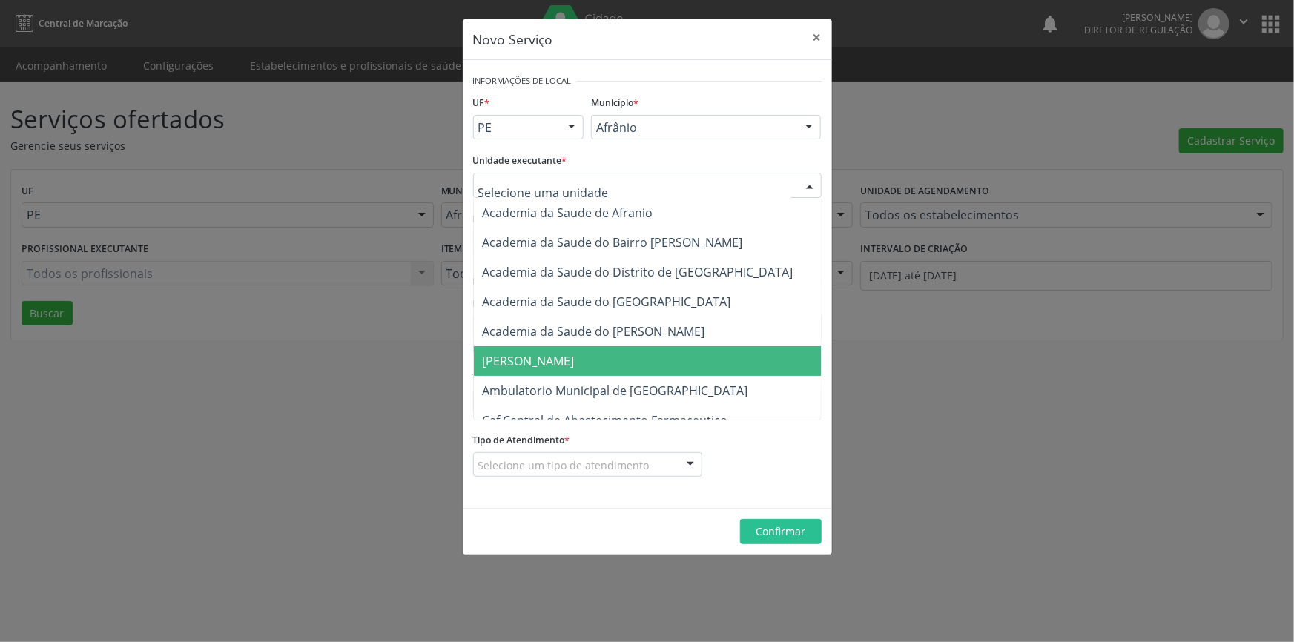
click at [659, 379] on span "Ambulatorio Municipal de [GEOGRAPHIC_DATA]" at bounding box center [655, 391] width 362 height 30
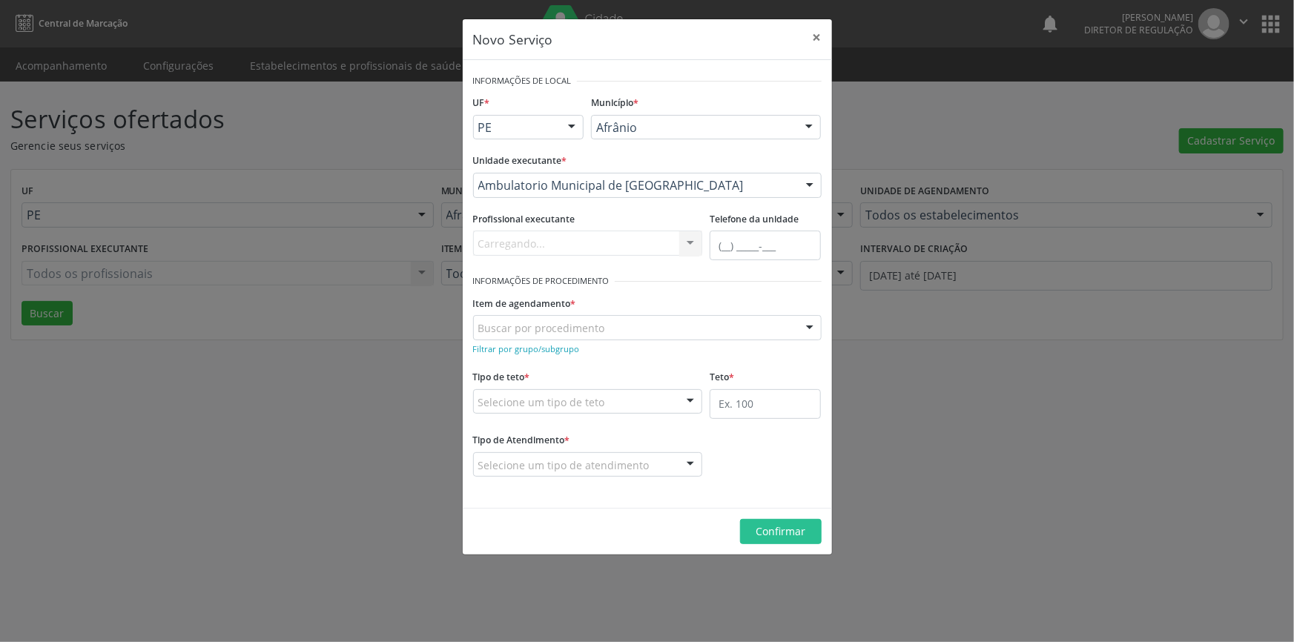
click at [603, 326] on div "Buscar por procedimento" at bounding box center [647, 327] width 349 height 25
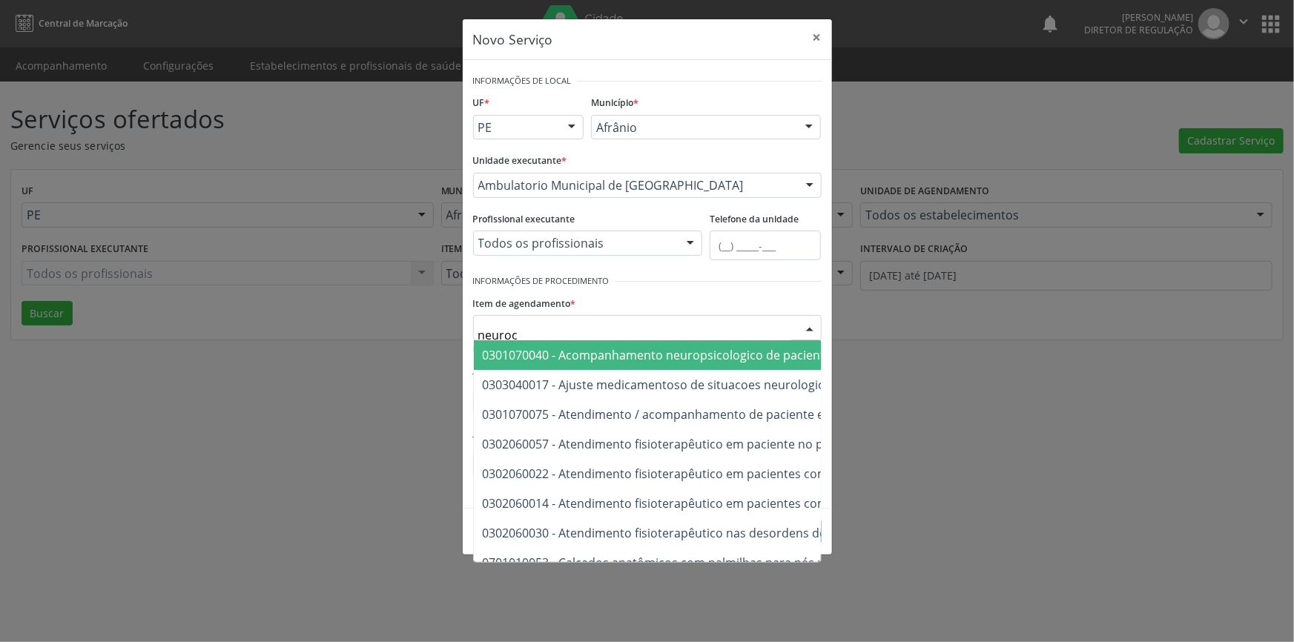
type input "neuroci"
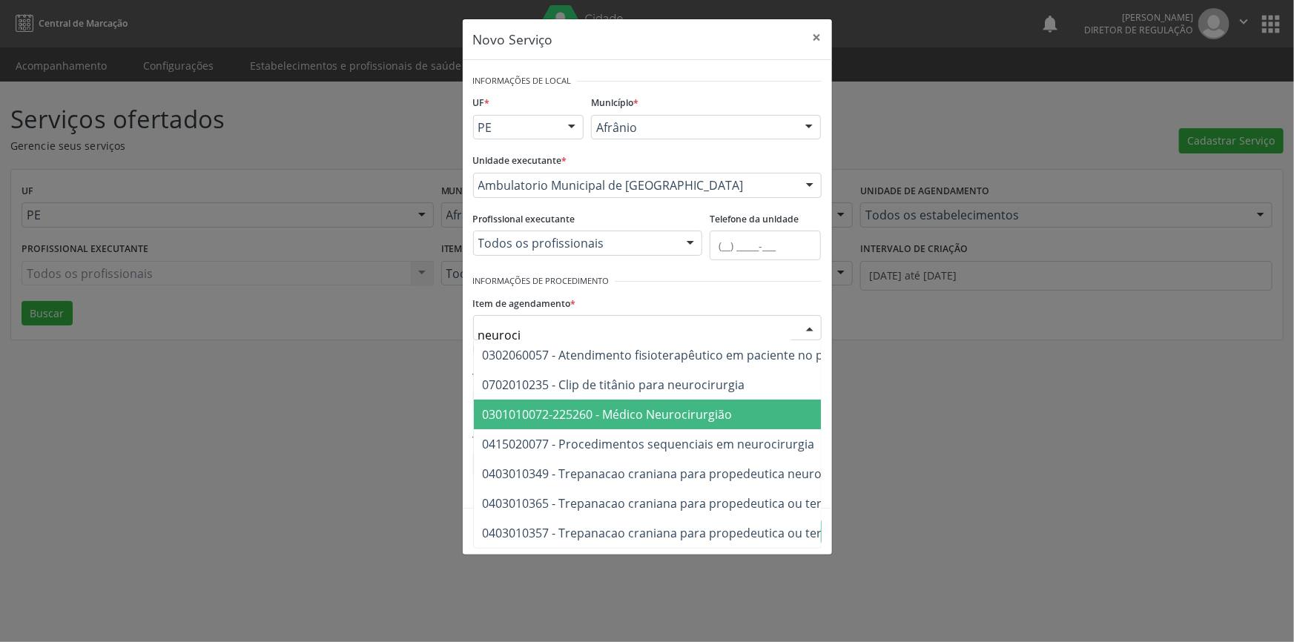
click at [711, 407] on span "0301010072-225260 - Médico Neurocirurgião" at bounding box center [608, 415] width 250 height 16
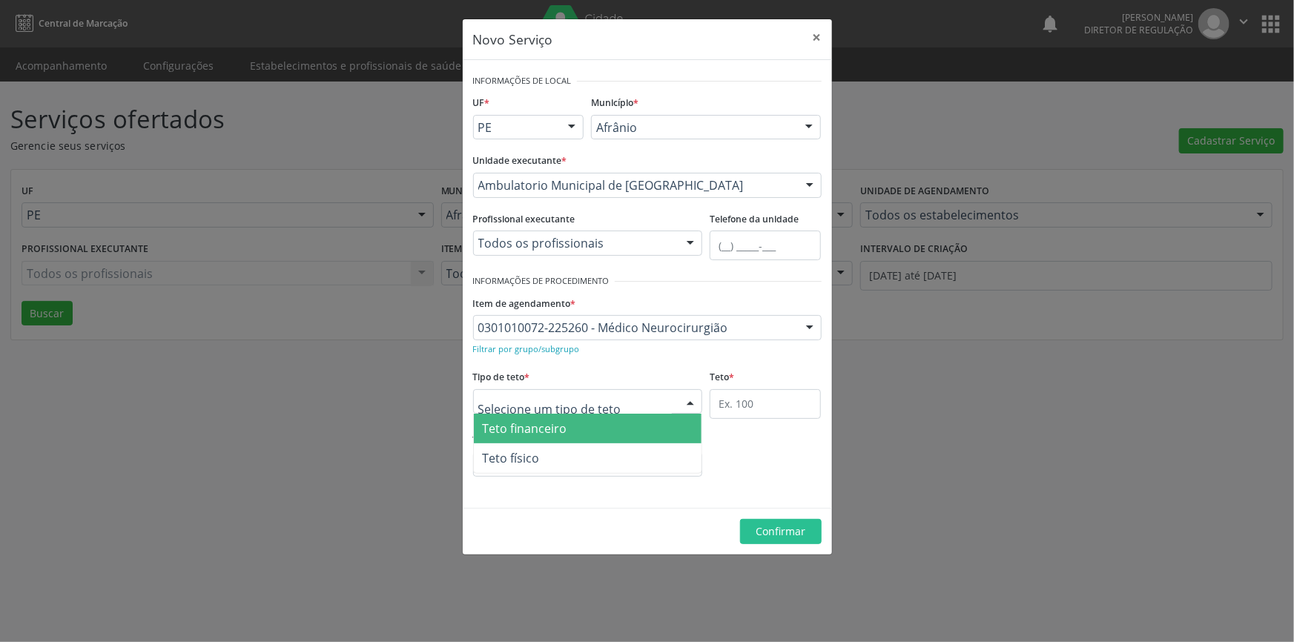
click at [647, 405] on div at bounding box center [588, 401] width 230 height 25
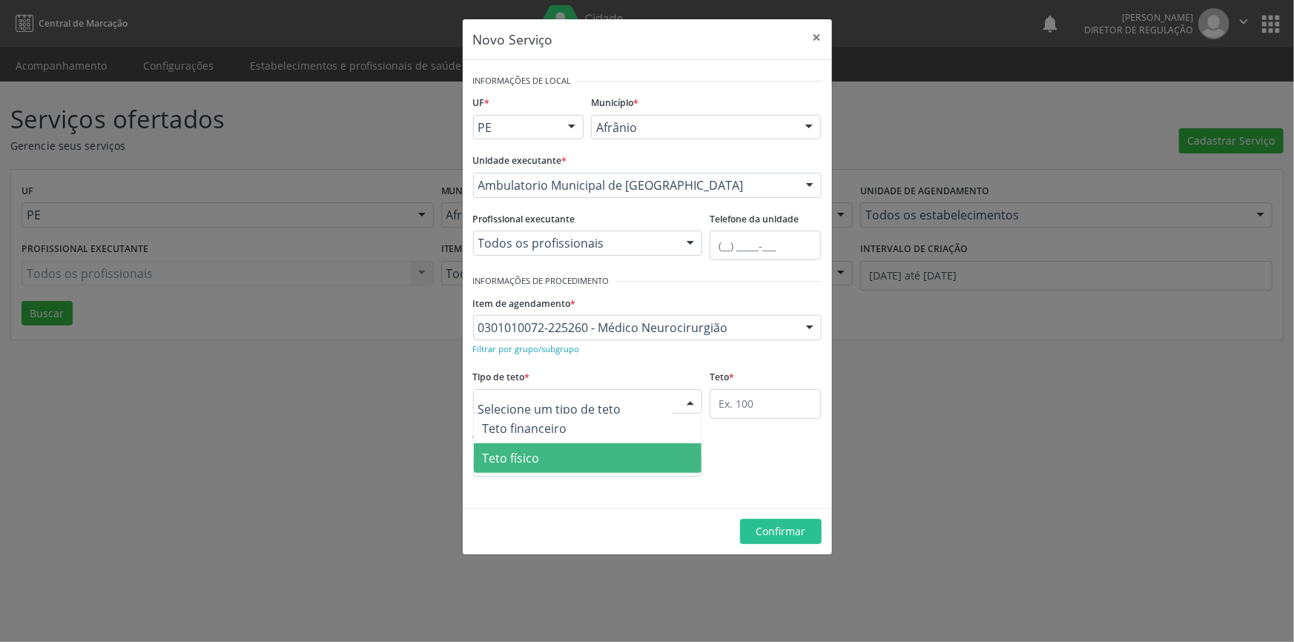
drag, startPoint x: 608, startPoint y: 458, endPoint x: 746, endPoint y: 416, distance: 145.0
click at [607, 458] on span "Teto físico" at bounding box center [588, 459] width 228 height 30
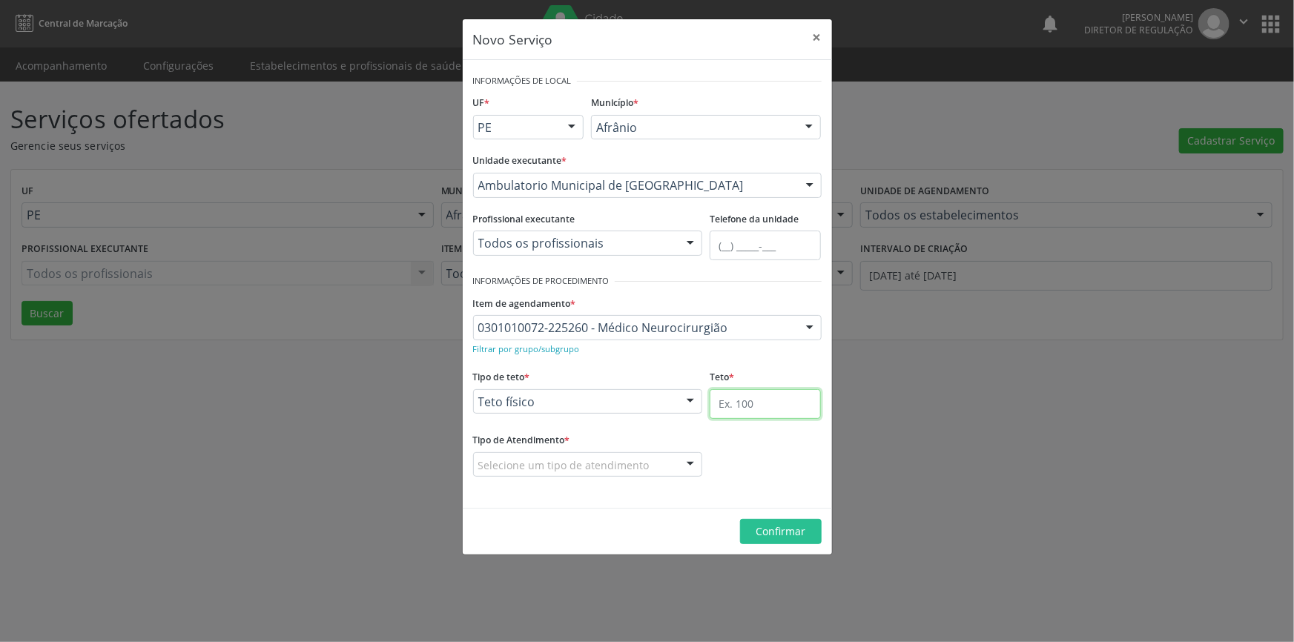
click at [749, 408] on input "text" at bounding box center [765, 404] width 111 height 30
type input "1"
click at [654, 461] on div "Selecione um tipo de atendimento" at bounding box center [588, 465] width 230 height 25
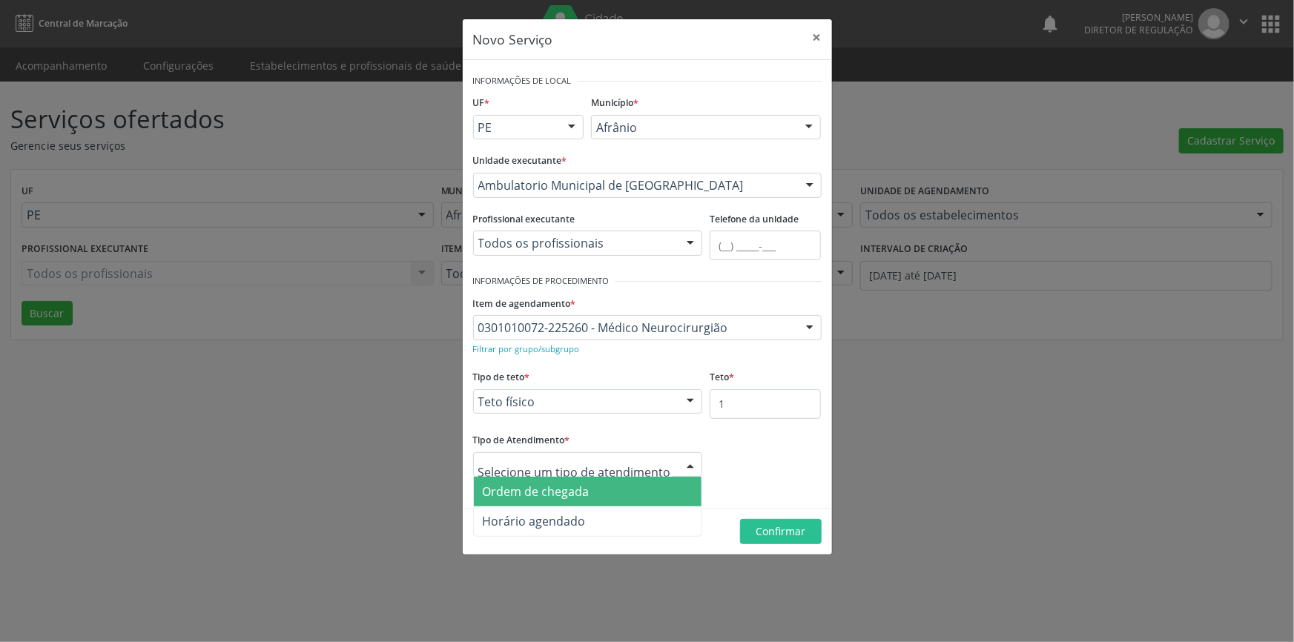
click at [608, 489] on span "Ordem de chegada" at bounding box center [588, 492] width 228 height 30
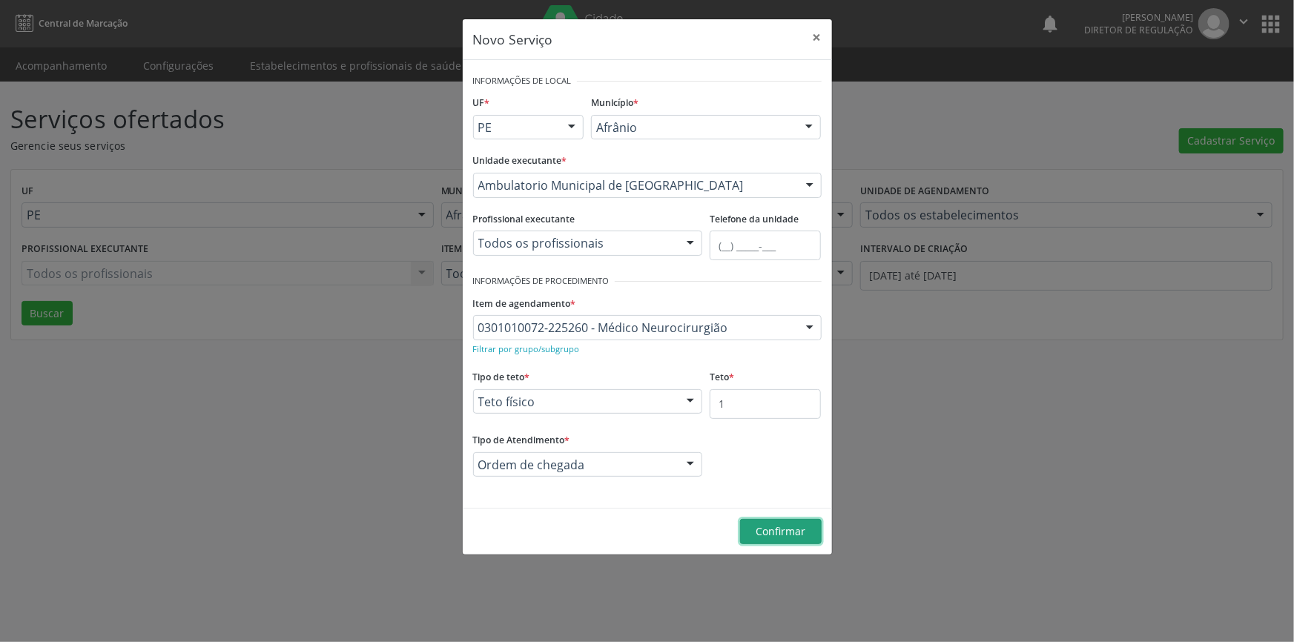
click at [782, 532] on span "Confirmar" at bounding box center [781, 531] width 50 height 14
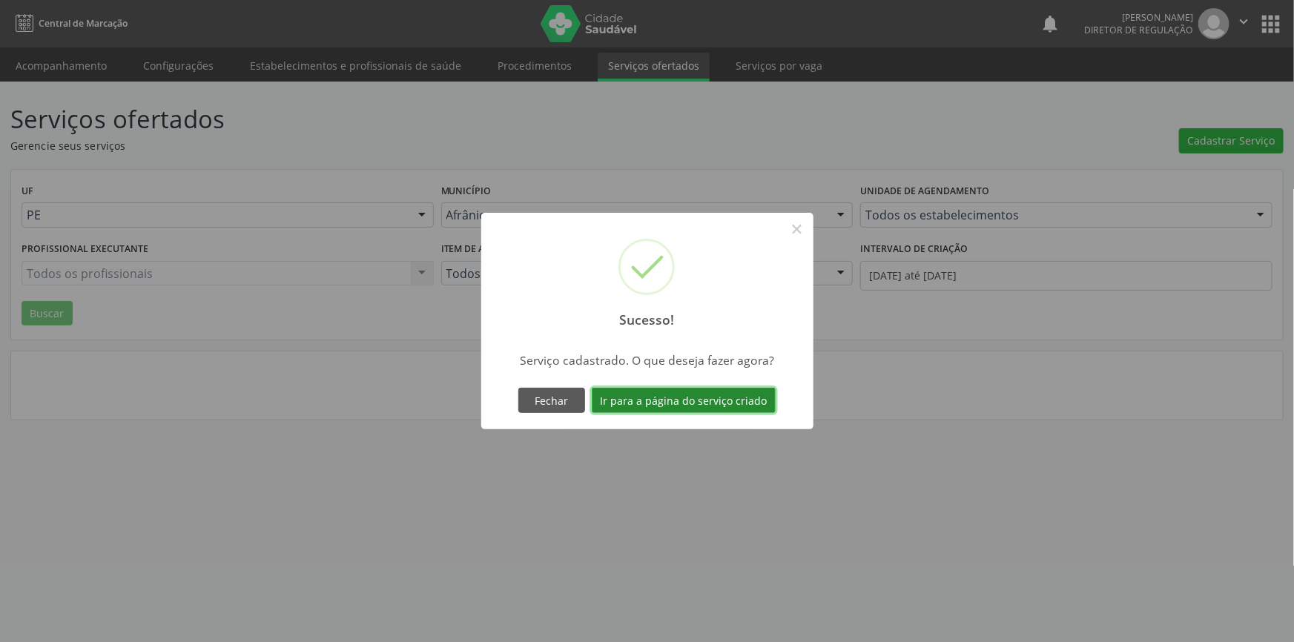
click at [662, 401] on button "Ir para a página do serviço criado" at bounding box center [684, 400] width 184 height 25
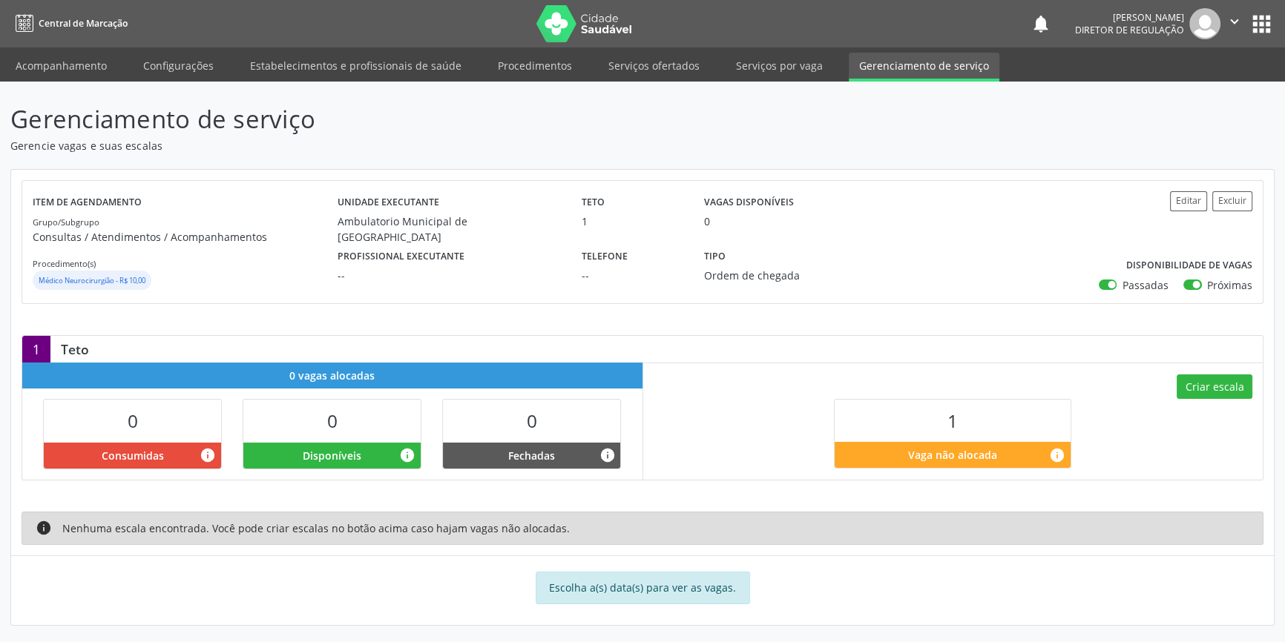
click at [1175, 381] on div "Criar escala 1 Vaga não alocada info" at bounding box center [953, 421] width 620 height 116
click at [1208, 385] on button "Criar escala" at bounding box center [1215, 387] width 76 height 25
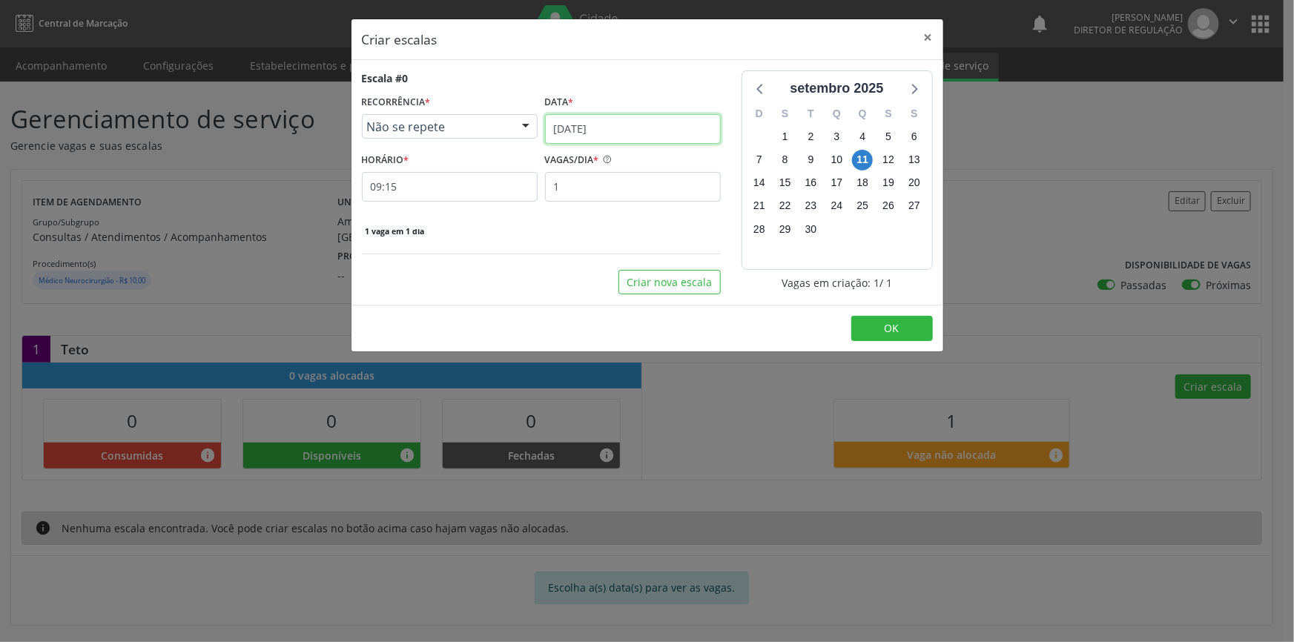
click at [625, 132] on input "[DATE]" at bounding box center [633, 129] width 176 height 30
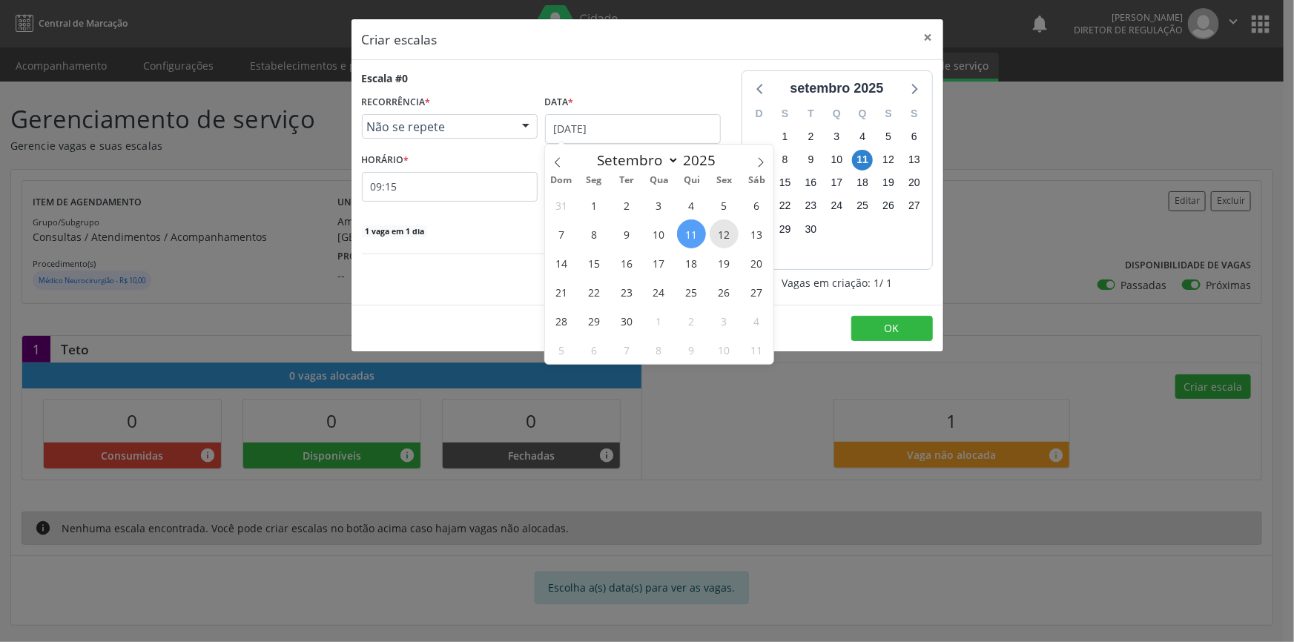
click at [712, 231] on span "12" at bounding box center [724, 234] width 29 height 29
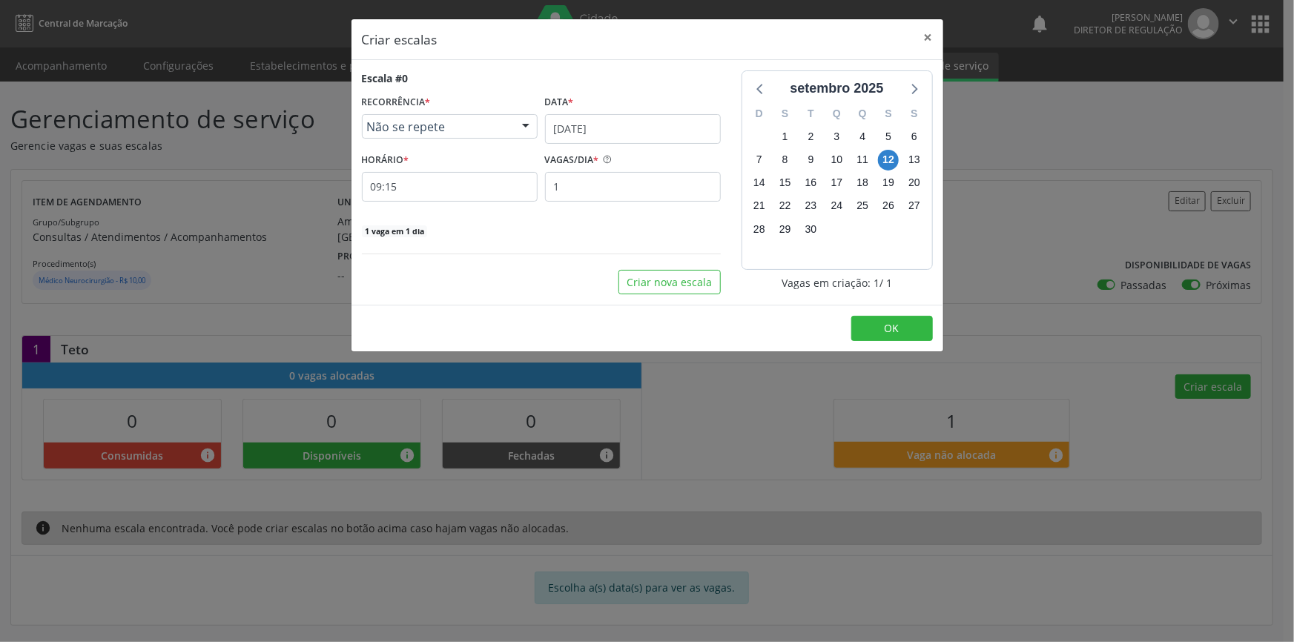
click at [448, 168] on div "HORÁRIO * 09:15" at bounding box center [450, 175] width 176 height 53
click at [465, 192] on input "09:15" at bounding box center [450, 187] width 176 height 30
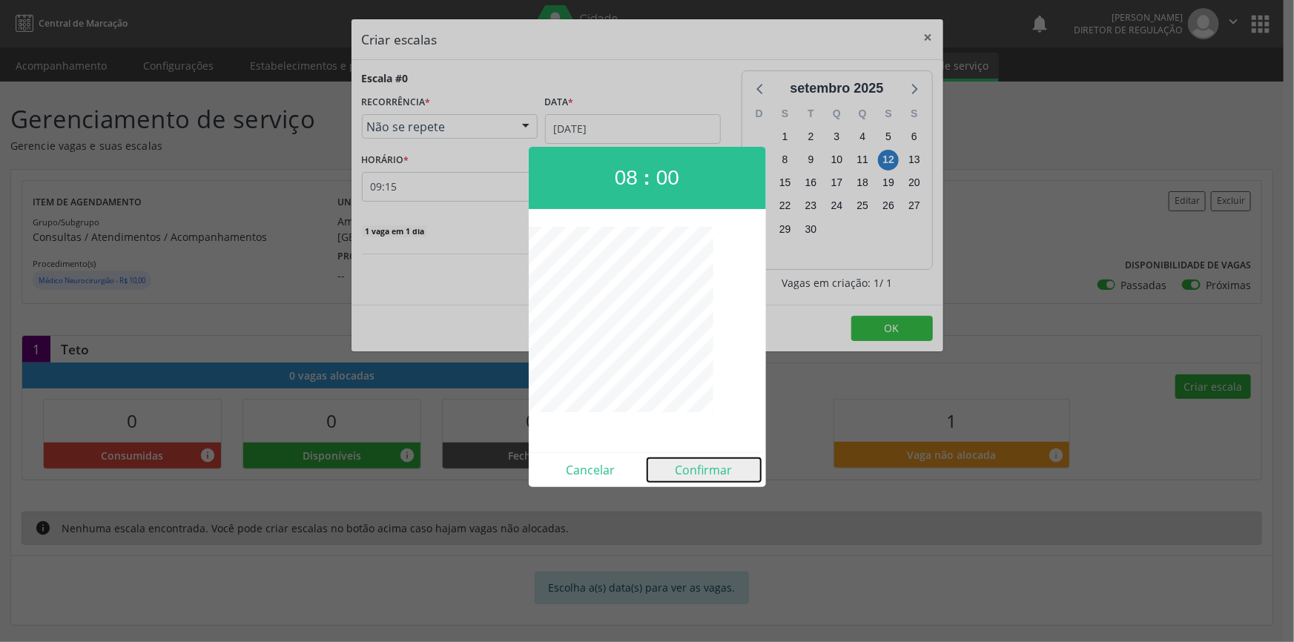
click at [714, 460] on button "Confirmar" at bounding box center [704, 470] width 113 height 24
type input "08:00"
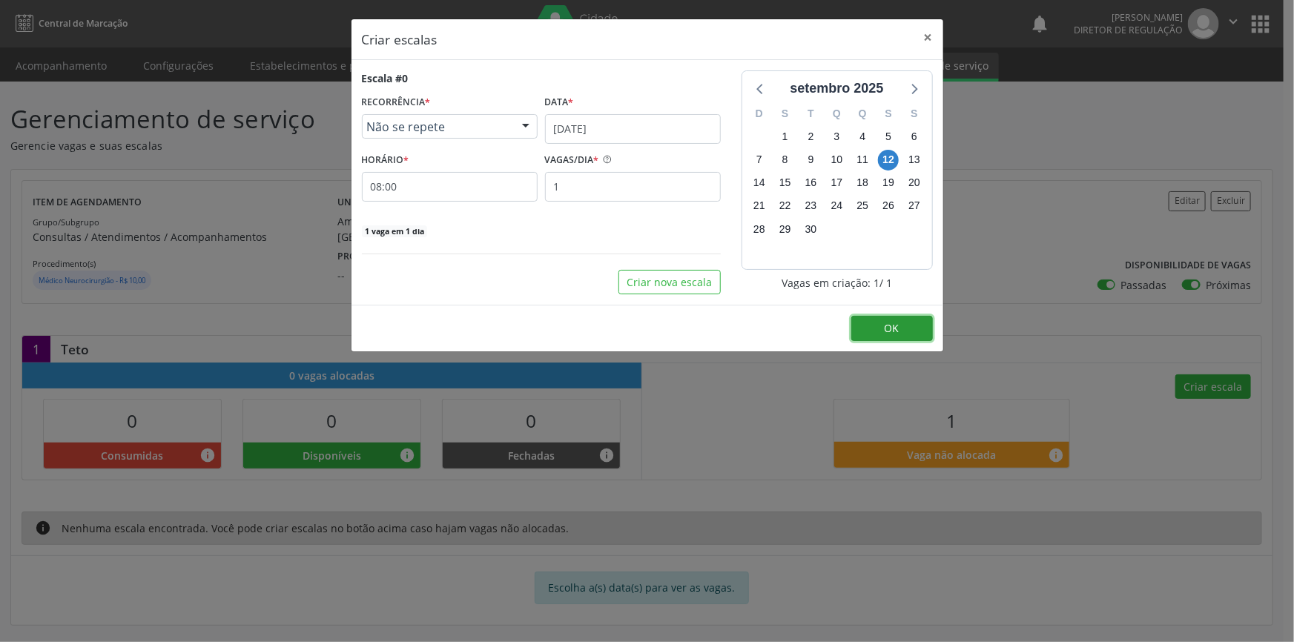
click at [873, 328] on button "OK" at bounding box center [893, 328] width 82 height 25
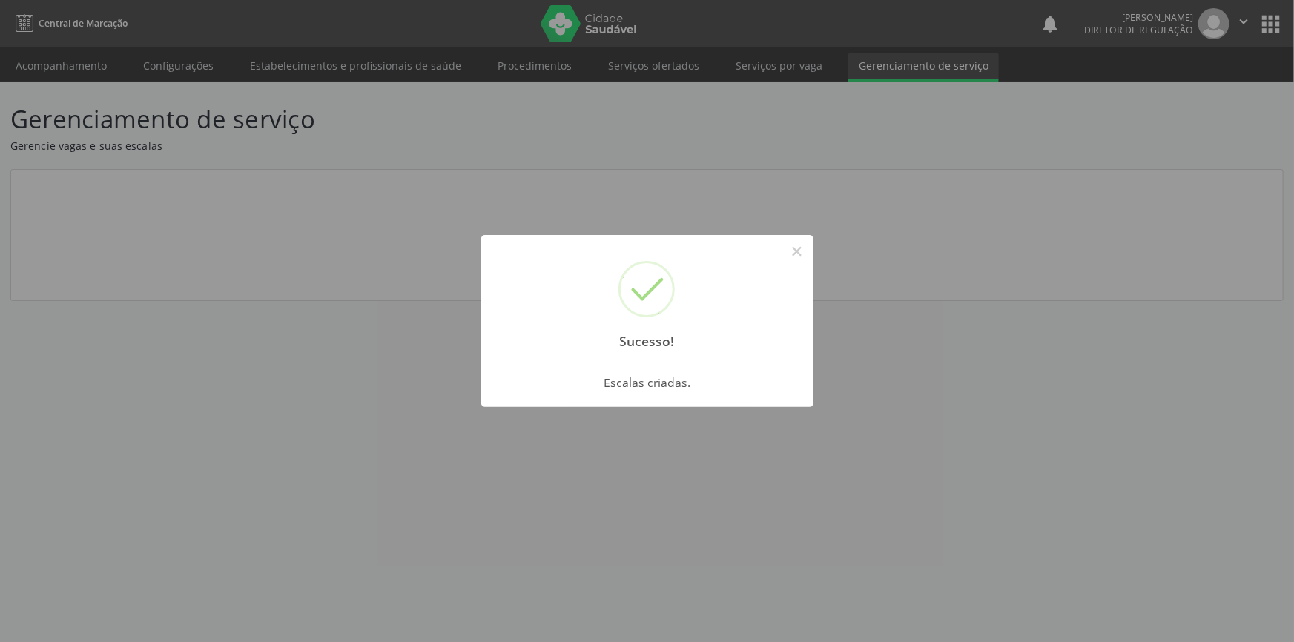
click at [220, 159] on div "Sucesso! × Escalas criadas. OK Cancel" at bounding box center [647, 321] width 1294 height 642
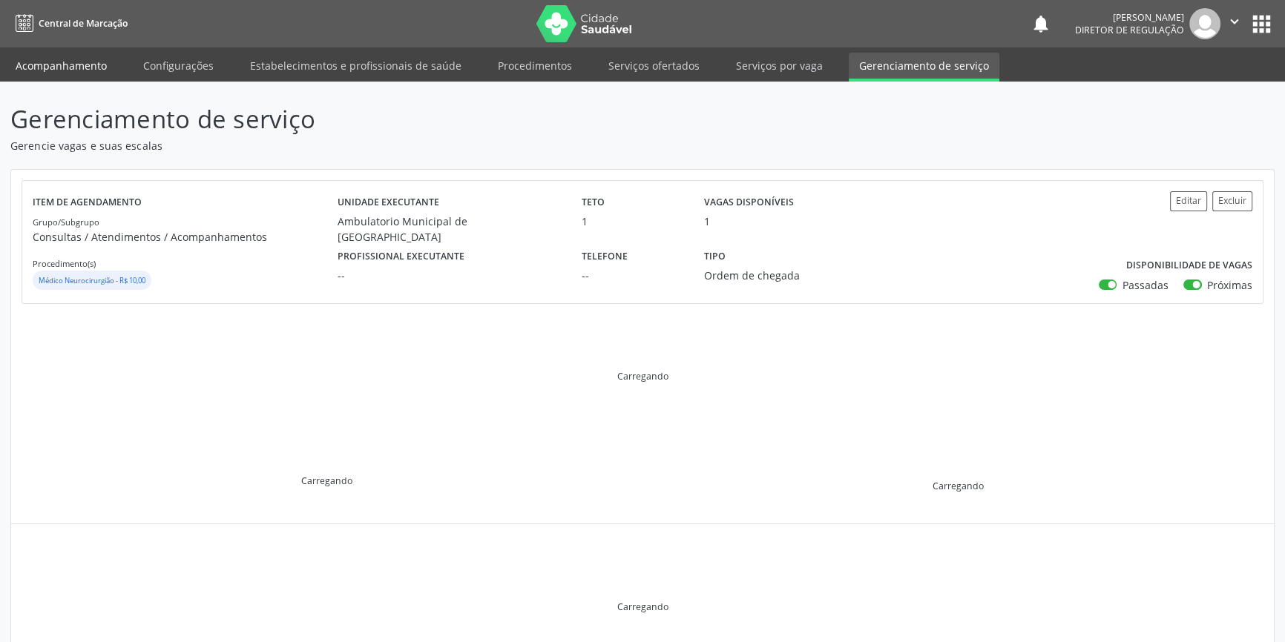
click at [96, 67] on link "Acompanhamento" at bounding box center [61, 66] width 112 height 26
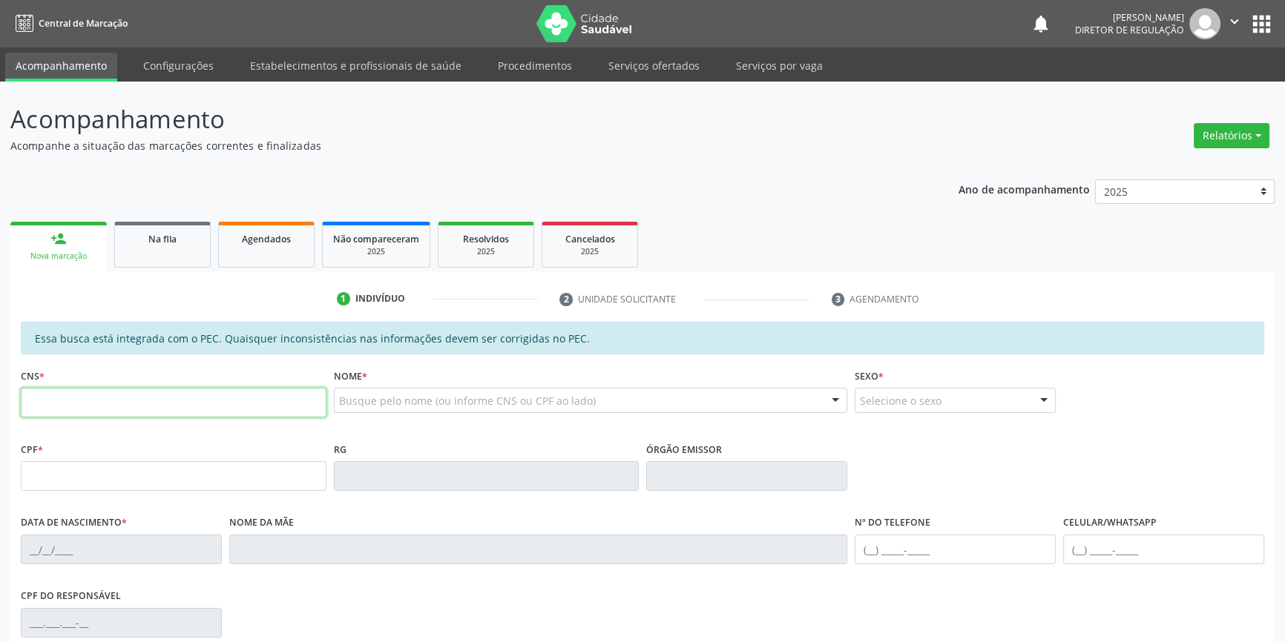
click at [188, 398] on input "text" at bounding box center [174, 403] width 306 height 30
type input "706 7055 6928 0119"
type input "272.354.084-72"
type input "[DATE]"
type input "[PERSON_NAME] da Purificacao"
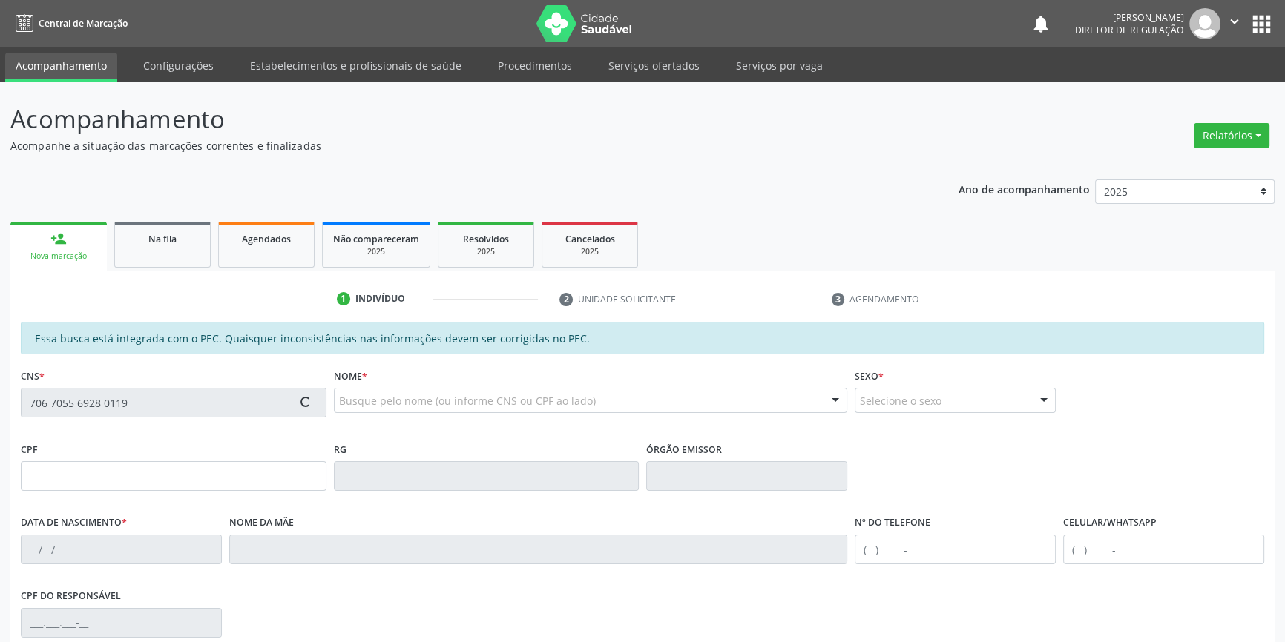
type input "[PHONE_NUMBER]"
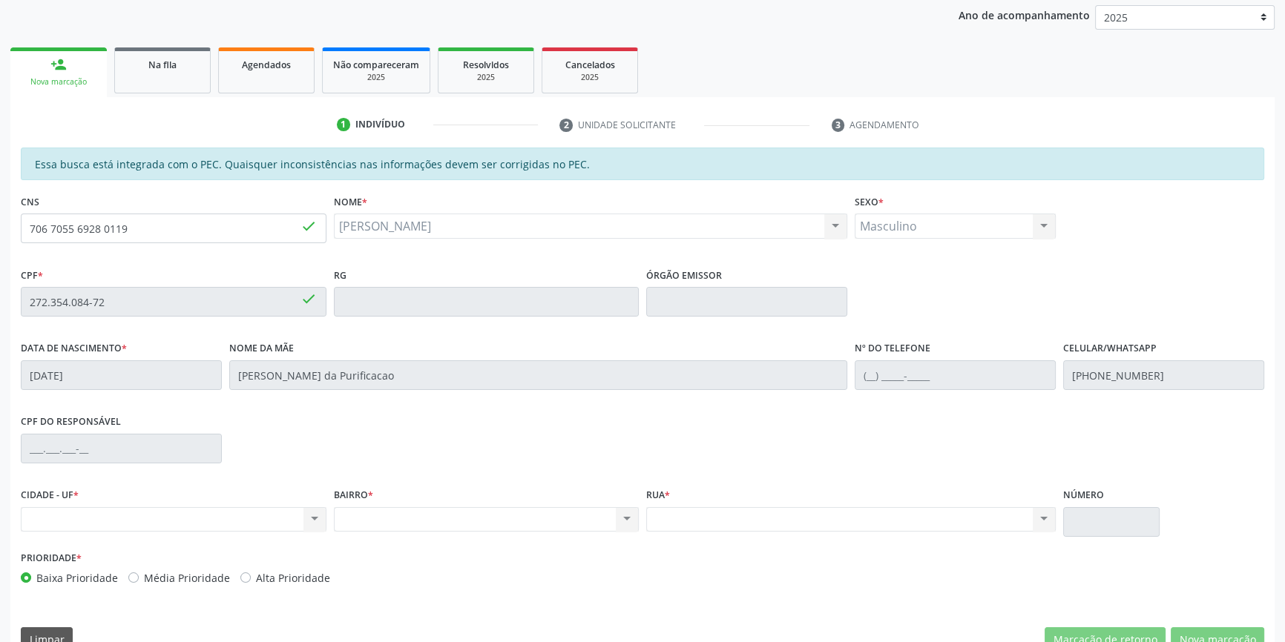
scroll to position [202, 0]
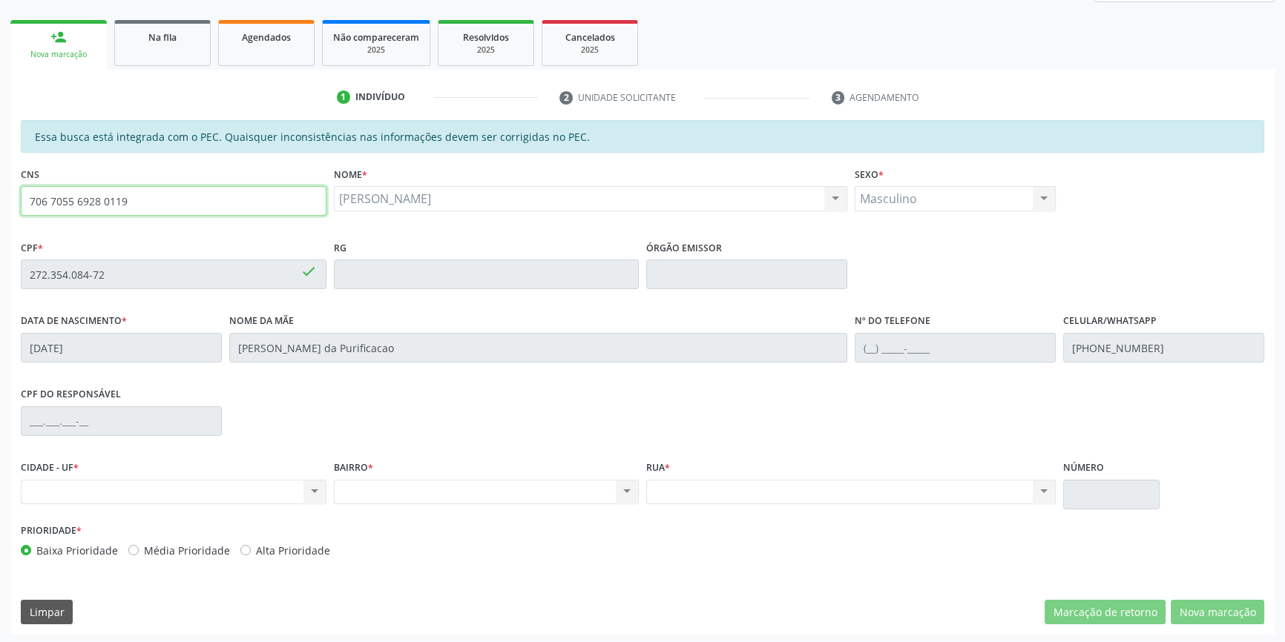
drag, startPoint x: 116, startPoint y: 199, endPoint x: 19, endPoint y: 171, distance: 101.9
click at [0, 180] on div "Acompanhamento Acompanhe a situação das marcações correntes e finalizadas Relat…" at bounding box center [642, 263] width 1285 height 766
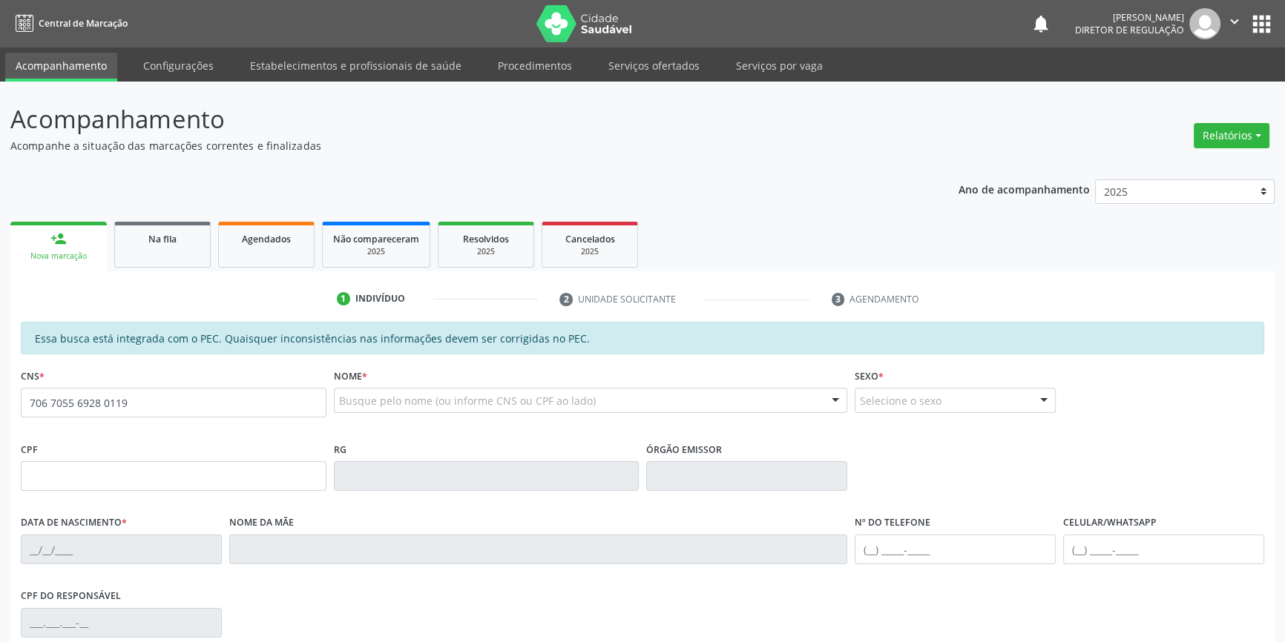
type input "706 7055 6928 0119"
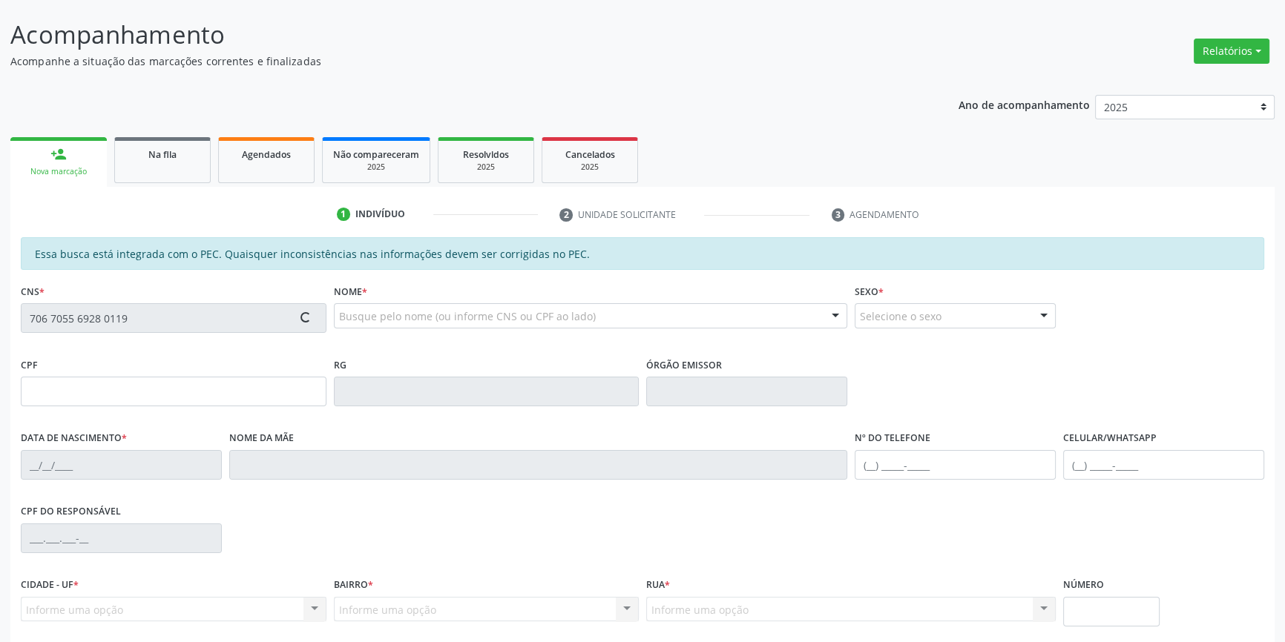
type input "272.354.084-72"
type input "[DATE]"
type input "[PERSON_NAME] da Purificacao"
type input "[PHONE_NUMBER]"
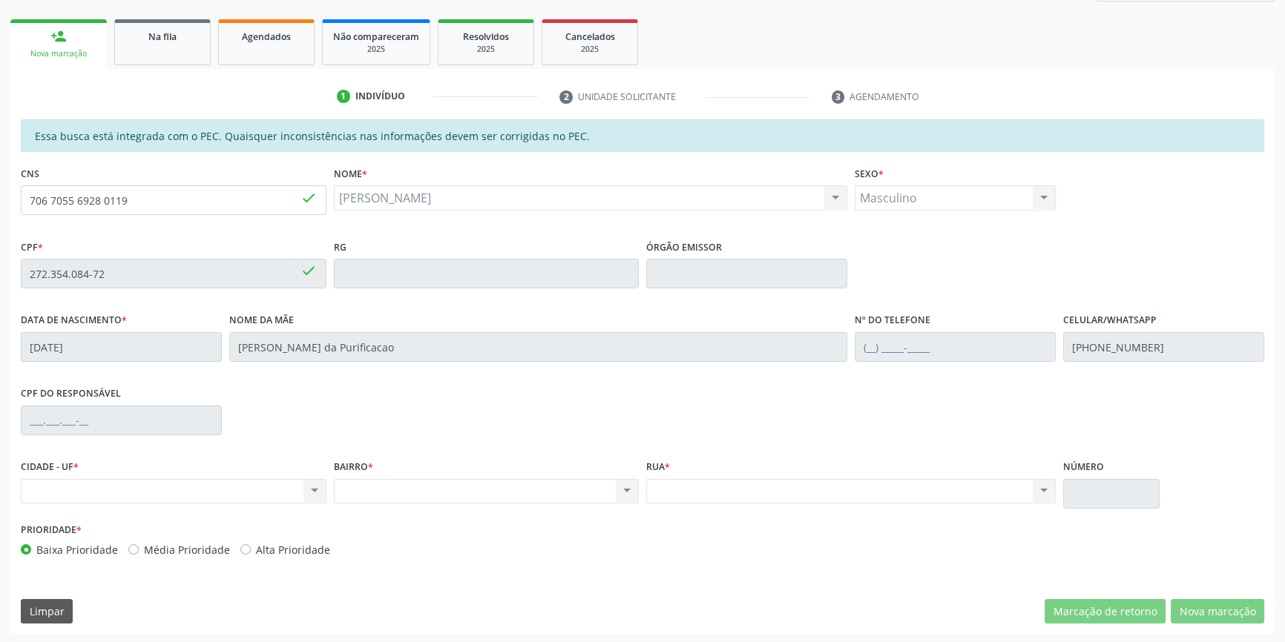
scroll to position [203, 0]
drag, startPoint x: 214, startPoint y: 204, endPoint x: 0, endPoint y: 191, distance: 214.1
click at [0, 191] on div "Acompanhamento Acompanhe a situação das marcações correntes e finalizadas Relat…" at bounding box center [642, 261] width 1285 height 766
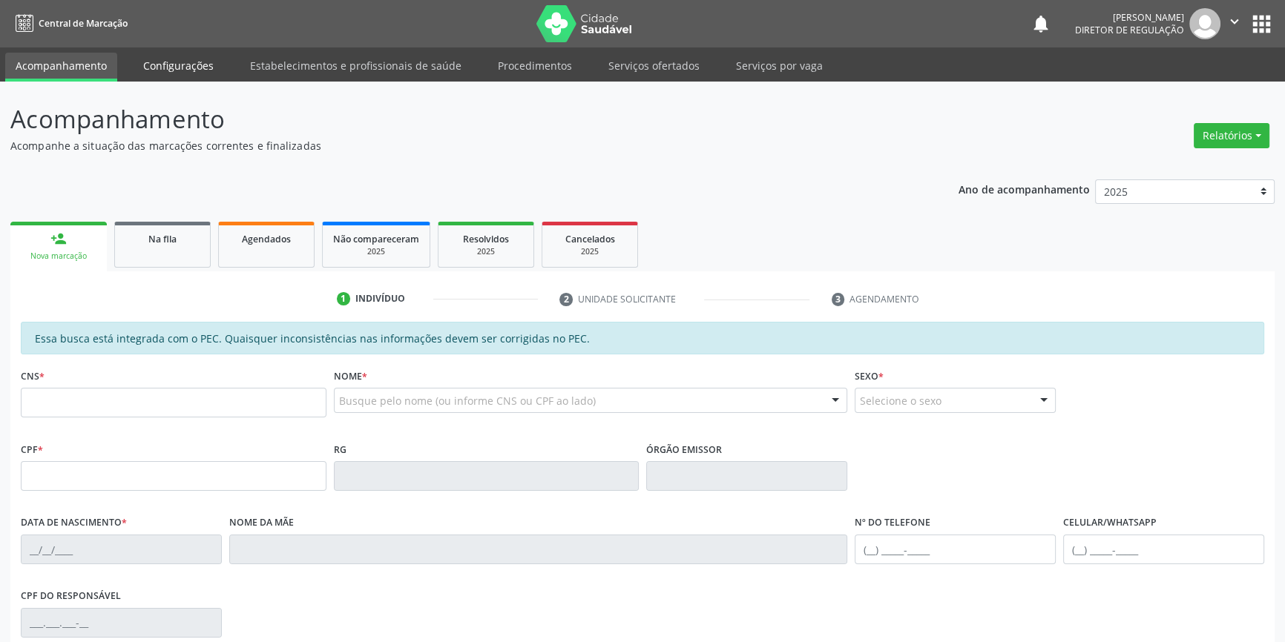
click at [208, 61] on link "Configurações" at bounding box center [178, 66] width 91 height 26
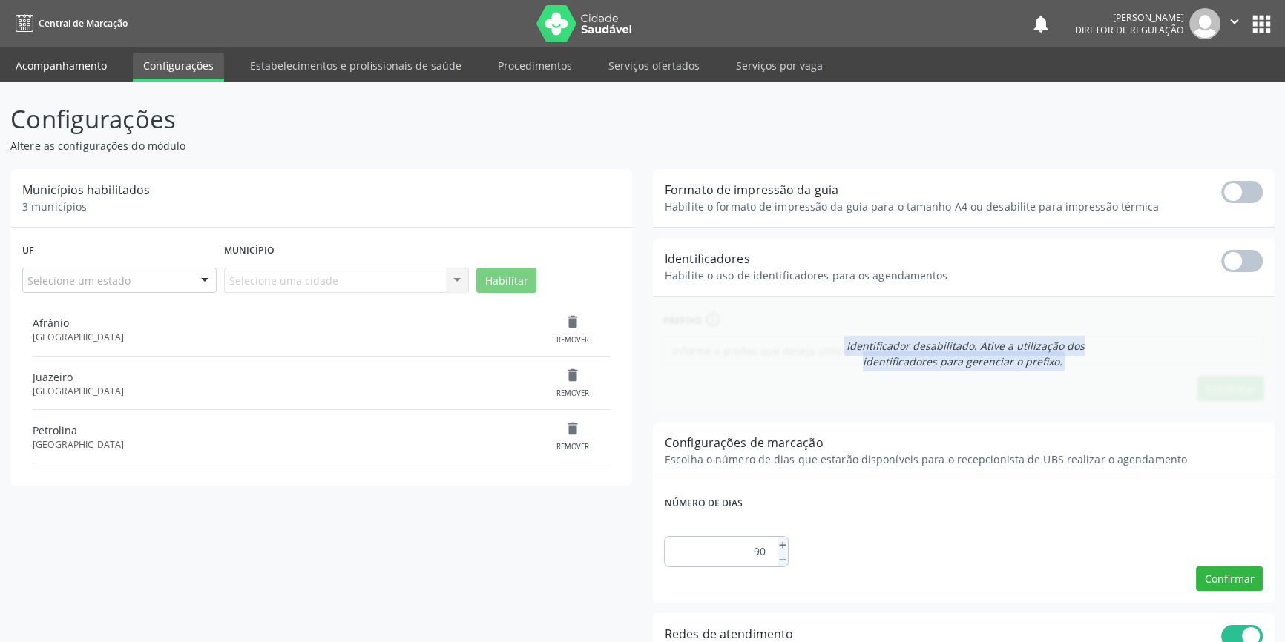
click at [102, 67] on link "Acompanhamento" at bounding box center [61, 66] width 112 height 26
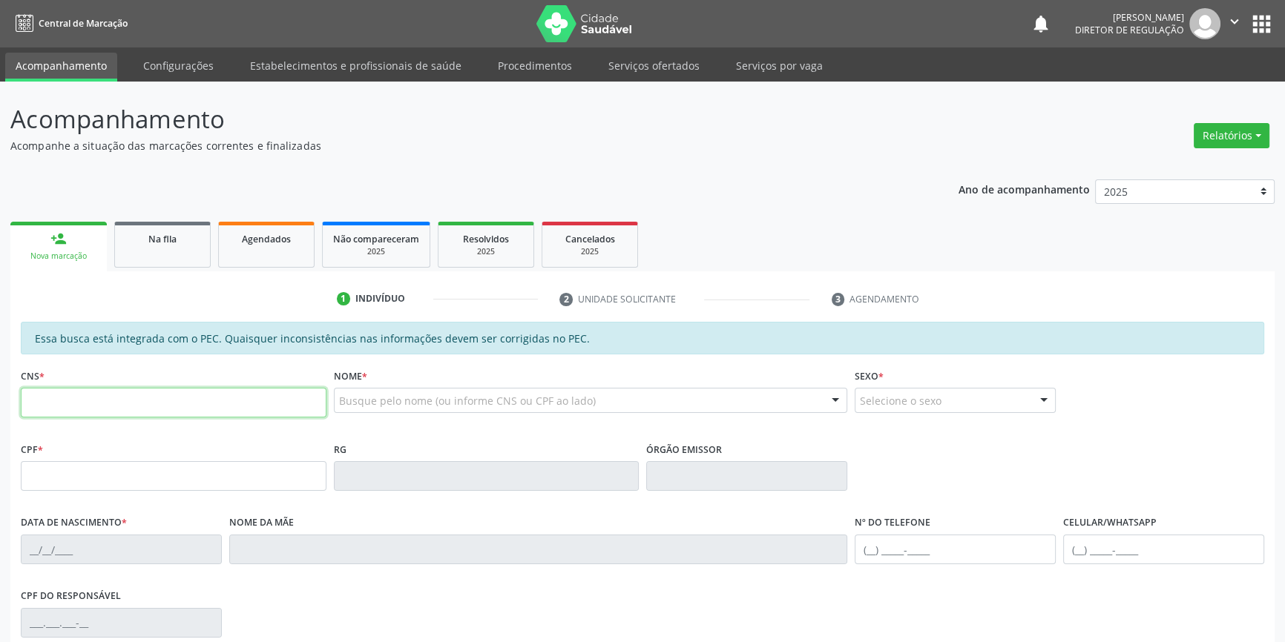
click at [141, 390] on input "text" at bounding box center [174, 403] width 306 height 30
paste input "706 7055 6928 0119"
type input "706 7055 6928 0119"
type input "272.354.084-72"
type input "[DATE]"
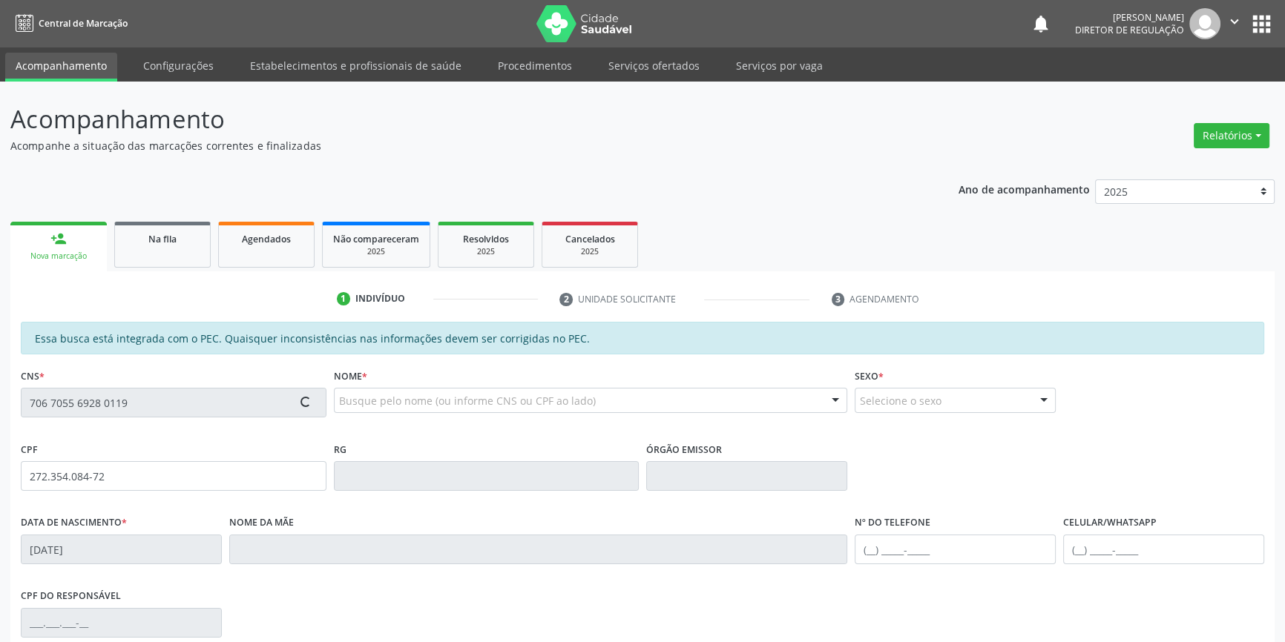
type input "[PERSON_NAME] da Purificacao"
type input "[PHONE_NUMBER]"
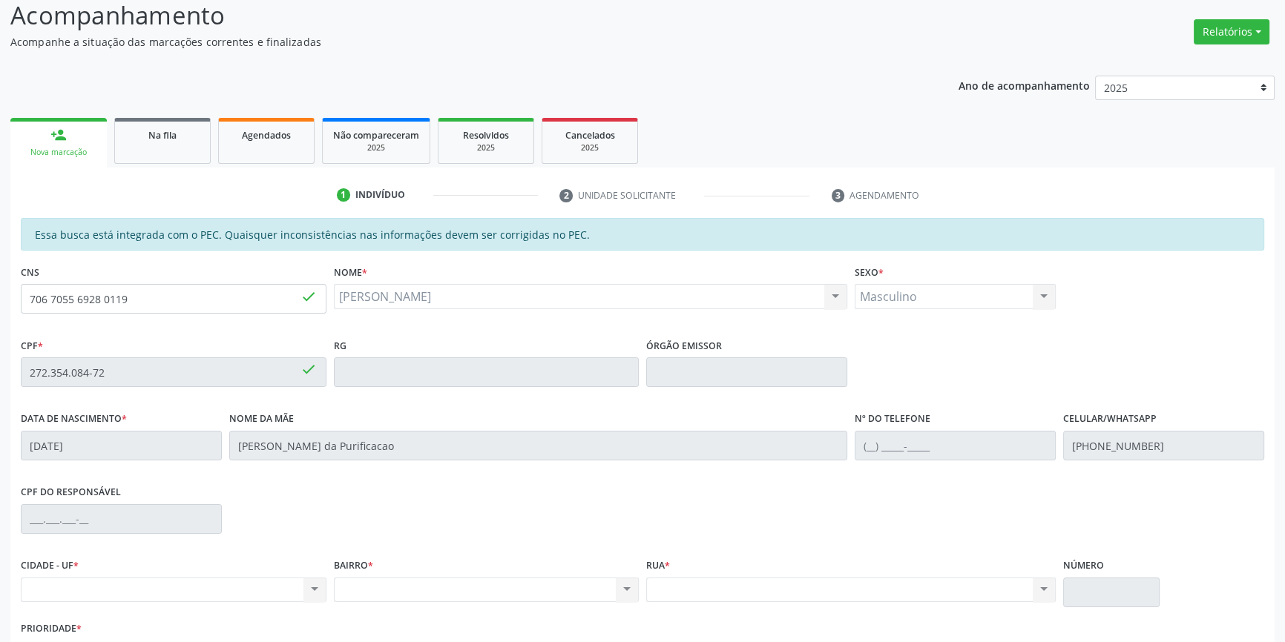
scroll to position [203, 0]
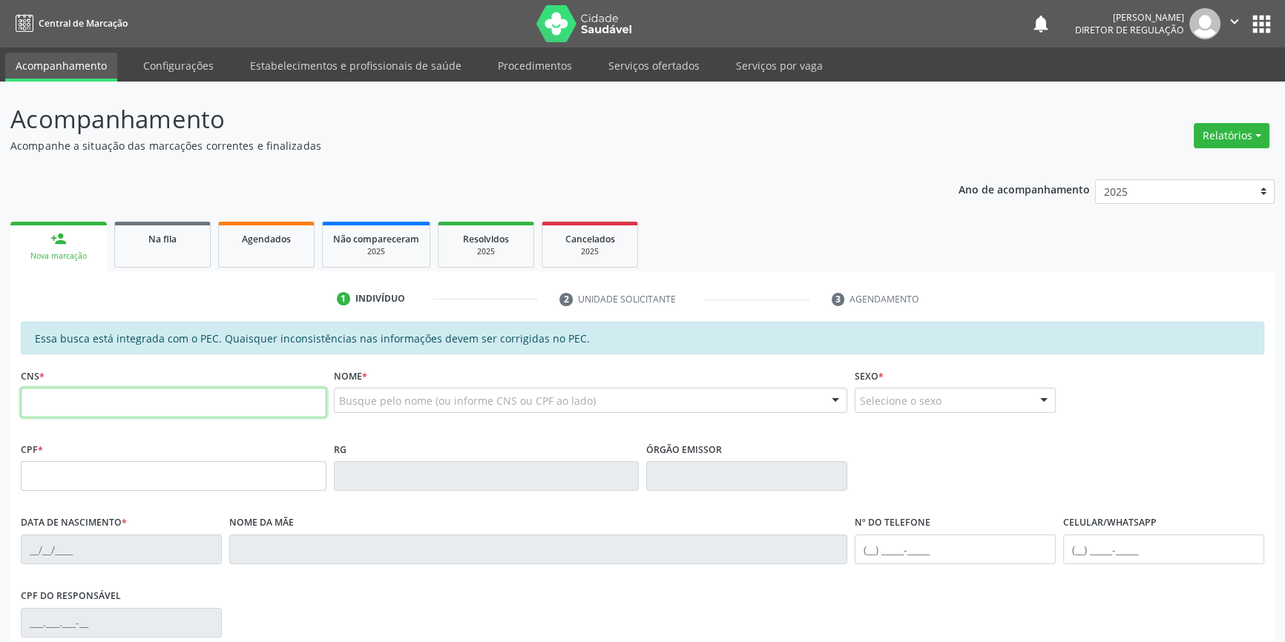
paste input "706 7055 6928 0119"
type input "706 7055 6928 0119"
type input "272.354.084-72"
type input "[DATE]"
type input "[PERSON_NAME] da Purificacao"
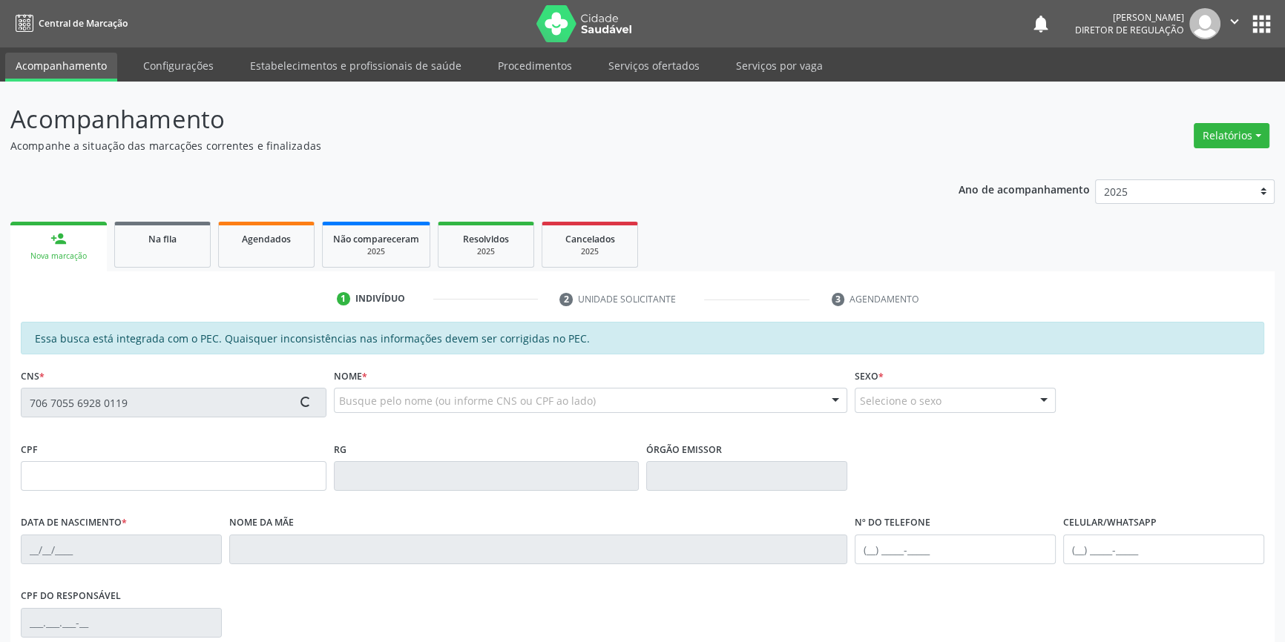
type input "[PHONE_NUMBER]"
type input "S/N"
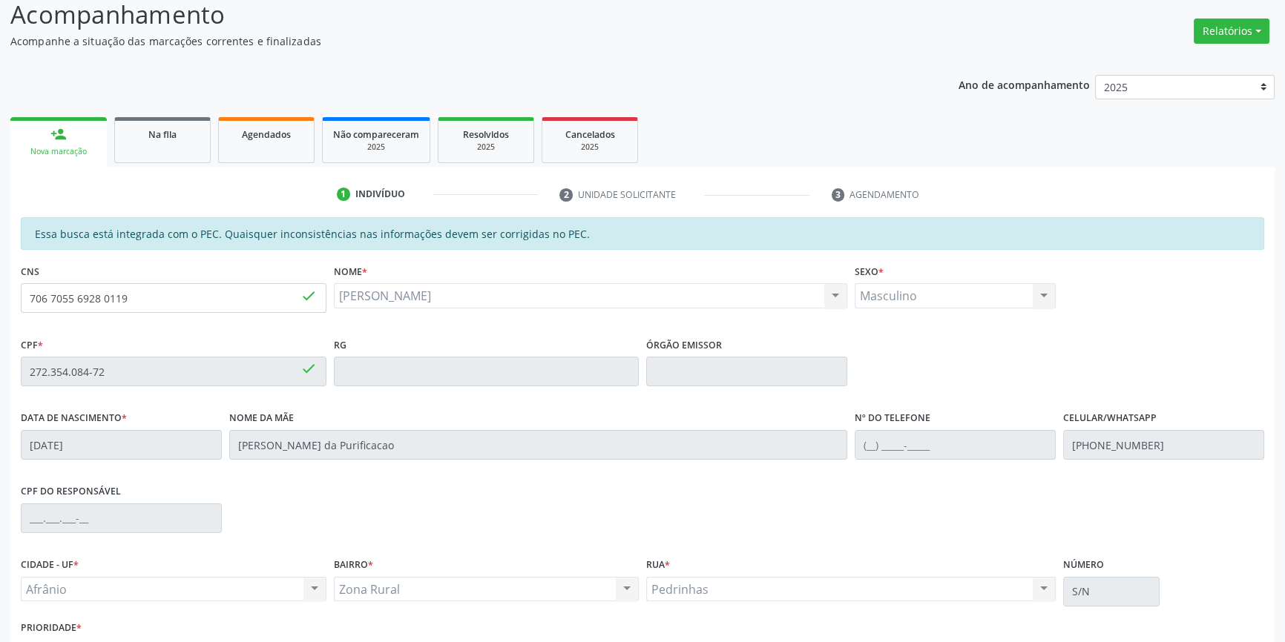
scroll to position [203, 0]
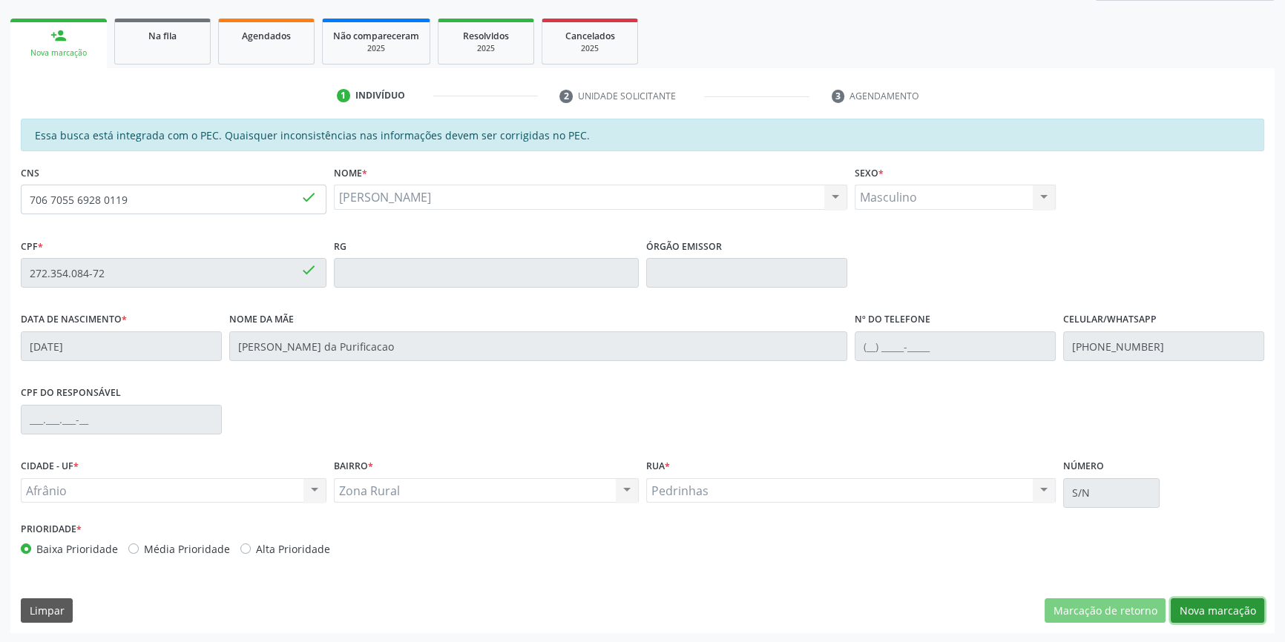
click at [1217, 616] on button "Nova marcação" at bounding box center [1217, 611] width 93 height 25
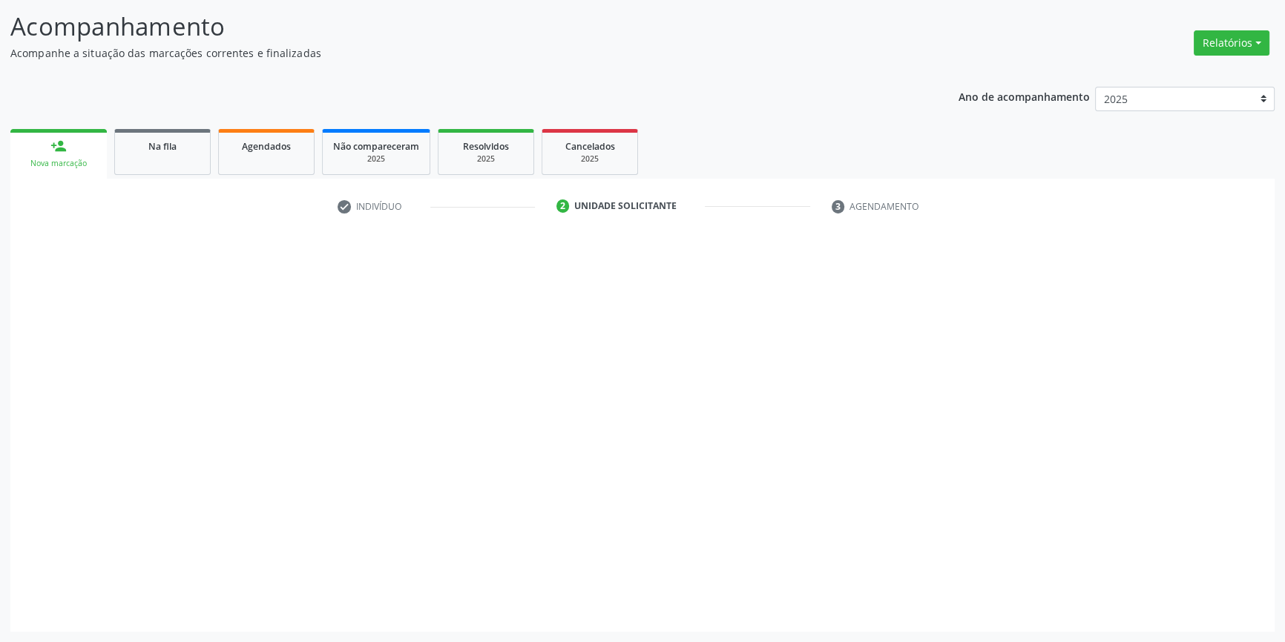
scroll to position [91, 0]
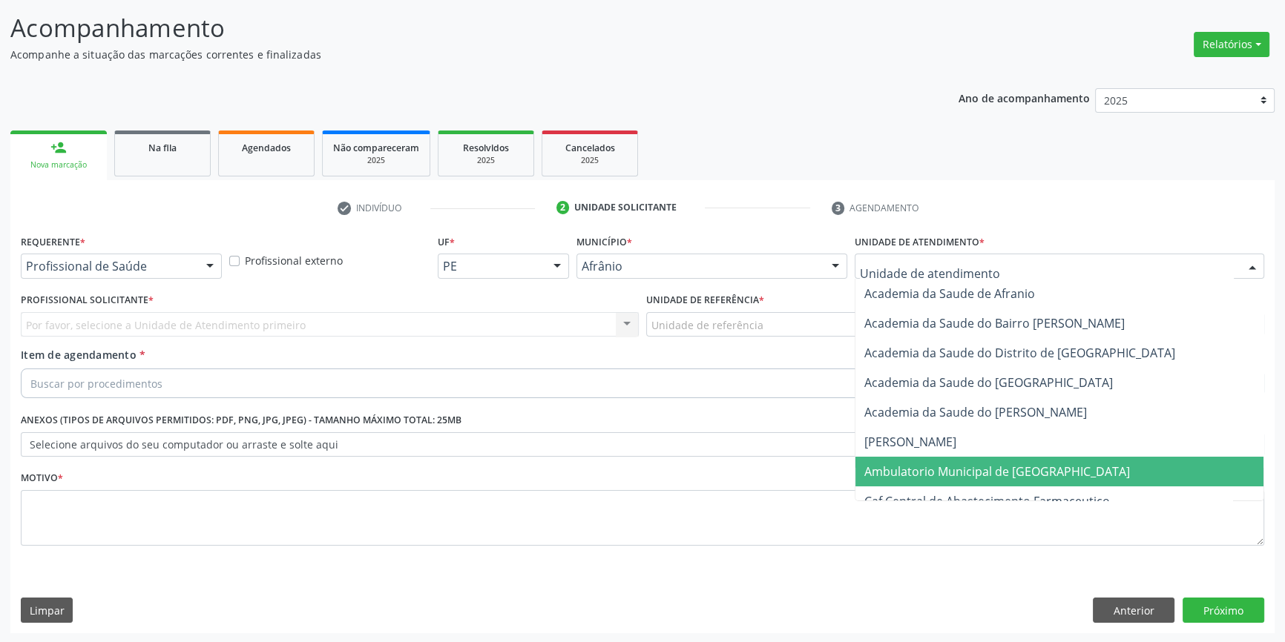
click at [941, 464] on span "Ambulatorio Municipal de [GEOGRAPHIC_DATA]" at bounding box center [997, 472] width 266 height 16
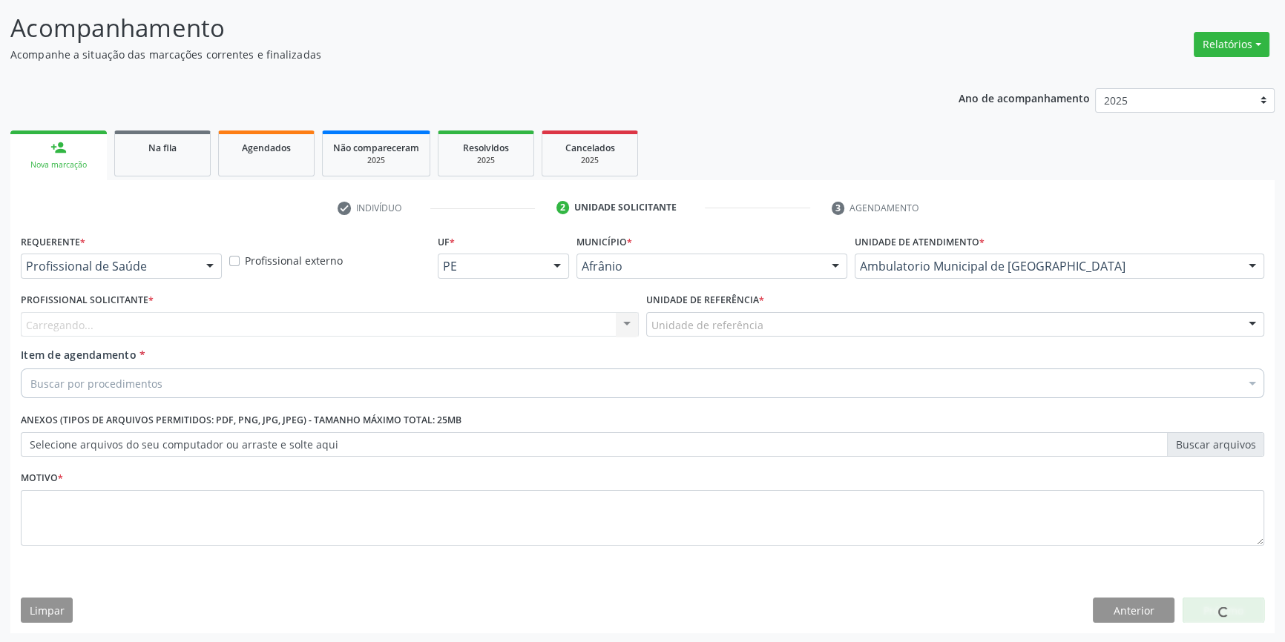
drag, startPoint x: 762, startPoint y: 327, endPoint x: 758, endPoint y: 341, distance: 14.6
click at [761, 327] on div "Unidade de referência" at bounding box center [955, 324] width 618 height 25
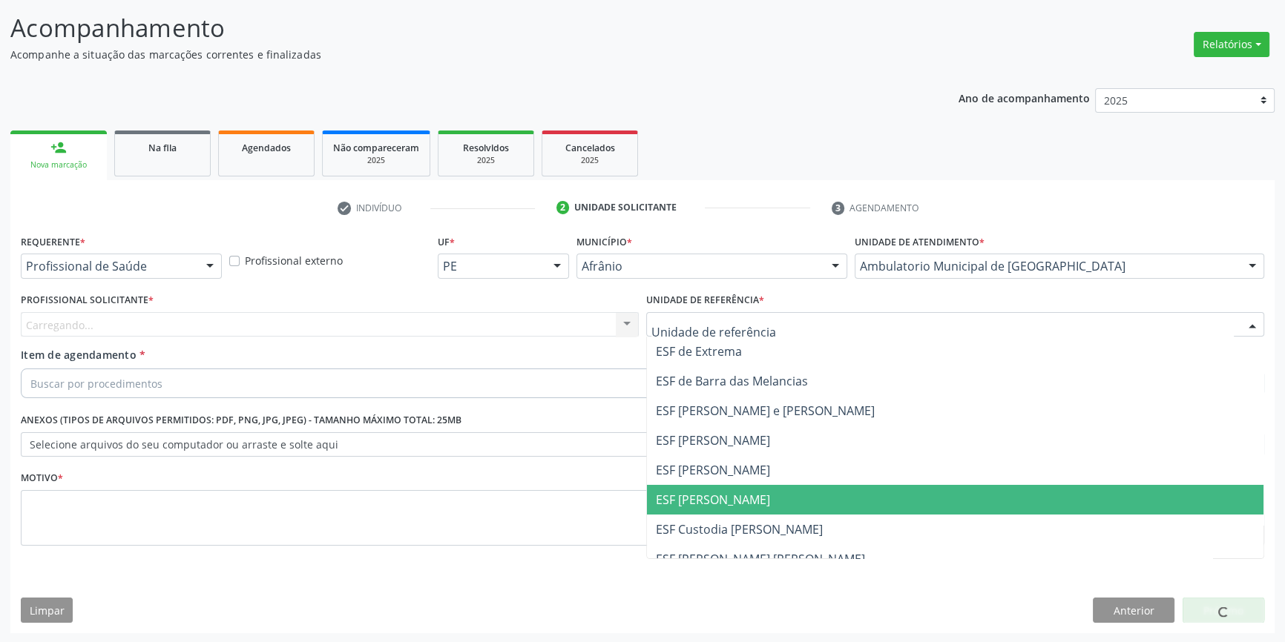
click at [751, 496] on span "ESF [PERSON_NAME]" at bounding box center [955, 500] width 616 height 30
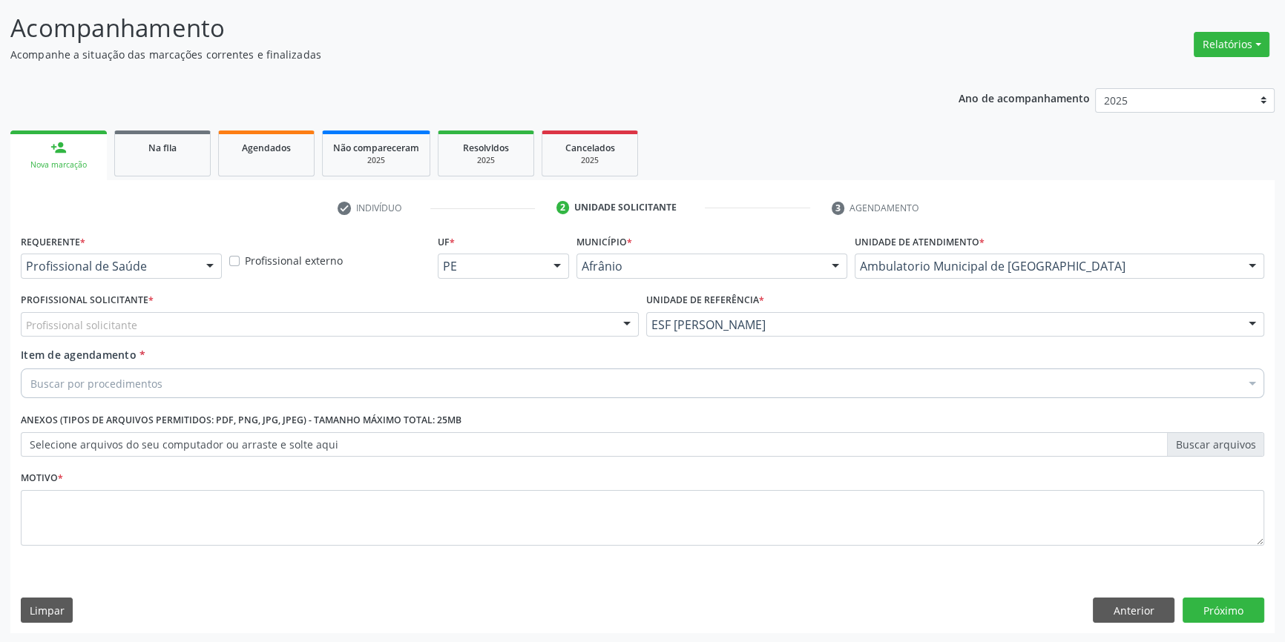
click at [446, 319] on div "Profissional solicitante" at bounding box center [330, 324] width 618 height 25
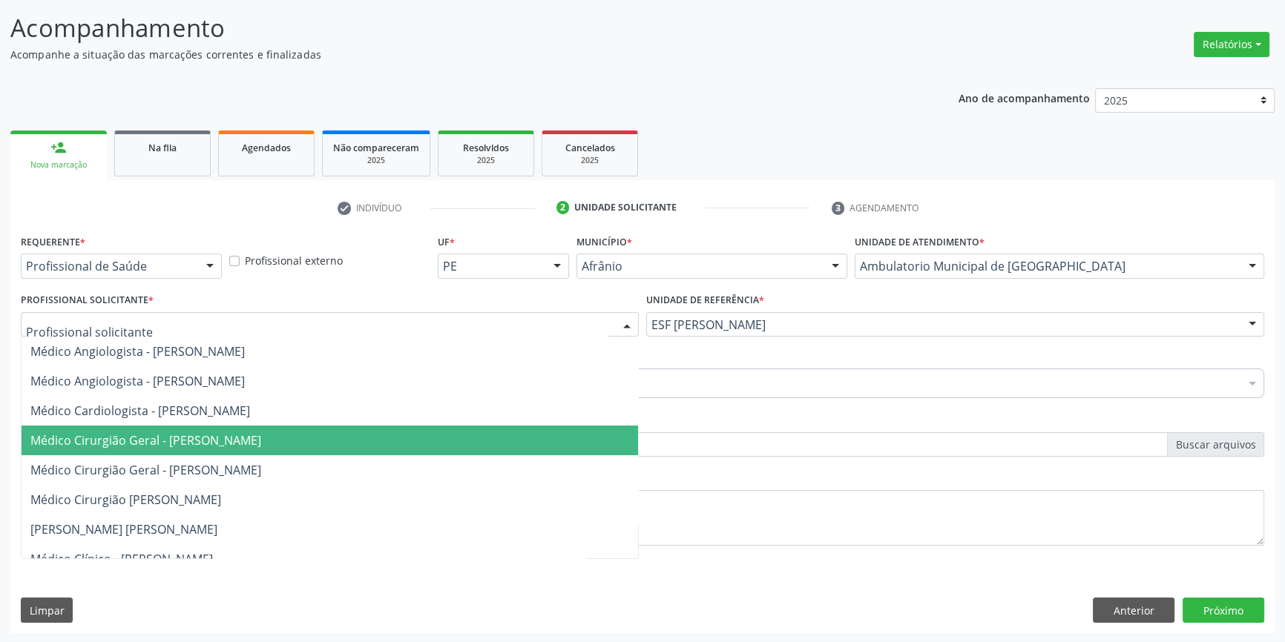
click at [237, 450] on span "Médico Cirurgião Geral - Bruno Saraiva Bezerra Medrado" at bounding box center [330, 441] width 616 height 30
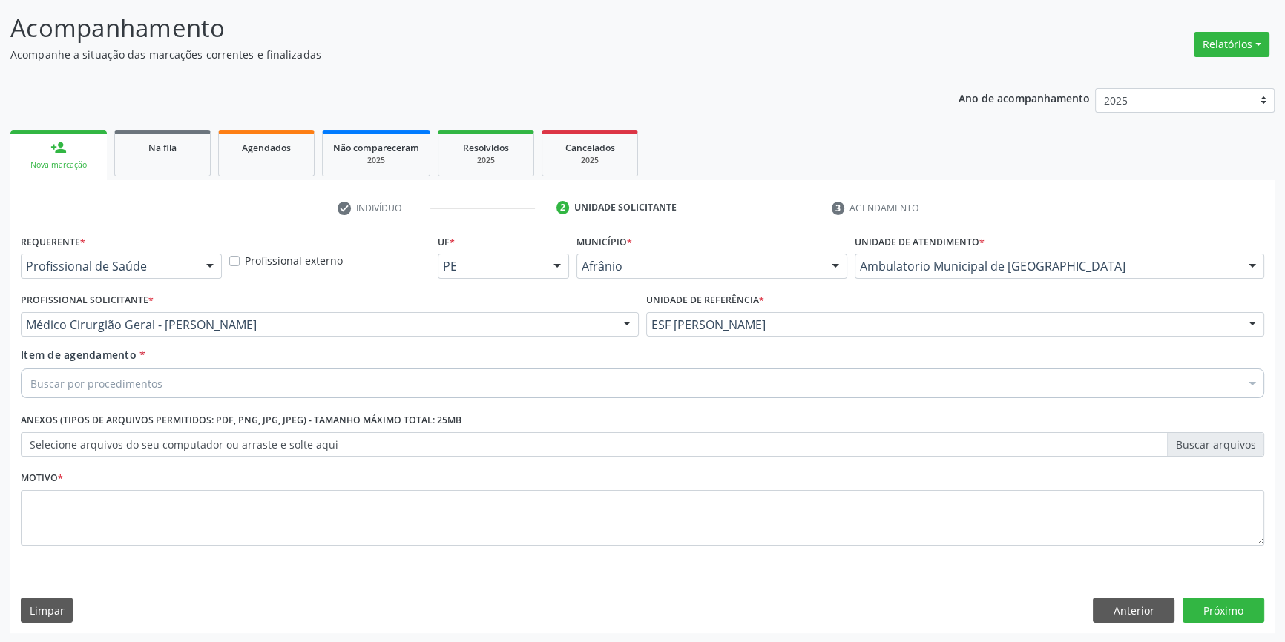
click at [162, 381] on div "Buscar por procedimentos" at bounding box center [642, 384] width 1243 height 30
type input "neuroc"
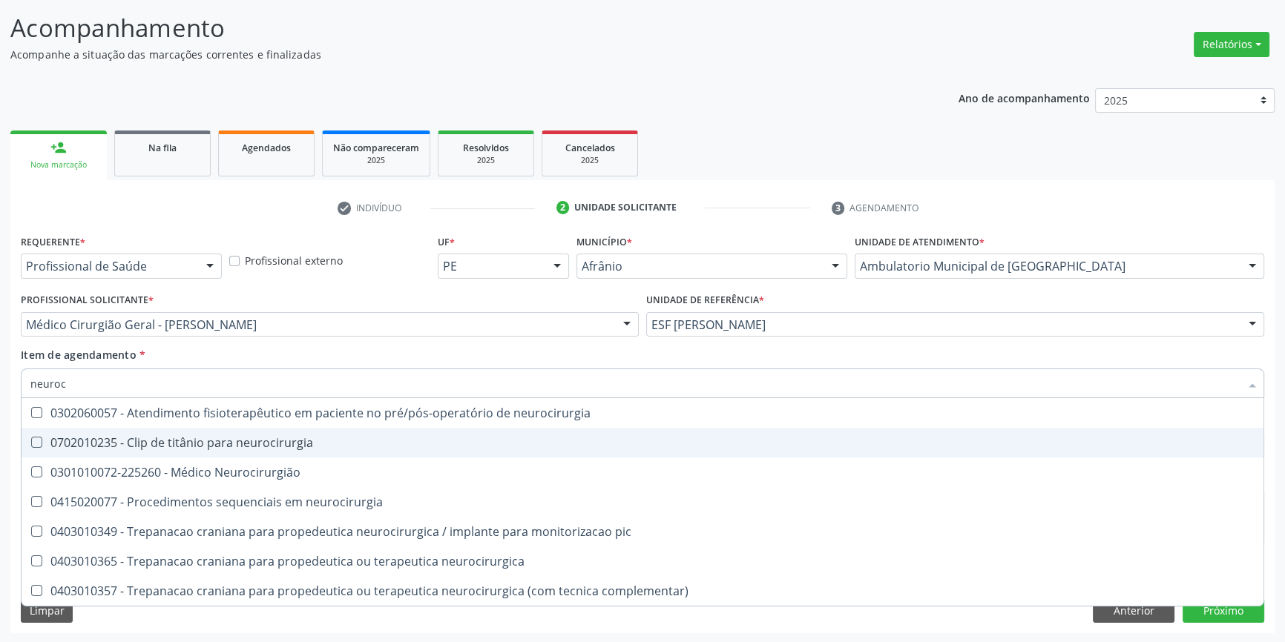
click at [243, 455] on span "0702010235 - Clip de titânio para neurocirurgia" at bounding box center [643, 443] width 1242 height 30
checkbox neurocirurgia "true"
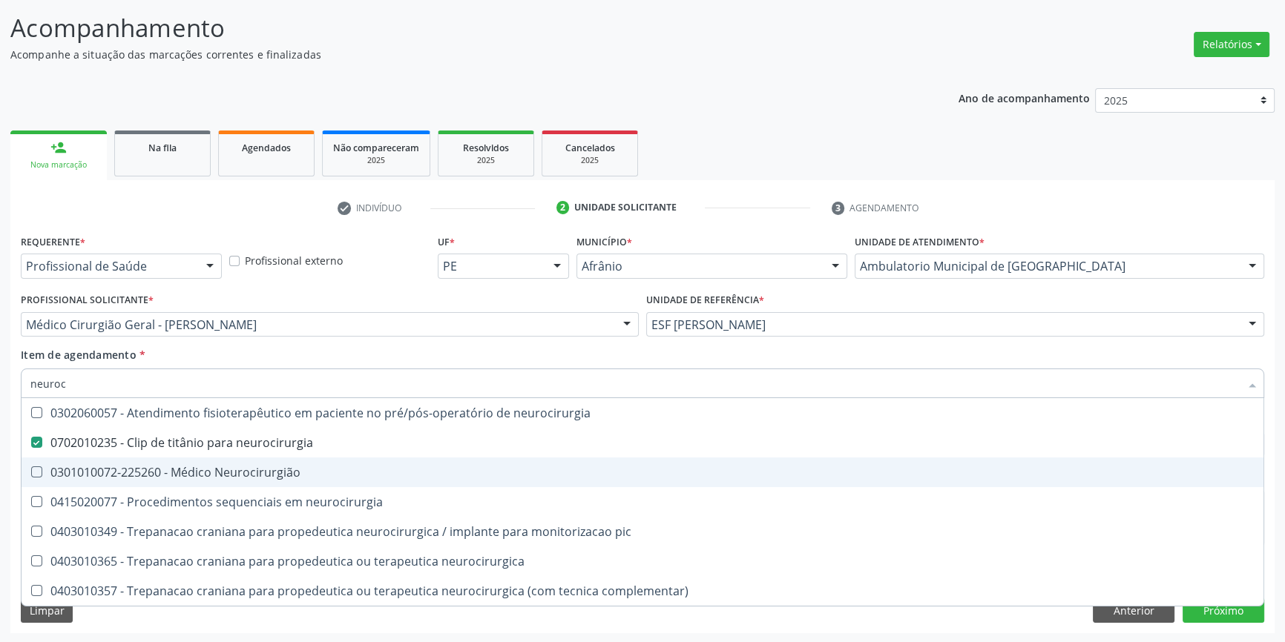
click at [237, 471] on div "0301010072-225260 - Médico Neurocirurgião" at bounding box center [642, 473] width 1224 height 12
checkbox Neurocirurgião "true"
click at [246, 450] on span "0702010235 - Clip de titânio para neurocirurgia" at bounding box center [643, 443] width 1242 height 30
checkbox neurocirurgia "false"
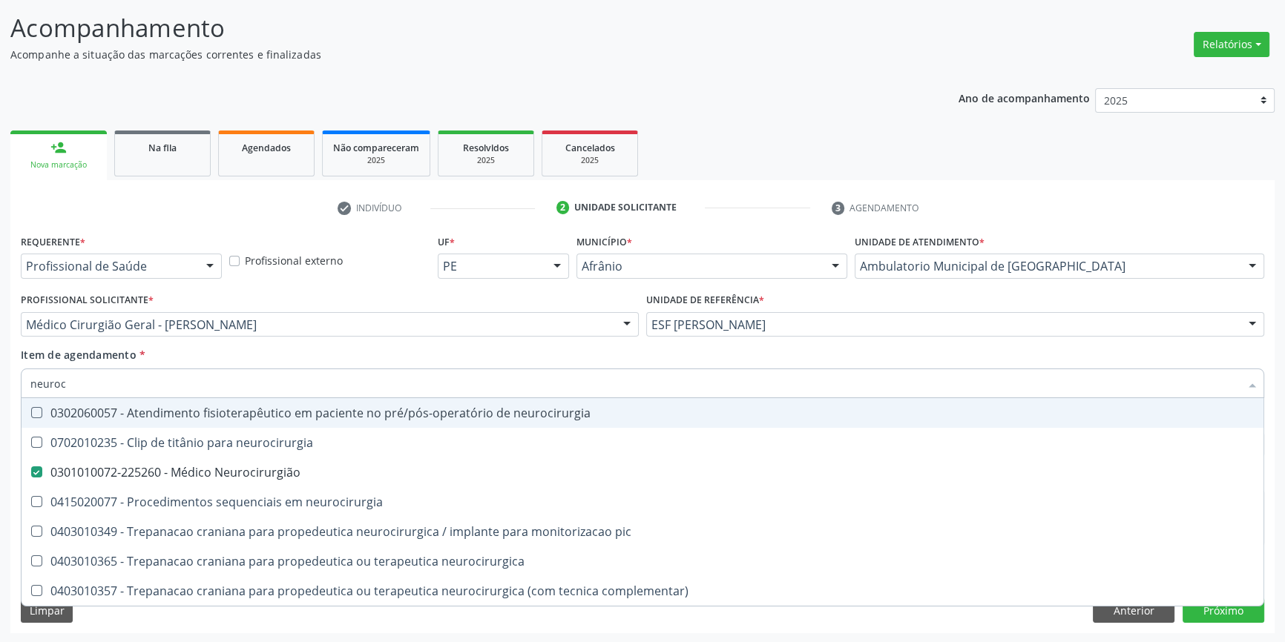
click at [264, 358] on div "Item de agendamento * neuroc Desfazer seleção 0302060057 - Atendimento fisioter…" at bounding box center [642, 370] width 1243 height 47
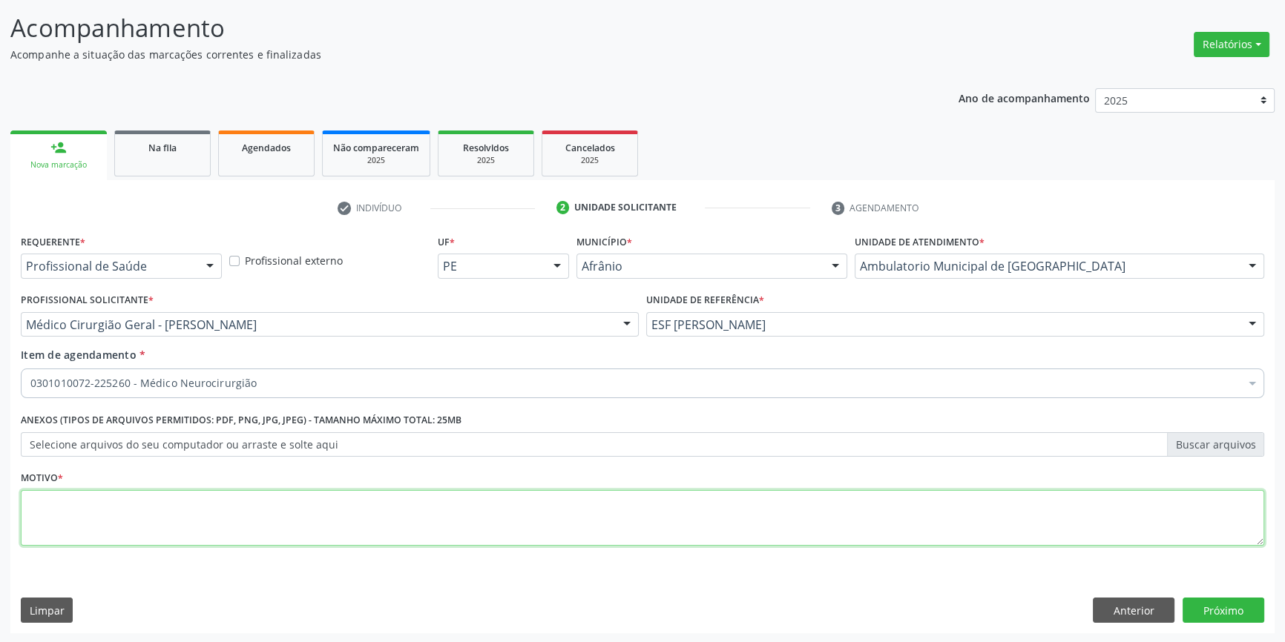
click at [240, 497] on textarea at bounding box center [642, 518] width 1243 height 56
type textarea "'"
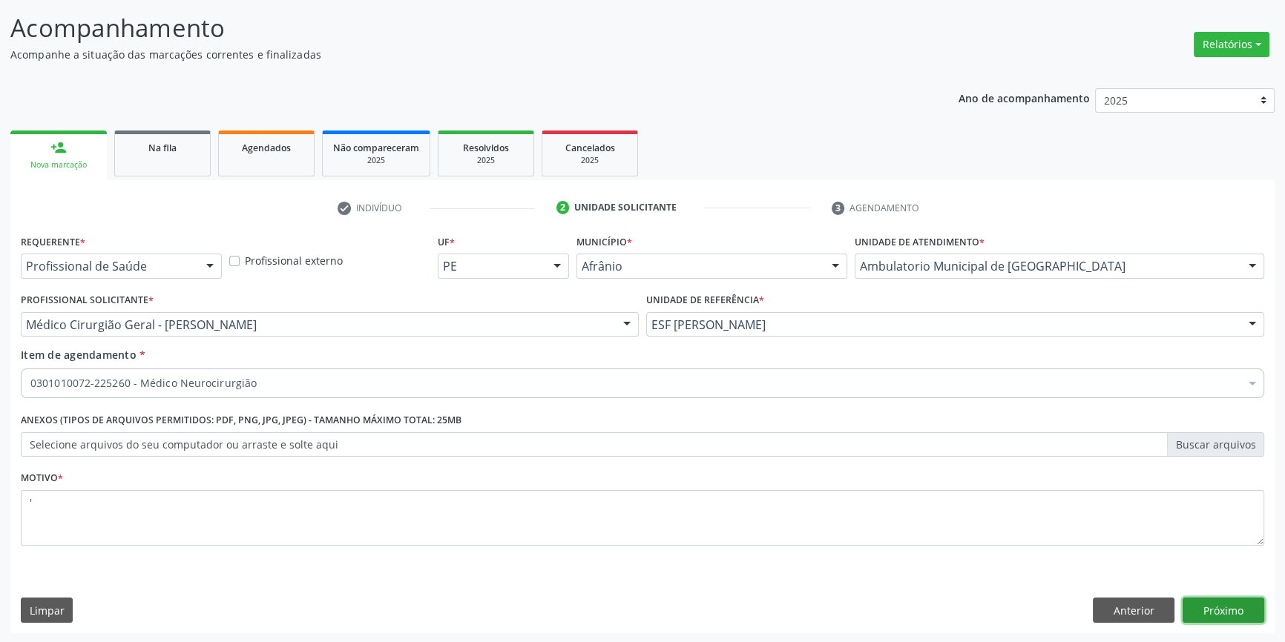
click at [1251, 602] on button "Próximo" at bounding box center [1223, 610] width 82 height 25
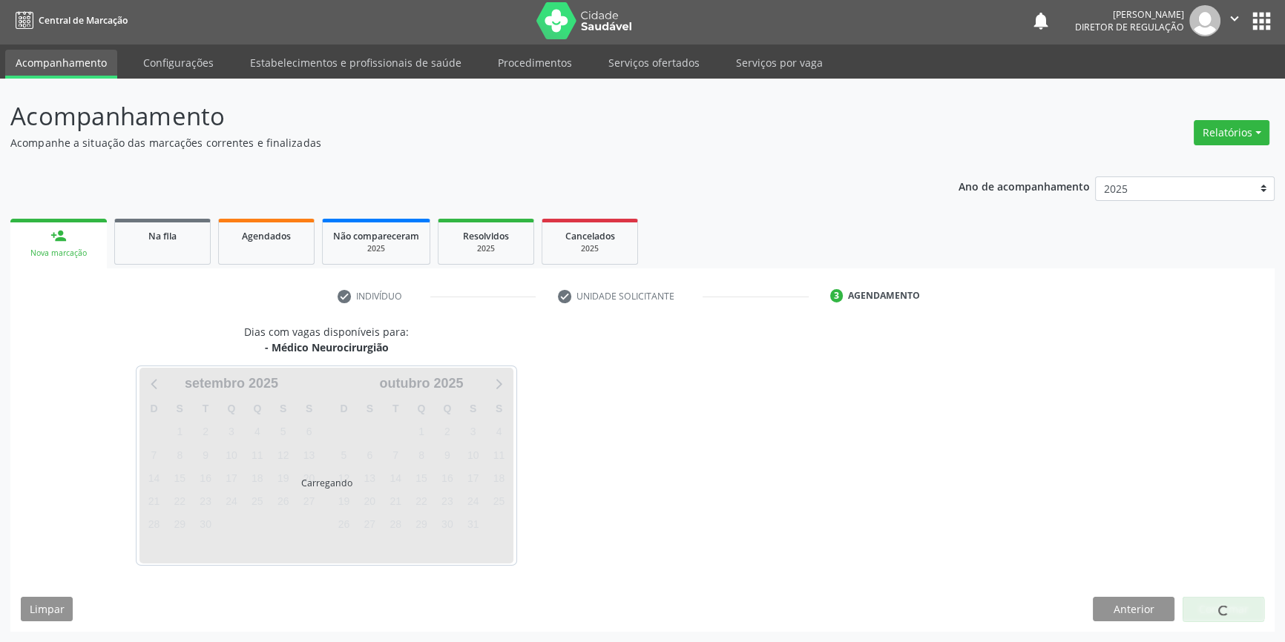
scroll to position [1, 0]
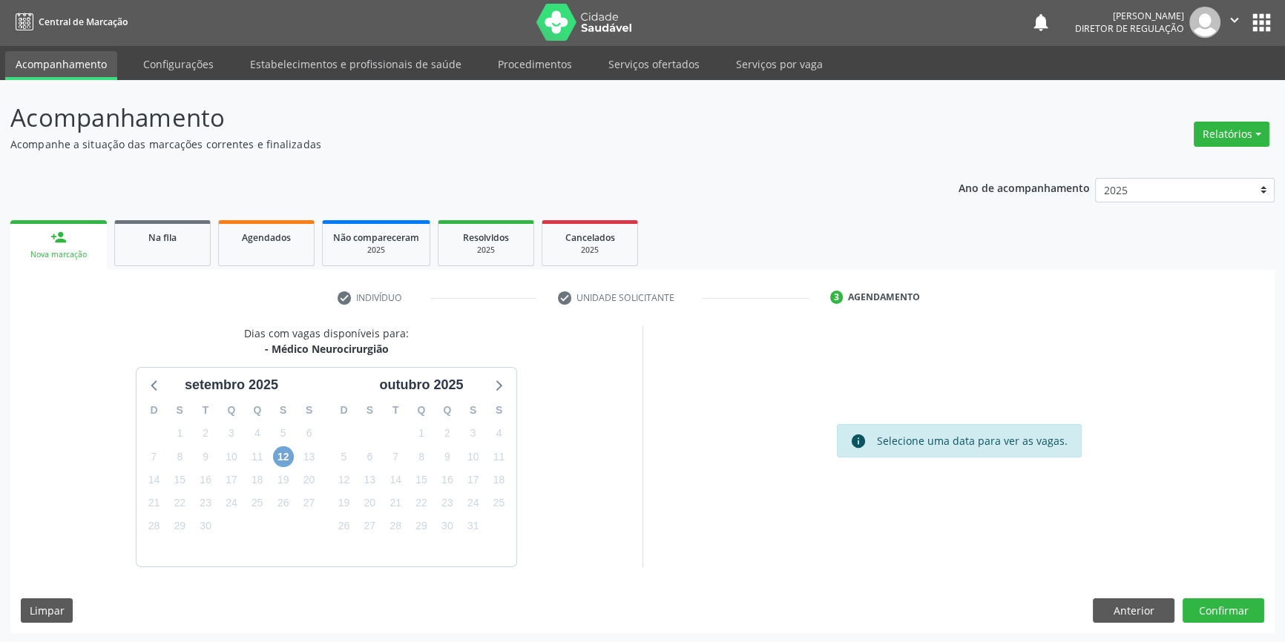
click at [289, 458] on span "12" at bounding box center [283, 457] width 21 height 21
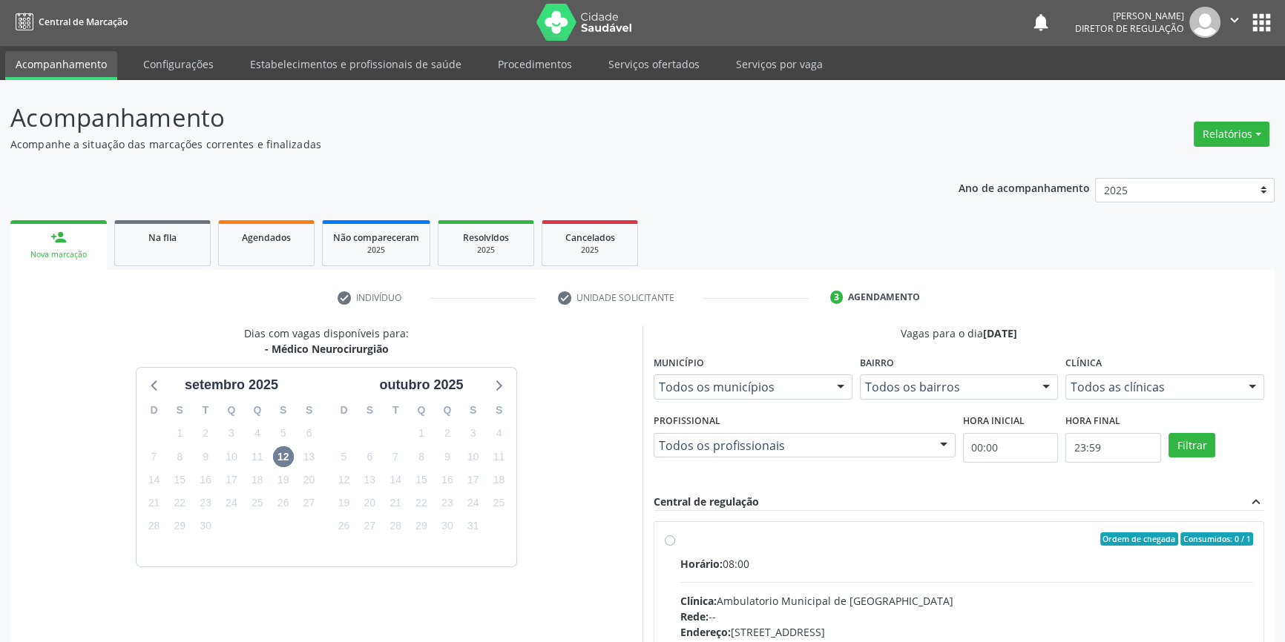
click at [688, 552] on label "Ordem de chegada Consumidos: 0 / 1 Horário: 08:00 Clínica: Ambulatorio Municipa…" at bounding box center [966, 647] width 573 height 228
click at [675, 546] on input "Ordem de chegada Consumidos: 0 / 1 Horário: 08:00 Clínica: Ambulatorio Municipa…" at bounding box center [670, 539] width 10 height 13
radio input "true"
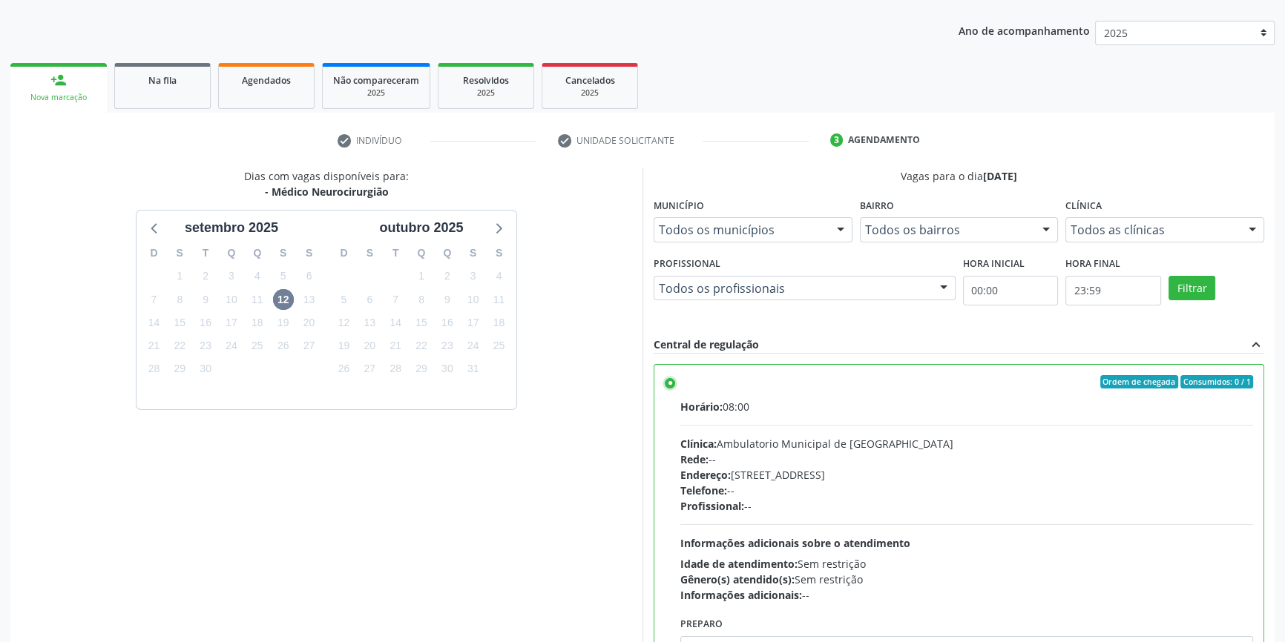
scroll to position [243, 0]
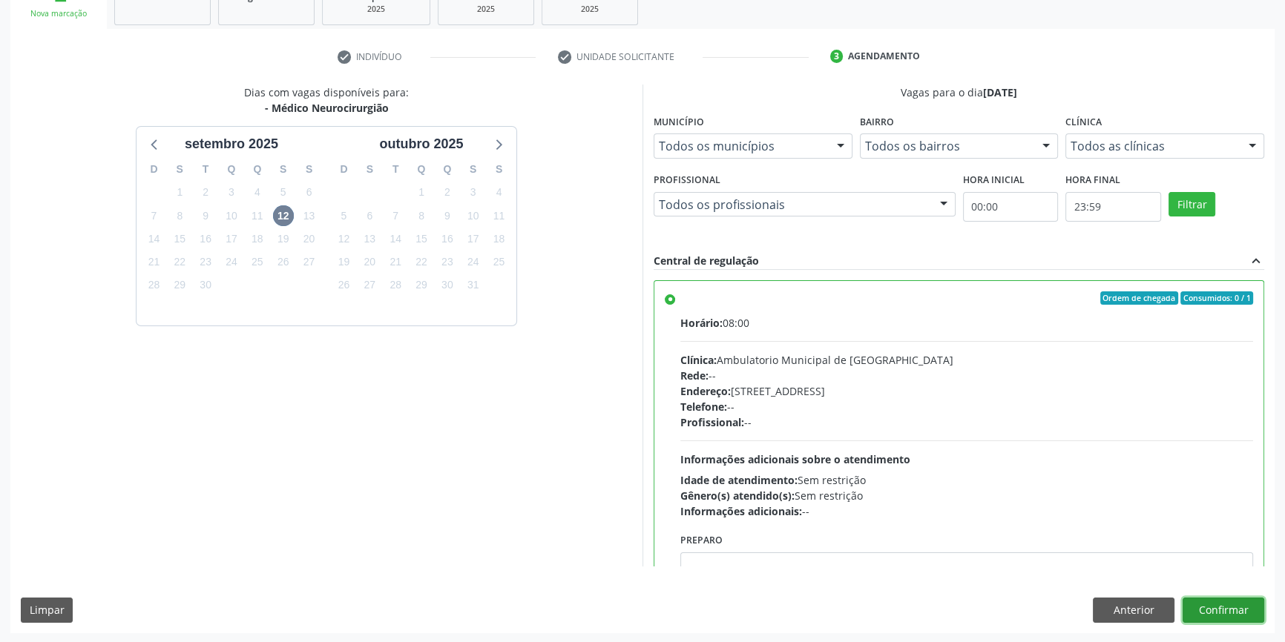
click at [1253, 613] on button "Confirmar" at bounding box center [1223, 610] width 82 height 25
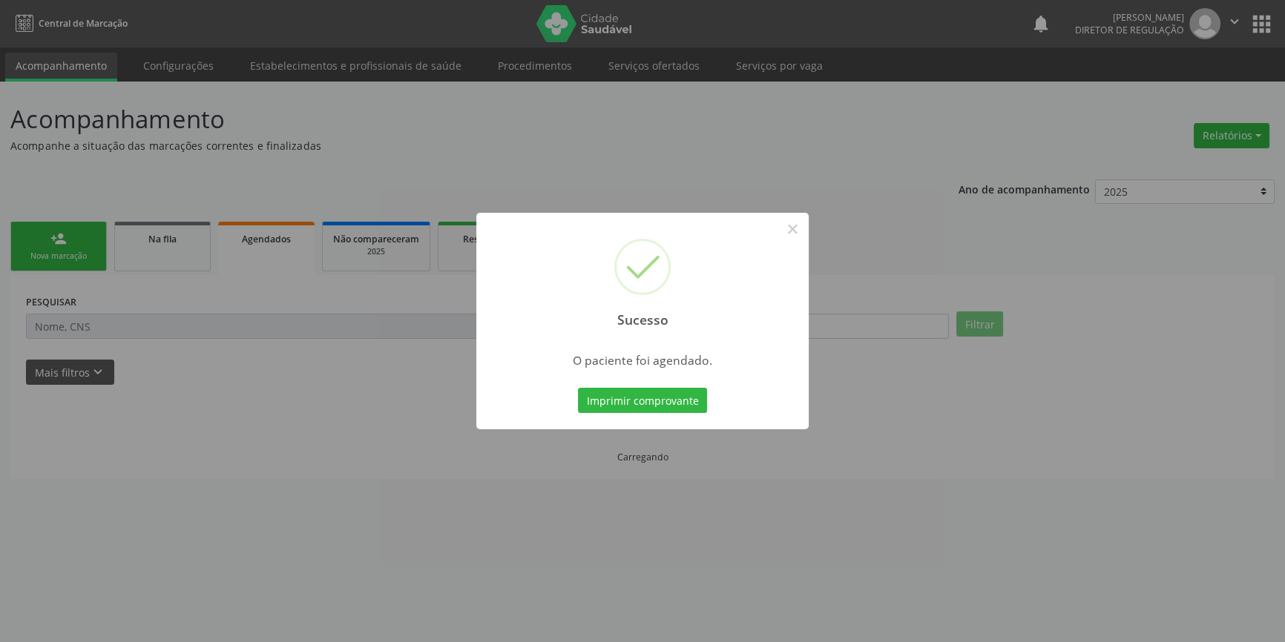
scroll to position [0, 0]
click at [616, 401] on button "Imprimir comprovante" at bounding box center [647, 400] width 129 height 25
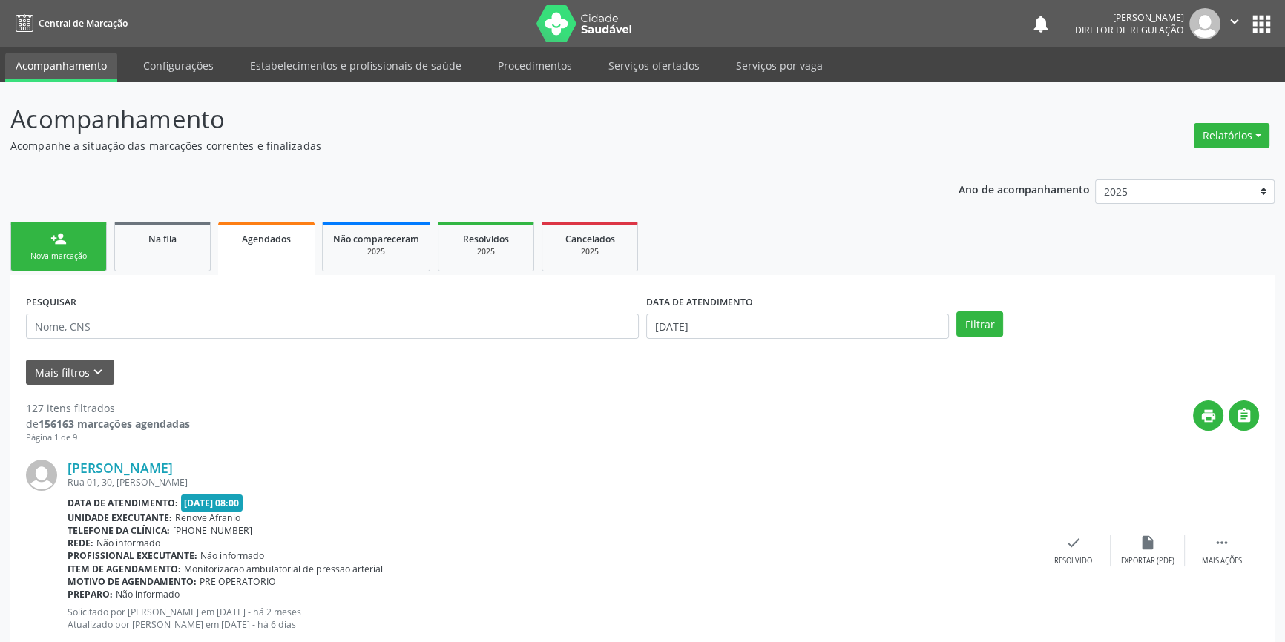
click at [83, 240] on div "Sucesso × O paciente foi agendado. Imprimir comprovante Cancel" at bounding box center [642, 321] width 1285 height 642
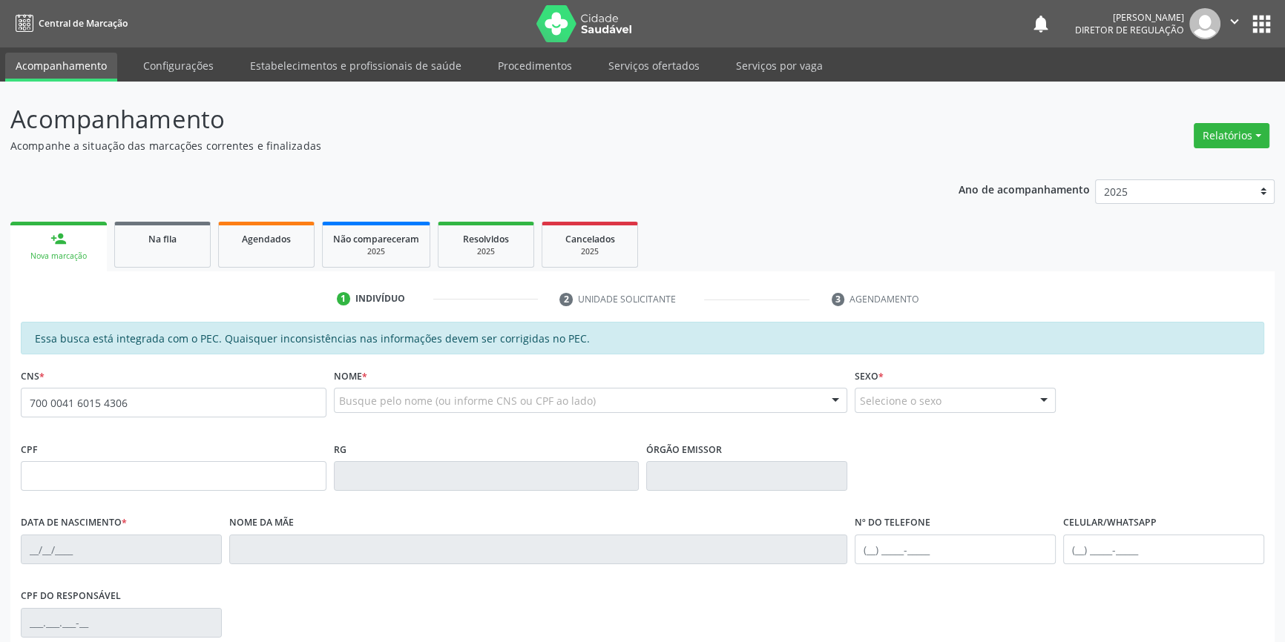
type input "700 0041 6015 4306"
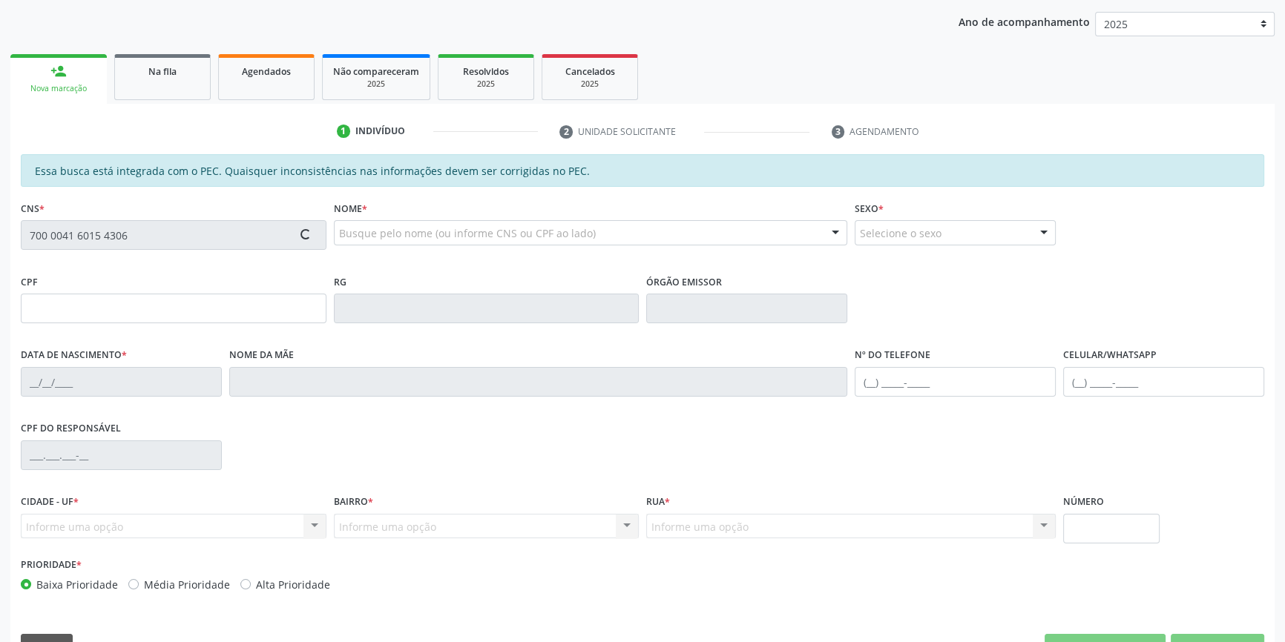
scroll to position [202, 0]
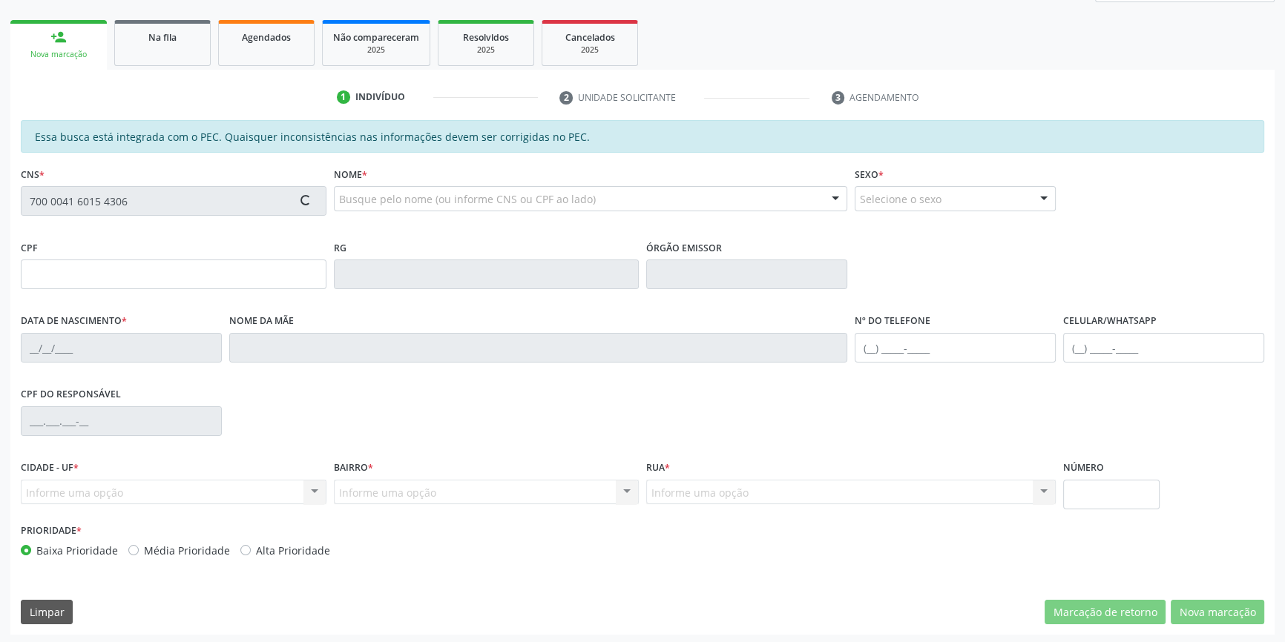
type input "056.989.404-28"
type input "[DATE]"
type input "[PERSON_NAME]"
type input "[PHONE_NUMBER]"
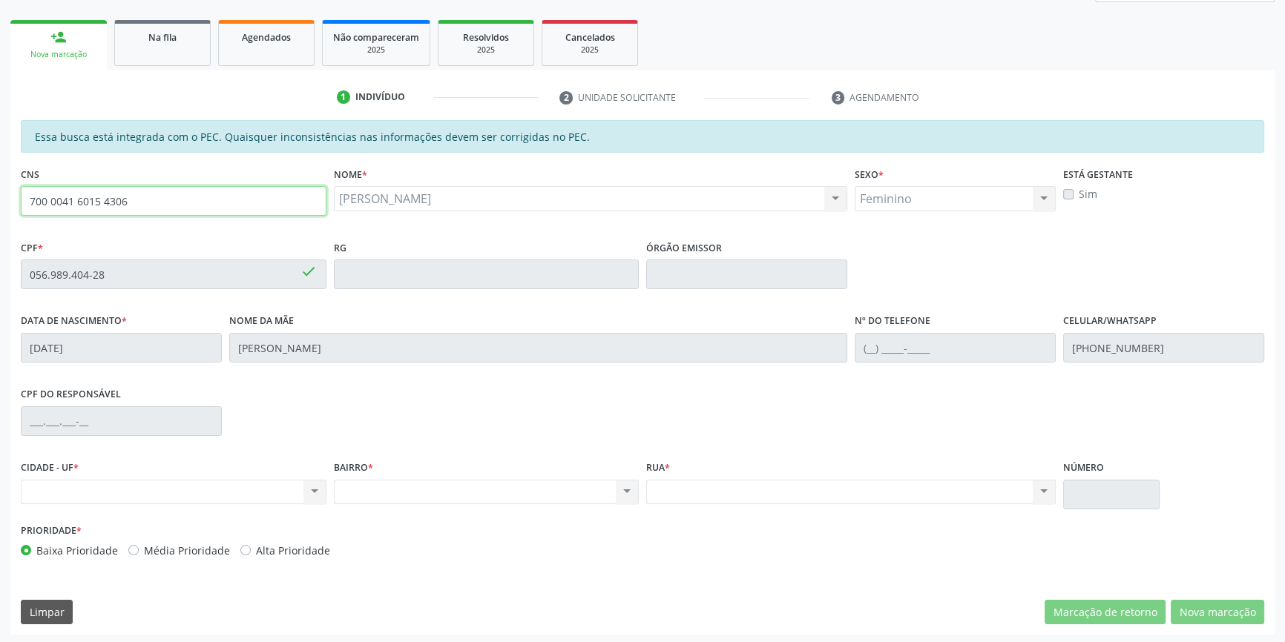
drag, startPoint x: 252, startPoint y: 200, endPoint x: 0, endPoint y: 197, distance: 252.2
click at [0, 197] on div "Acompanhamento Acompanhe a situação das marcações correntes e finalizadas Relat…" at bounding box center [642, 263] width 1285 height 766
type input "703 0088 1838 6572"
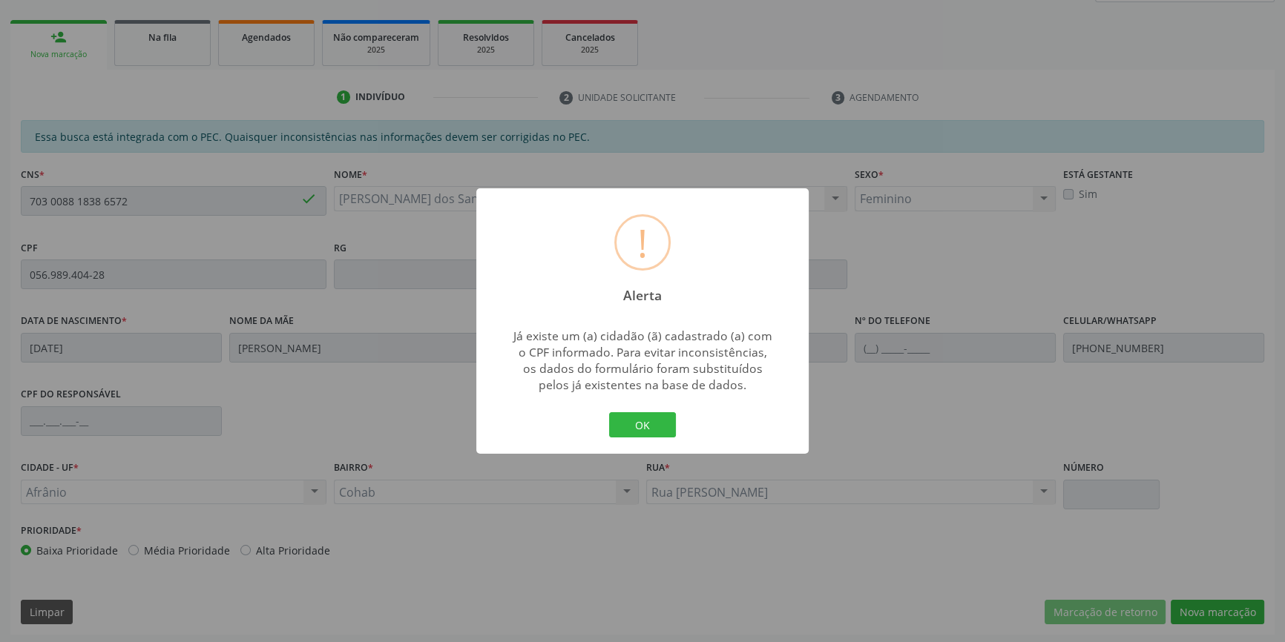
type input "[DATE]"
type input "[PERSON_NAME]"
type input "[PHONE_NUMBER]"
type input "S/N"
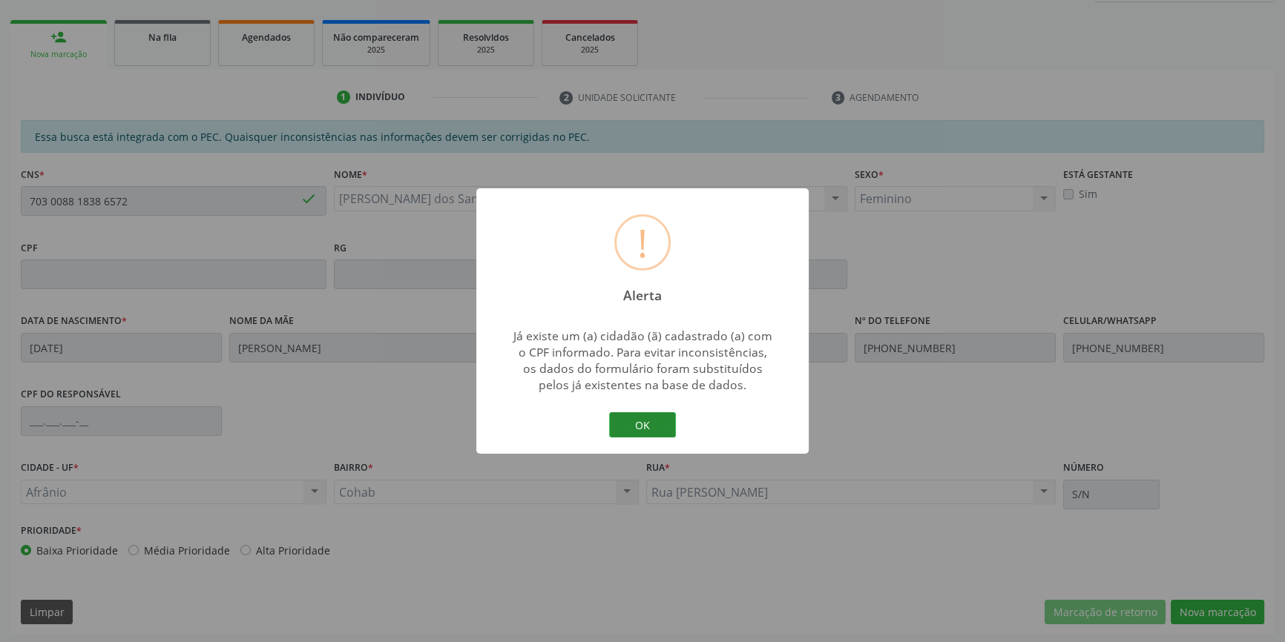
click at [653, 431] on button "OK" at bounding box center [642, 424] width 67 height 25
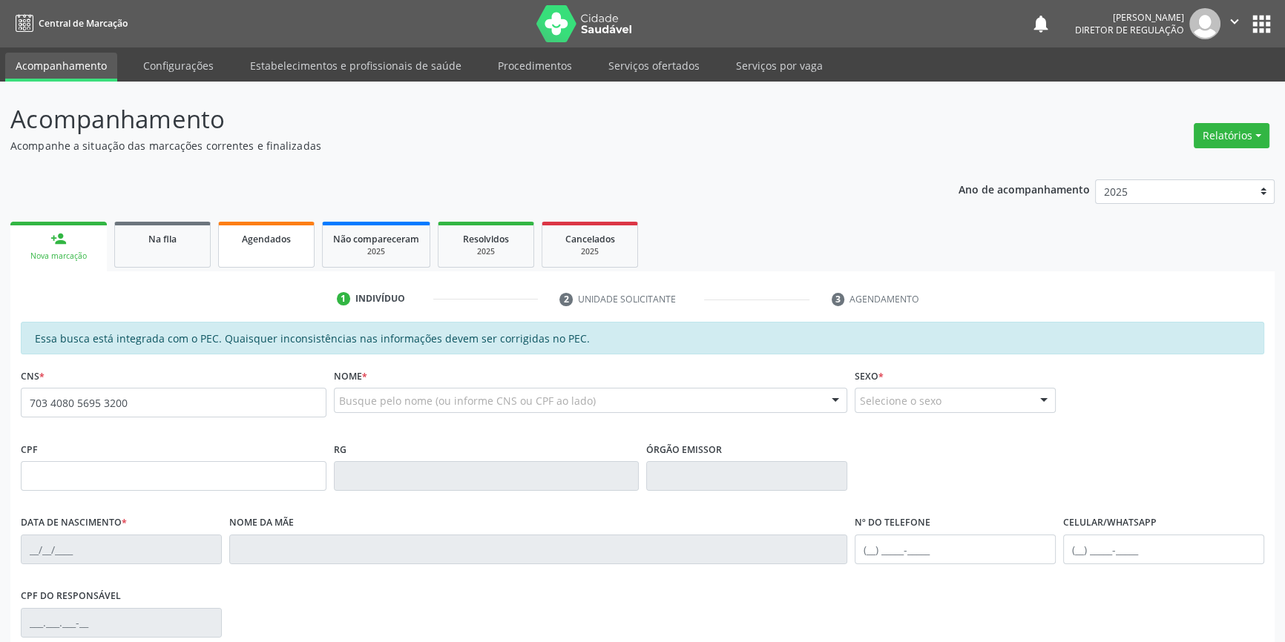
type input "703 4080 5695 3200"
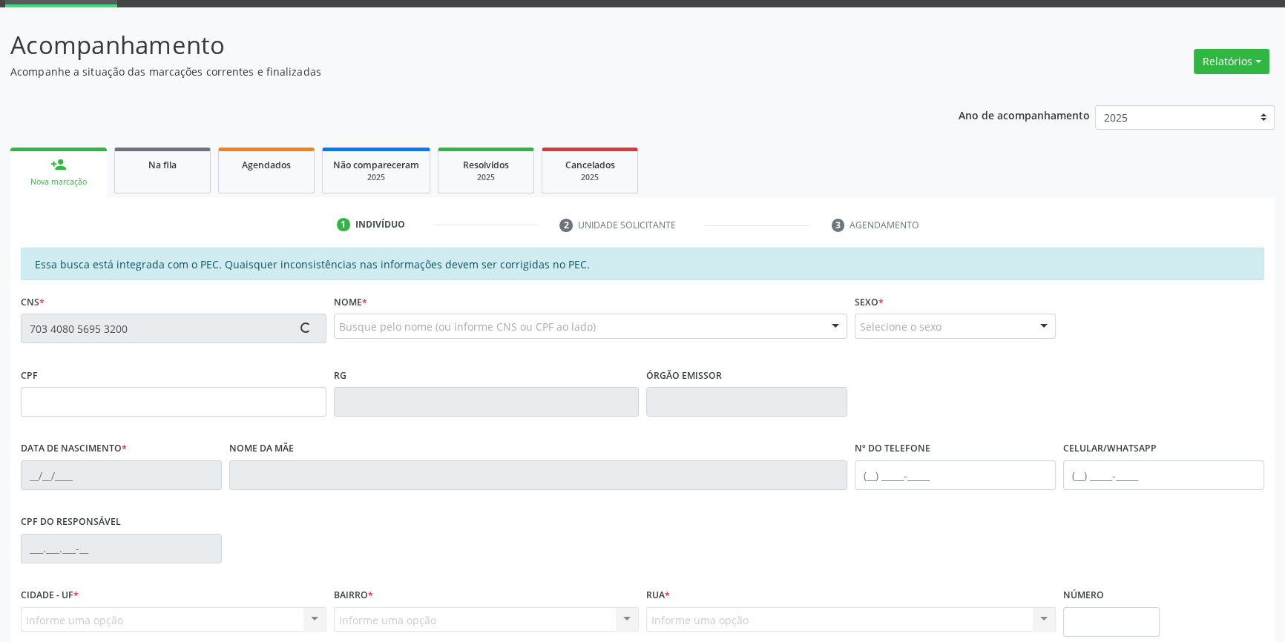
type input "296.002.434-68"
type input "[DATE]"
type input "[PERSON_NAME]"
type input "[PHONE_NUMBER]"
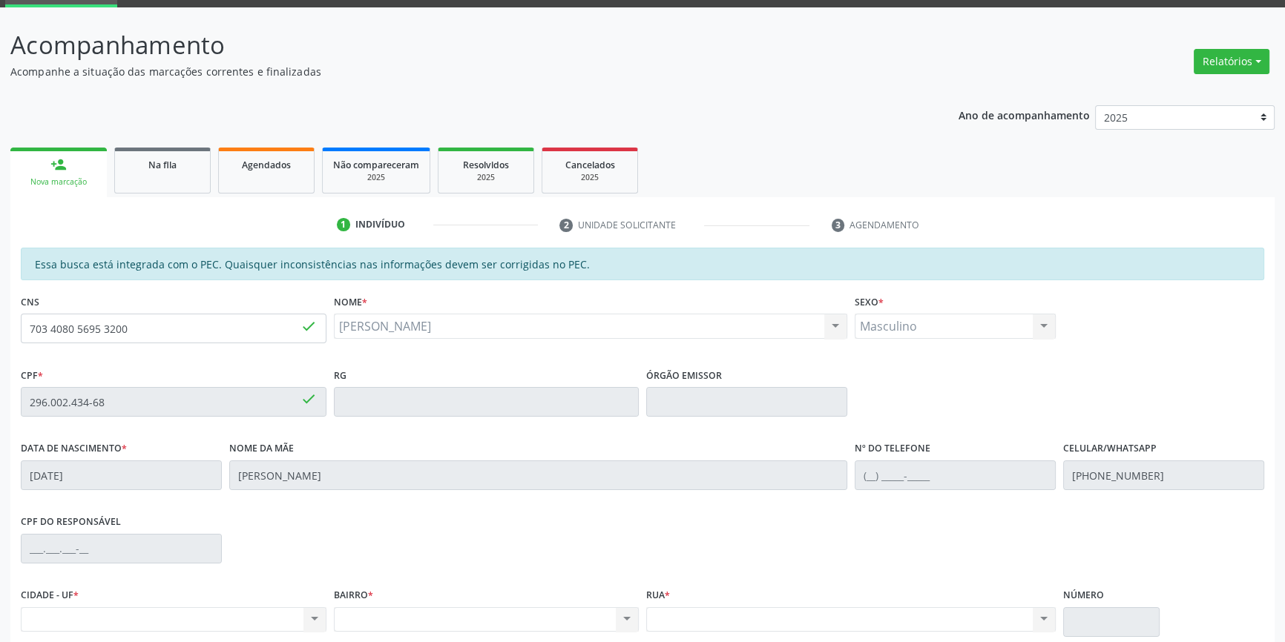
scroll to position [202, 0]
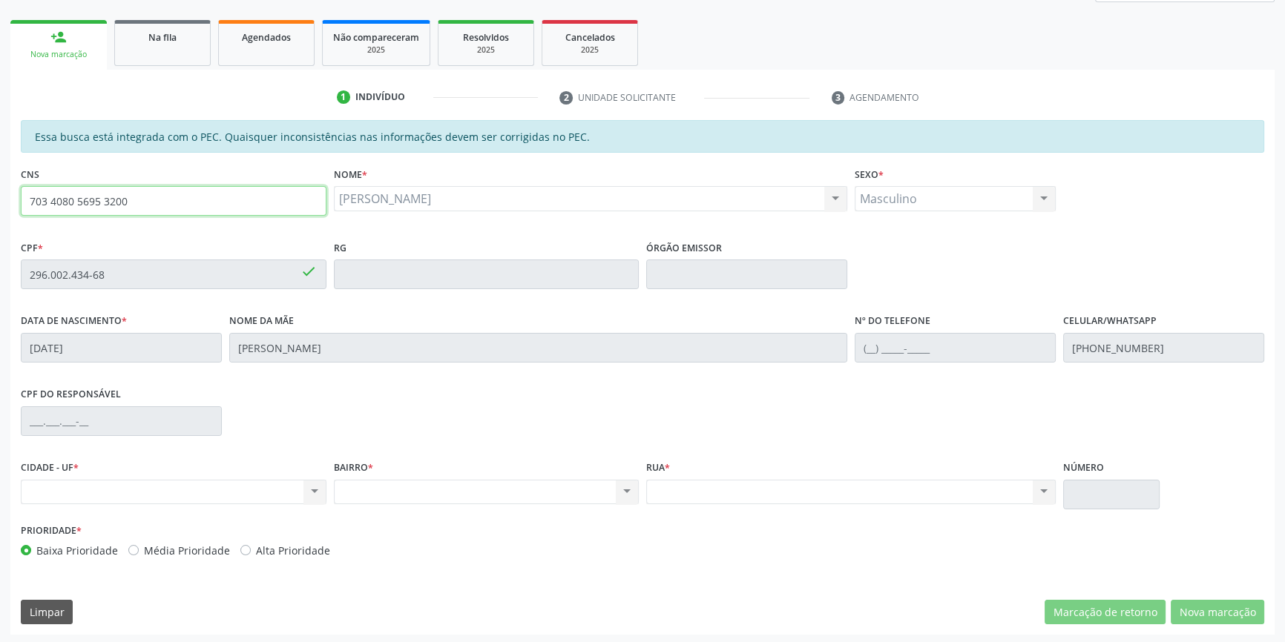
drag, startPoint x: 188, startPoint y: 197, endPoint x: 844, endPoint y: 0, distance: 684.8
click at [0, 126] on div "Acompanhamento Acompanhe a situação das marcações correntes e finalizadas Relat…" at bounding box center [642, 263] width 1285 height 766
type input "700 2024 5690 9227"
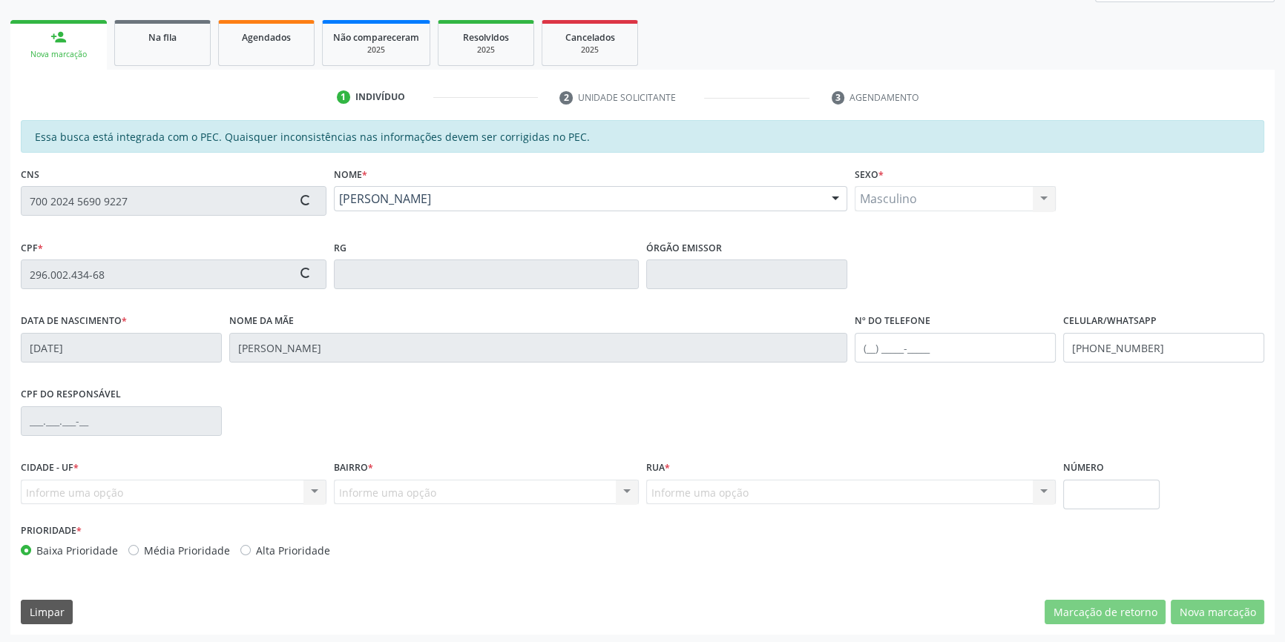
type input "220.602.944-87"
type input "[DATE]"
type input "[PERSON_NAME]"
type input "[PHONE_NUMBER]"
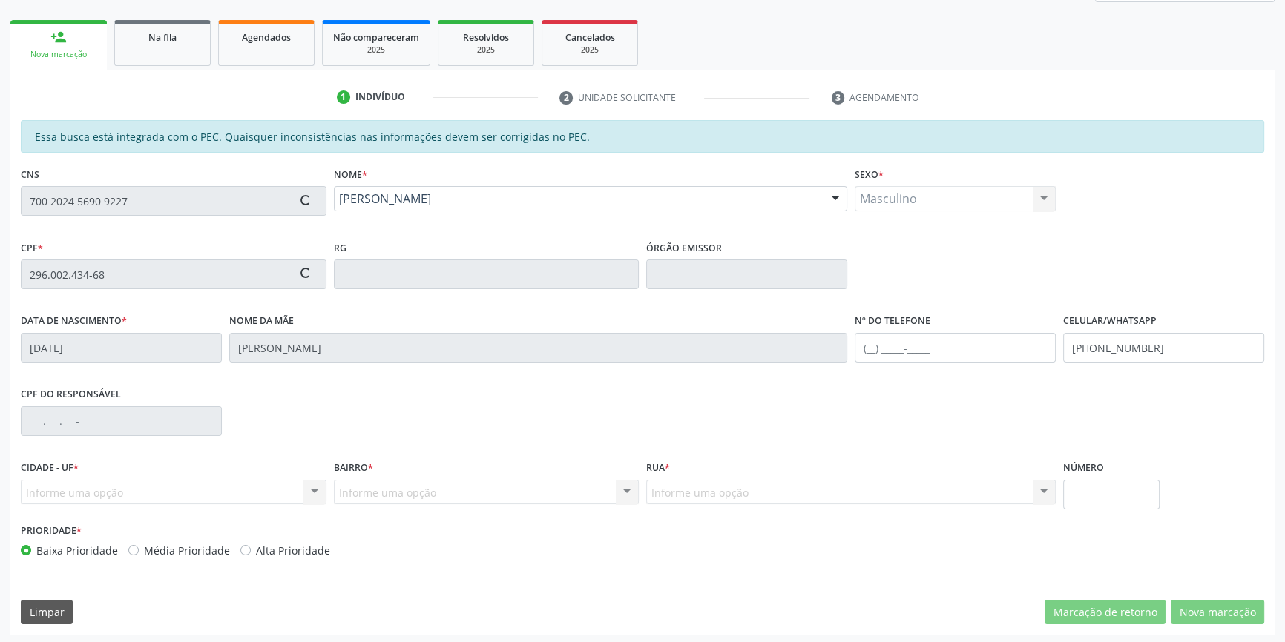
type input "S/N"
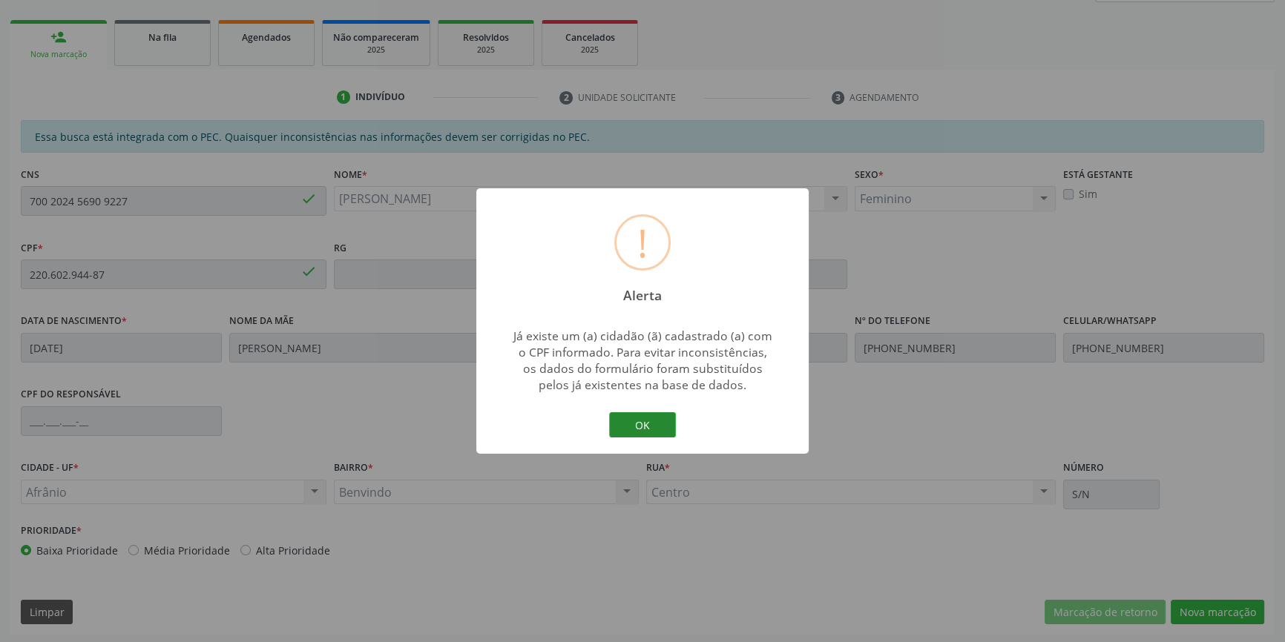
click at [646, 418] on button "OK" at bounding box center [642, 424] width 67 height 25
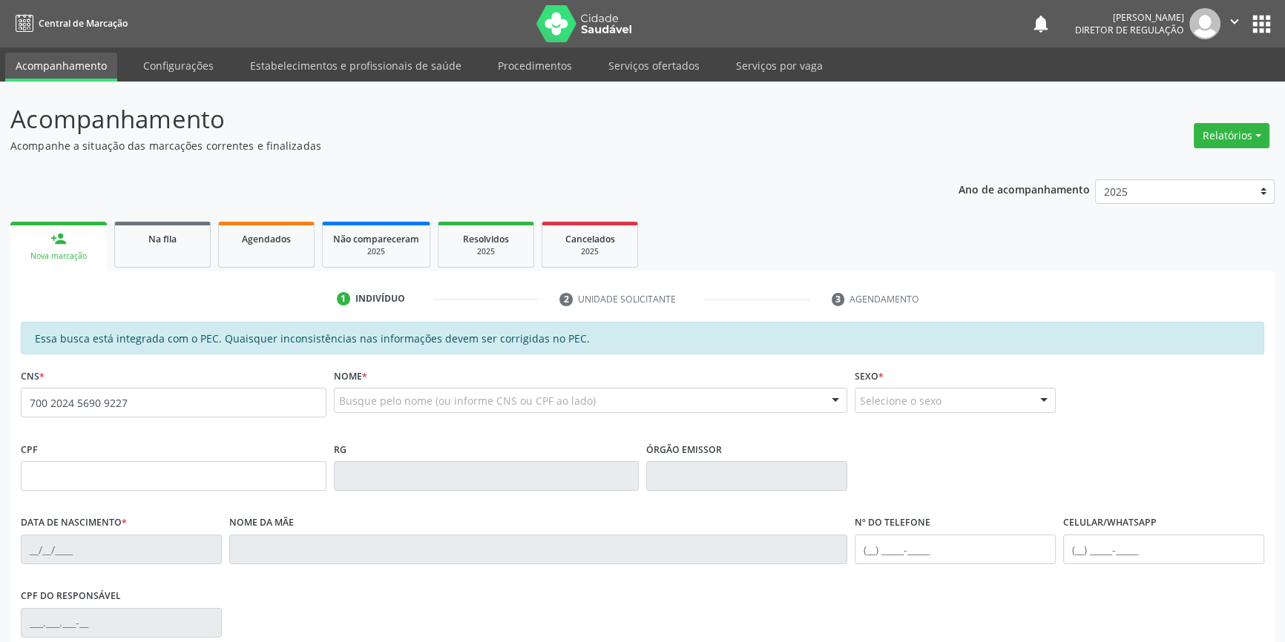
type input "700 2024 5690 9227"
type input "220.602.944-87"
type input "[DATE]"
type input "[PERSON_NAME]"
type input "[PHONE_NUMBER]"
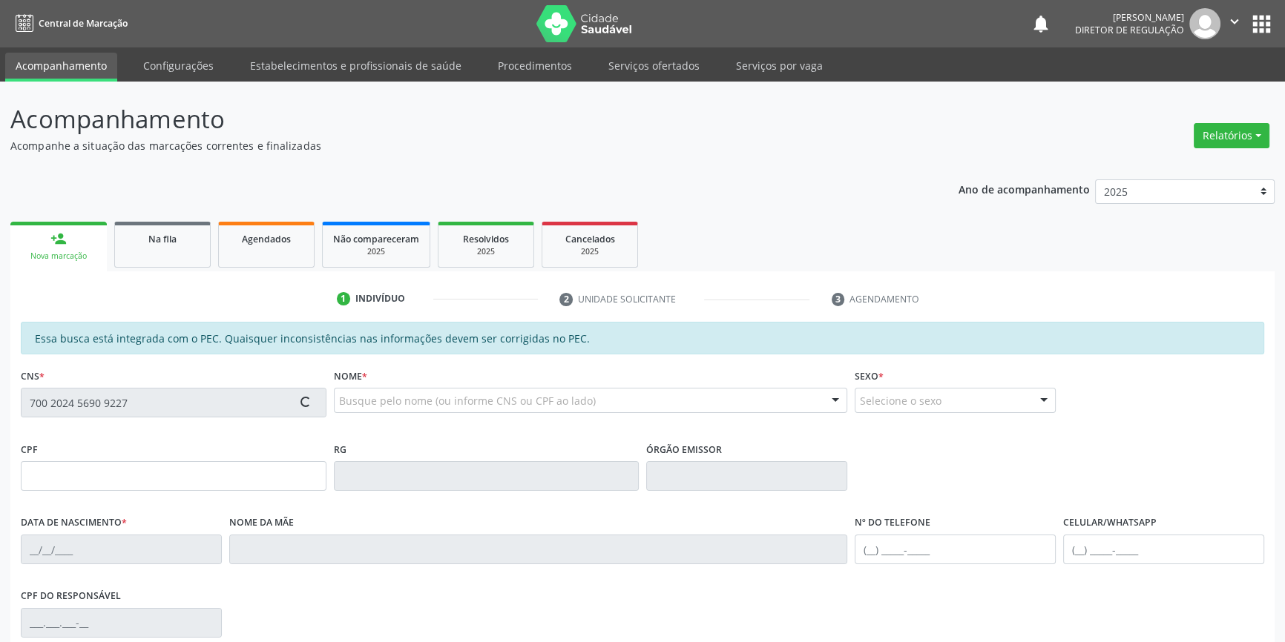
type input "[PHONE_NUMBER]"
type input "S/N"
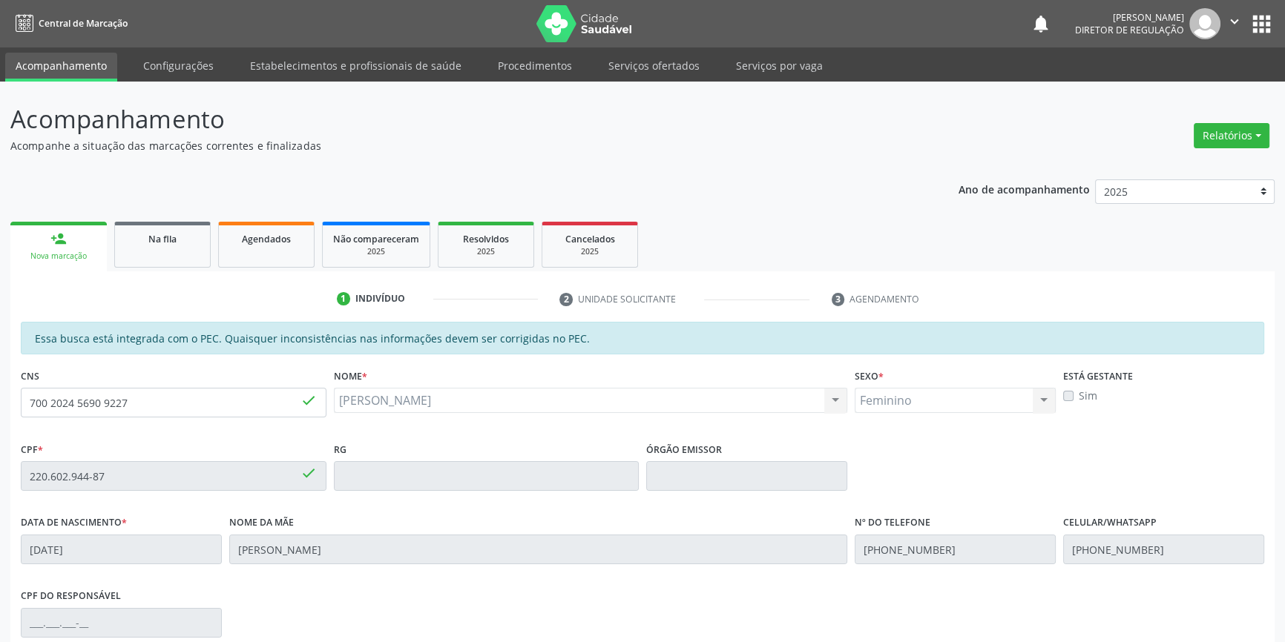
scroll to position [203, 0]
